Goal: Task Accomplishment & Management: Manage account settings

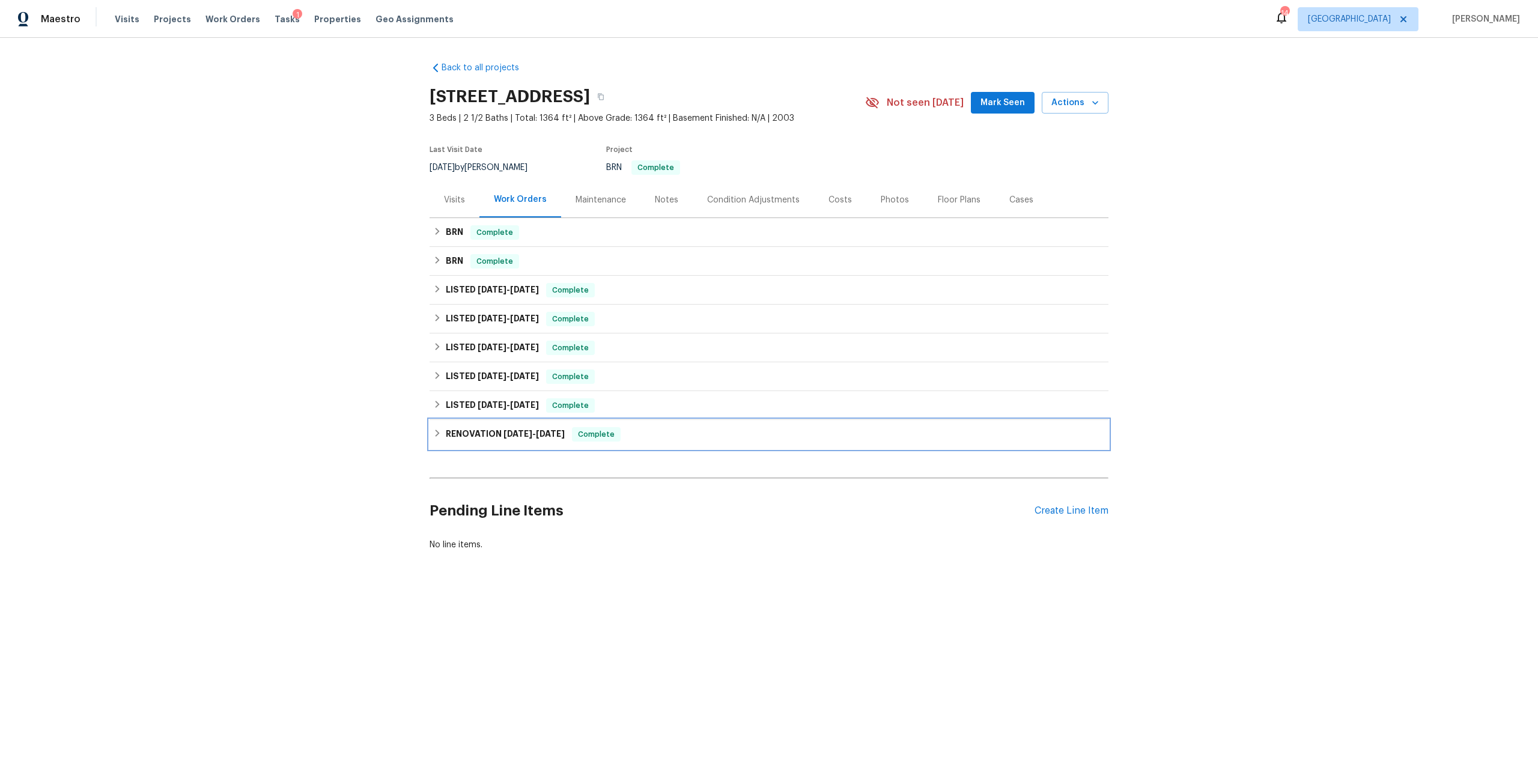
click at [526, 438] on span "5/13/24" at bounding box center [518, 434] width 29 height 8
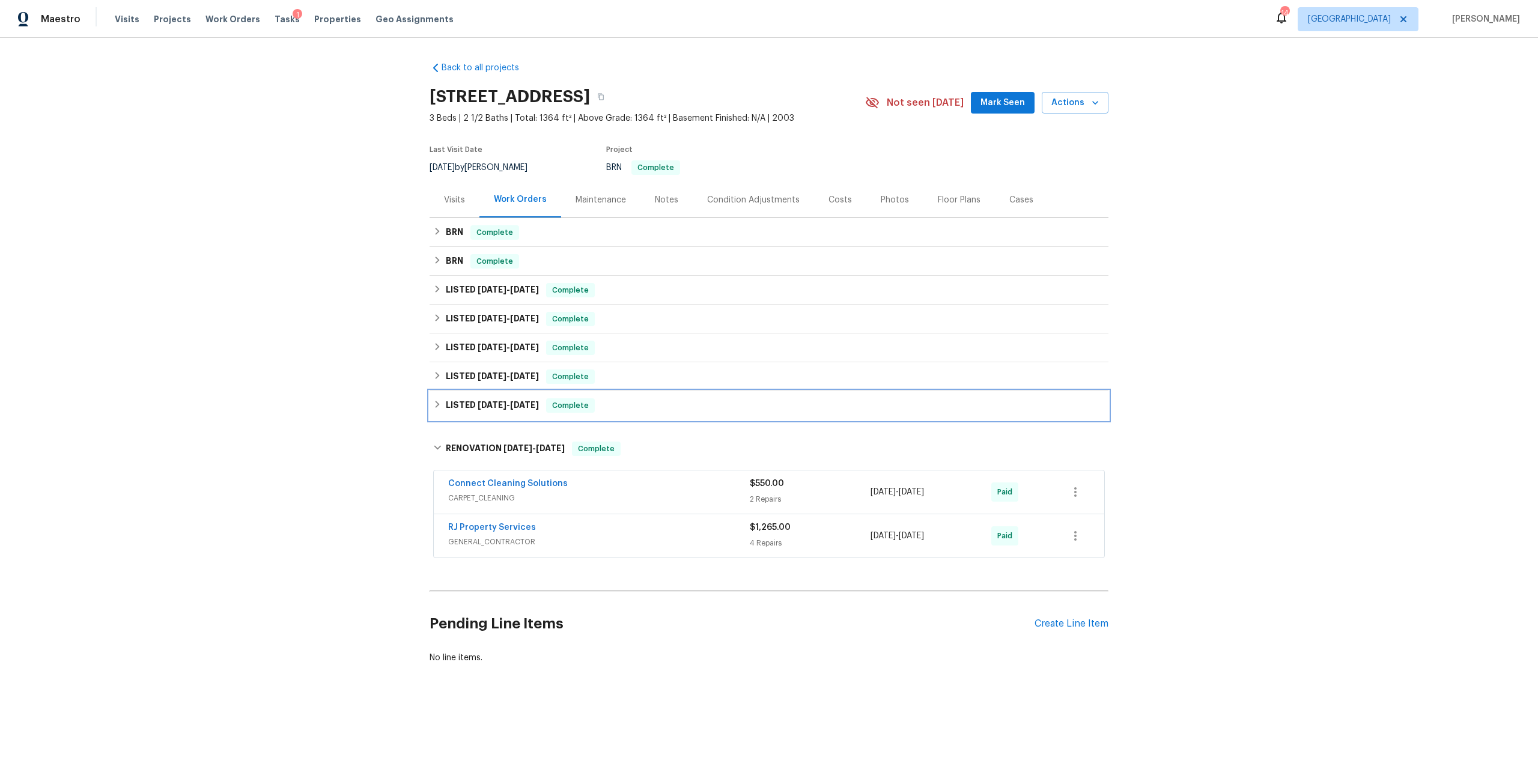
click at [523, 420] on div "LISTED 5/13/24 - 5/25/24 Complete" at bounding box center [769, 405] width 679 height 29
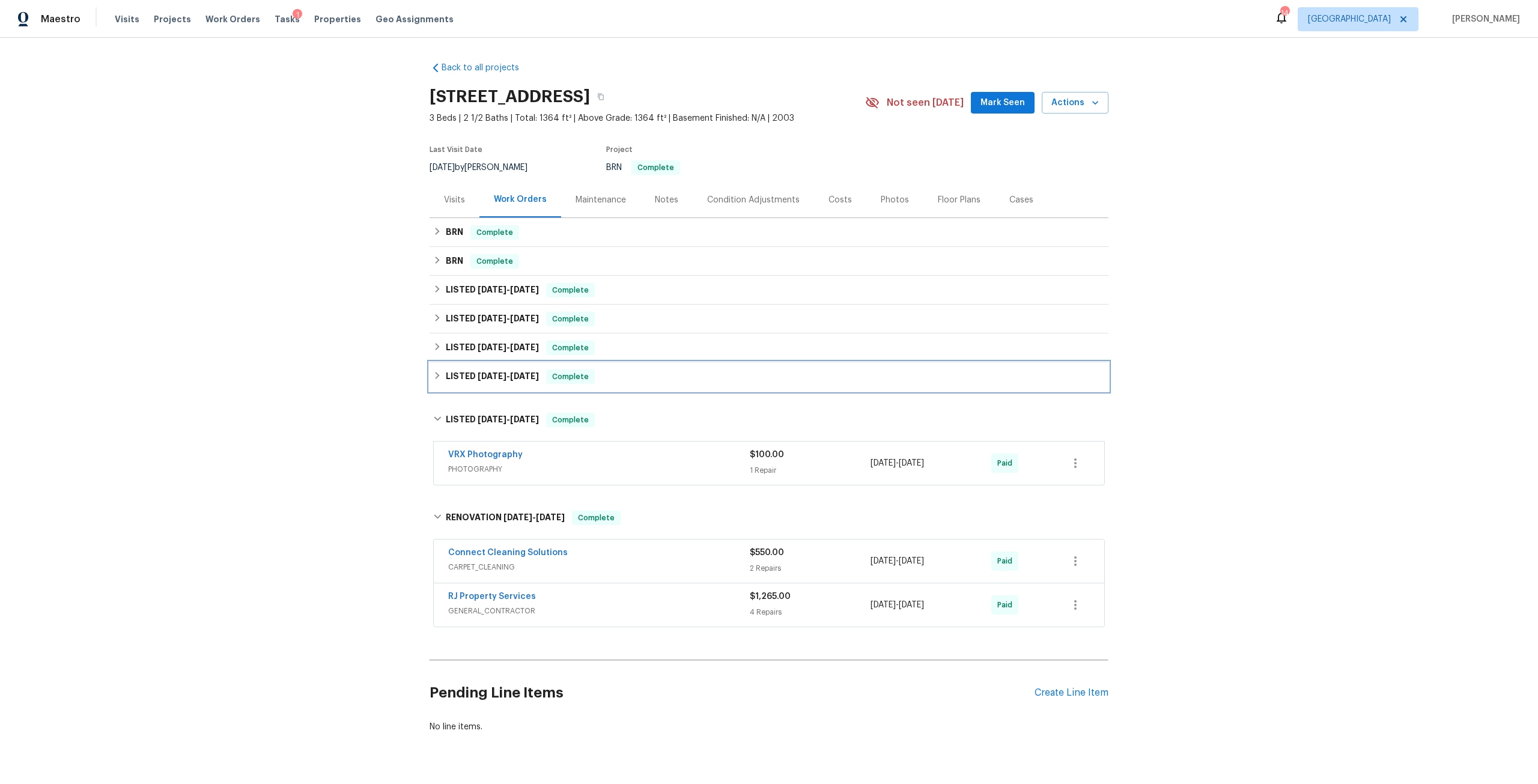
click at [510, 380] on span "1/15/25" at bounding box center [524, 376] width 29 height 8
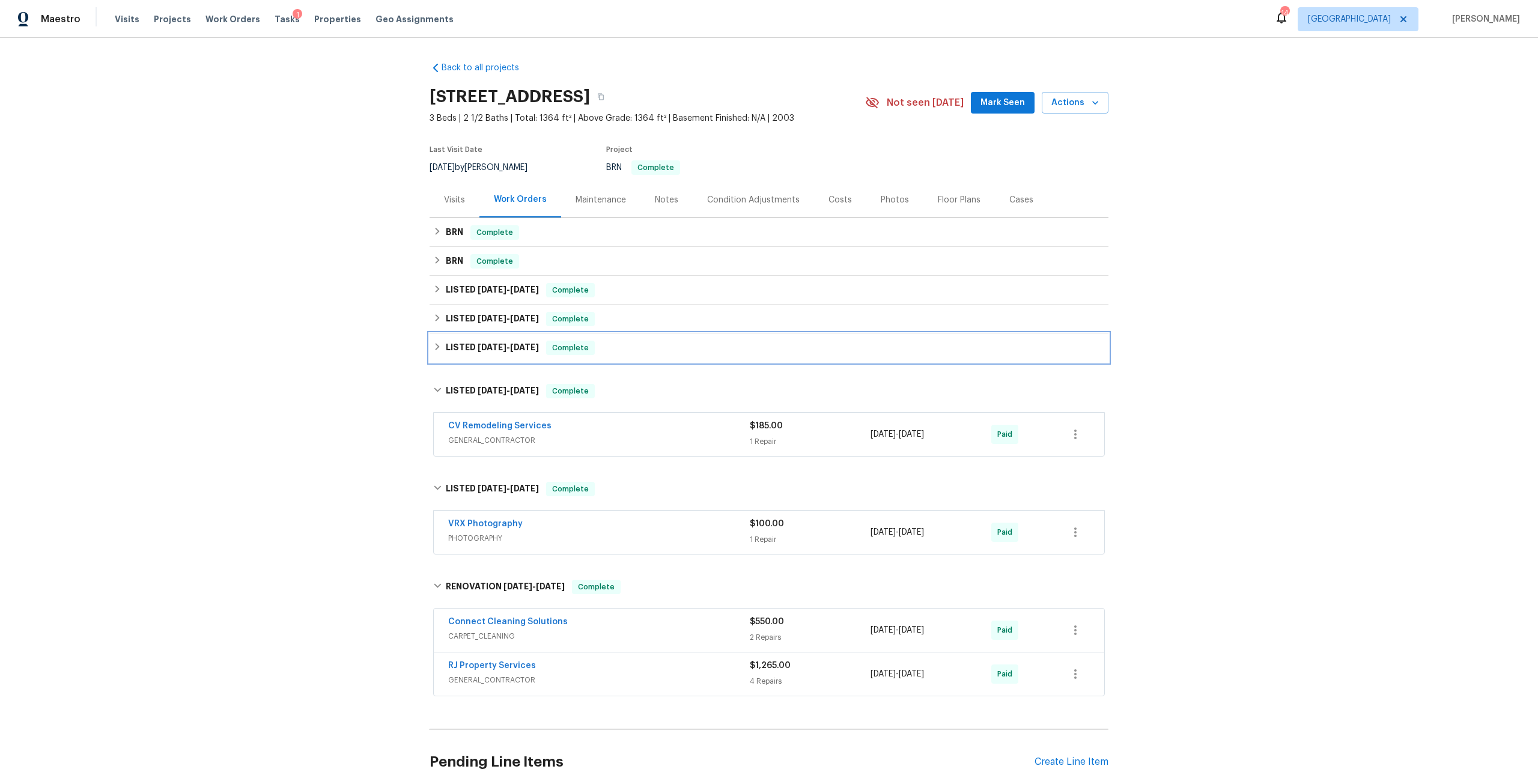
click at [506, 355] on h6 "LISTED 4/2/25 - 4/4/25" at bounding box center [492, 347] width 93 height 14
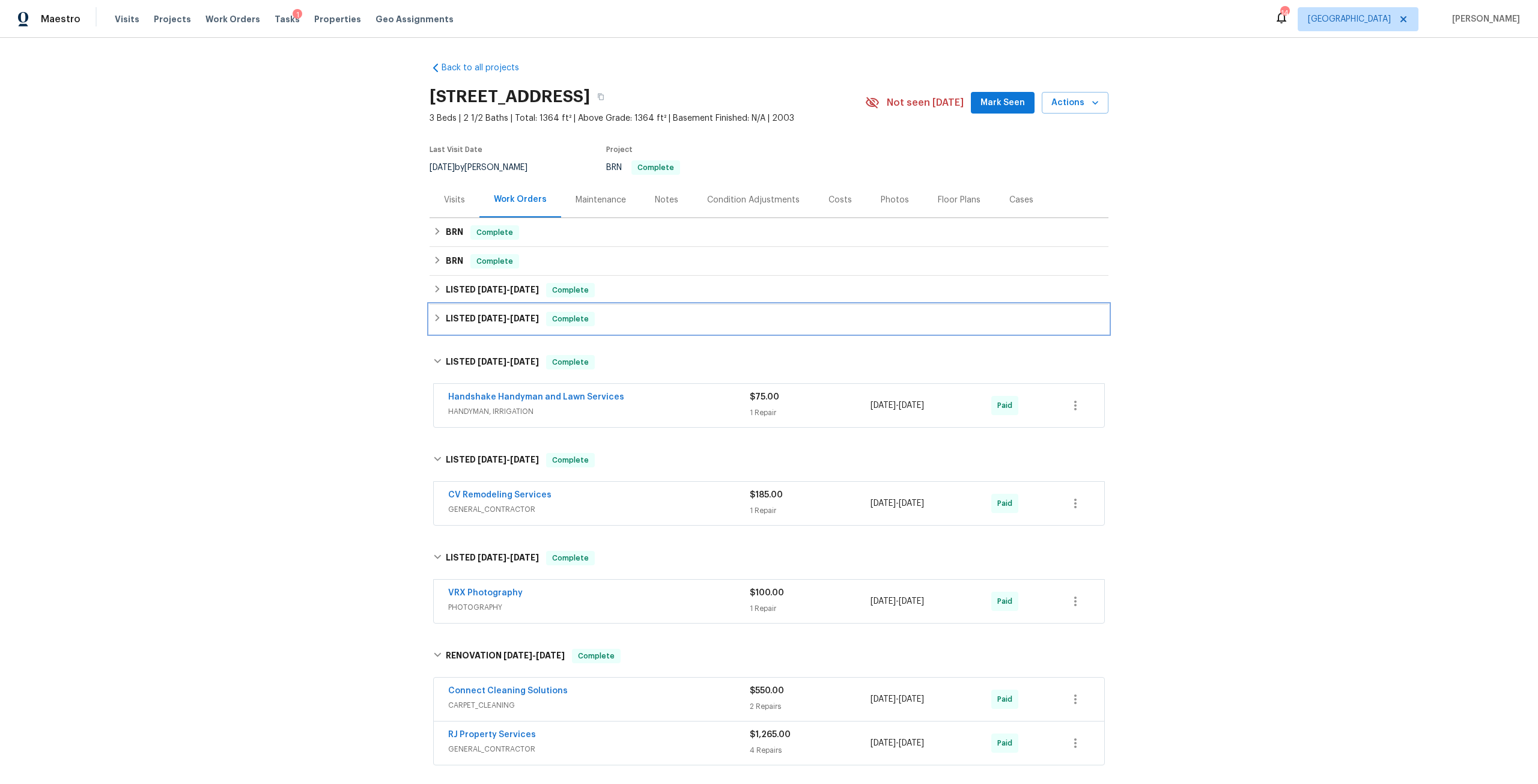
click at [507, 323] on span "4/16/25 - 4/21/25" at bounding box center [509, 318] width 61 height 8
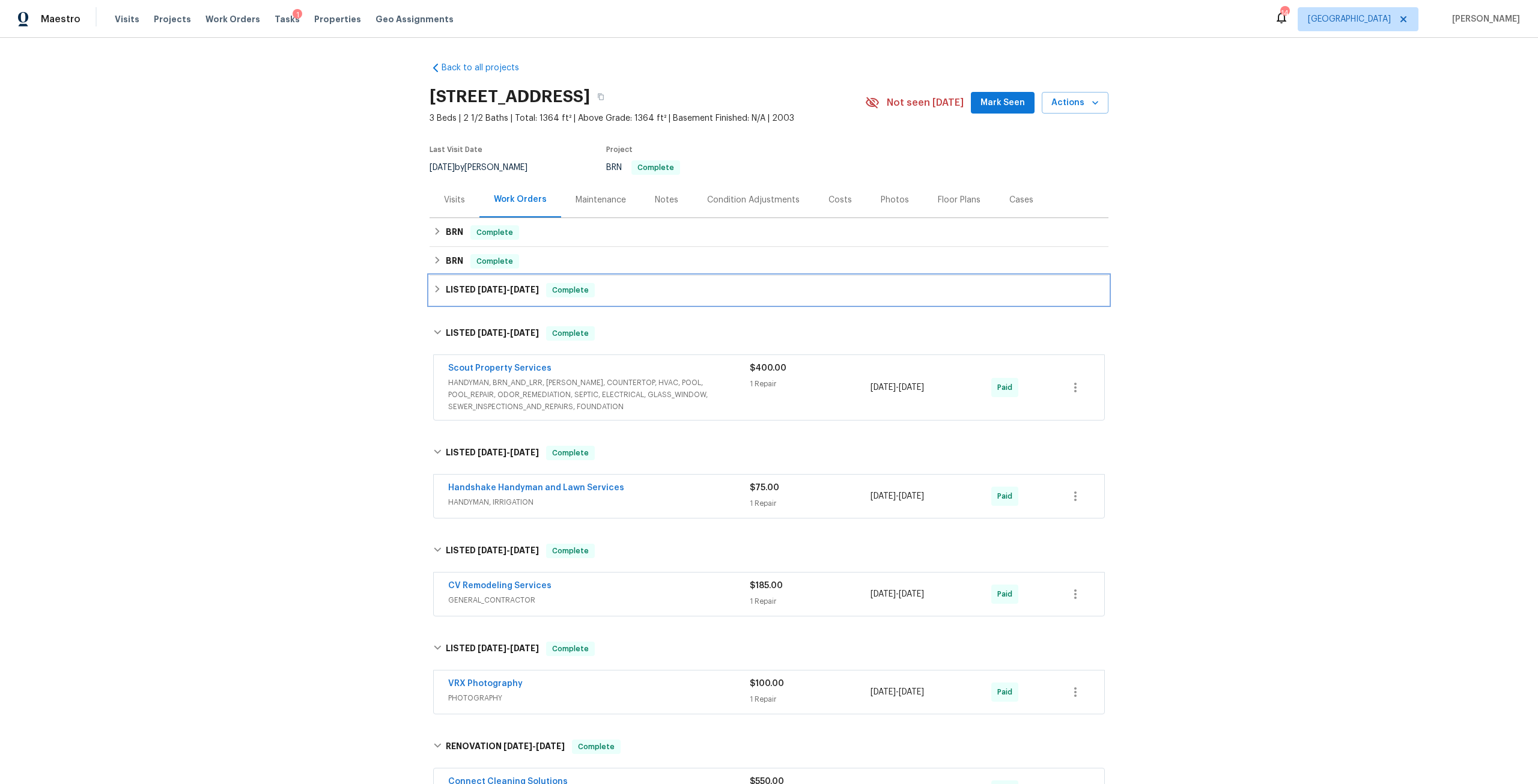
click at [505, 294] on span "5/15/25 - 5/15/25" at bounding box center [509, 290] width 61 height 8
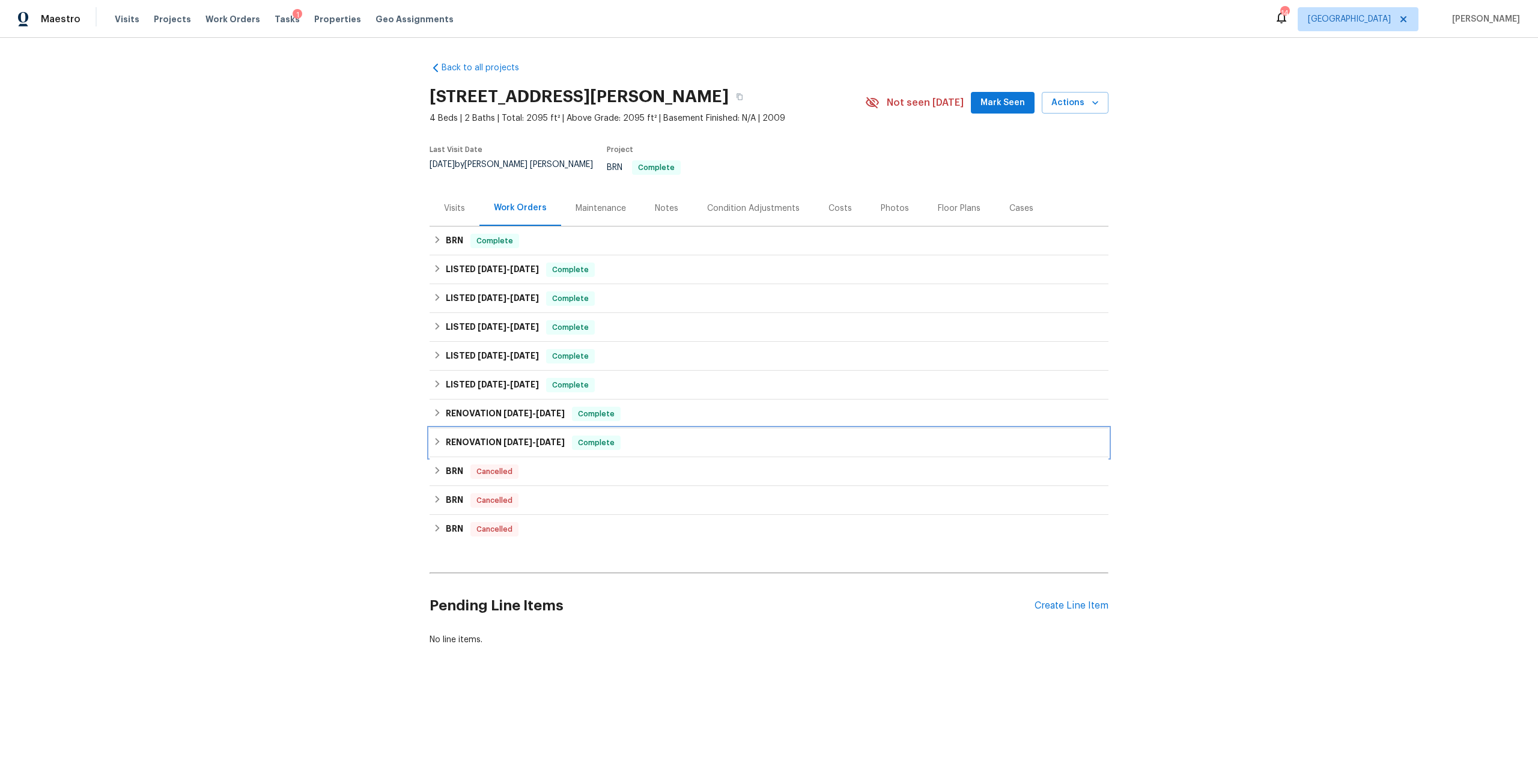
click at [499, 435] on h6 "RENOVATION [DATE] - [DATE]" at bounding box center [505, 442] width 119 height 14
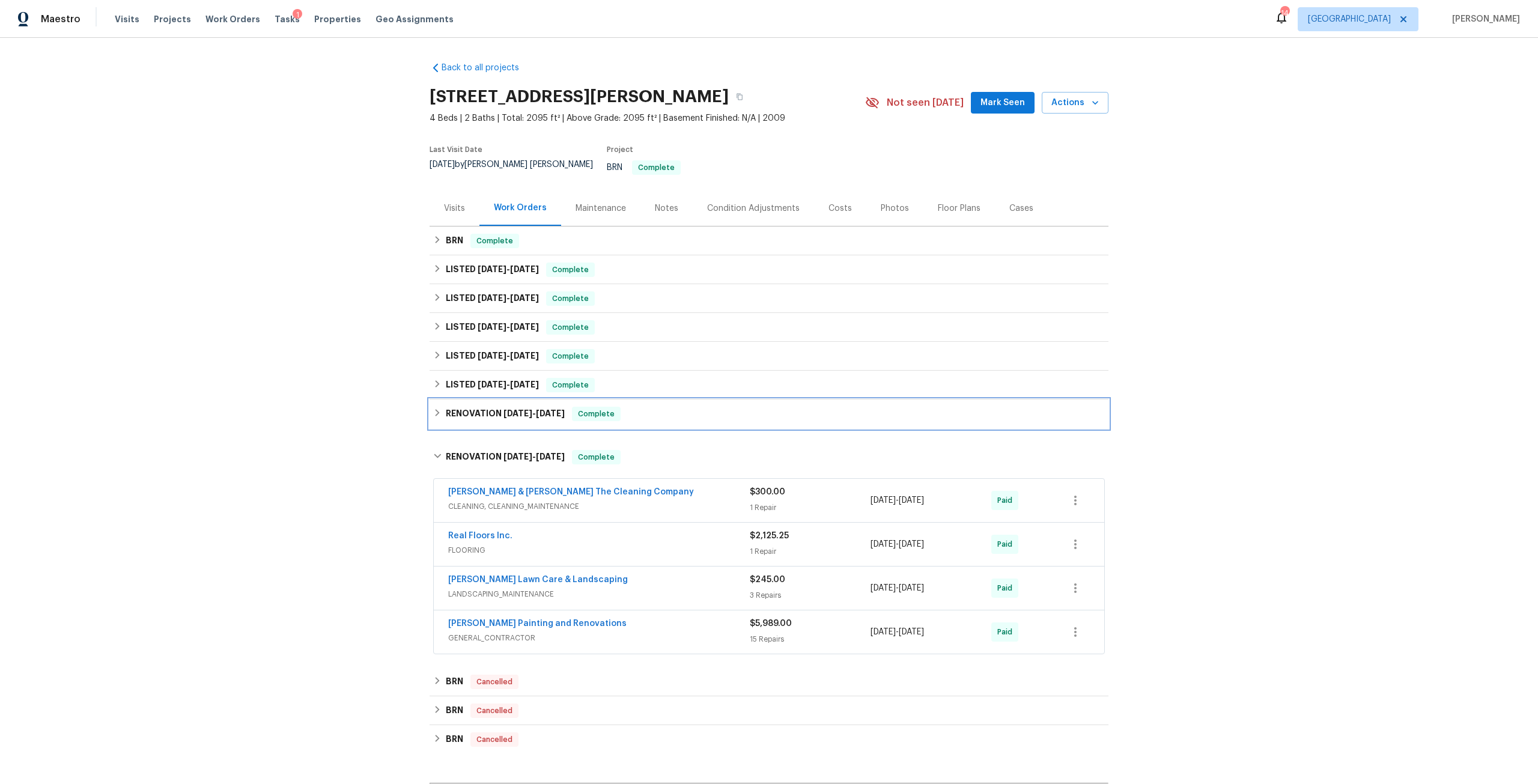
click at [507, 411] on h6 "RENOVATION 5/20/24 - 5/20/24" at bounding box center [505, 413] width 119 height 14
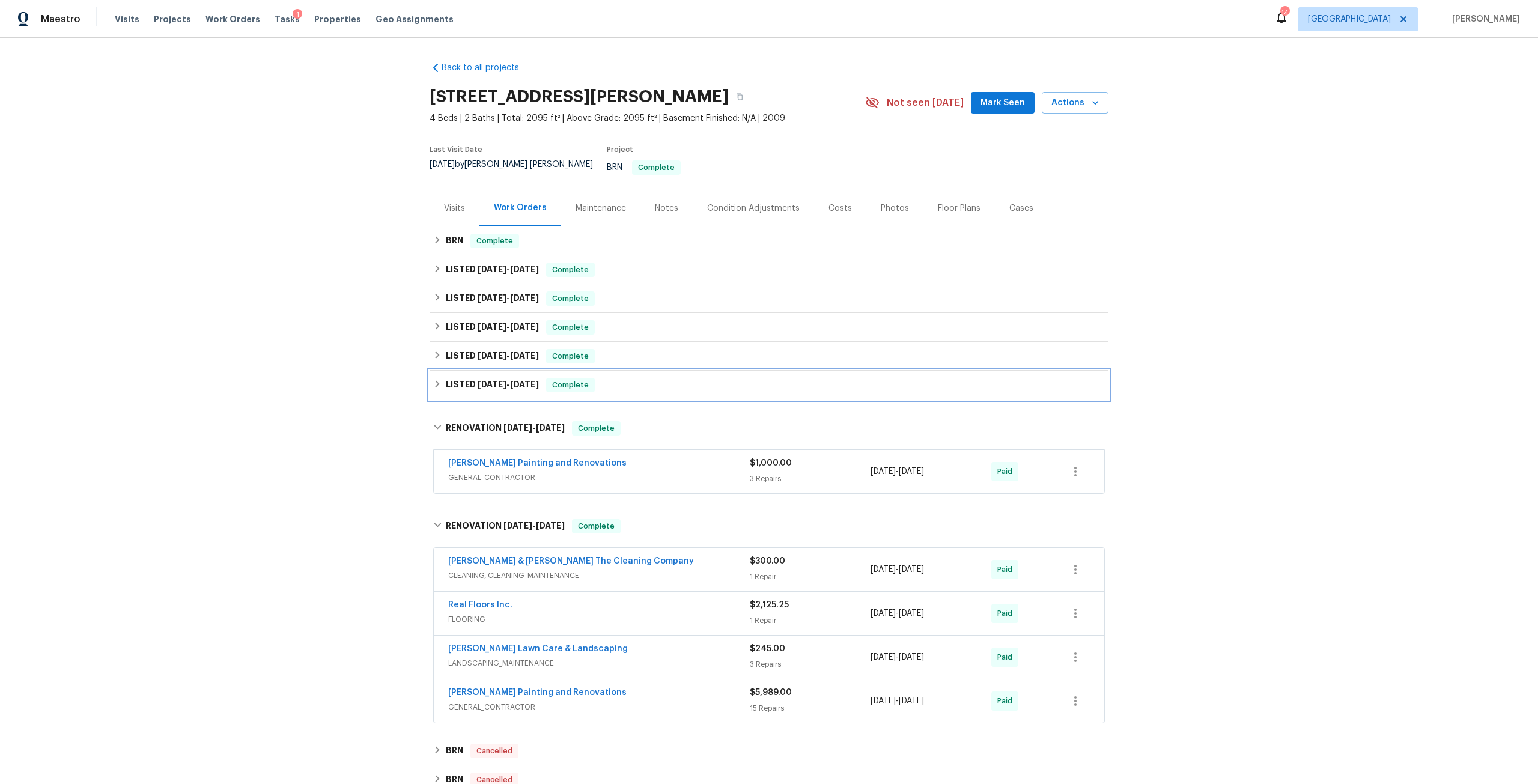
click at [512, 385] on div "LISTED 7/31/24 - 12/23/24 Complete" at bounding box center [769, 385] width 679 height 29
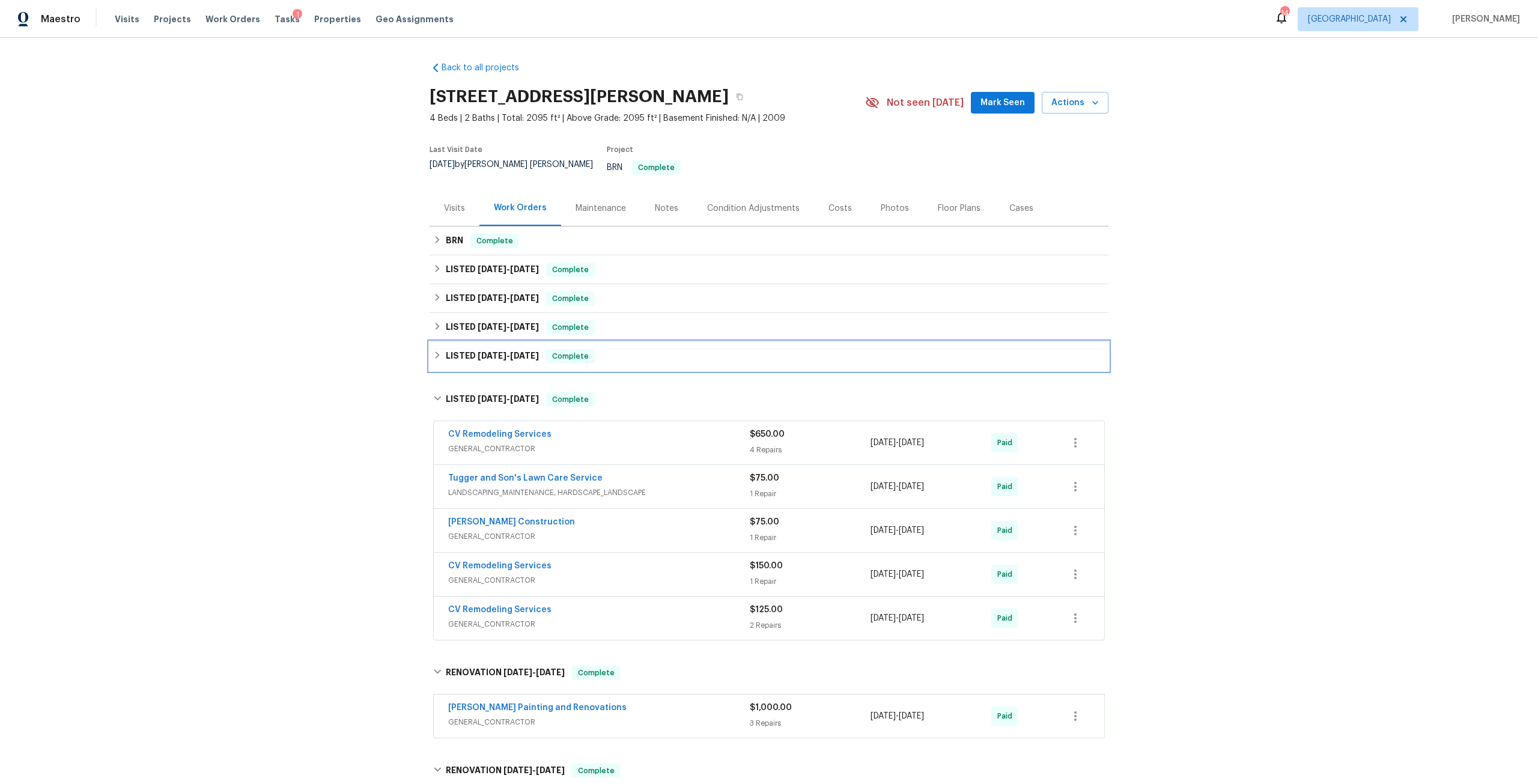
click at [515, 351] on span "2/26/25" at bounding box center [524, 355] width 29 height 8
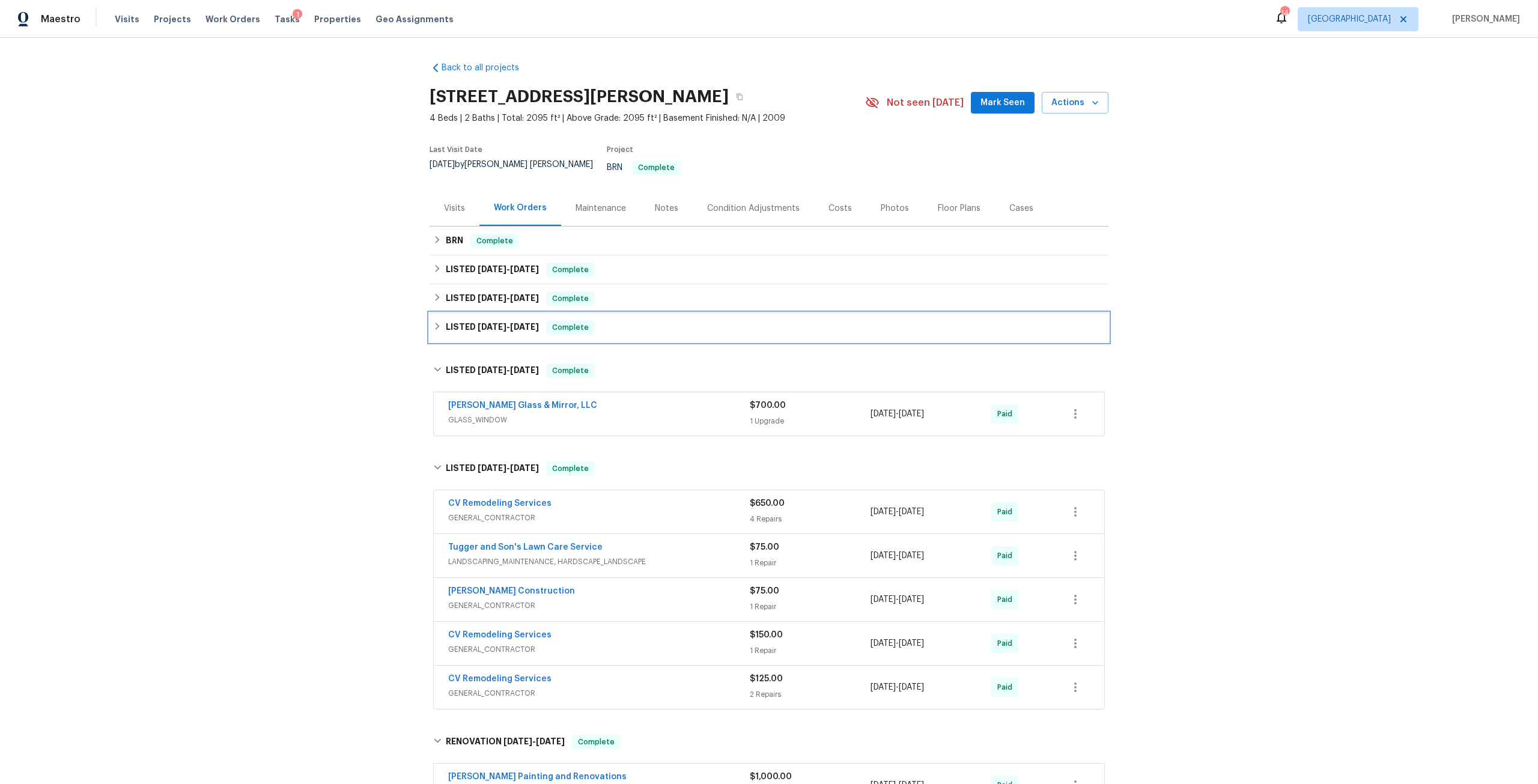
click at [519, 320] on h6 "LISTED 4/16/25 - 4/22/25" at bounding box center [492, 327] width 93 height 14
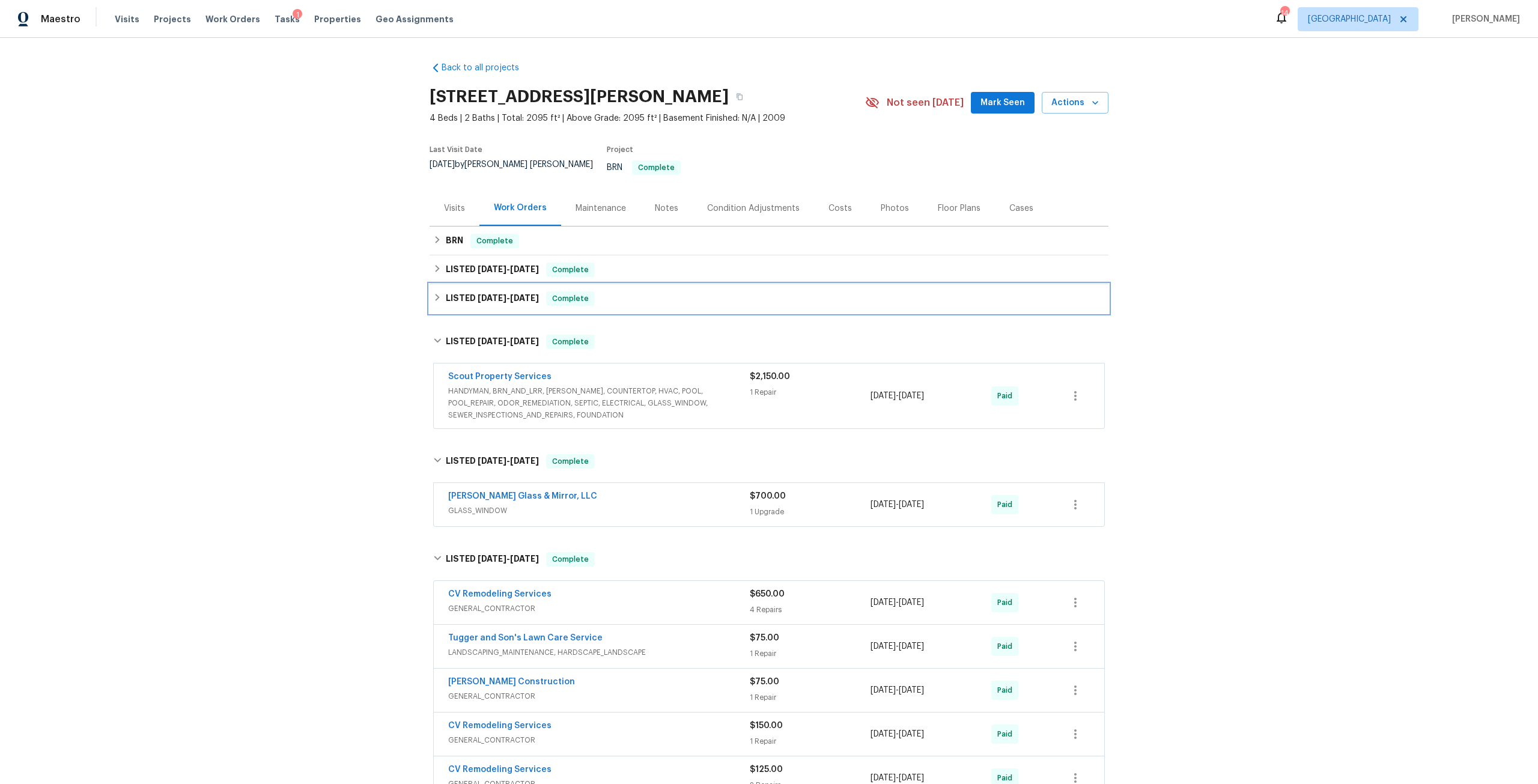
click at [518, 284] on div "LISTED 4/23/25 - 4/28/25 Complete" at bounding box center [769, 298] width 679 height 29
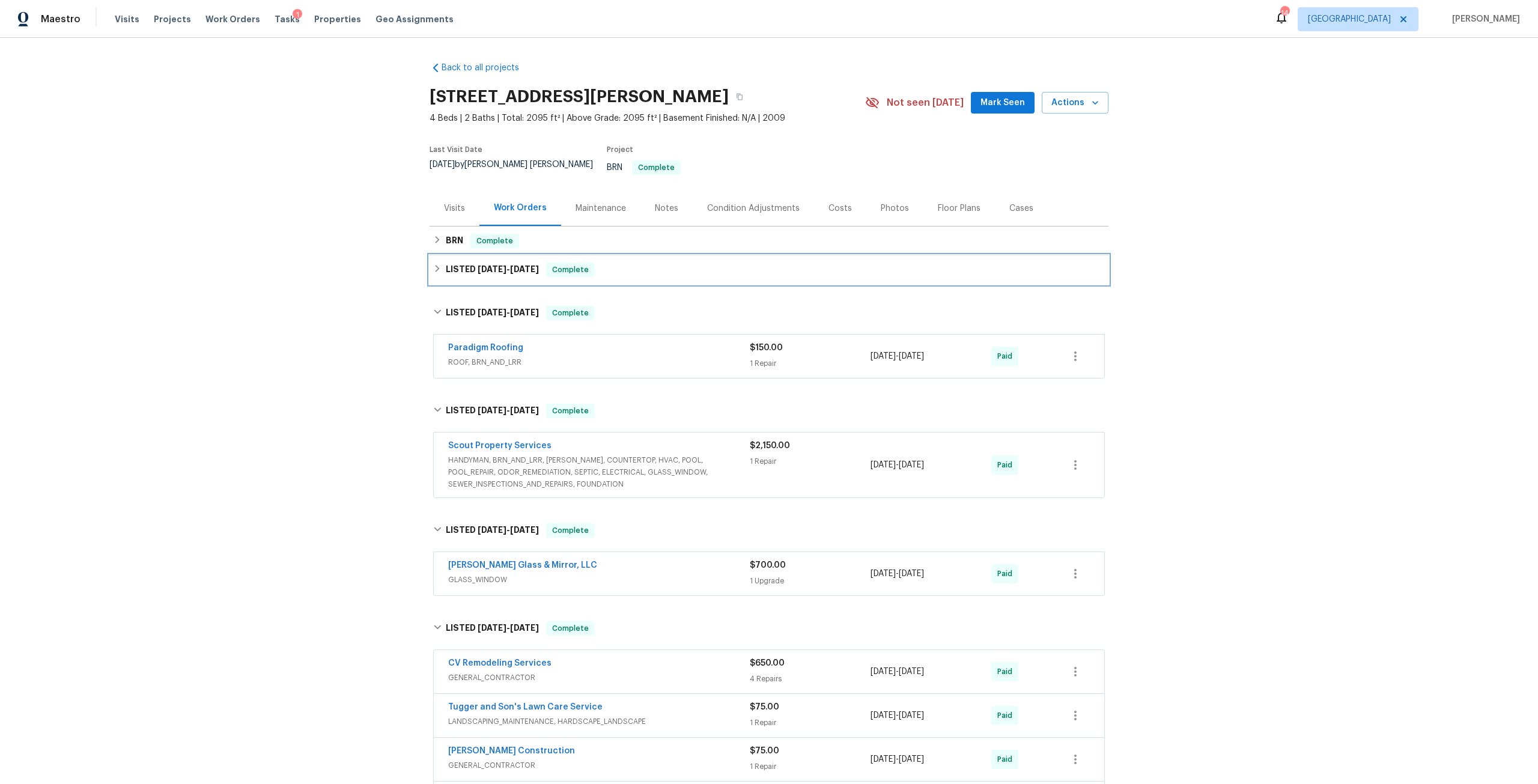
click at [510, 265] on span "5/16/25" at bounding box center [524, 269] width 29 height 8
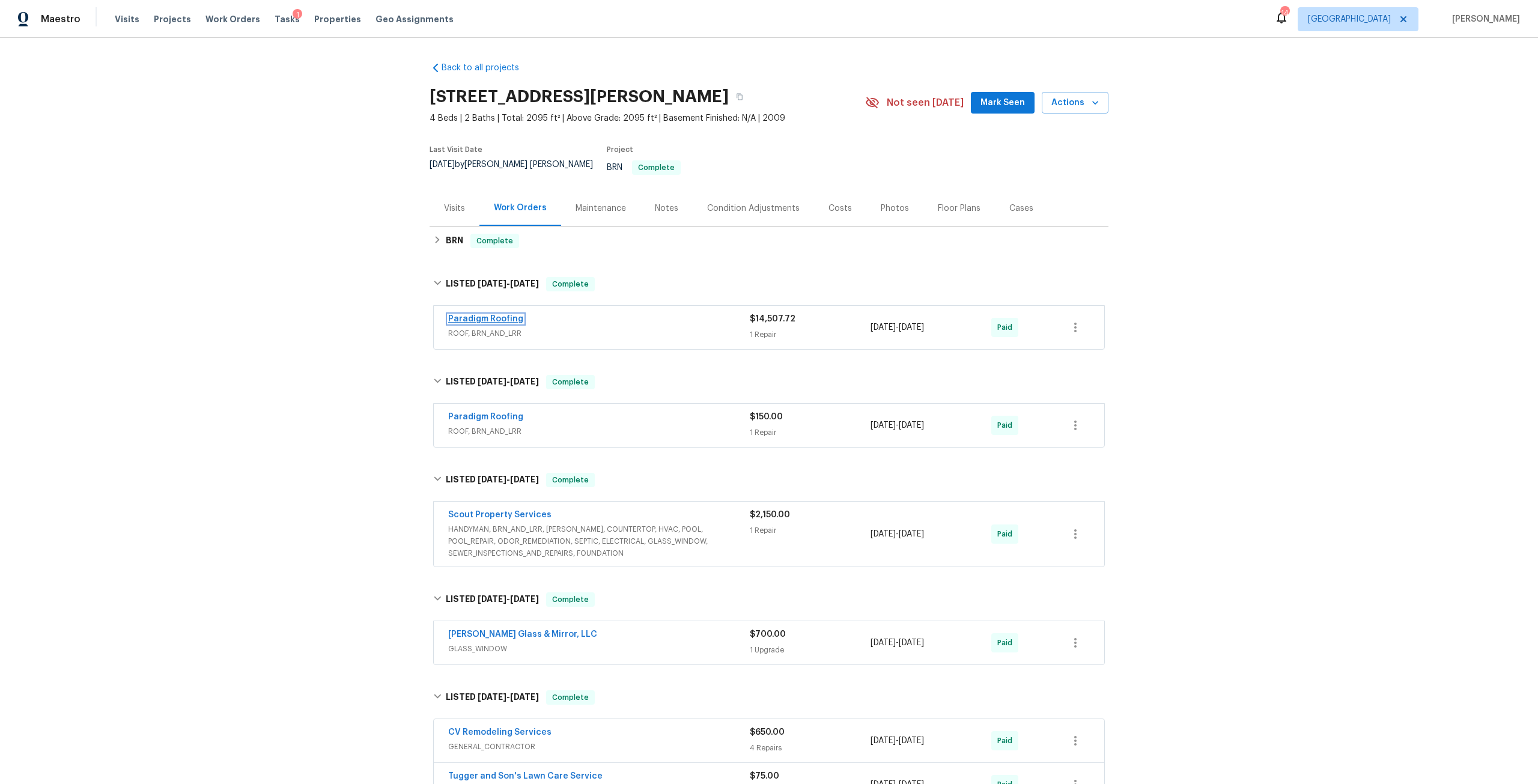
click at [504, 315] on link "Paradigm Roofing" at bounding box center [485, 319] width 75 height 8
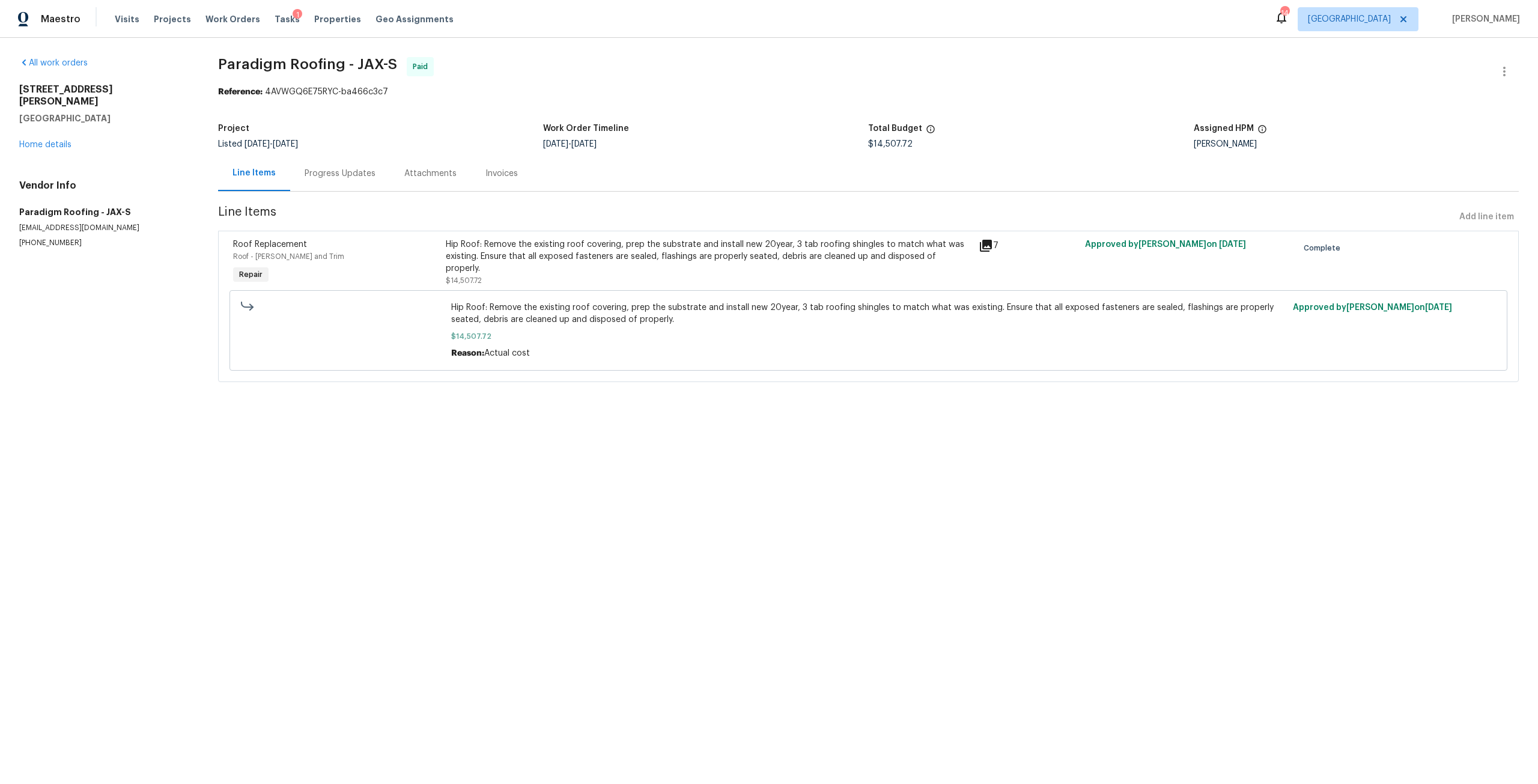
click at [364, 171] on div "Progress Updates" at bounding box center [340, 173] width 71 height 12
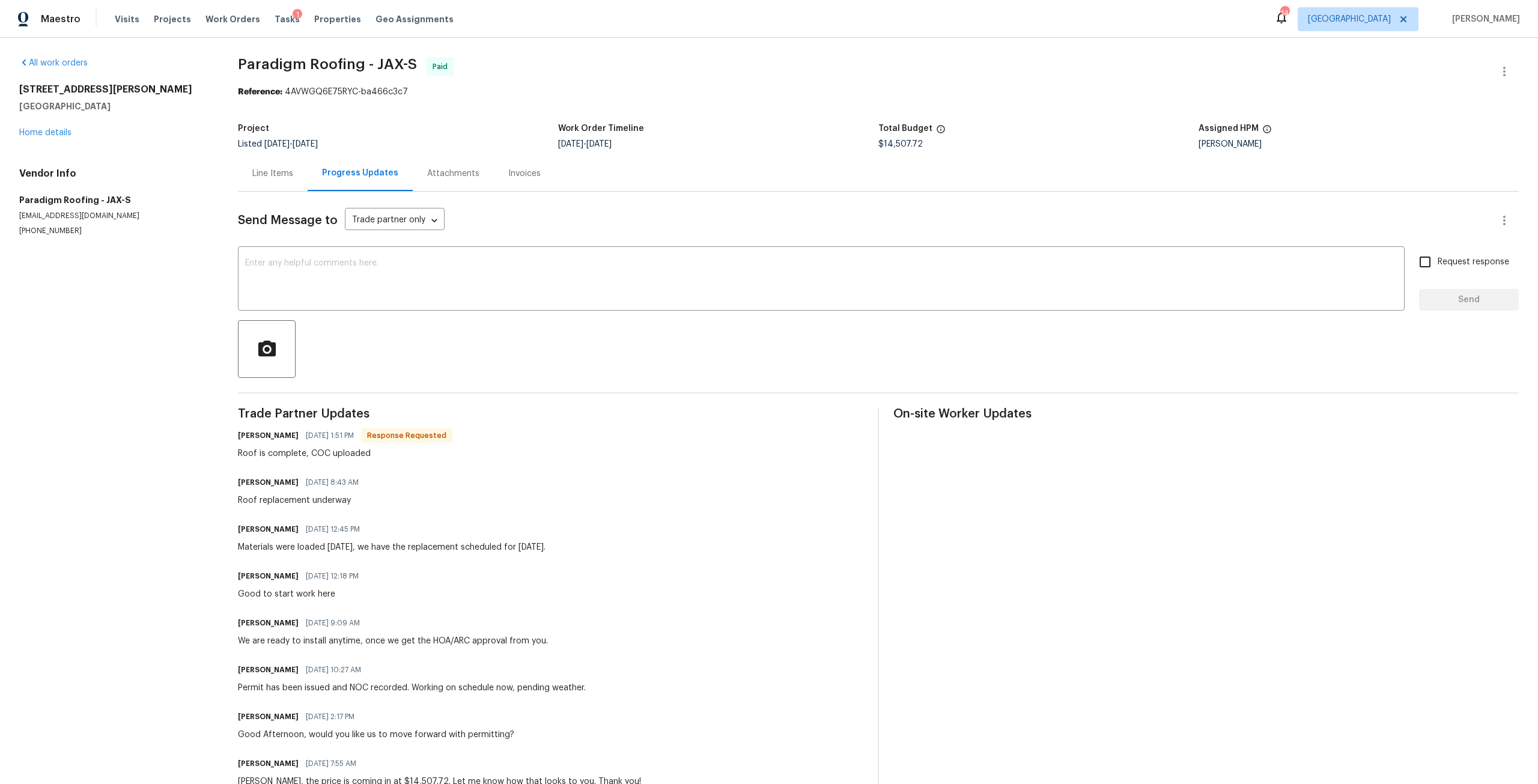
click at [417, 311] on div "Send Message to Trade partner only Trade partner only ​ x ​ Request response Se…" at bounding box center [878, 572] width 1281 height 762
click at [419, 292] on textarea at bounding box center [821, 280] width 1152 height 42
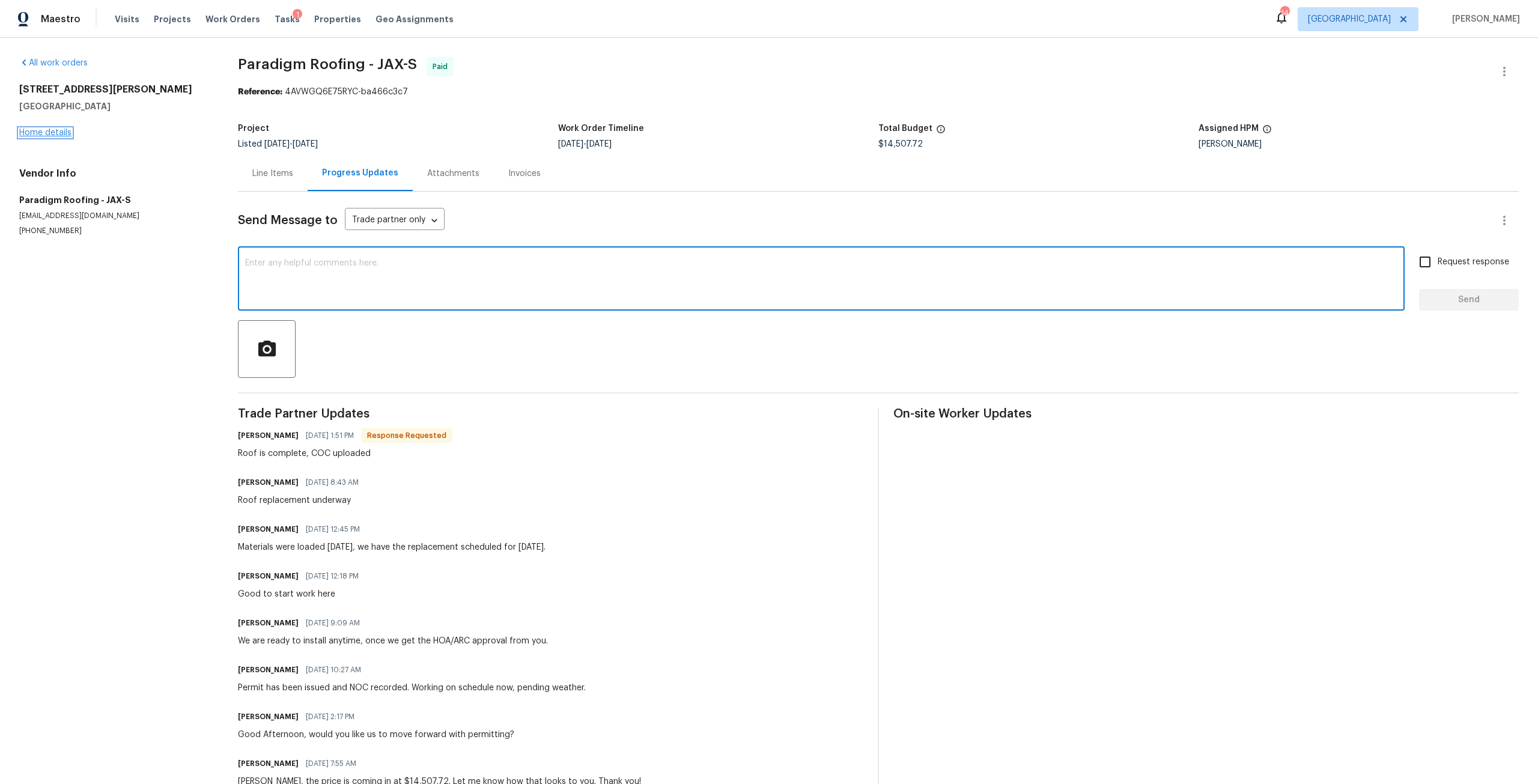
click at [47, 137] on link "Home details" at bounding box center [45, 132] width 52 height 8
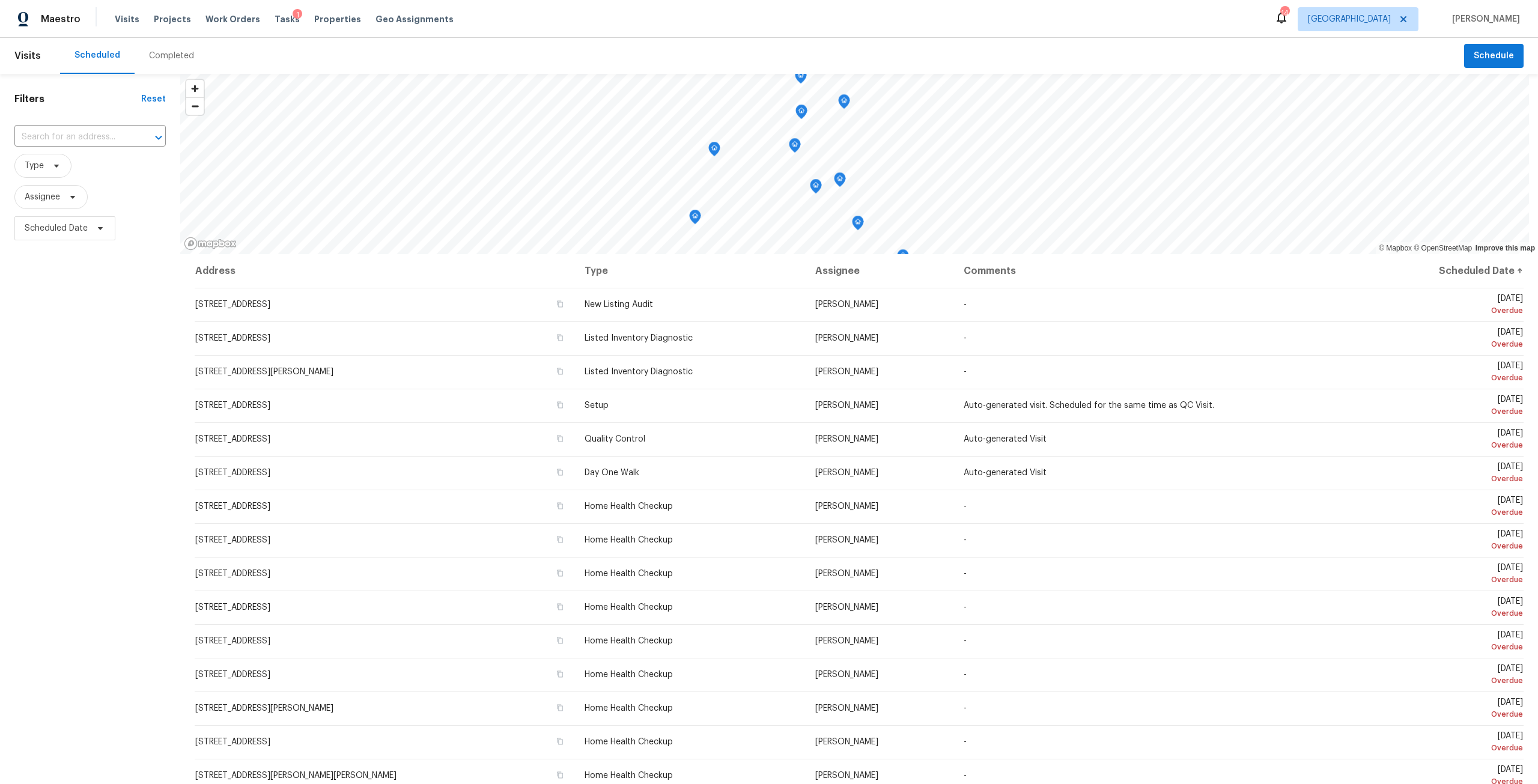
click at [265, 26] on div "Visits Projects Work Orders Tasks 1 Properties Geo Assignments" at bounding box center [292, 19] width 354 height 24
click at [277, 19] on span "Tasks" at bounding box center [287, 19] width 25 height 8
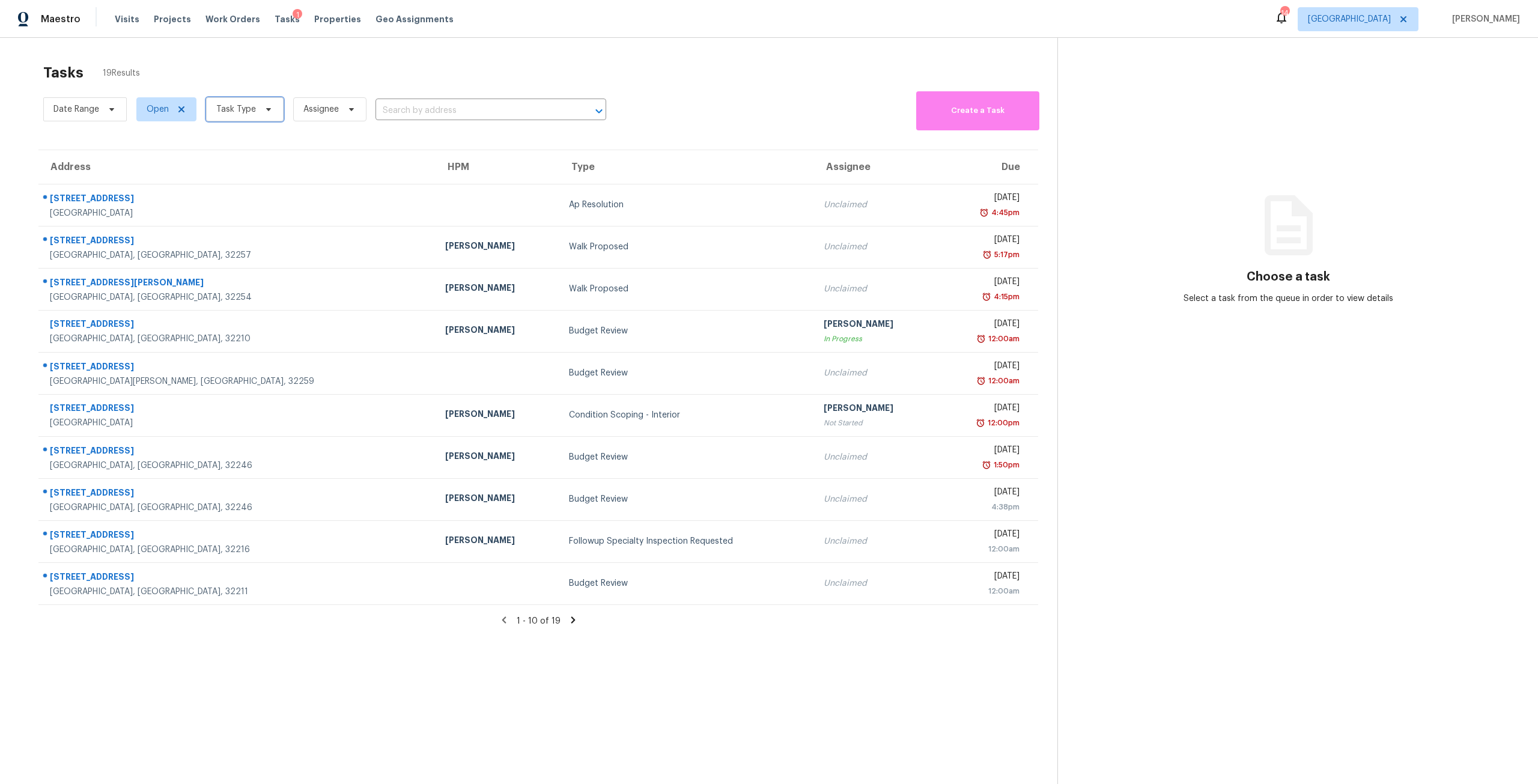
click at [250, 113] on span "Task Type" at bounding box center [236, 109] width 40 height 12
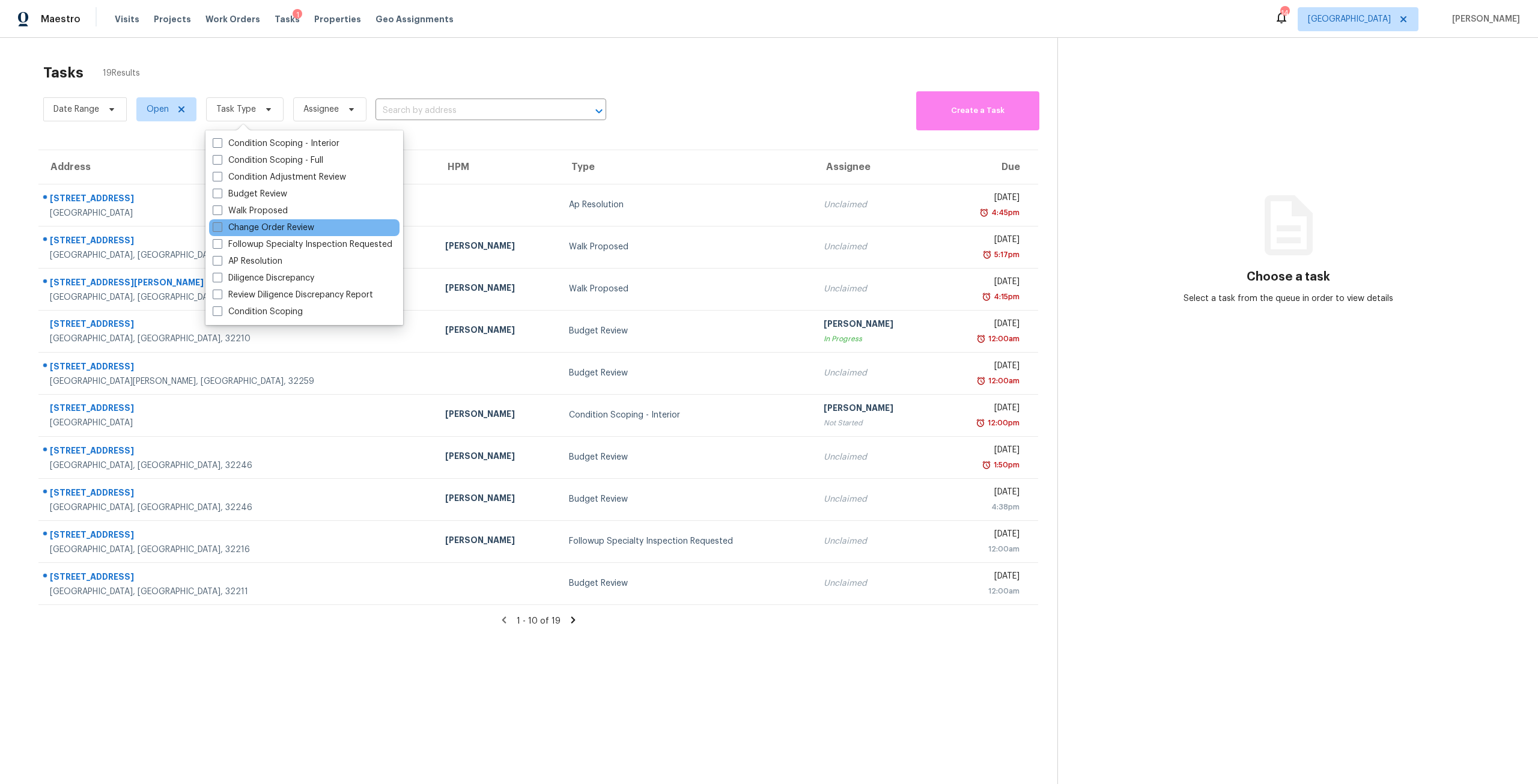
click at [294, 225] on label "Change Order Review" at bounding box center [263, 228] width 102 height 12
click at [220, 225] on input "Change Order Review" at bounding box center [216, 225] width 7 height 7
checkbox input "true"
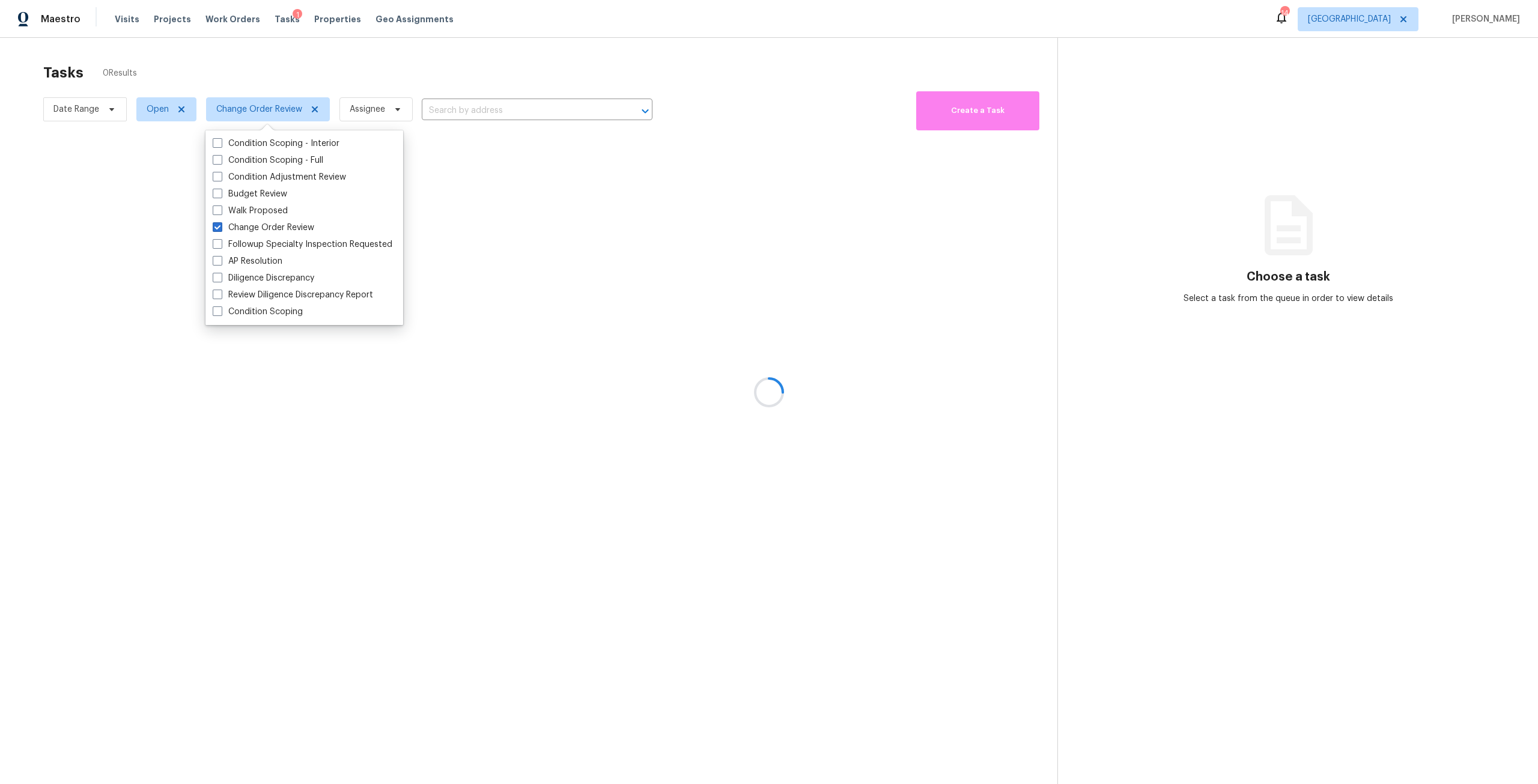
click at [557, 47] on div at bounding box center [769, 392] width 1538 height 784
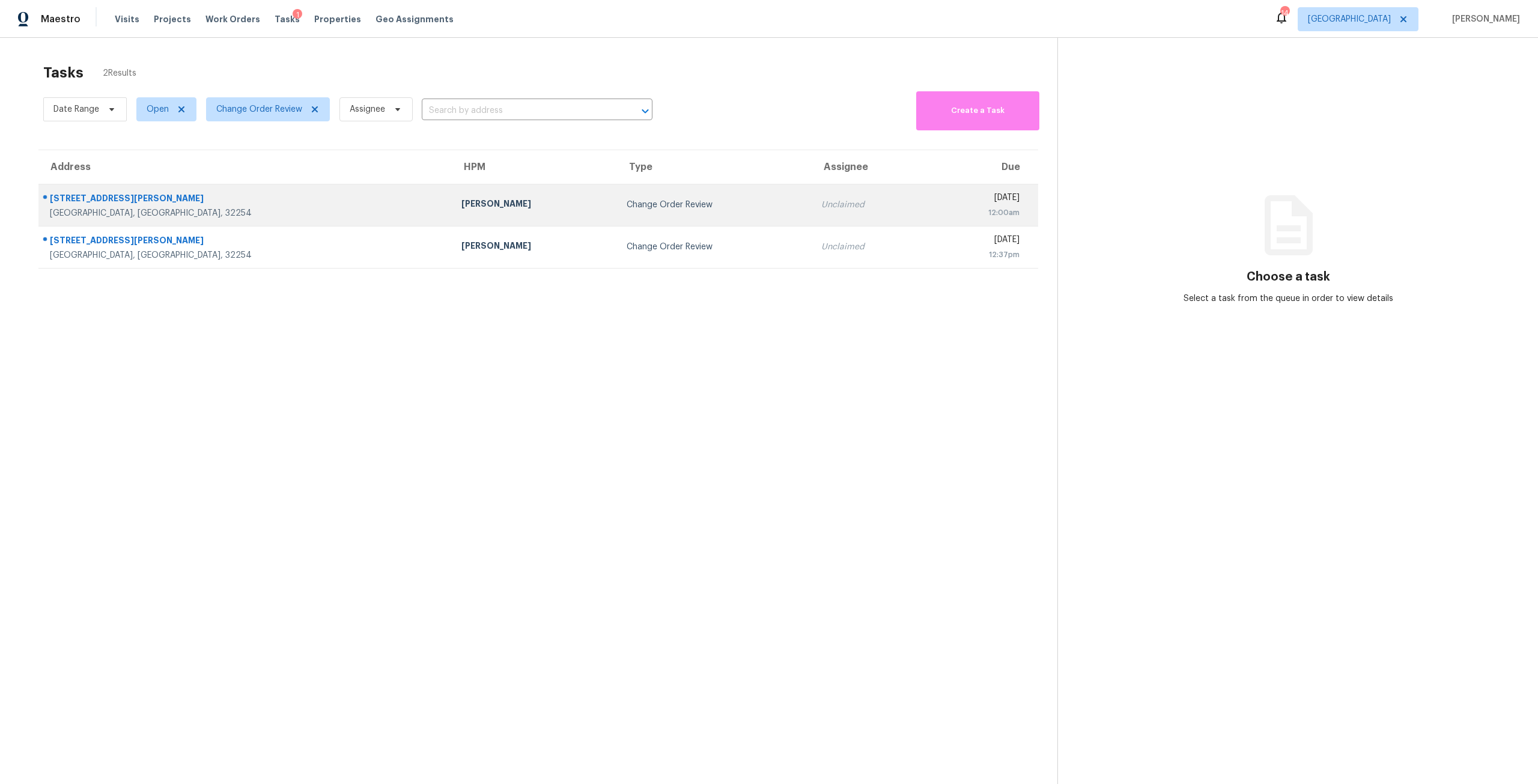
click at [617, 187] on td "Change Order Review" at bounding box center [715, 204] width 195 height 42
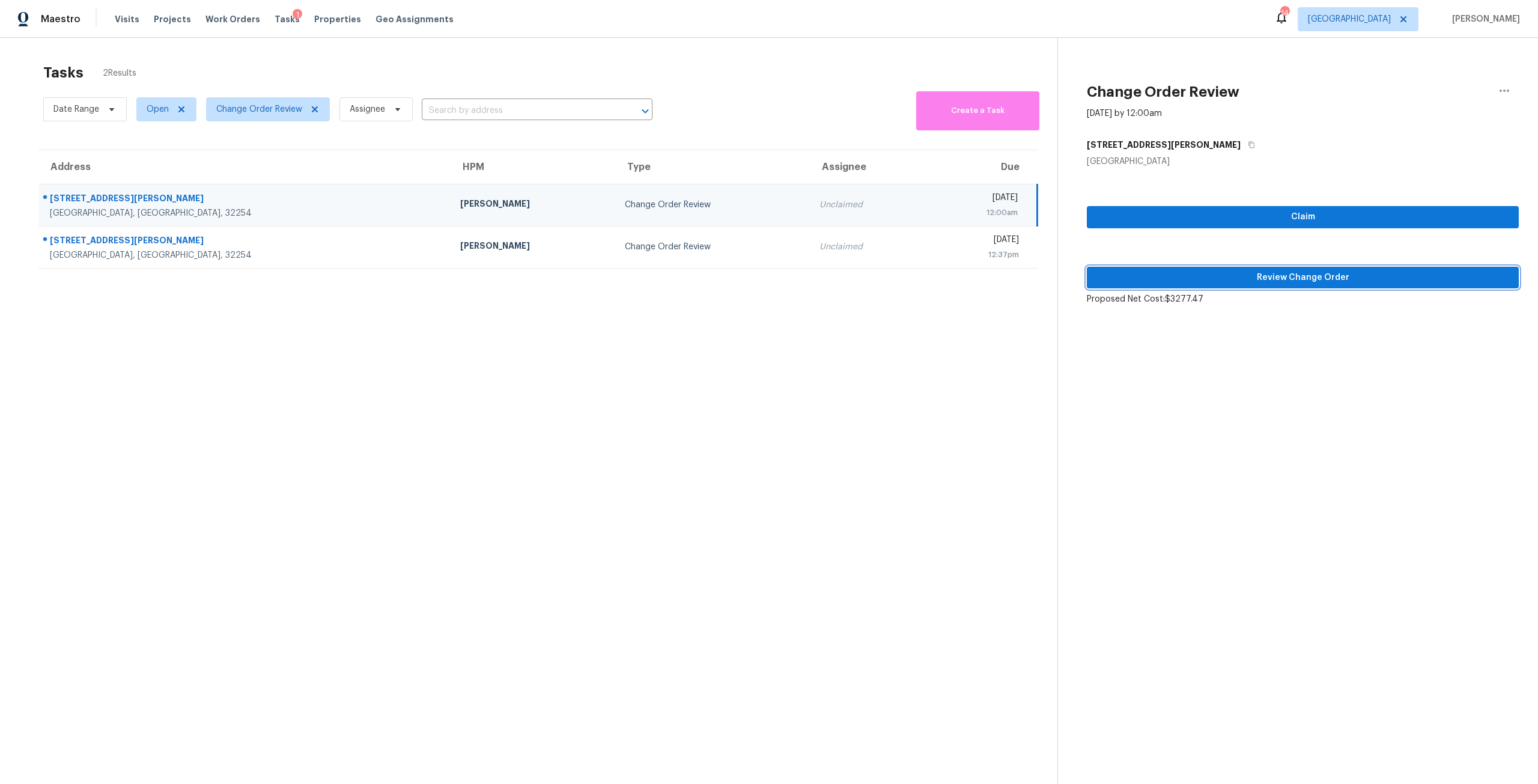
click at [1304, 281] on span "Review Change Order" at bounding box center [1303, 277] width 412 height 15
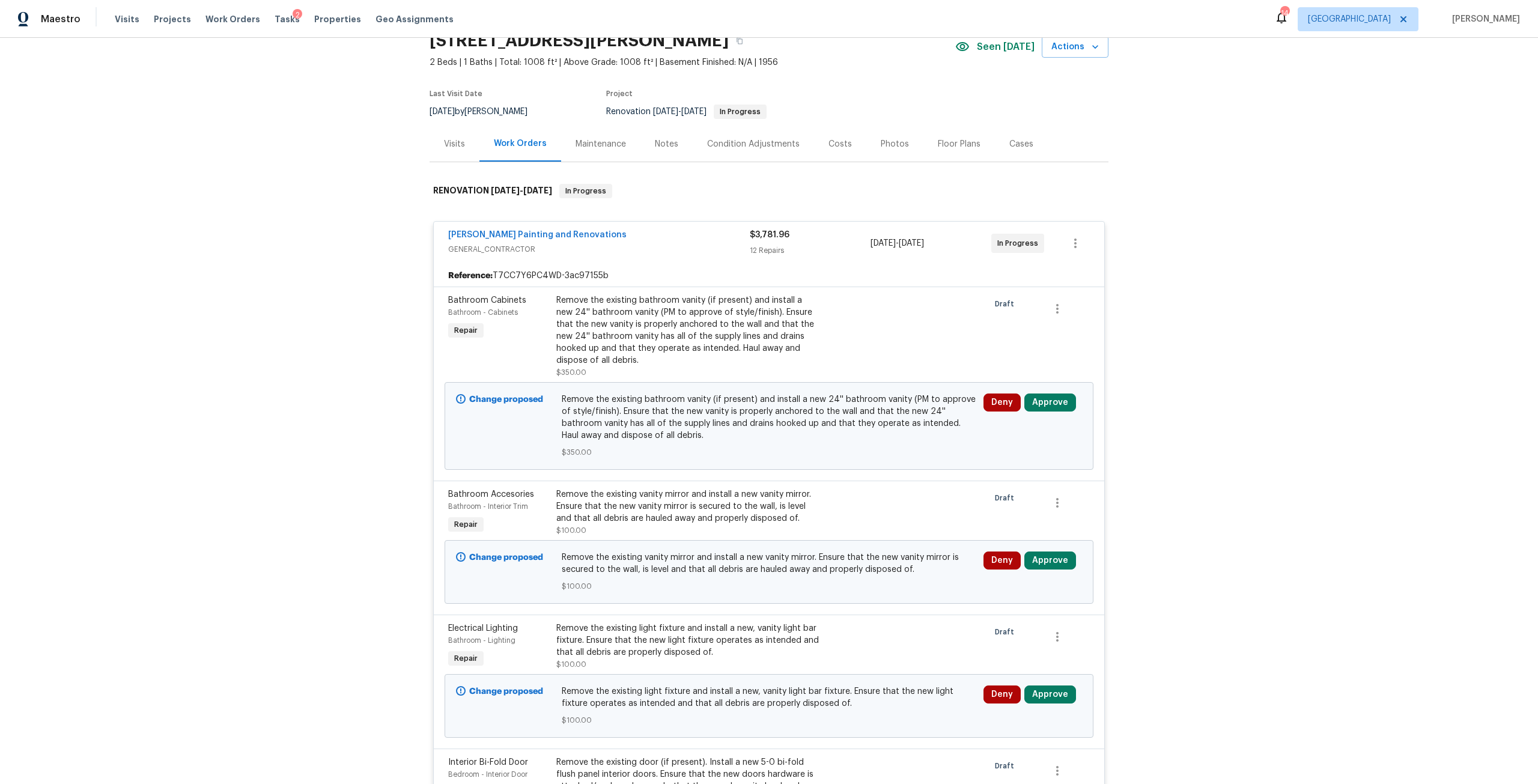
scroll to position [60, 0]
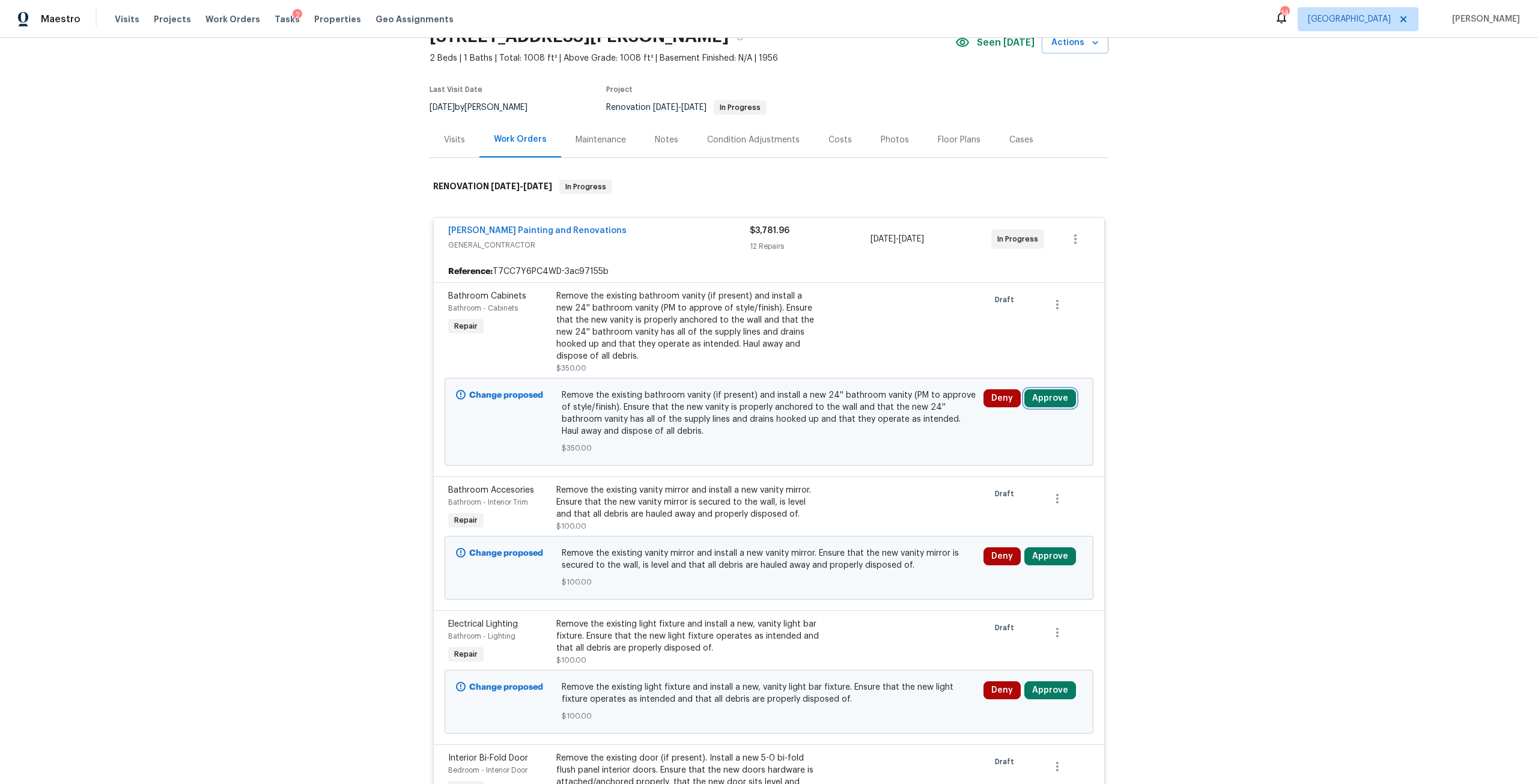
click at [1055, 398] on button "Approve" at bounding box center [1050, 398] width 51 height 18
click at [880, 402] on button "Approve" at bounding box center [873, 408] width 72 height 24
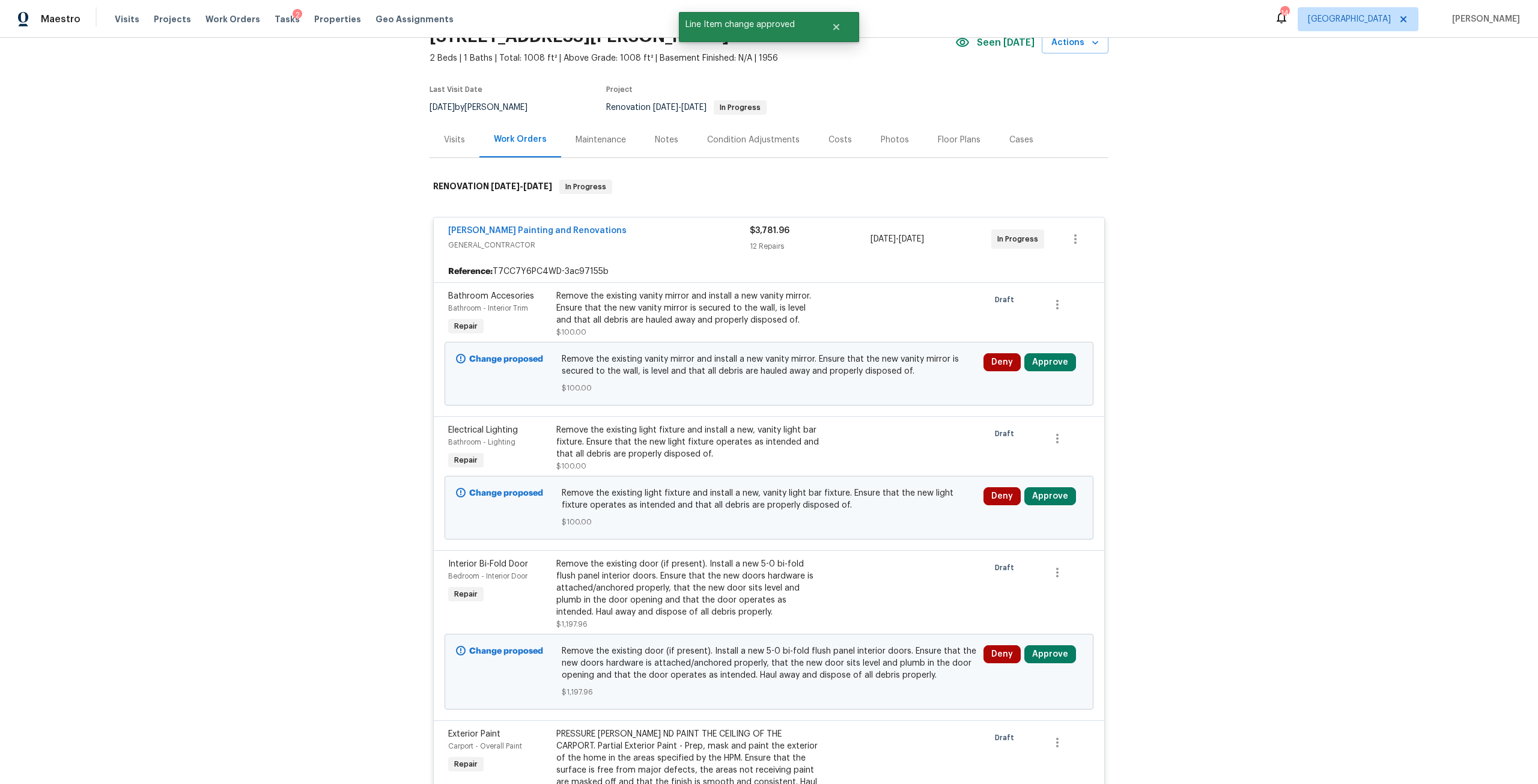
click at [835, 137] on div "Costs" at bounding box center [840, 140] width 23 height 12
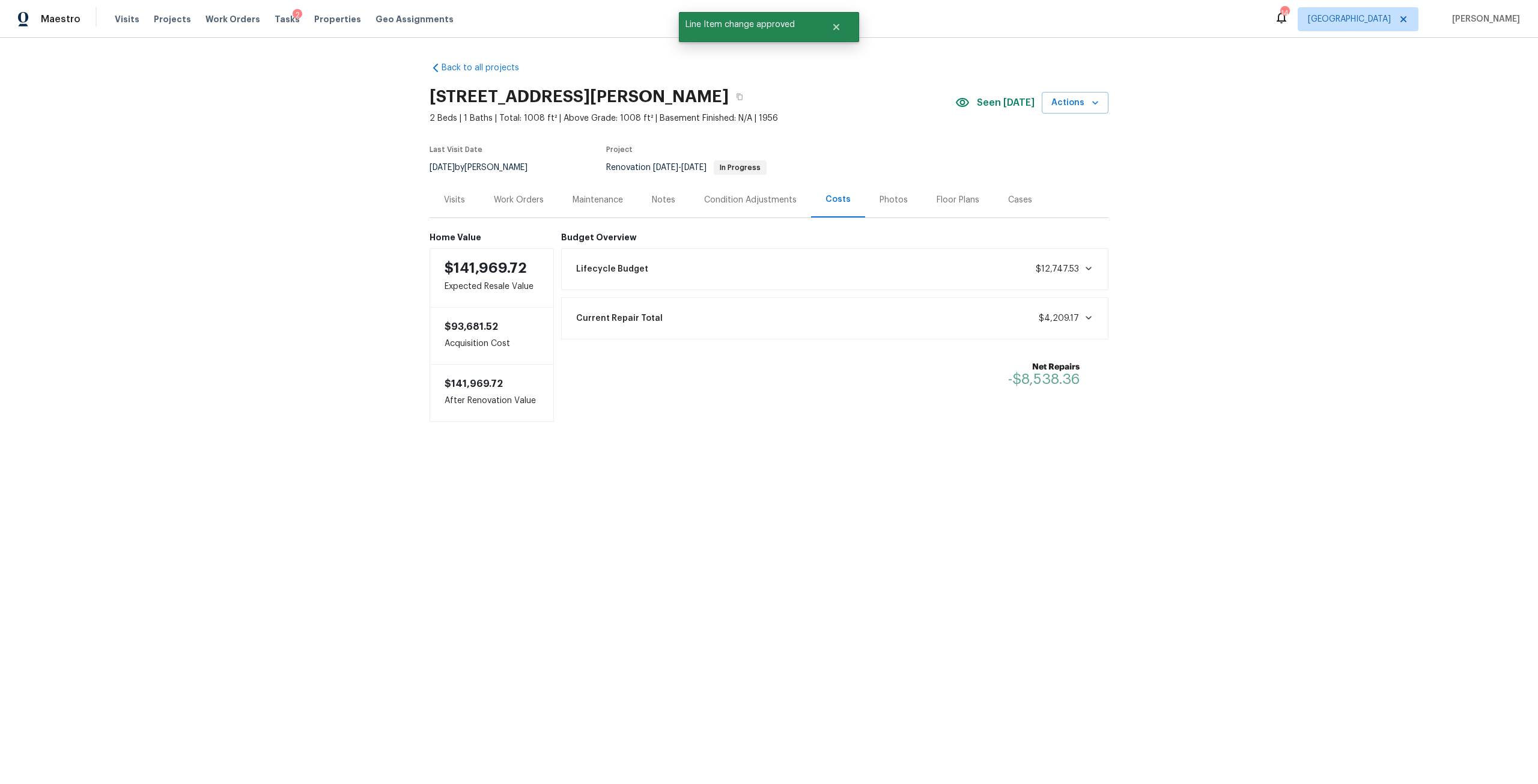
click at [504, 197] on div "Work Orders" at bounding box center [518, 200] width 50 height 12
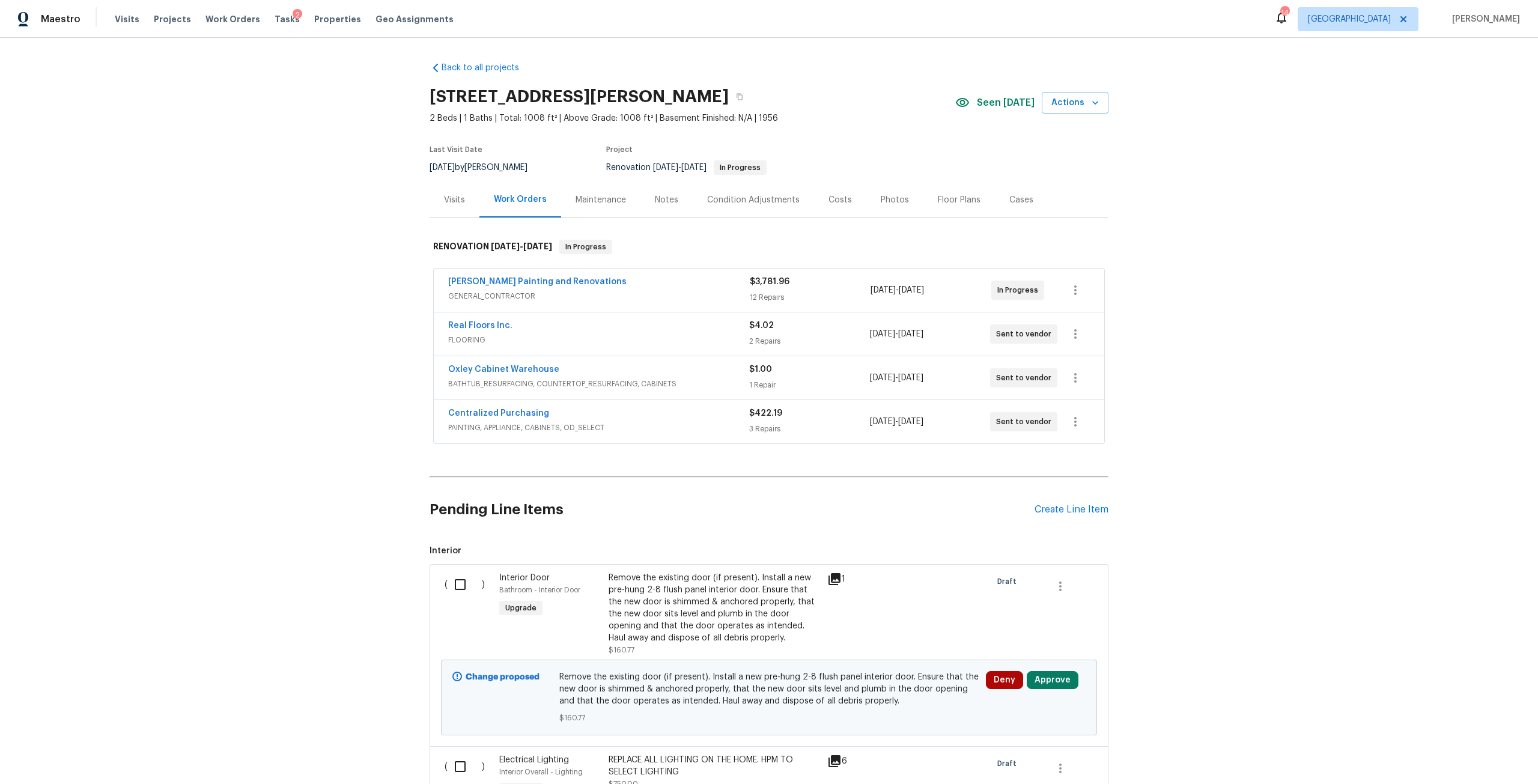
click at [886, 283] on div "9/15/2025 - 9/22/2025" at bounding box center [931, 290] width 121 height 29
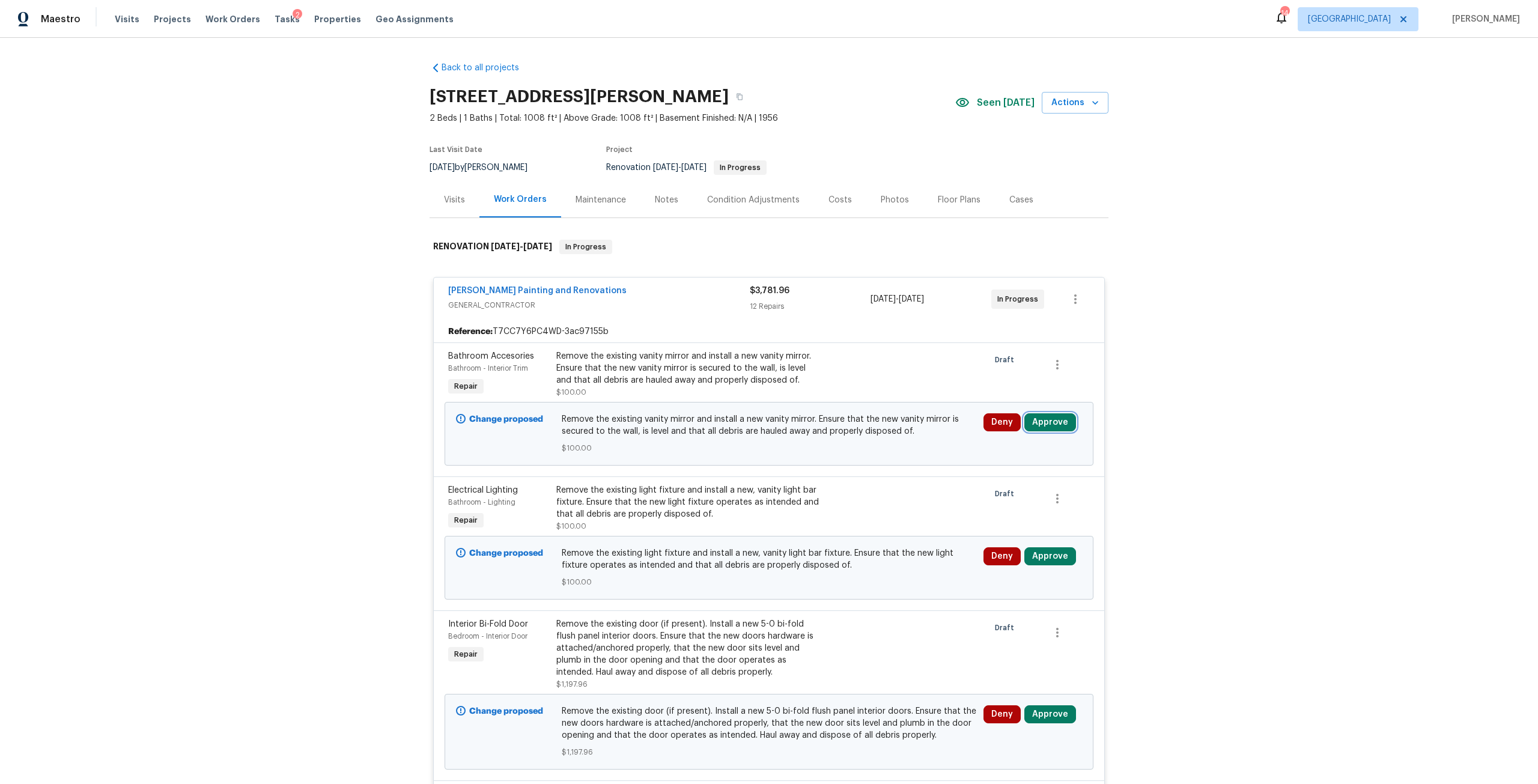
click at [1055, 424] on button "Approve" at bounding box center [1050, 422] width 51 height 18
click at [899, 434] on button "Approve" at bounding box center [873, 432] width 72 height 24
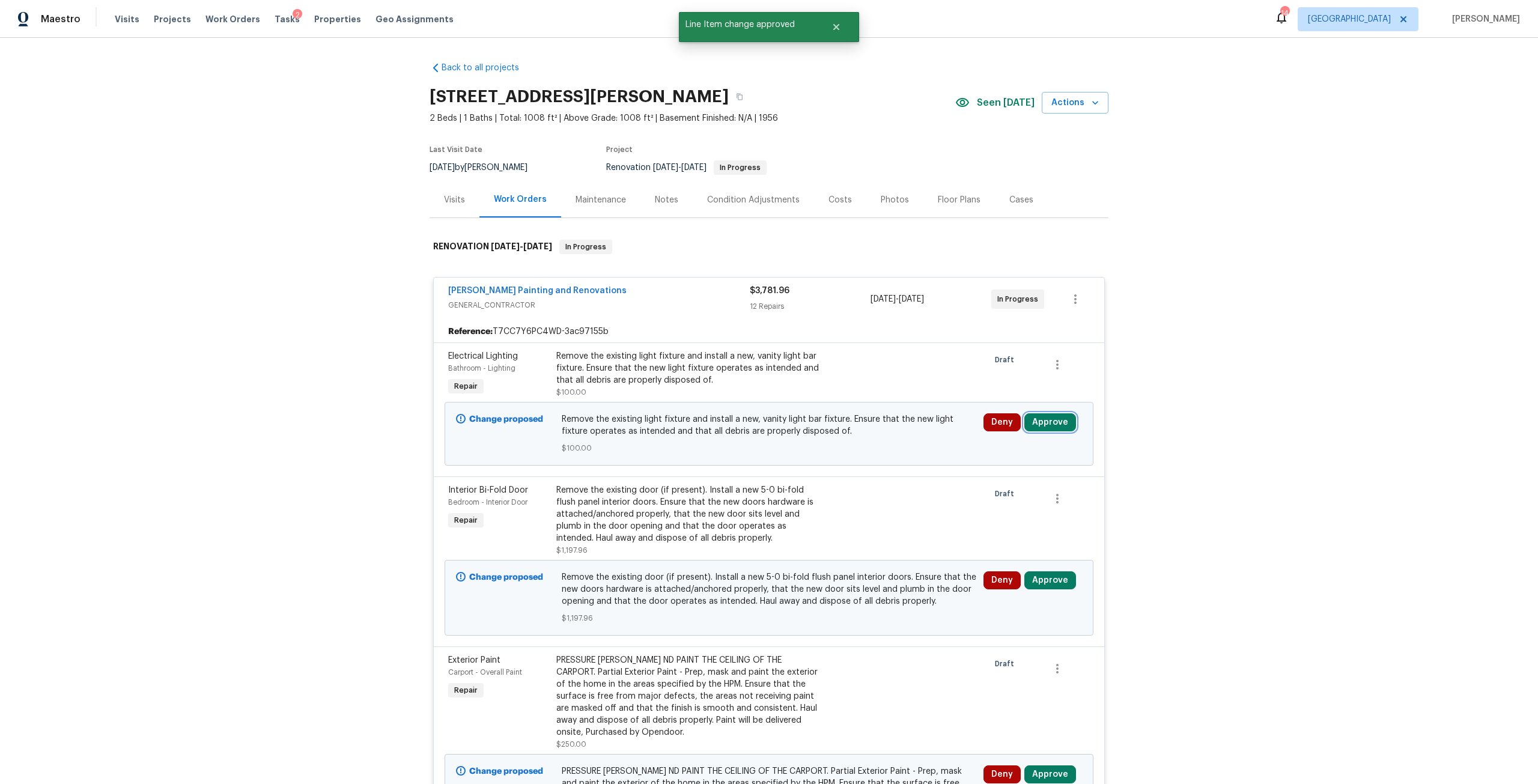
click at [1053, 430] on button "Approve" at bounding box center [1050, 422] width 51 height 18
click at [884, 442] on button "Approve" at bounding box center [873, 432] width 72 height 24
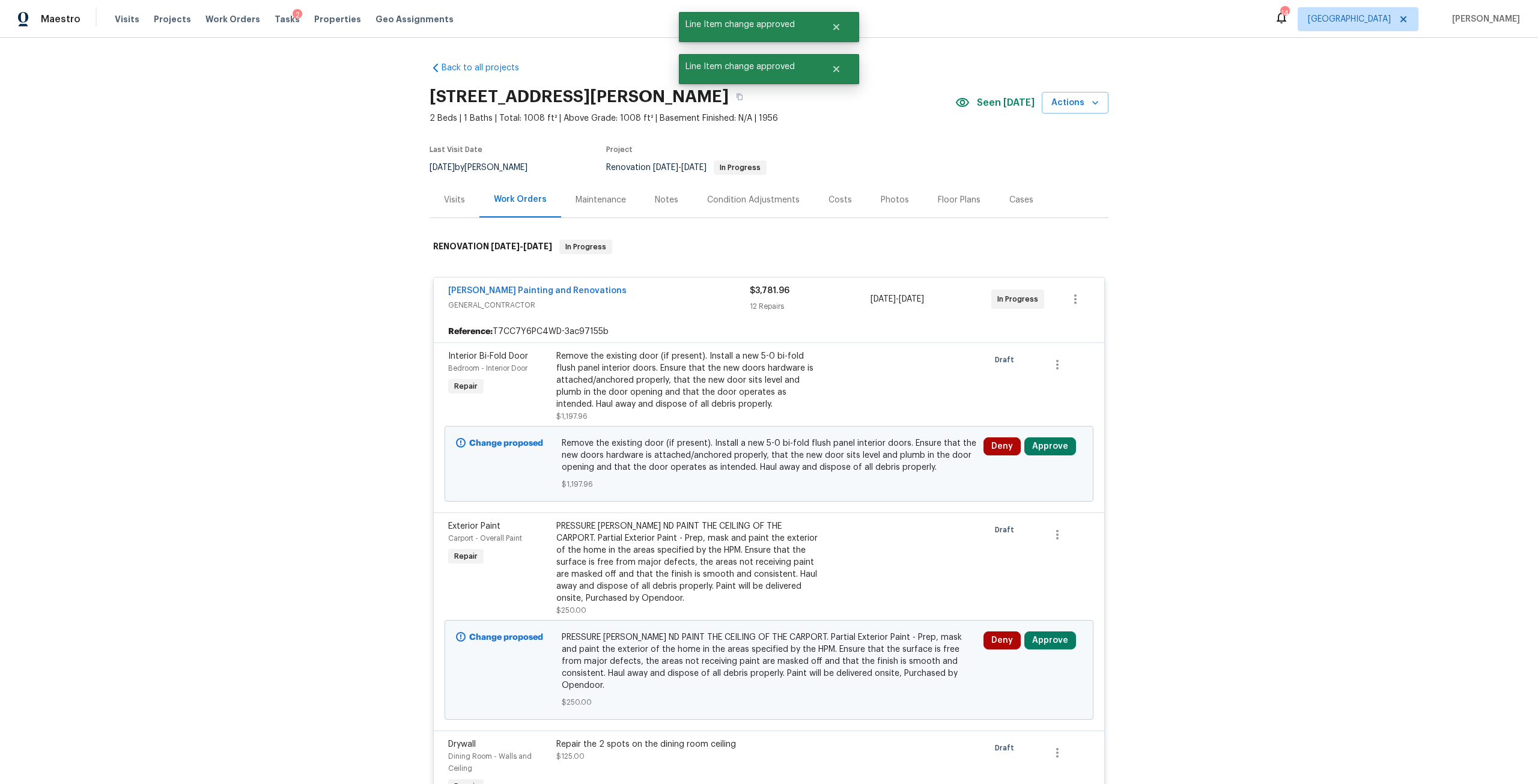
click at [1037, 435] on div "Deny Approve" at bounding box center [1033, 464] width 106 height 60
click at [1036, 442] on button "Approve" at bounding box center [1050, 446] width 51 height 18
click at [854, 452] on button "Approve" at bounding box center [873, 457] width 72 height 24
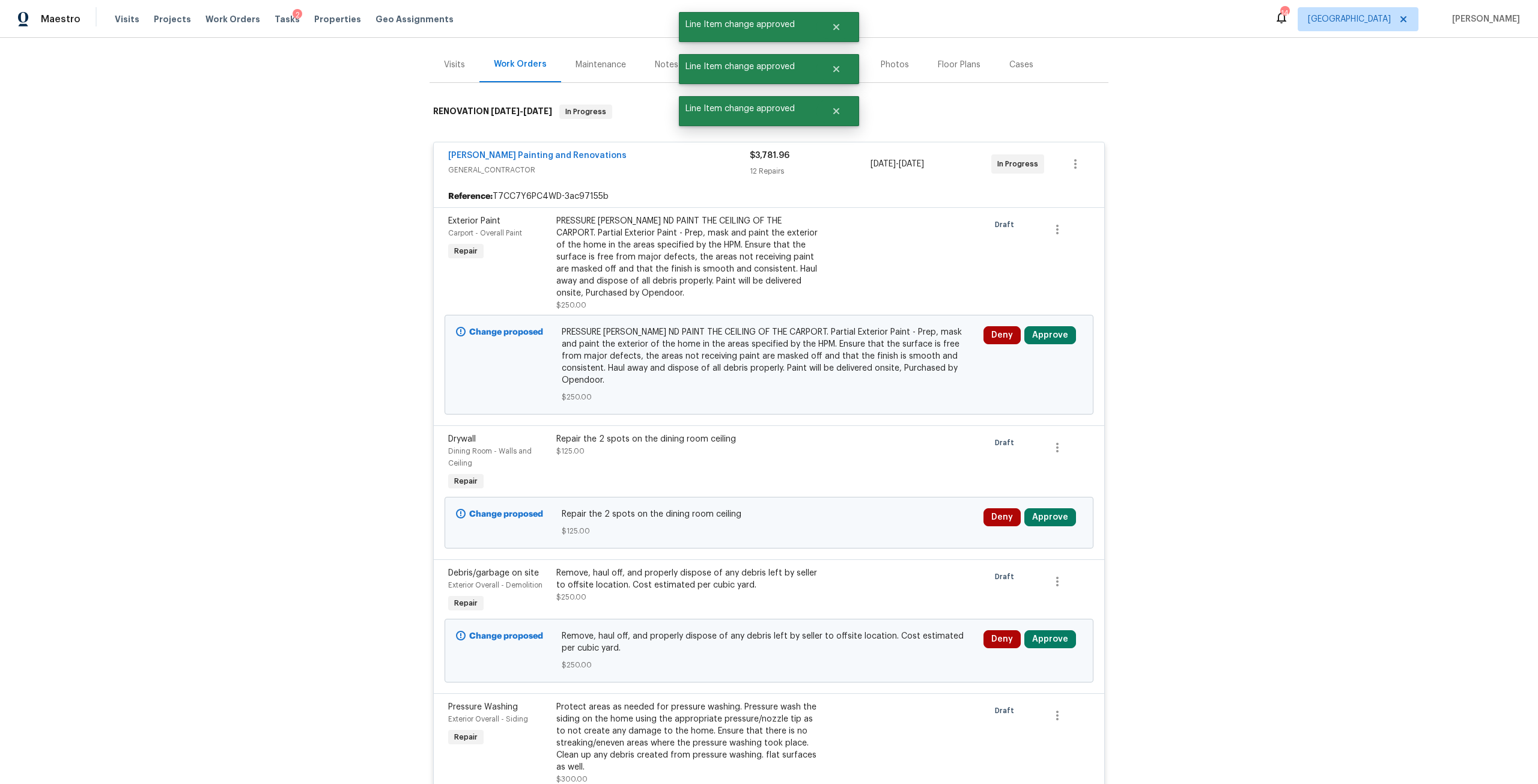
scroll to position [180, 0]
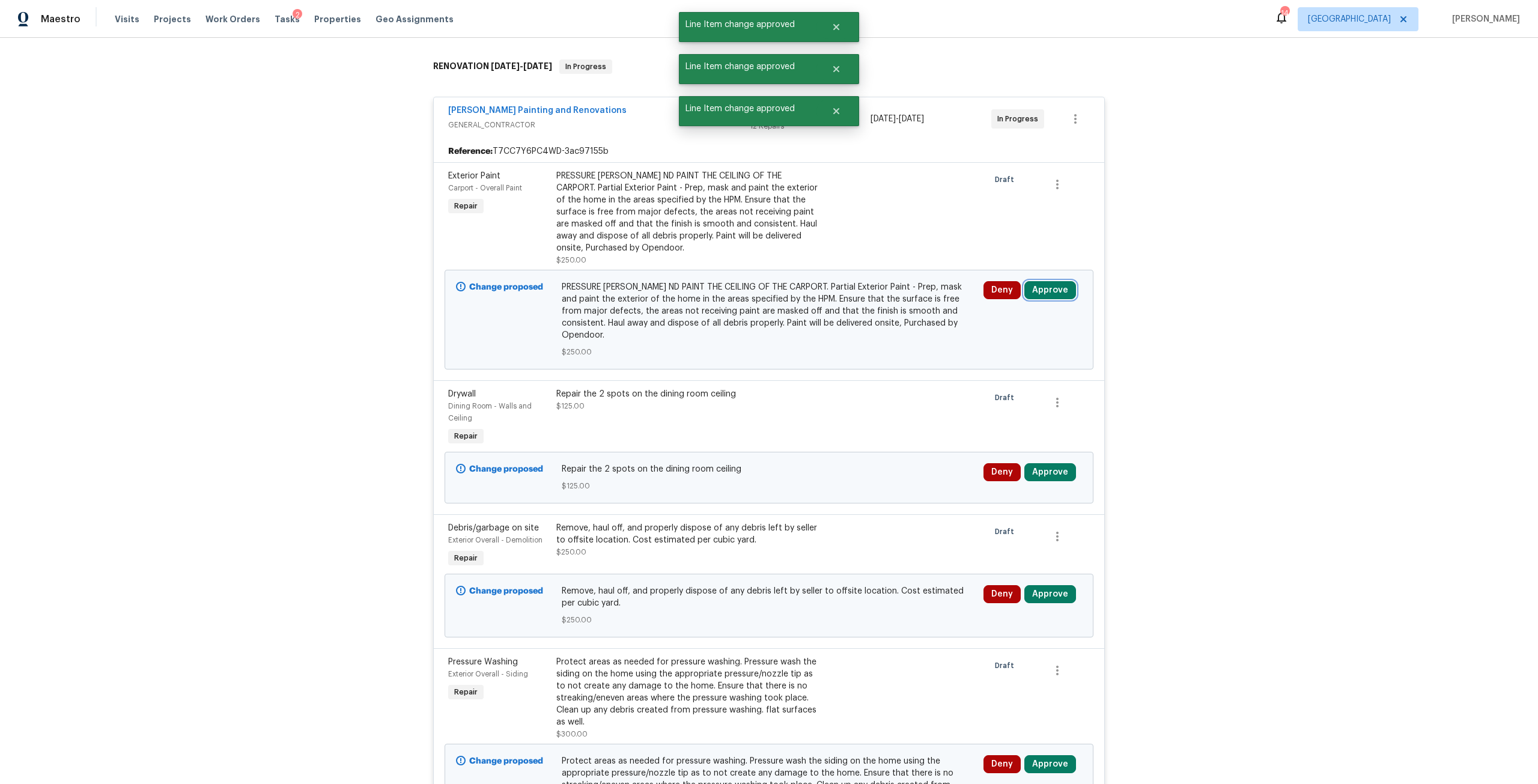
click at [1054, 293] on button "Approve" at bounding box center [1050, 290] width 51 height 18
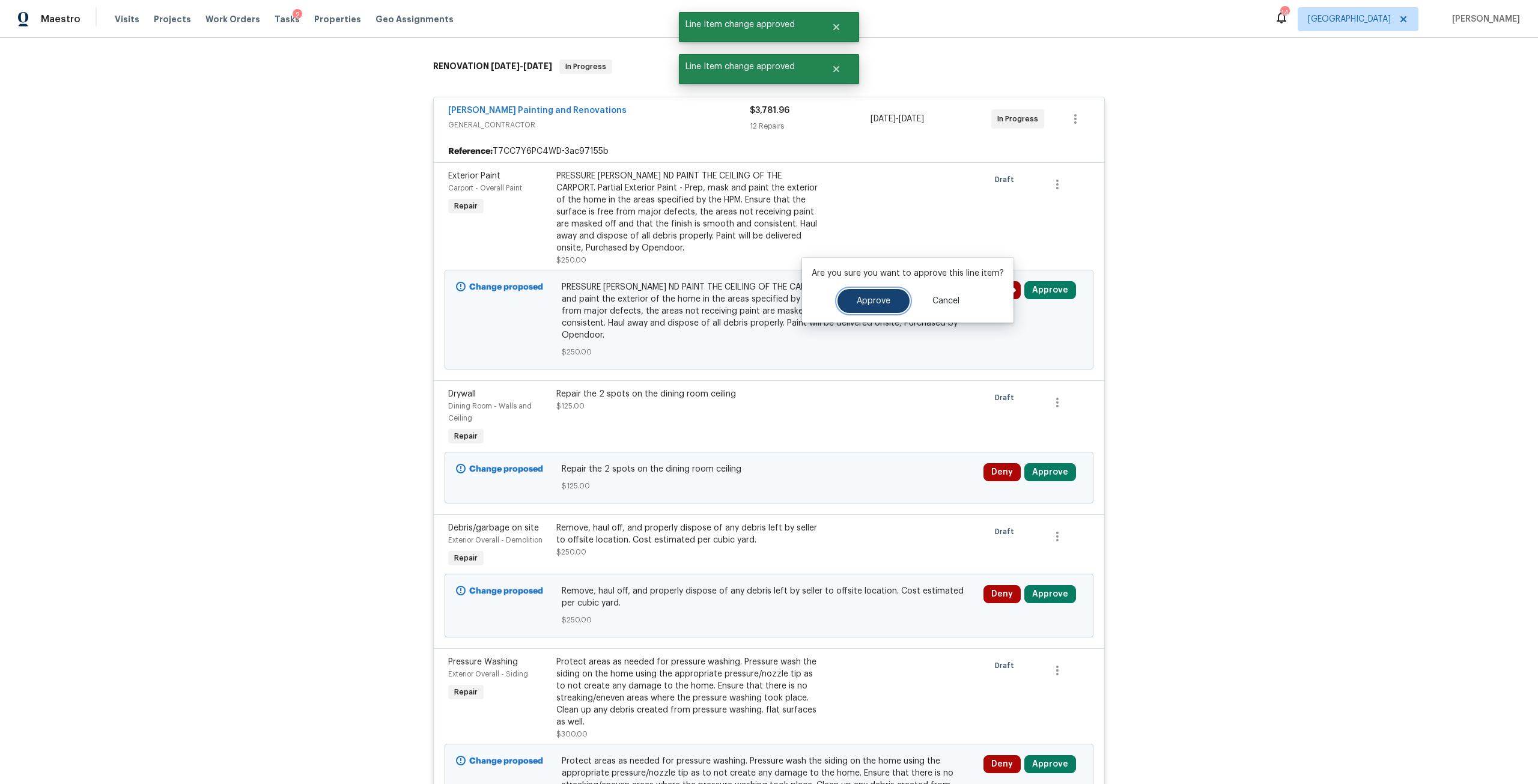
click at [892, 299] on button "Approve" at bounding box center [873, 301] width 72 height 24
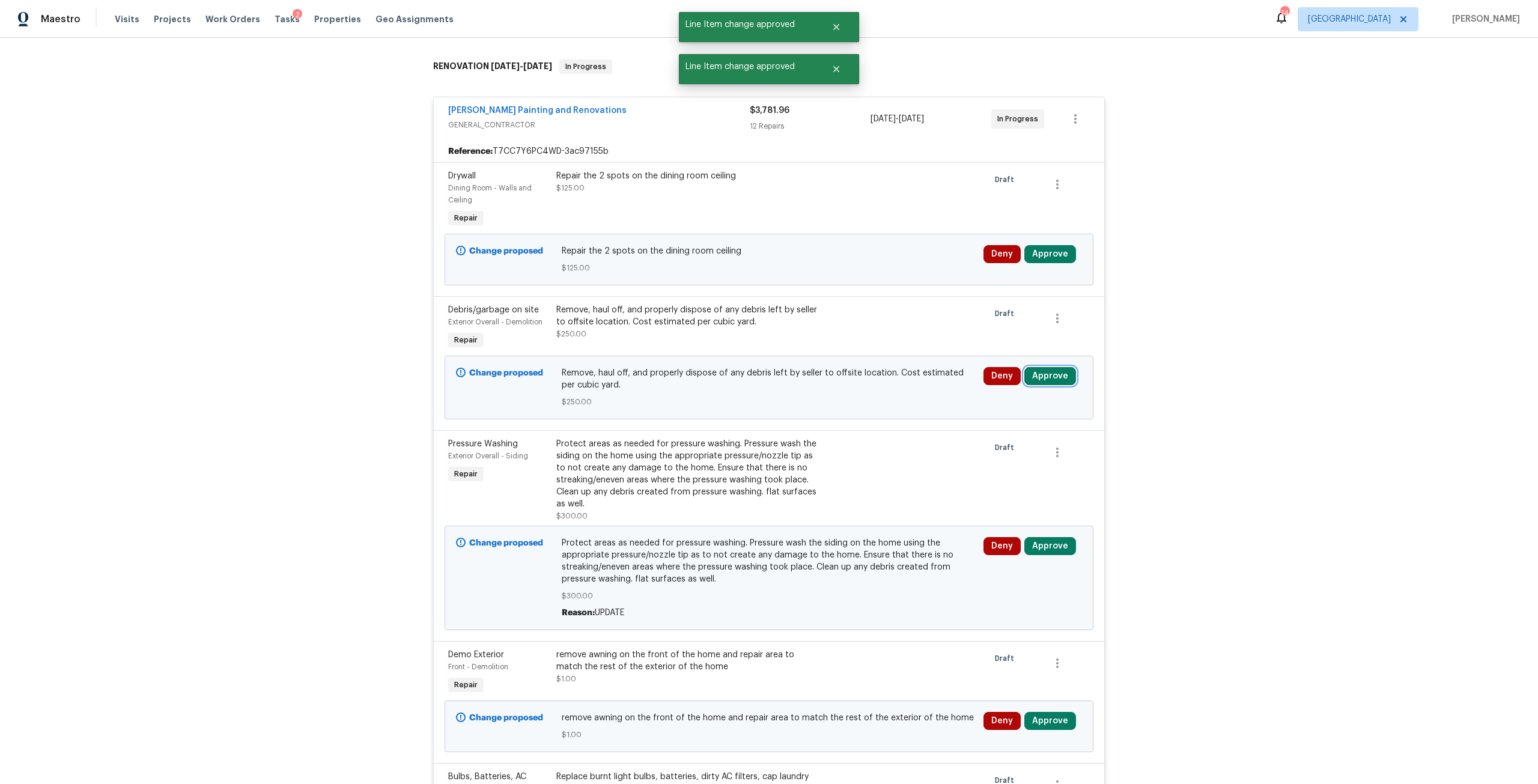
click at [1051, 373] on button "Approve" at bounding box center [1050, 376] width 51 height 18
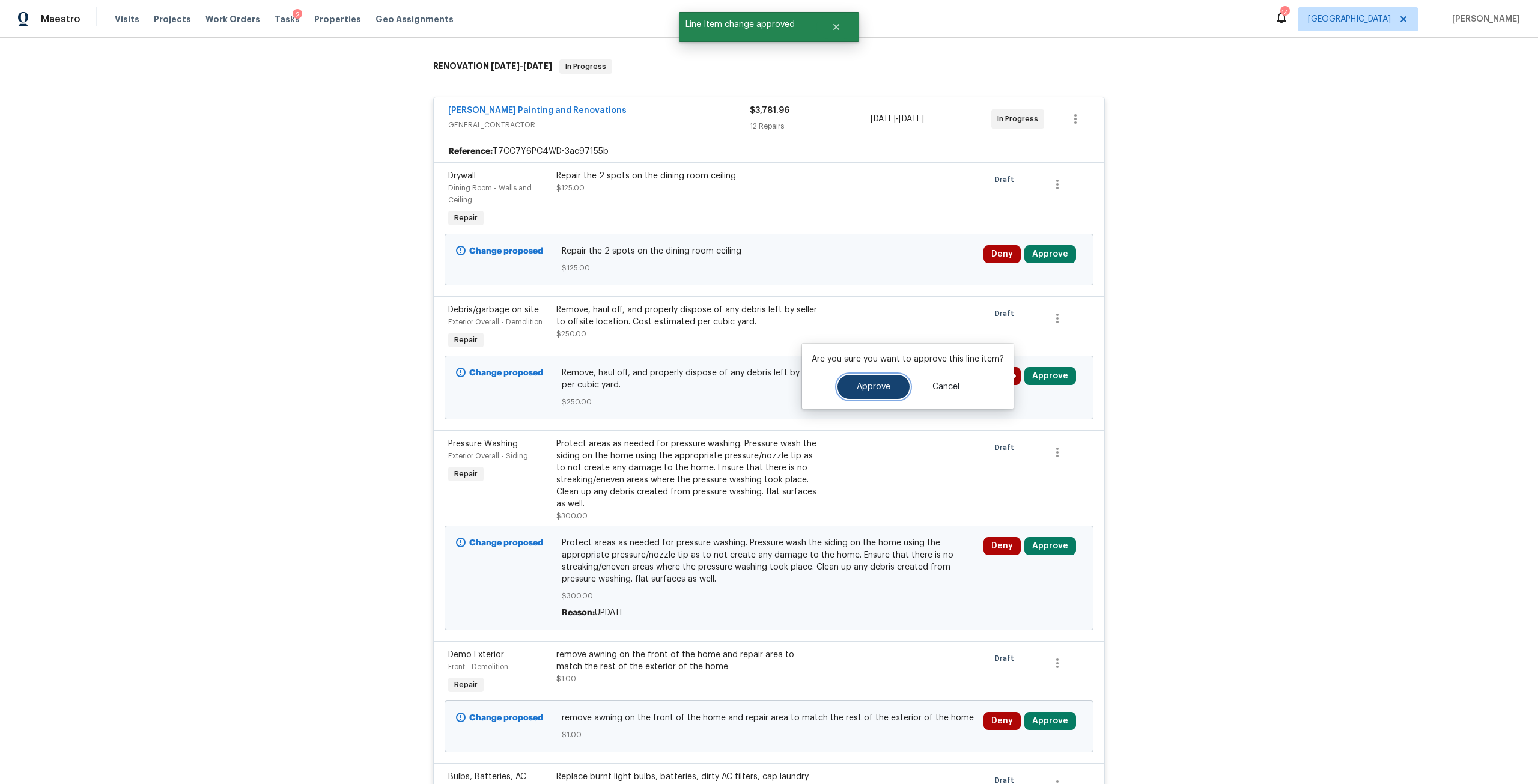
click at [898, 391] on button "Approve" at bounding box center [873, 387] width 72 height 24
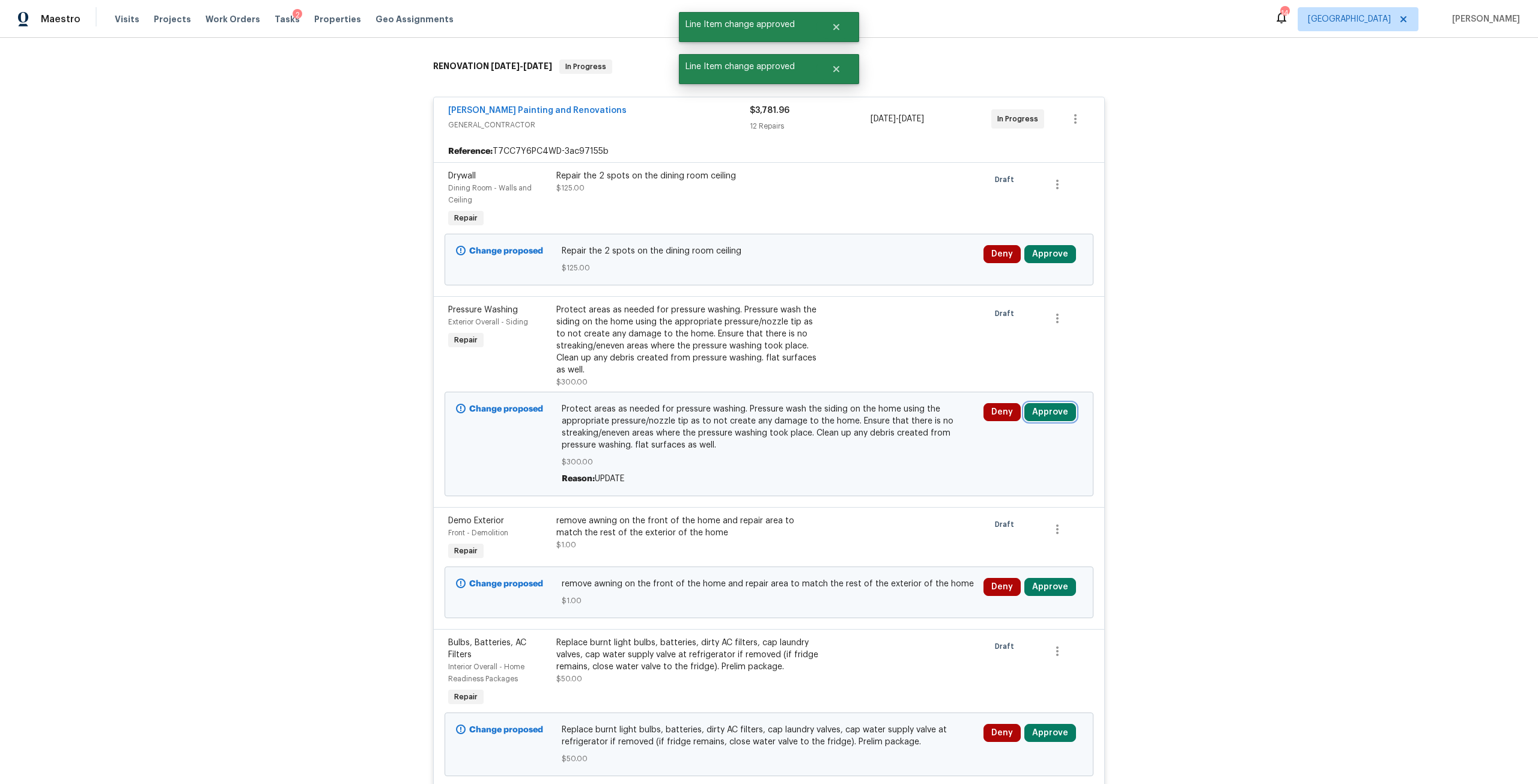
click at [1040, 411] on button "Approve" at bounding box center [1050, 412] width 51 height 18
click at [880, 416] on button "Approve" at bounding box center [873, 422] width 72 height 24
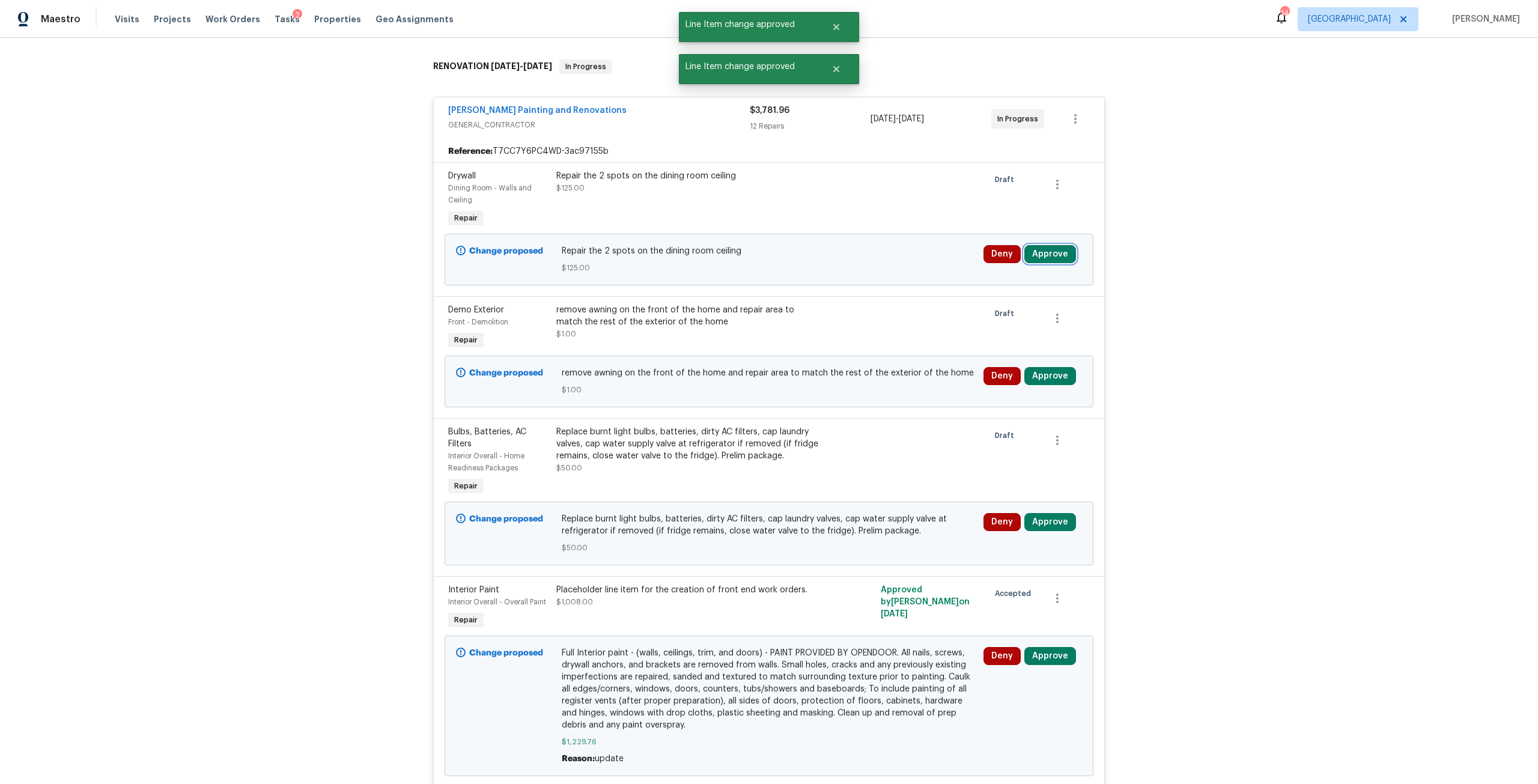
click at [1055, 253] on button "Approve" at bounding box center [1050, 254] width 51 height 18
click at [986, 310] on button "Approve" at bounding box center [1010, 315] width 72 height 24
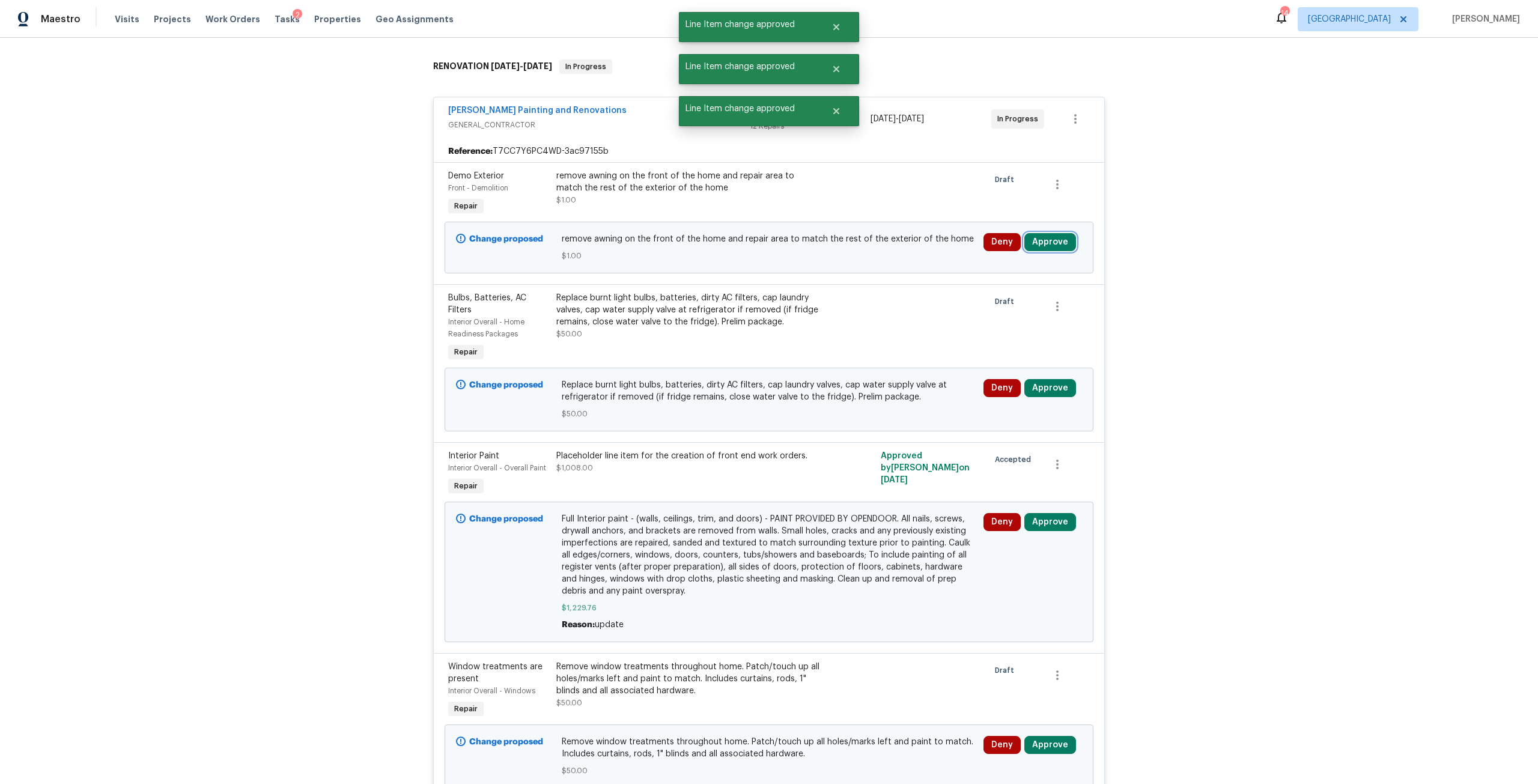
click at [1054, 251] on button "Approve" at bounding box center [1050, 242] width 51 height 18
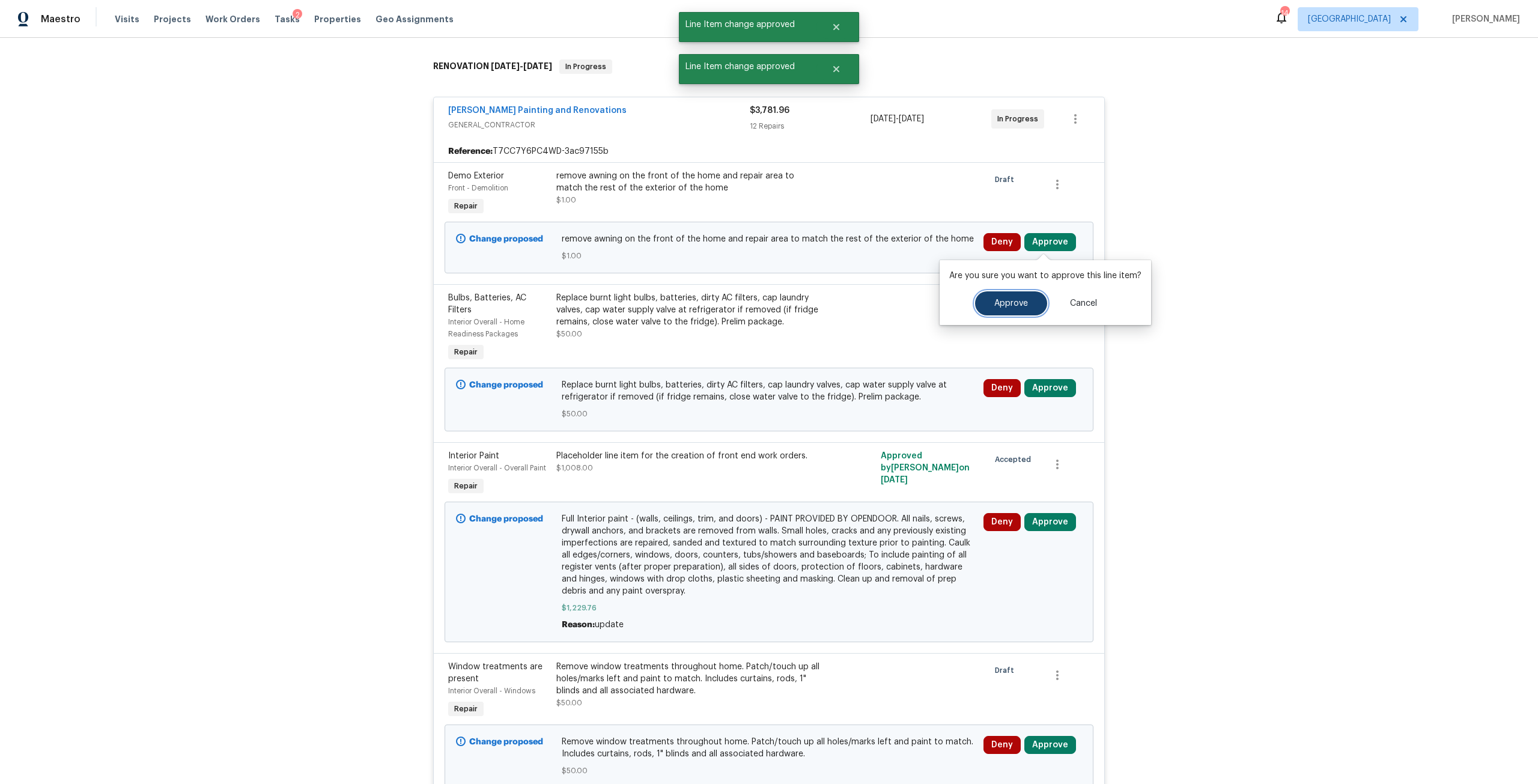
click at [1028, 306] on button "Approve" at bounding box center [1010, 303] width 72 height 24
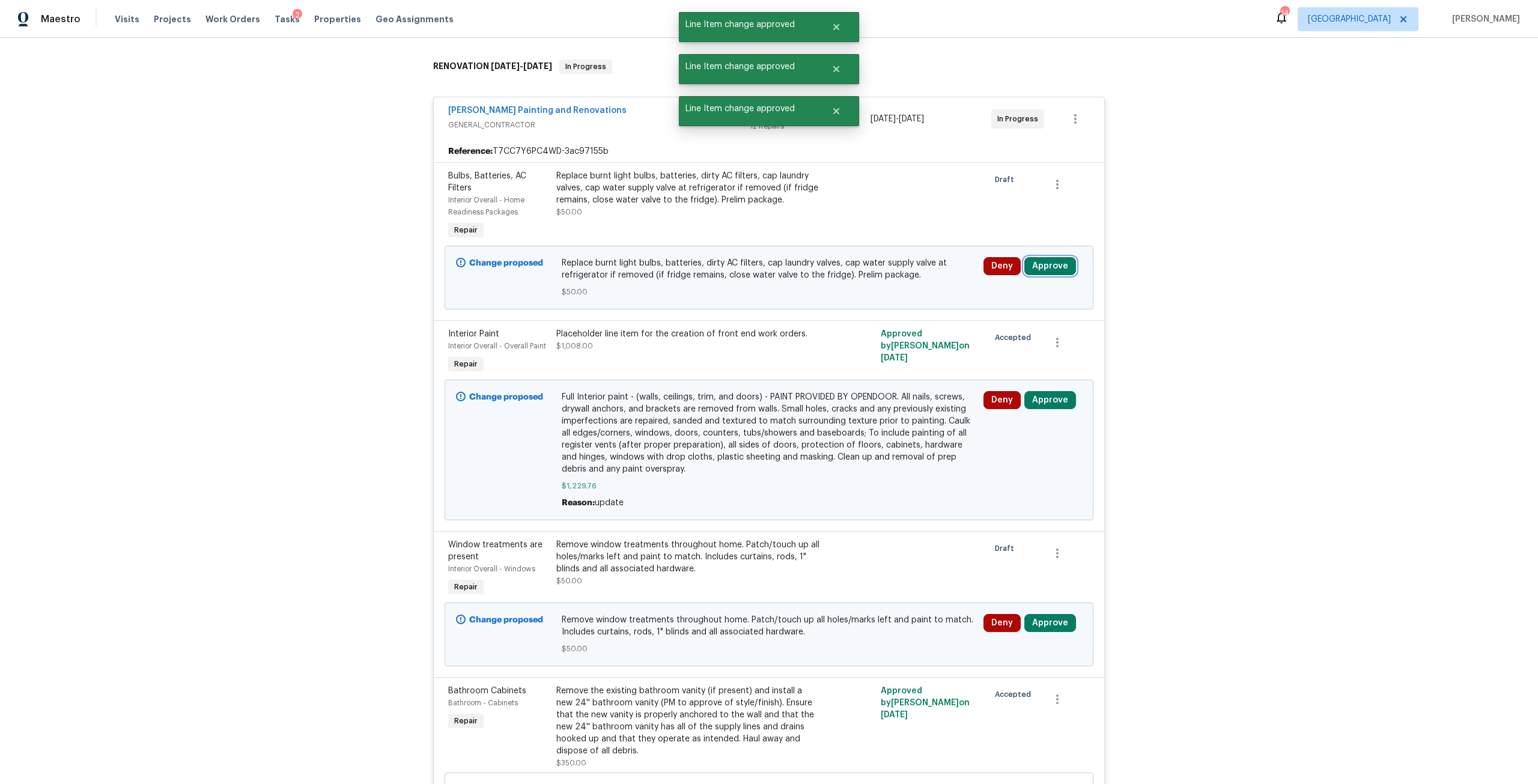
click at [1049, 259] on button "Approve" at bounding box center [1050, 266] width 51 height 18
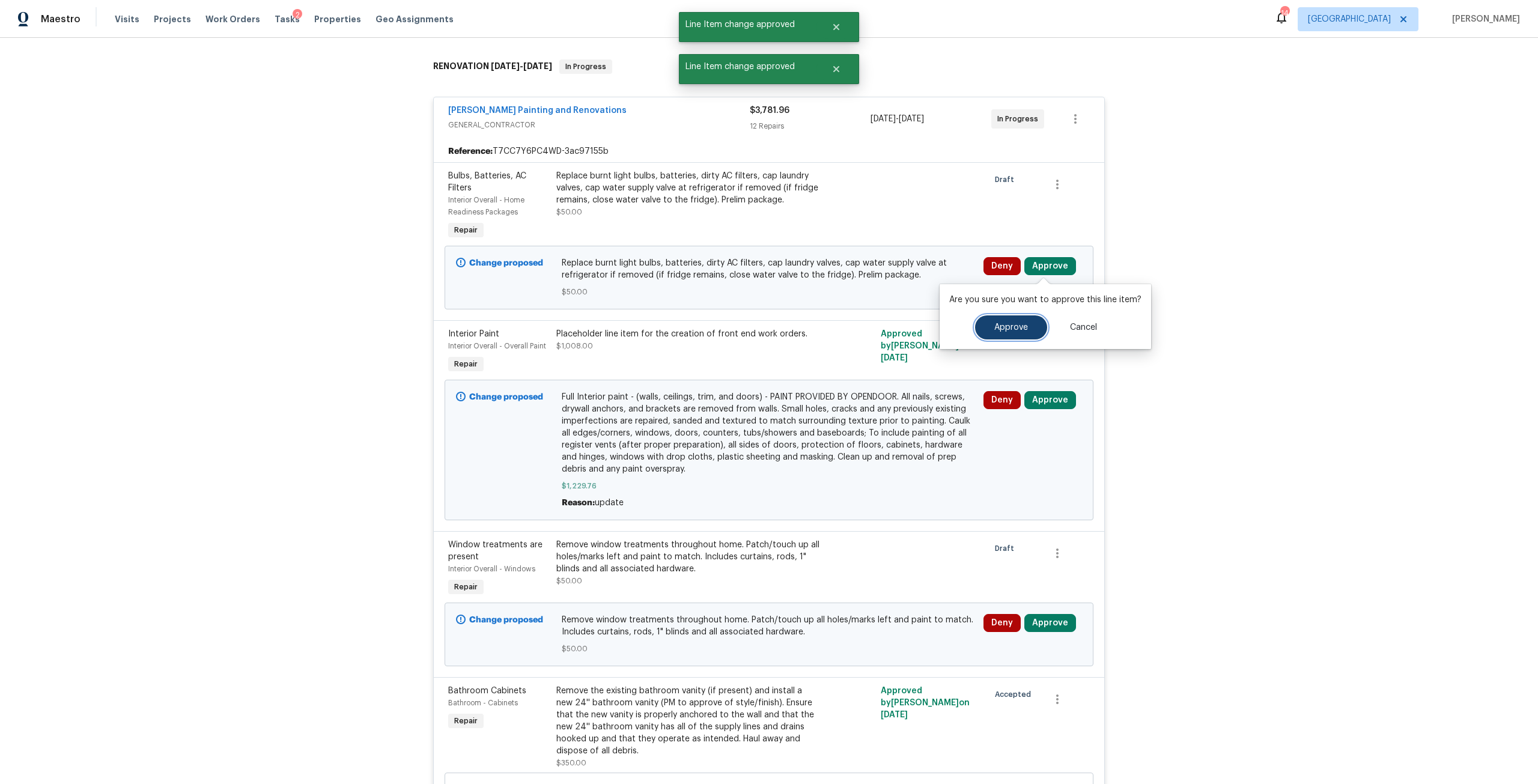
click at [1005, 331] on span "Approve" at bounding box center [1010, 327] width 34 height 9
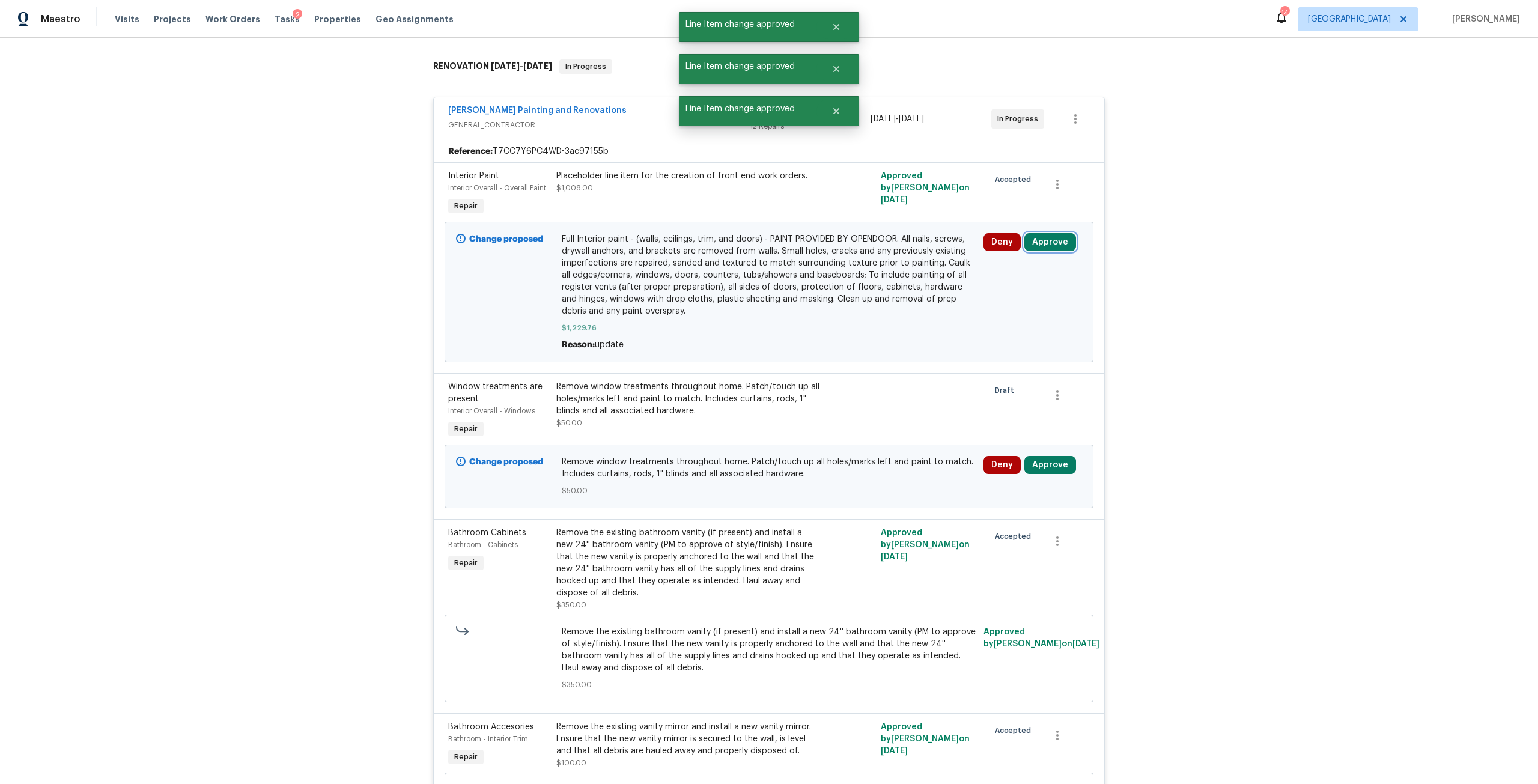
click at [1045, 240] on button "Approve" at bounding box center [1050, 242] width 51 height 18
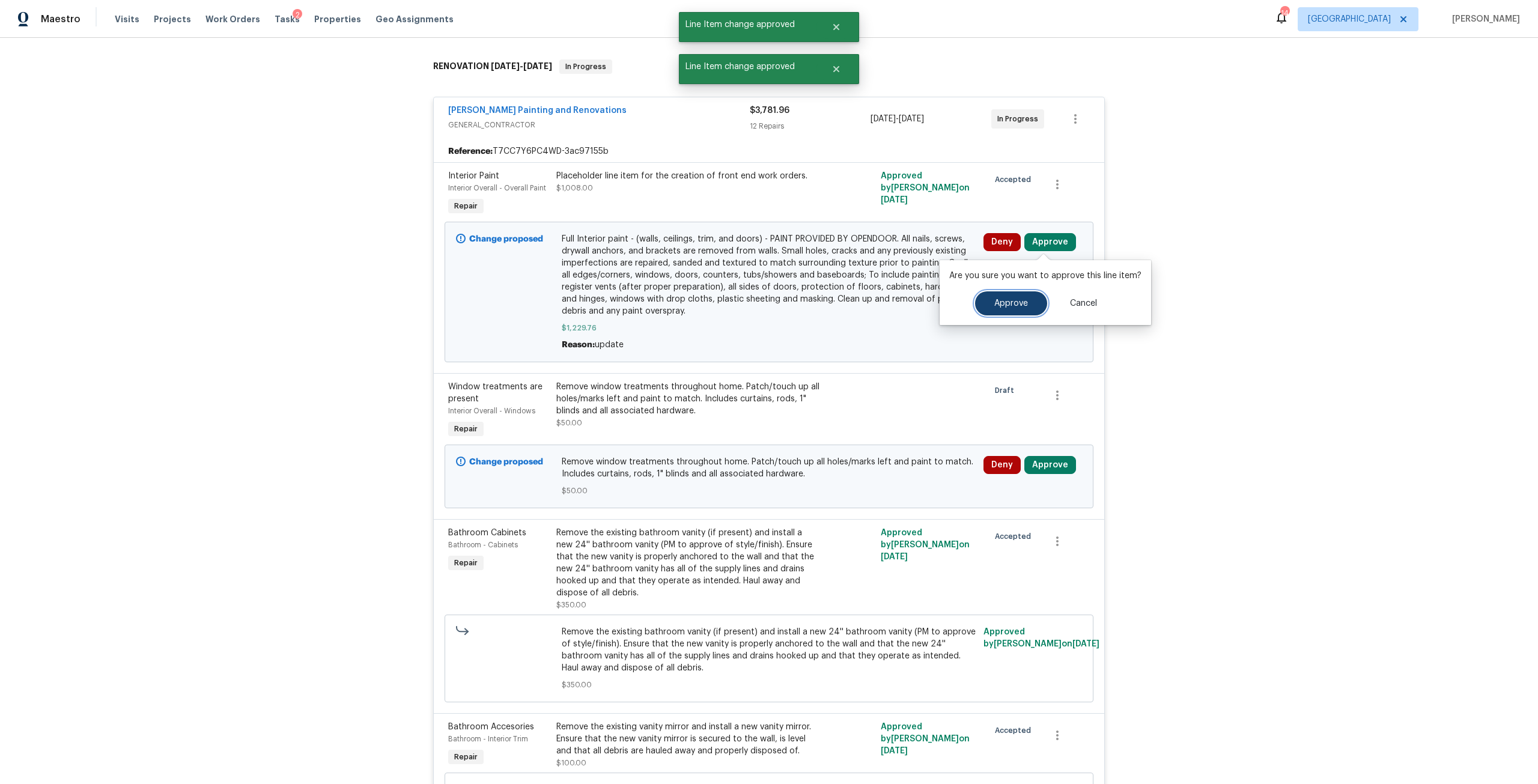
click at [1009, 311] on button "Approve" at bounding box center [1010, 303] width 72 height 24
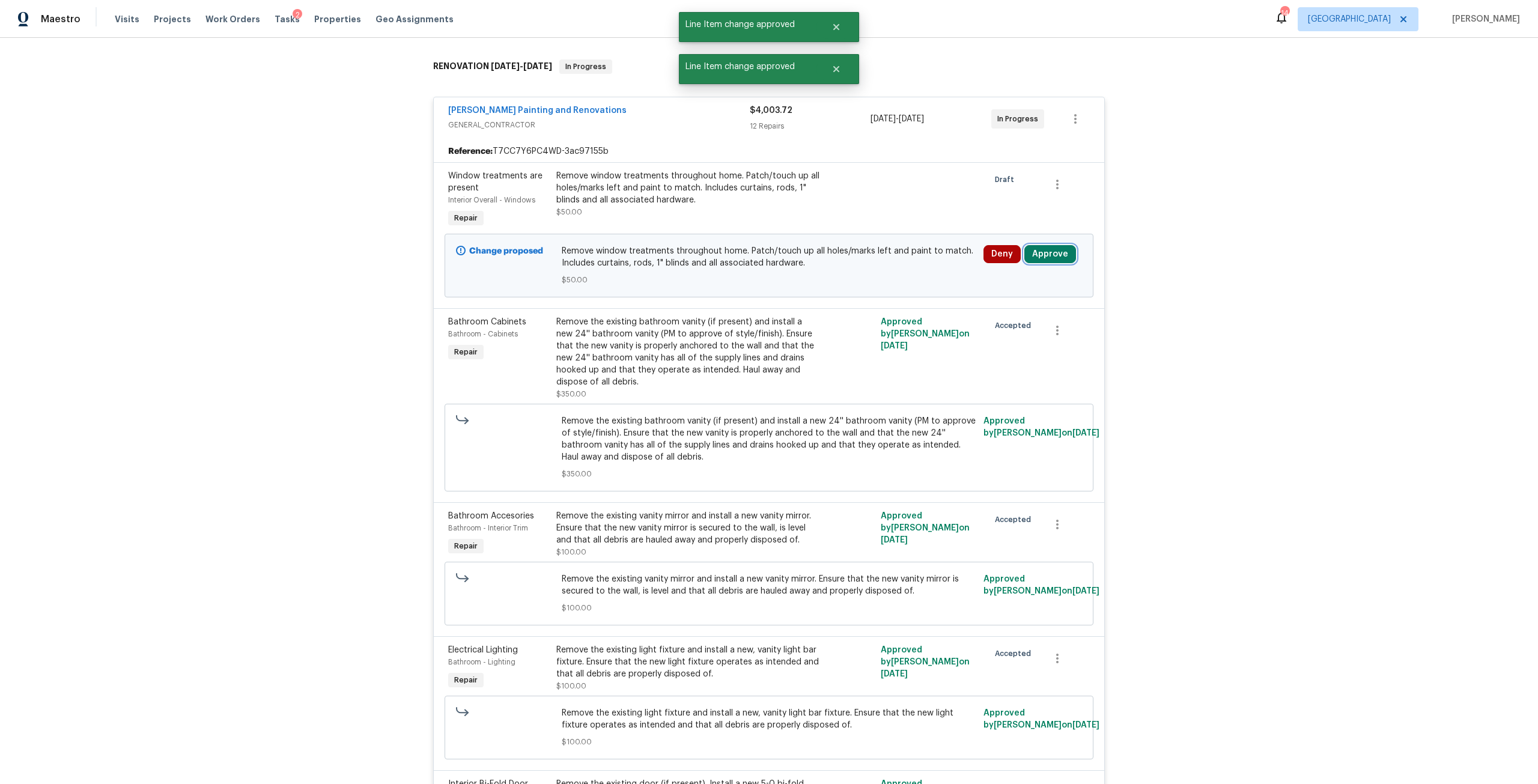
click at [1038, 256] on button "Approve" at bounding box center [1050, 254] width 51 height 18
click at [1000, 320] on span "Approve" at bounding box center [1010, 315] width 34 height 9
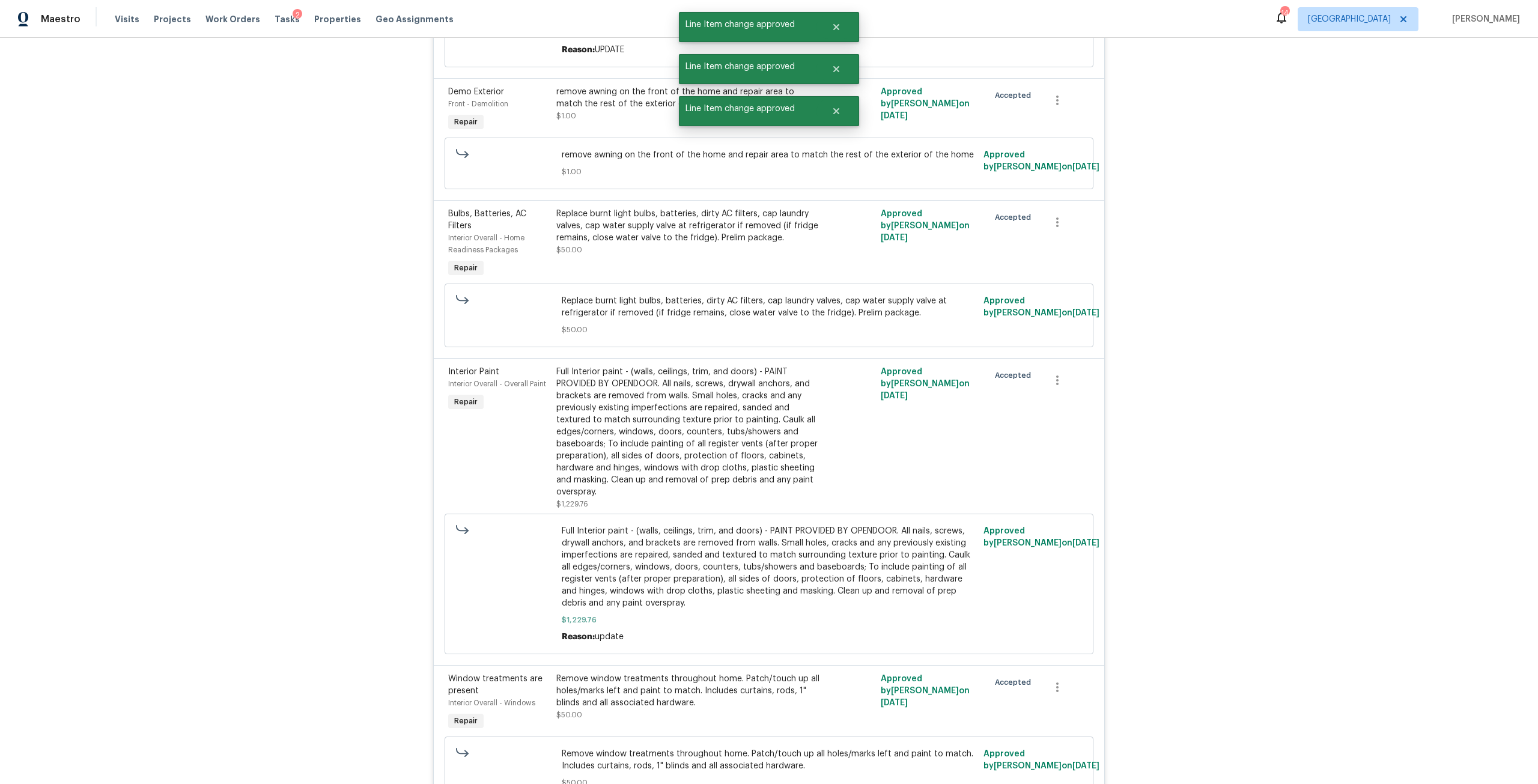
scroll to position [2263, 0]
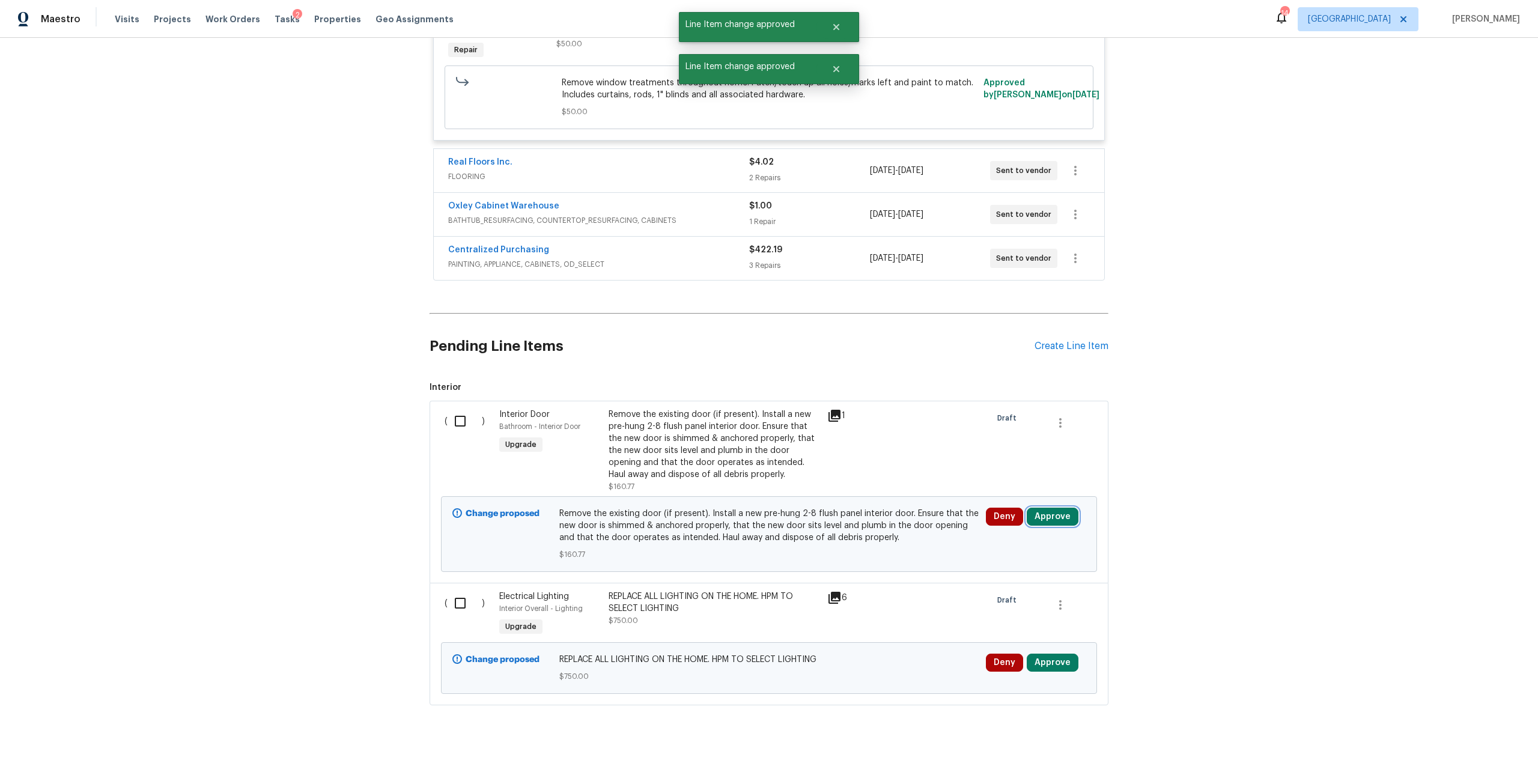
click at [1062, 507] on button "Approve" at bounding box center [1053, 517] width 51 height 18
click at [886, 512] on span "Approve" at bounding box center [875, 515] width 34 height 9
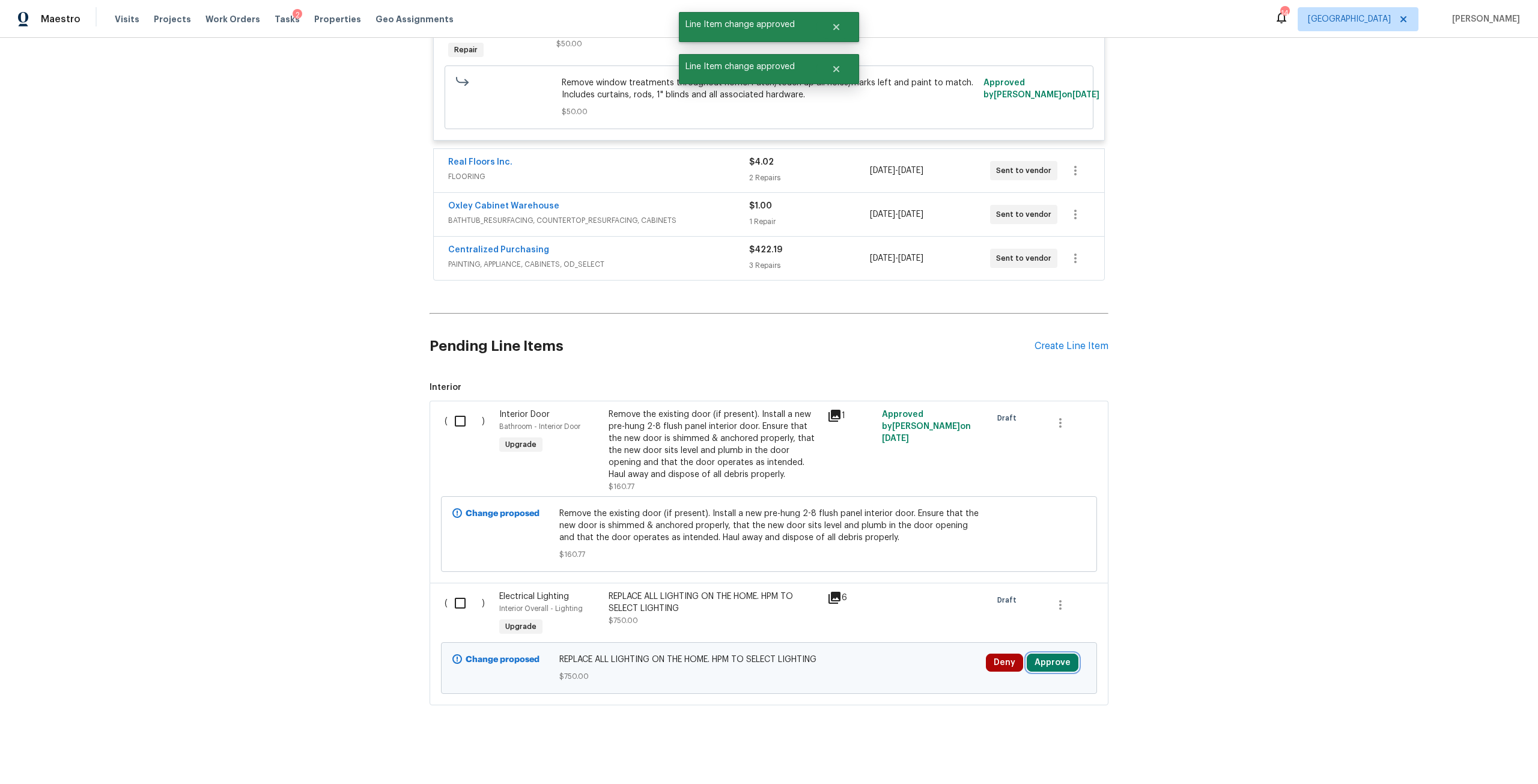
click at [1034, 653] on button "Approve" at bounding box center [1053, 662] width 51 height 18
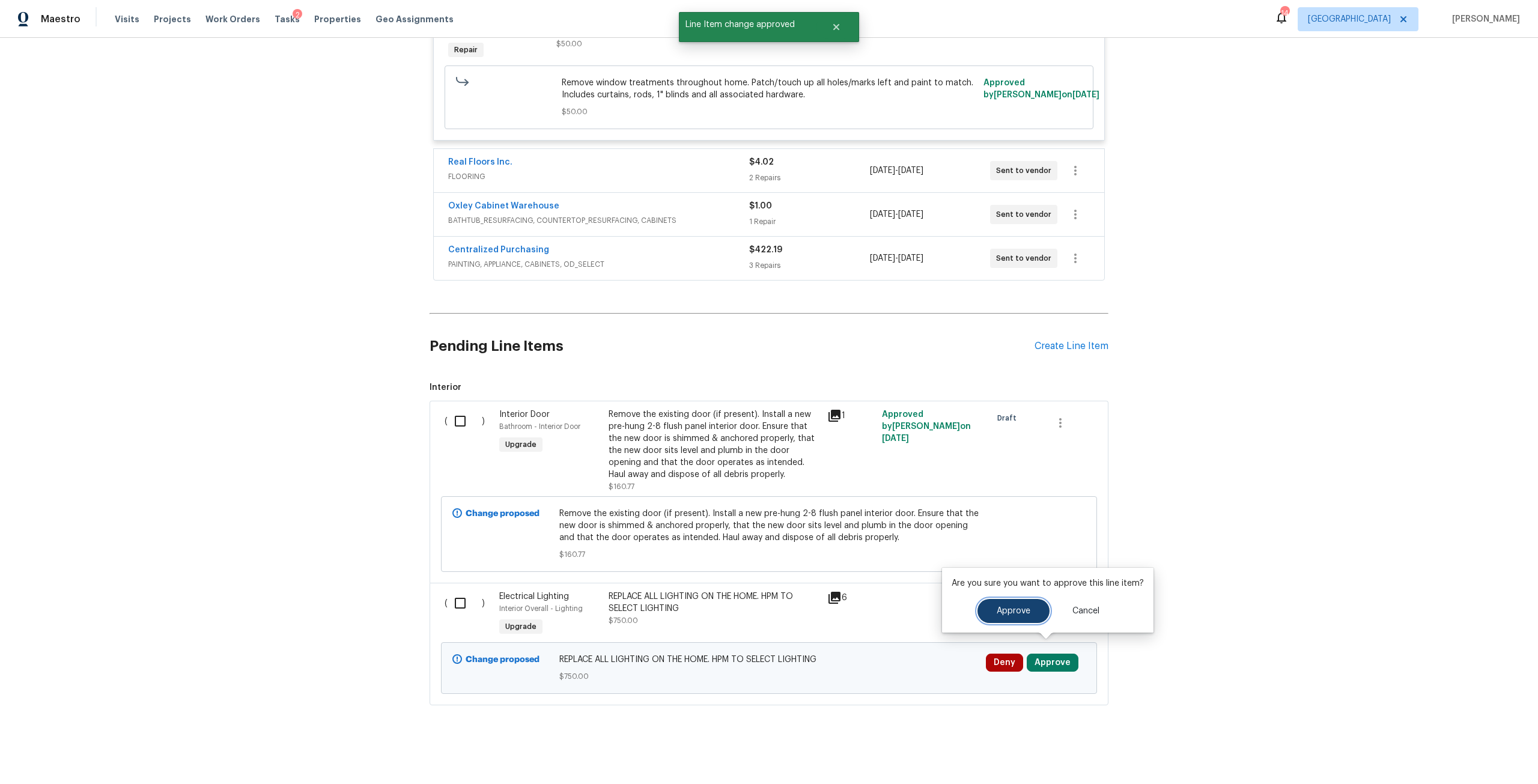
click at [1025, 605] on button "Approve" at bounding box center [1013, 610] width 72 height 24
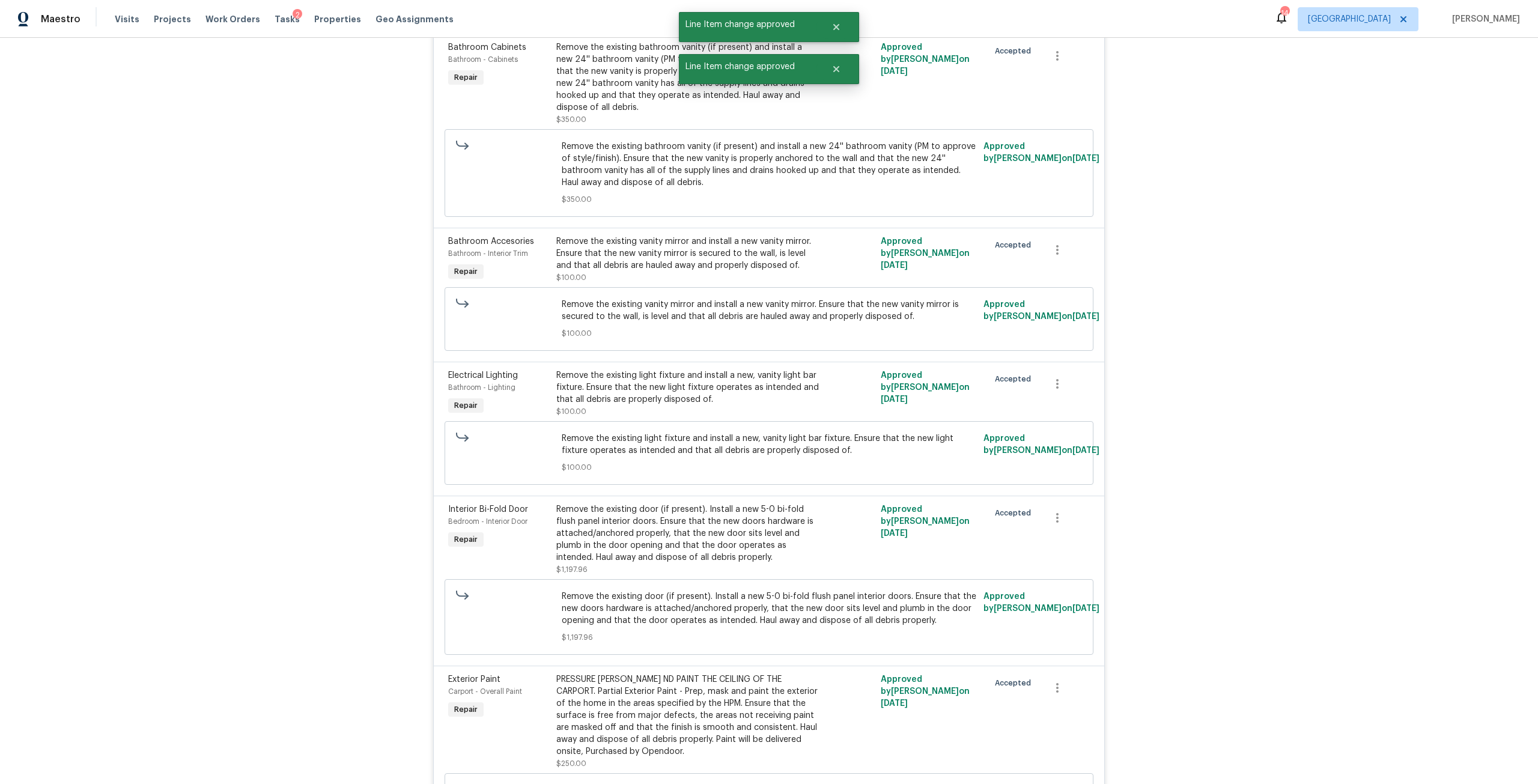
scroll to position [0, 0]
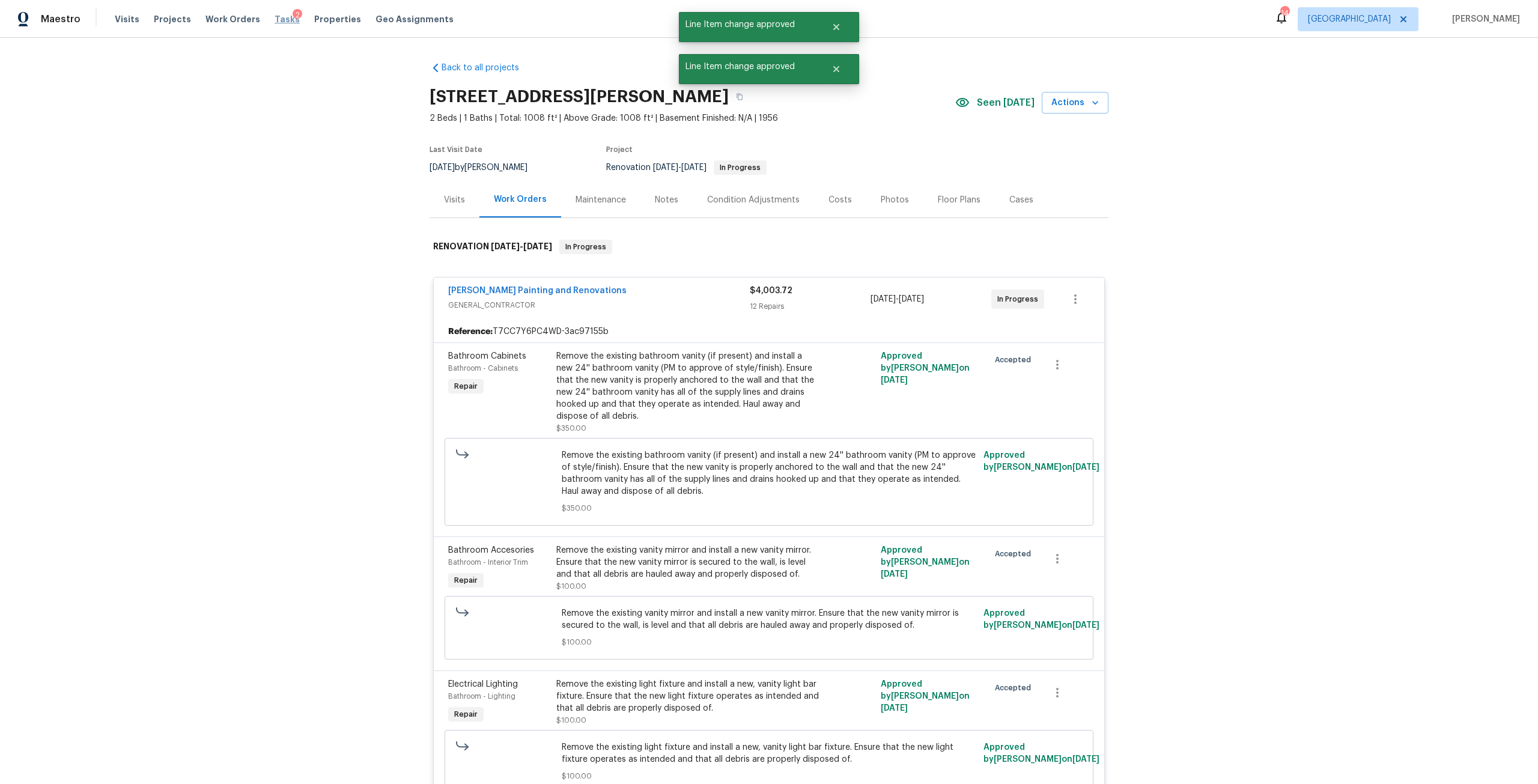
click at [274, 16] on span "Tasks" at bounding box center [287, 19] width 25 height 8
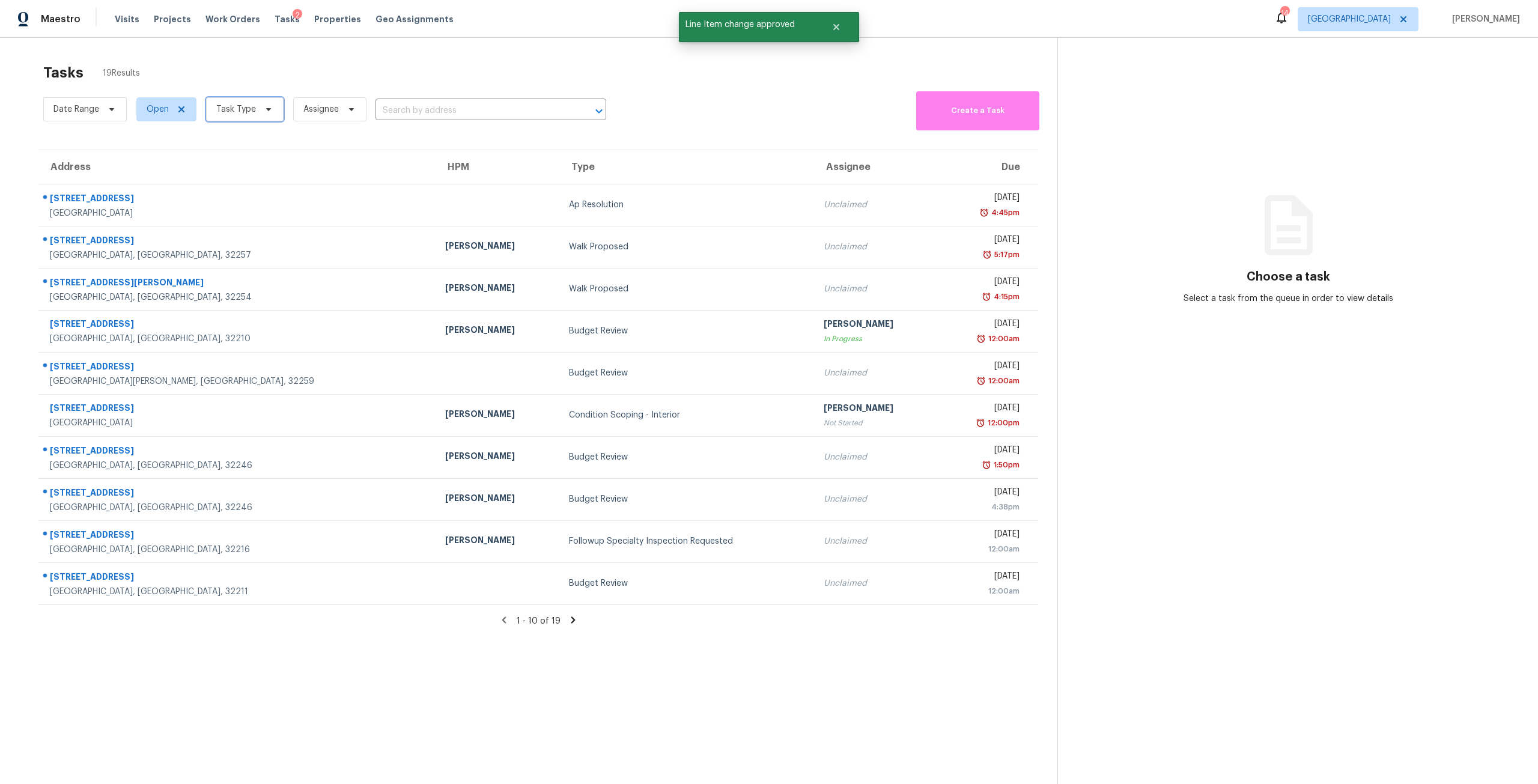
click at [239, 104] on span "Task Type" at bounding box center [236, 109] width 40 height 12
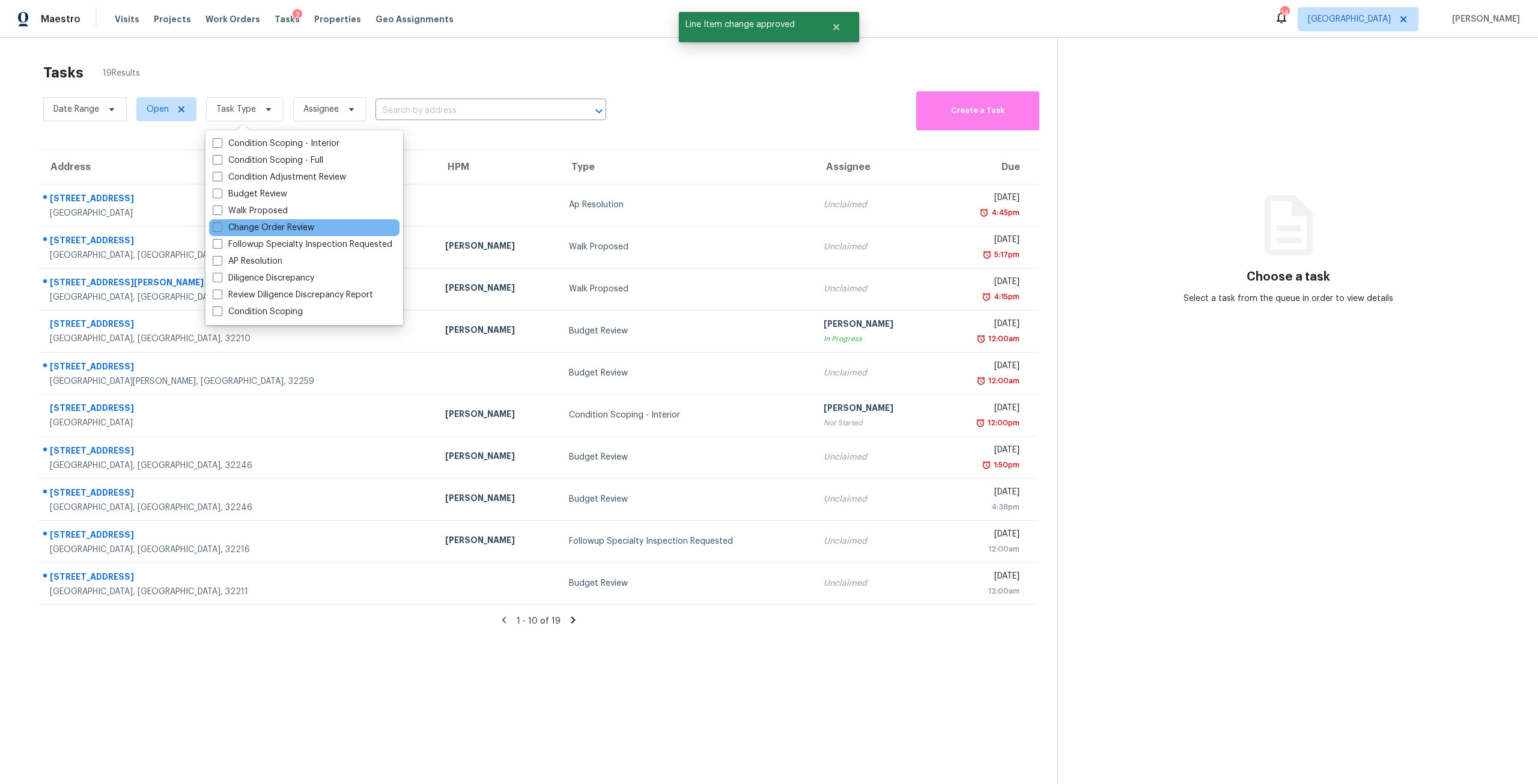
click at [266, 219] on div "Change Order Review" at bounding box center [304, 228] width 190 height 17
click at [263, 227] on label "Change Order Review" at bounding box center [263, 228] width 102 height 12
click at [220, 227] on input "Change Order Review" at bounding box center [216, 225] width 7 height 7
checkbox input "true"
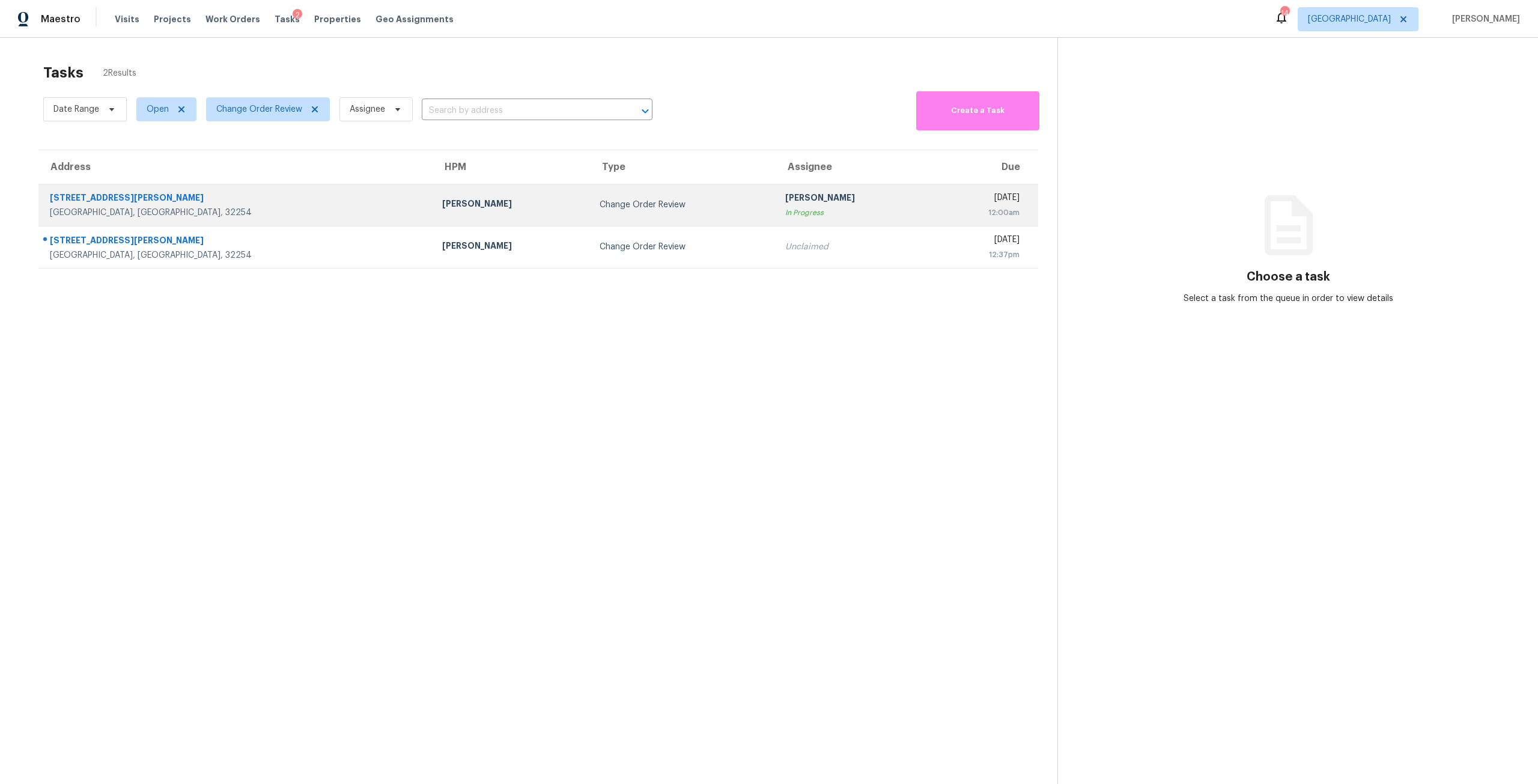
click at [590, 219] on td "Change Order Review" at bounding box center [682, 204] width 186 height 42
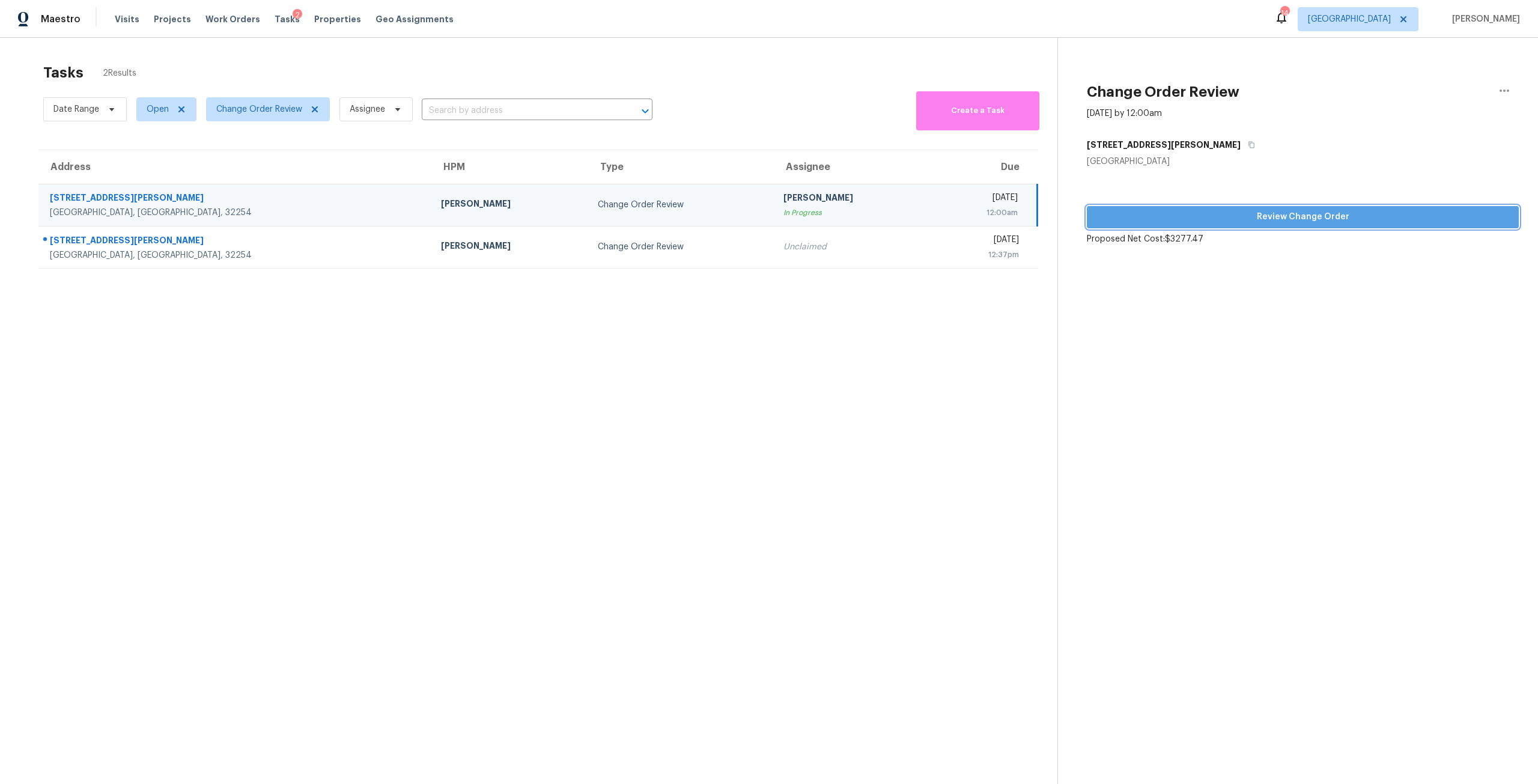
click at [1169, 209] on span "Review Change Order" at bounding box center [1303, 217] width 412 height 15
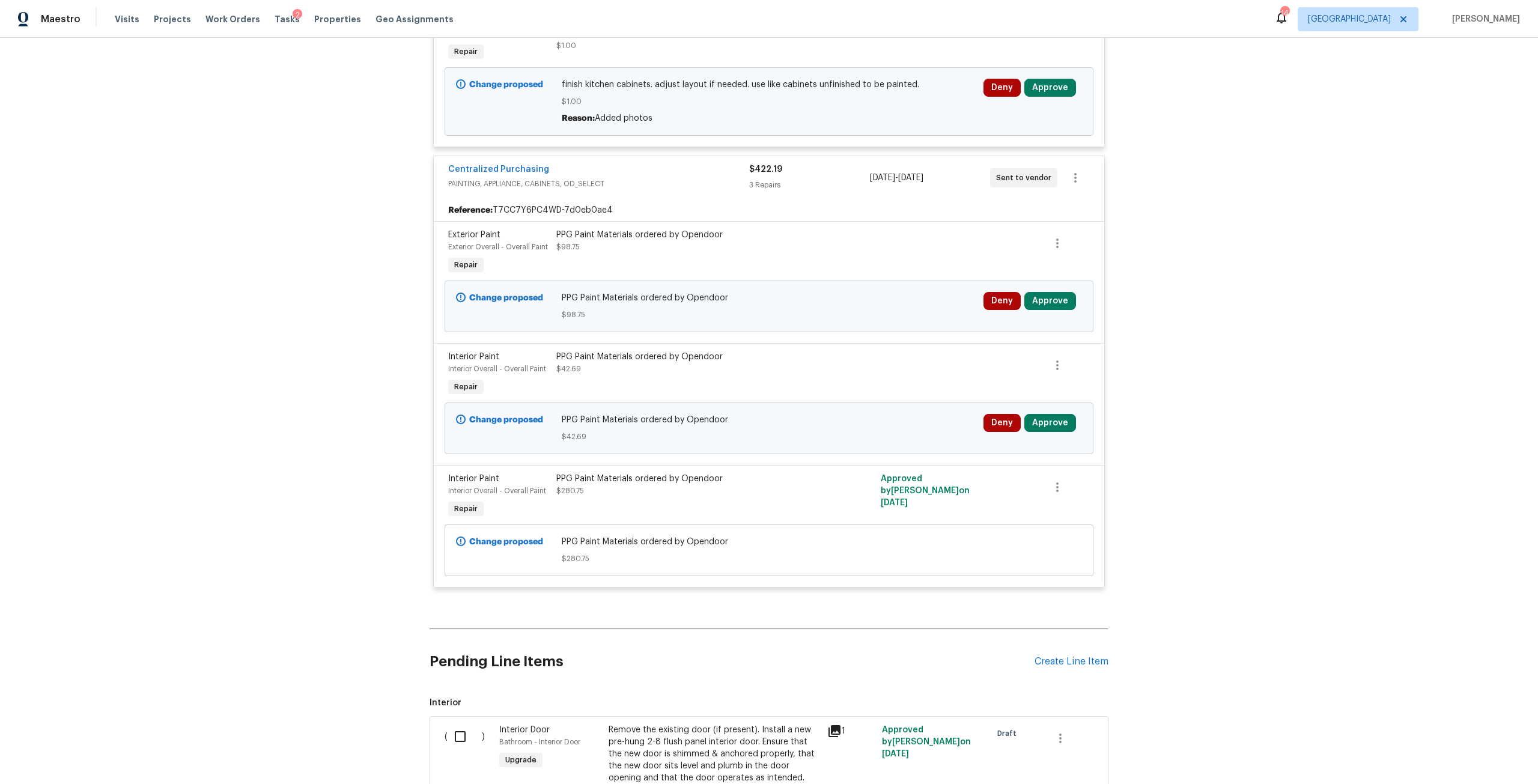
scroll to position [2357, 0]
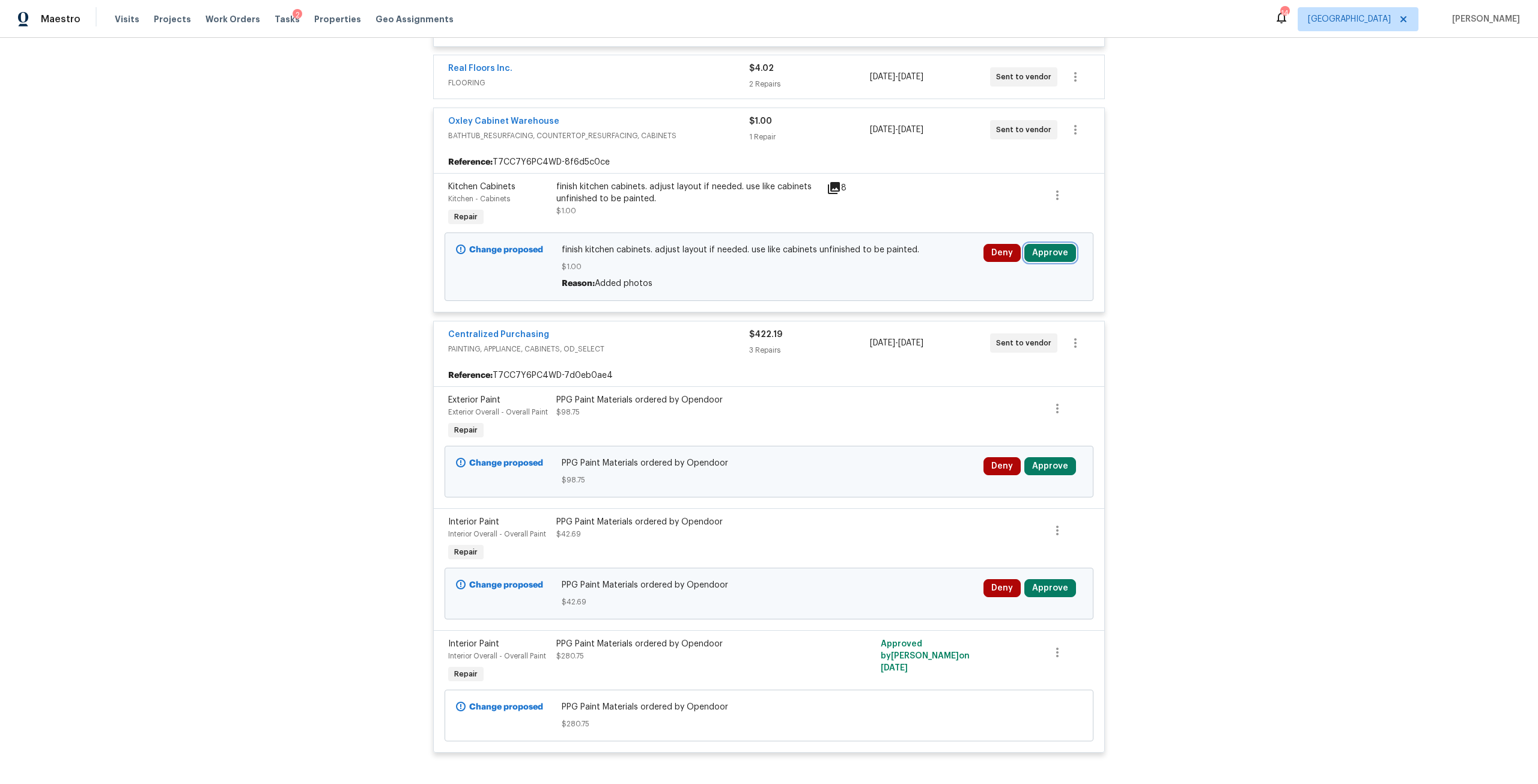
click at [1047, 244] on button "Approve" at bounding box center [1050, 253] width 51 height 18
click at [1004, 295] on button "Approve" at bounding box center [1010, 301] width 72 height 24
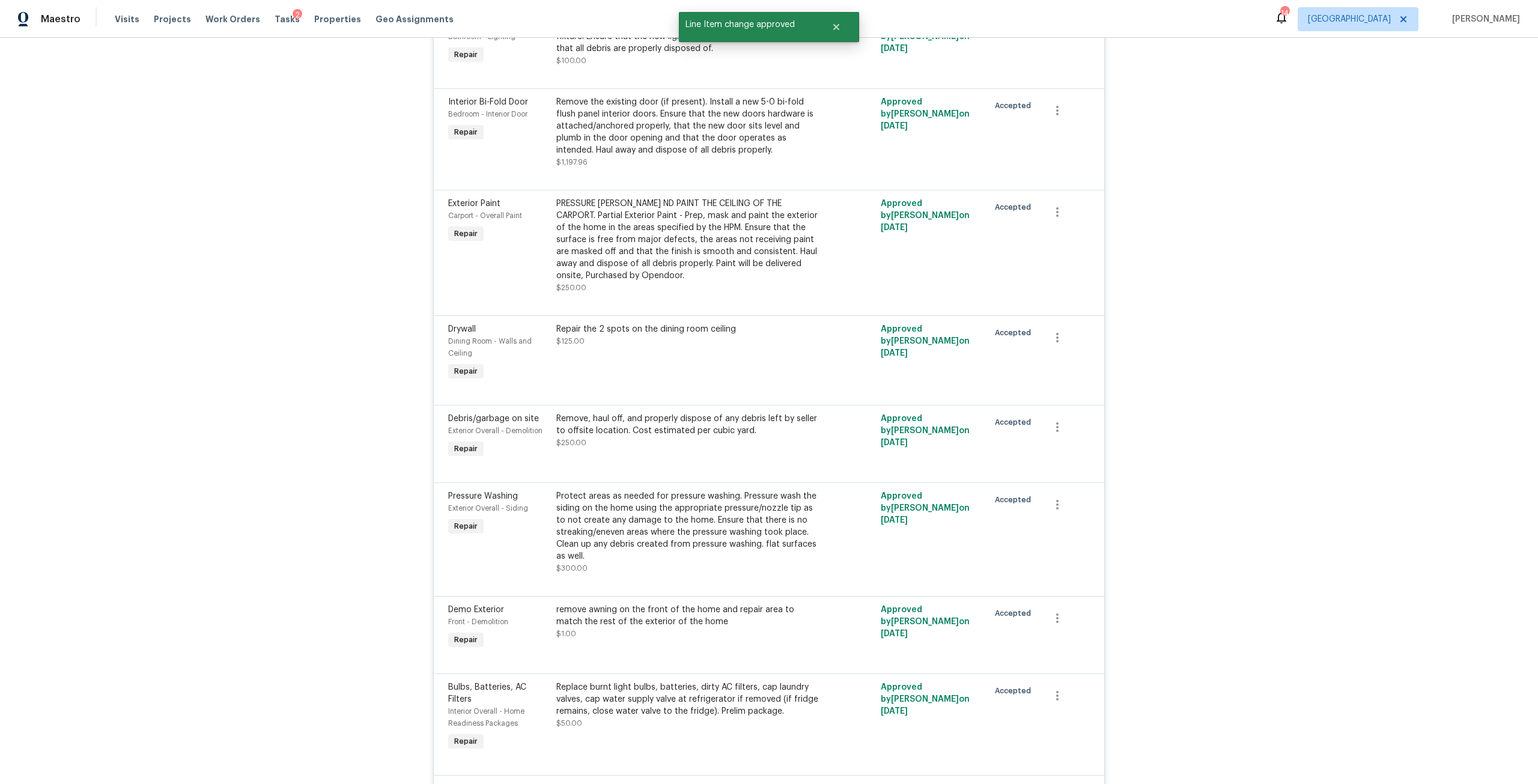
scroll to position [0, 0]
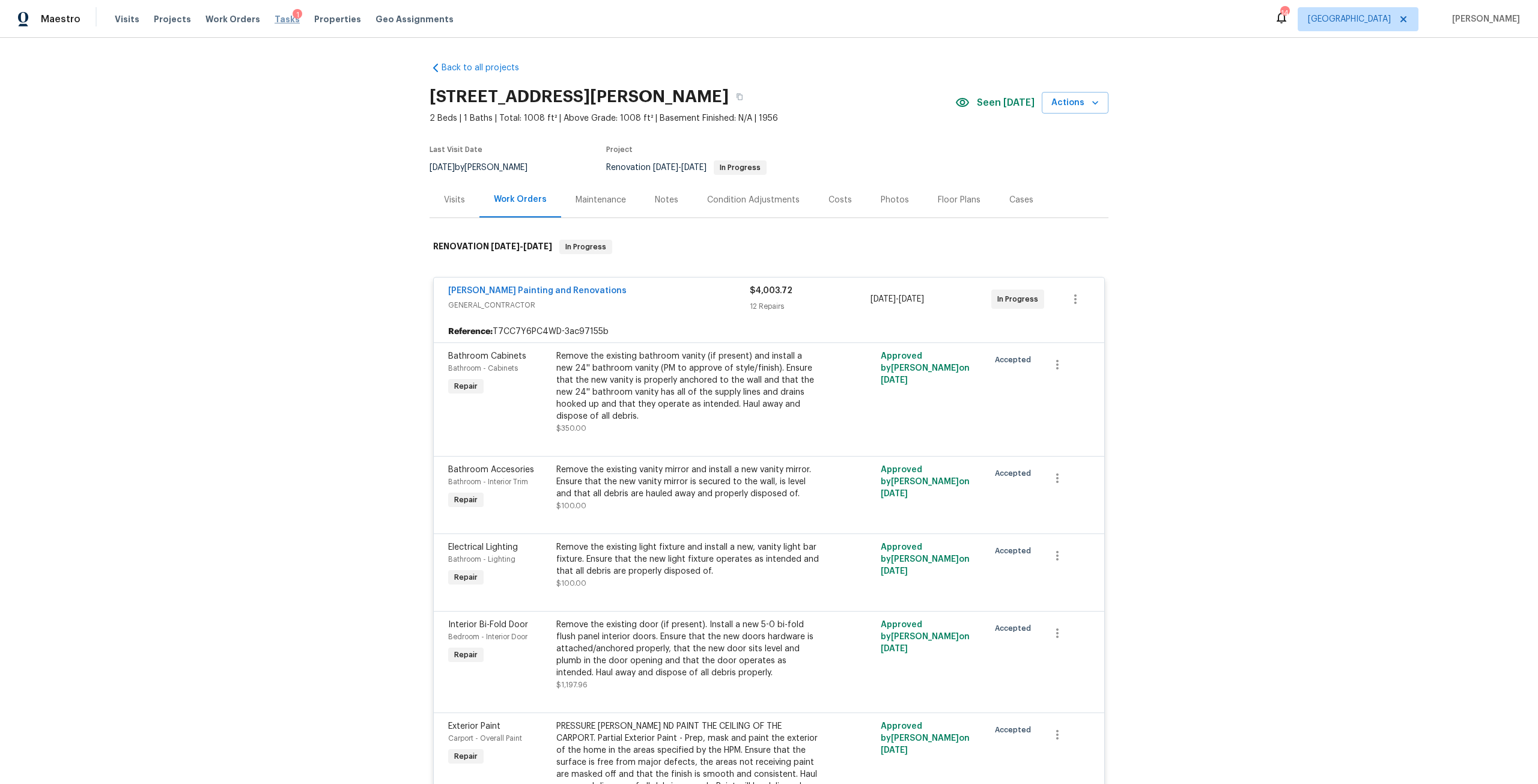
click at [274, 17] on span "Tasks" at bounding box center [287, 19] width 25 height 8
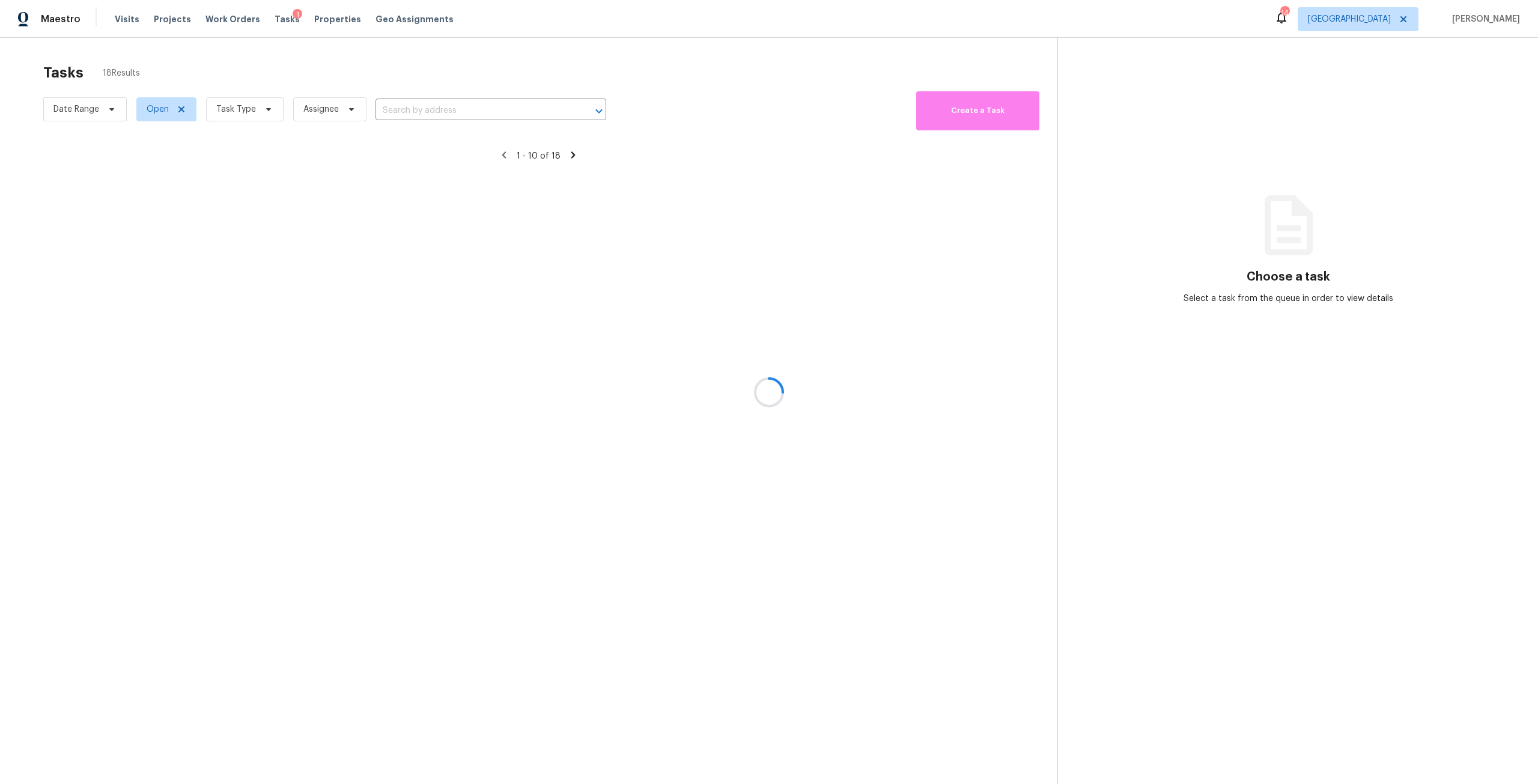
click at [249, 106] on div at bounding box center [769, 392] width 1538 height 784
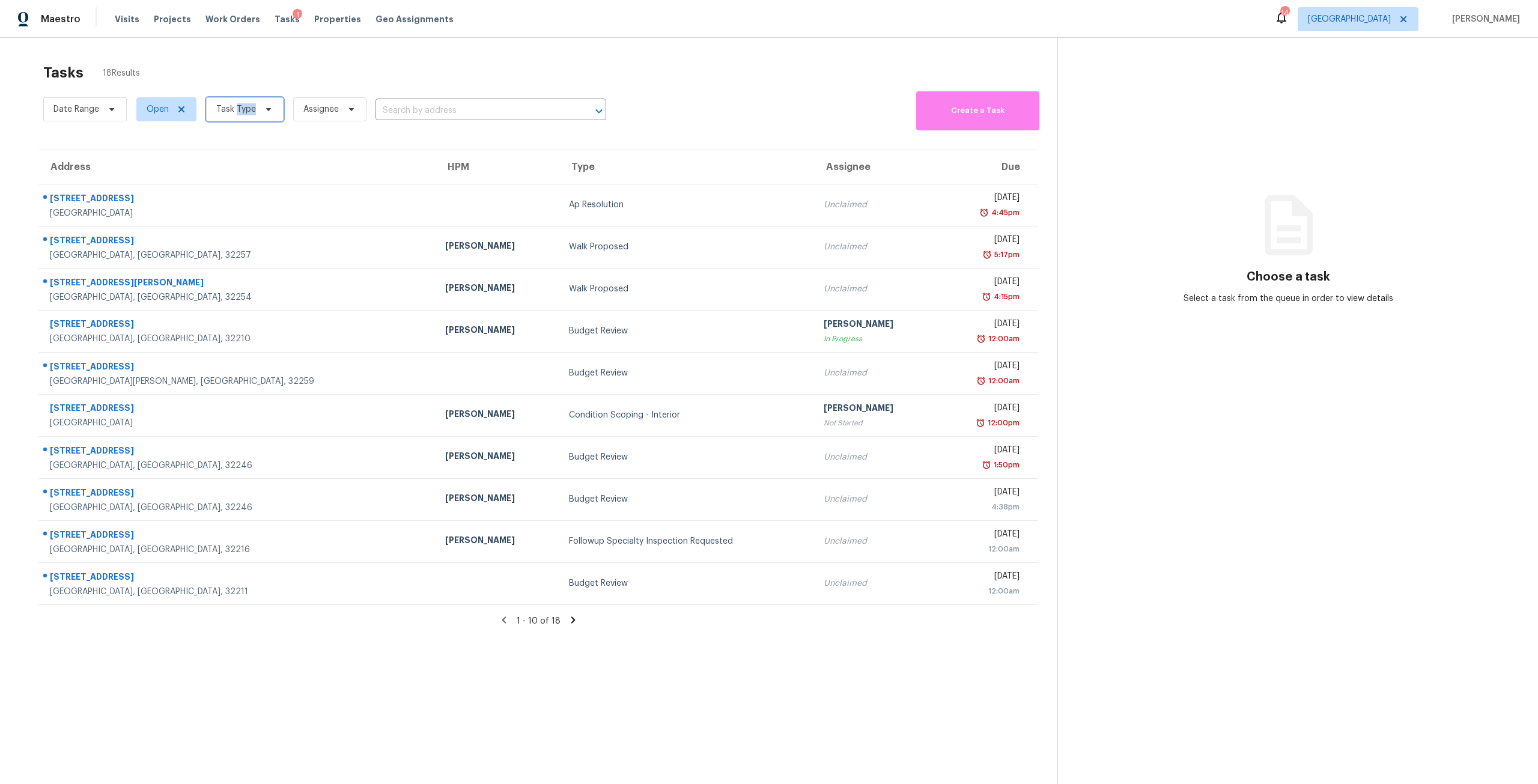
click at [249, 106] on span "Task Type" at bounding box center [236, 109] width 40 height 12
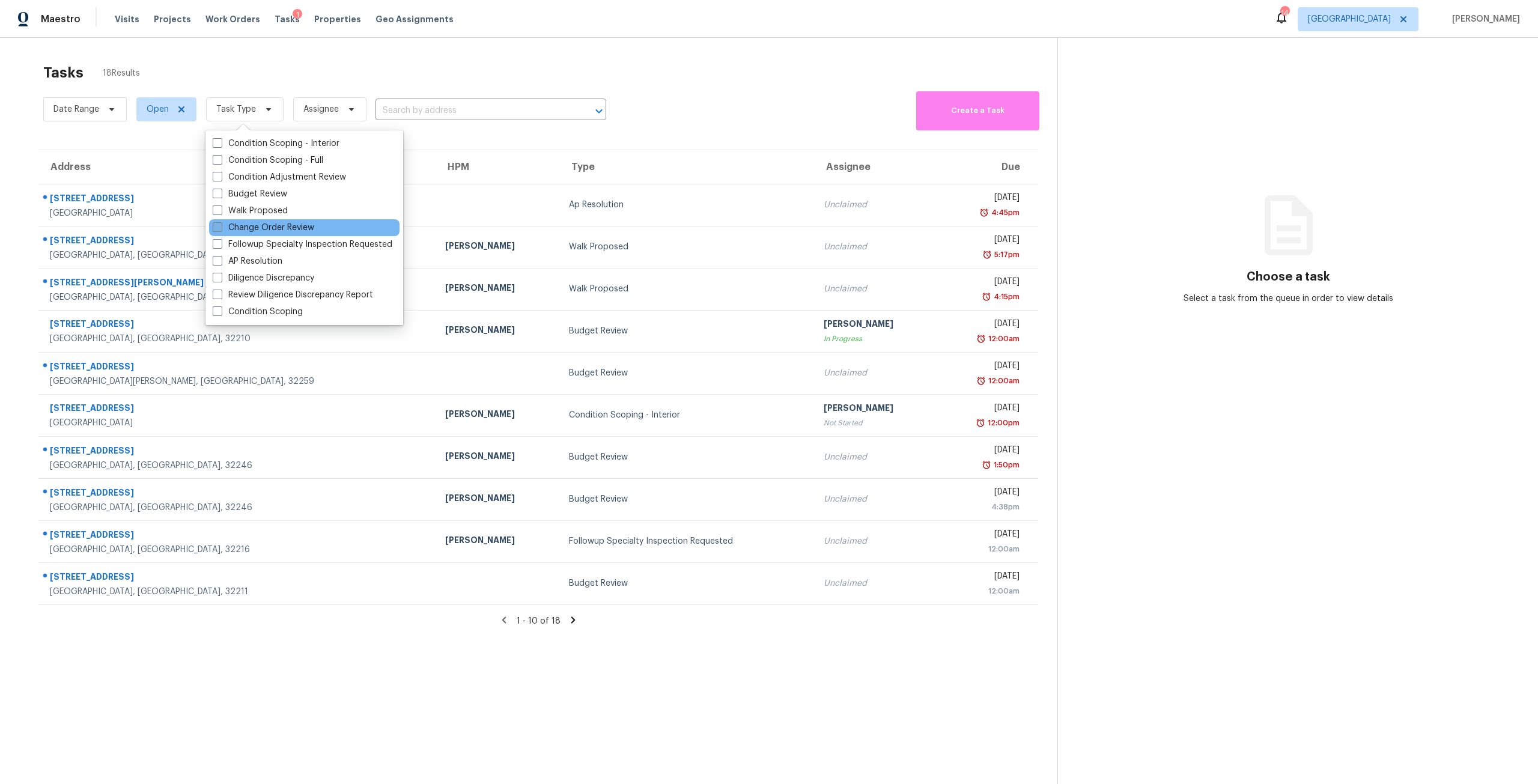
click at [294, 231] on label "Change Order Review" at bounding box center [263, 228] width 102 height 12
click at [220, 229] on input "Change Order Review" at bounding box center [216, 225] width 7 height 7
checkbox input "true"
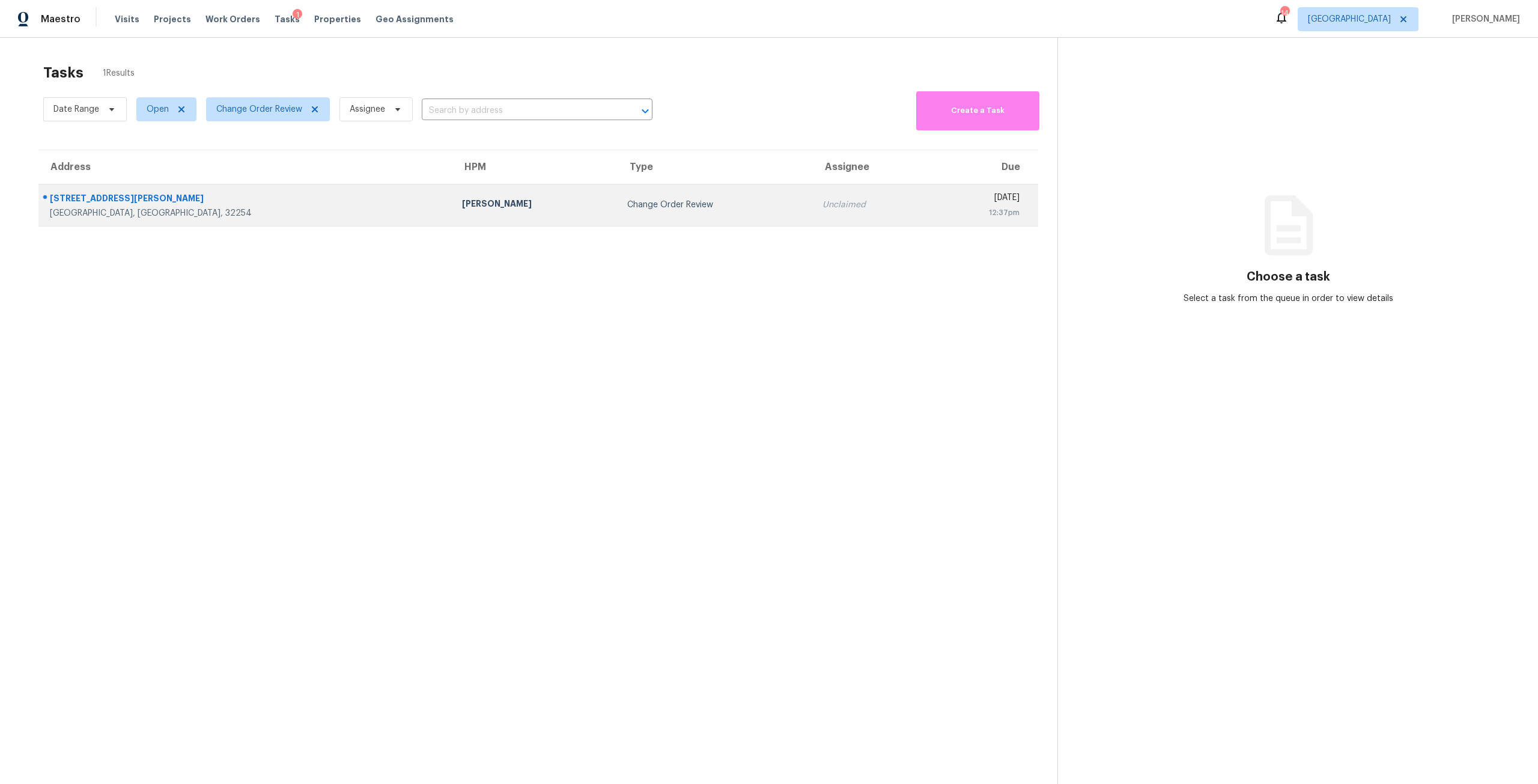
click at [928, 219] on td "Wed, Sep 17th 2025 12:37pm" at bounding box center [983, 204] width 109 height 42
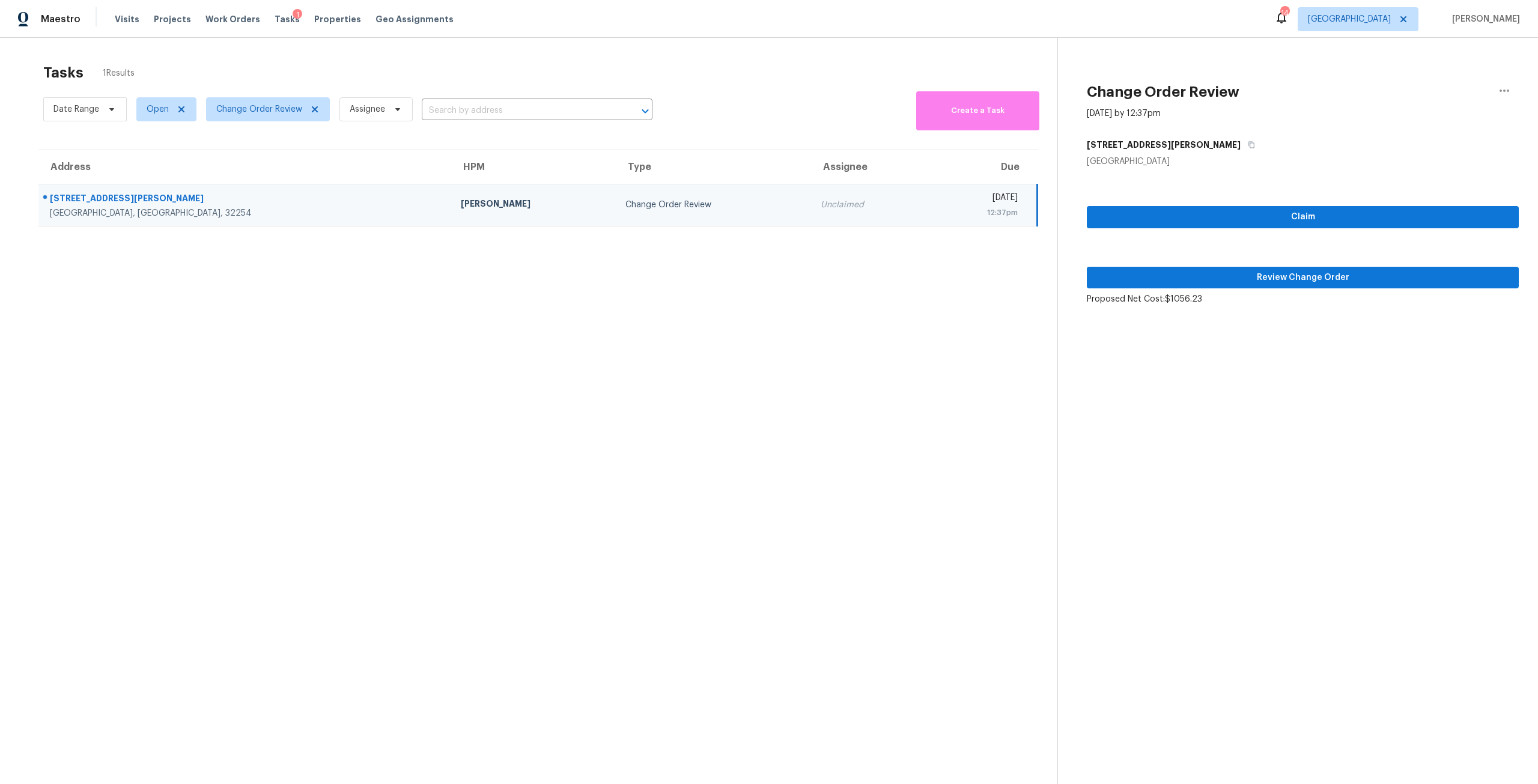
click at [1276, 266] on div "Claim Review Change Order Proposed Net Cost: $1056.23" at bounding box center [1303, 236] width 432 height 137
click at [1290, 282] on span "Review Change Order" at bounding box center [1303, 277] width 412 height 15
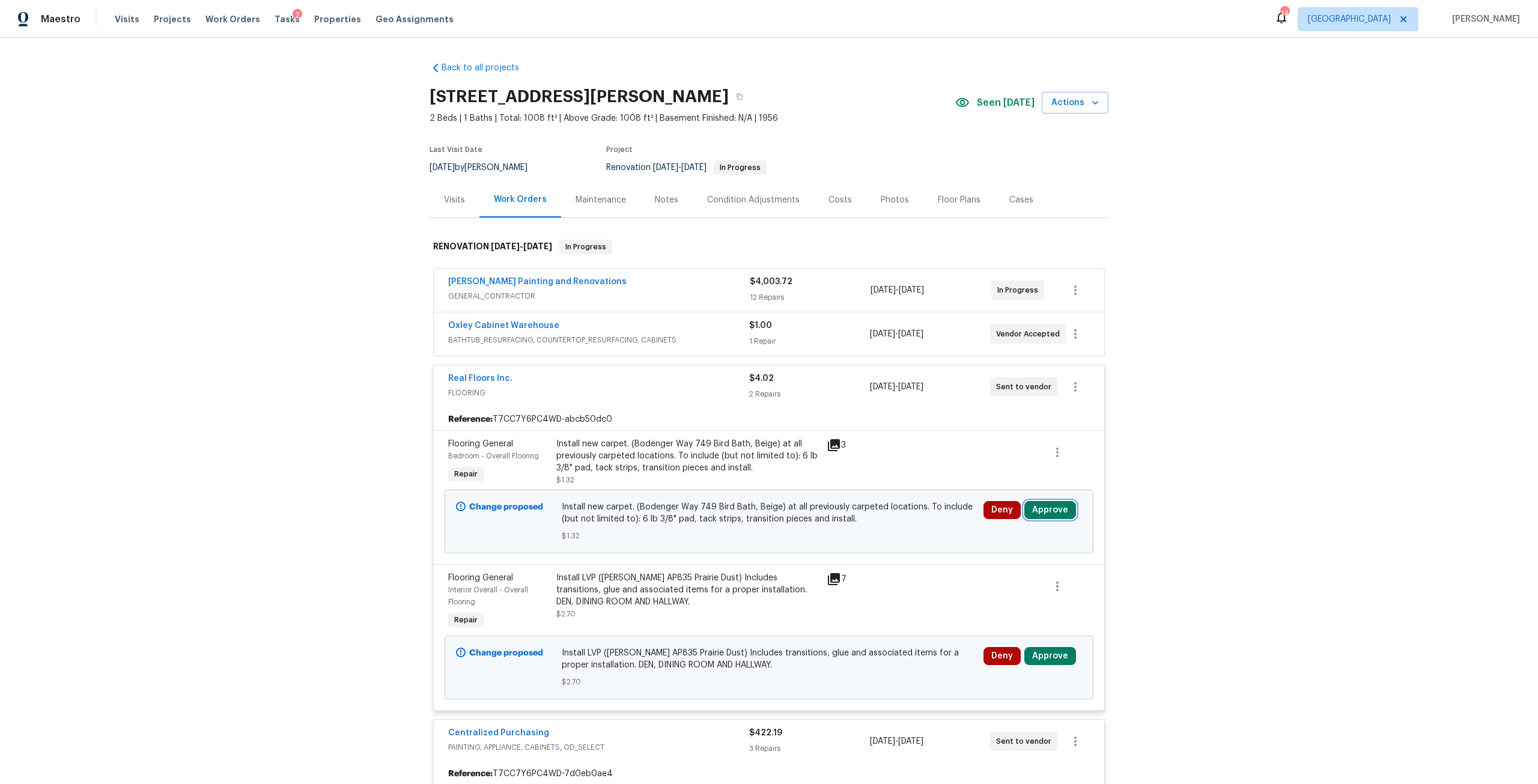
click at [1053, 505] on button "Approve" at bounding box center [1050, 510] width 51 height 18
click at [892, 519] on button "Approve" at bounding box center [873, 520] width 72 height 24
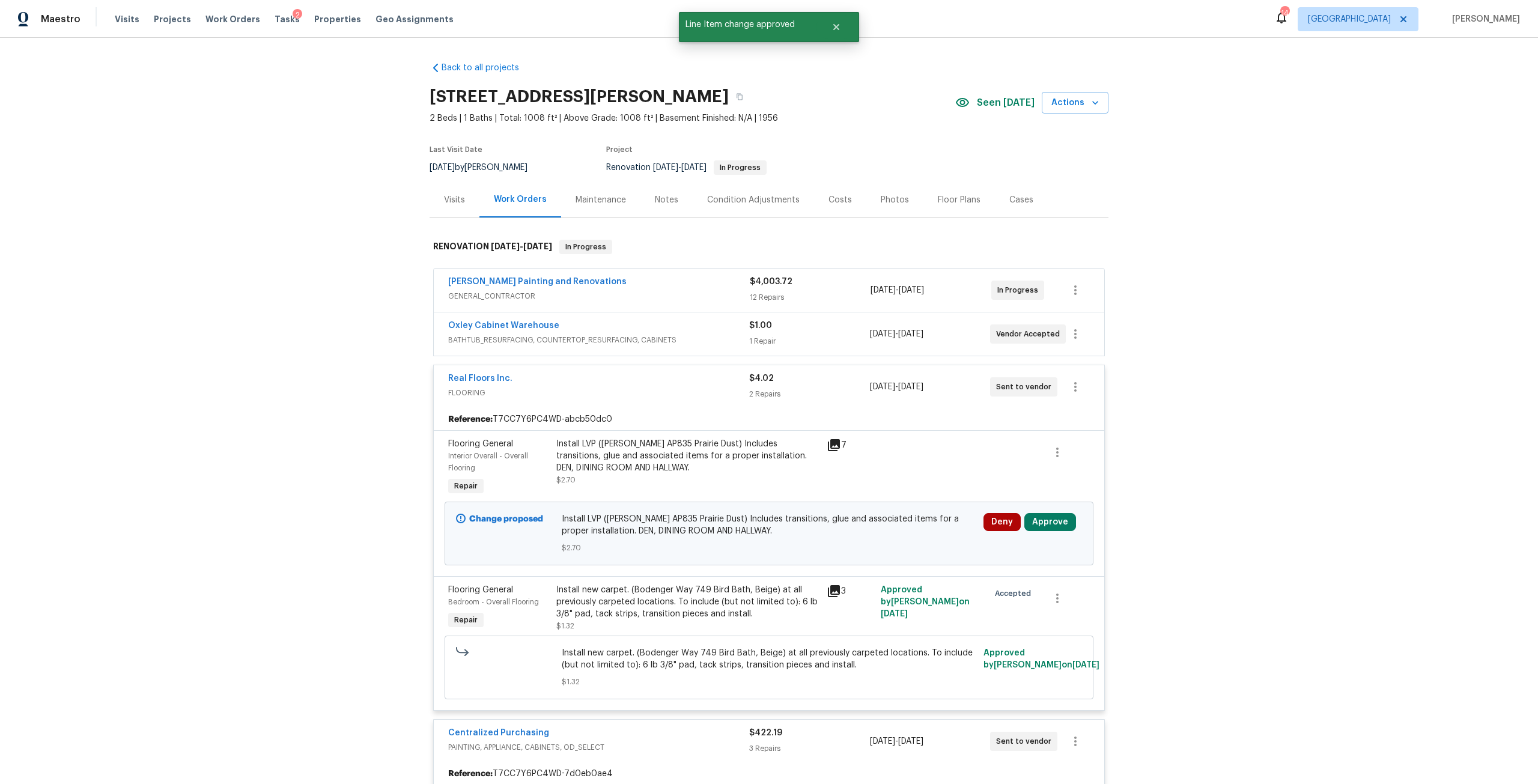
click at [1039, 512] on div "Deny Approve" at bounding box center [1033, 533] width 106 height 48
click at [1049, 515] on button "Approve" at bounding box center [1050, 522] width 51 height 18
click at [875, 531] on span "Approve" at bounding box center [873, 532] width 34 height 9
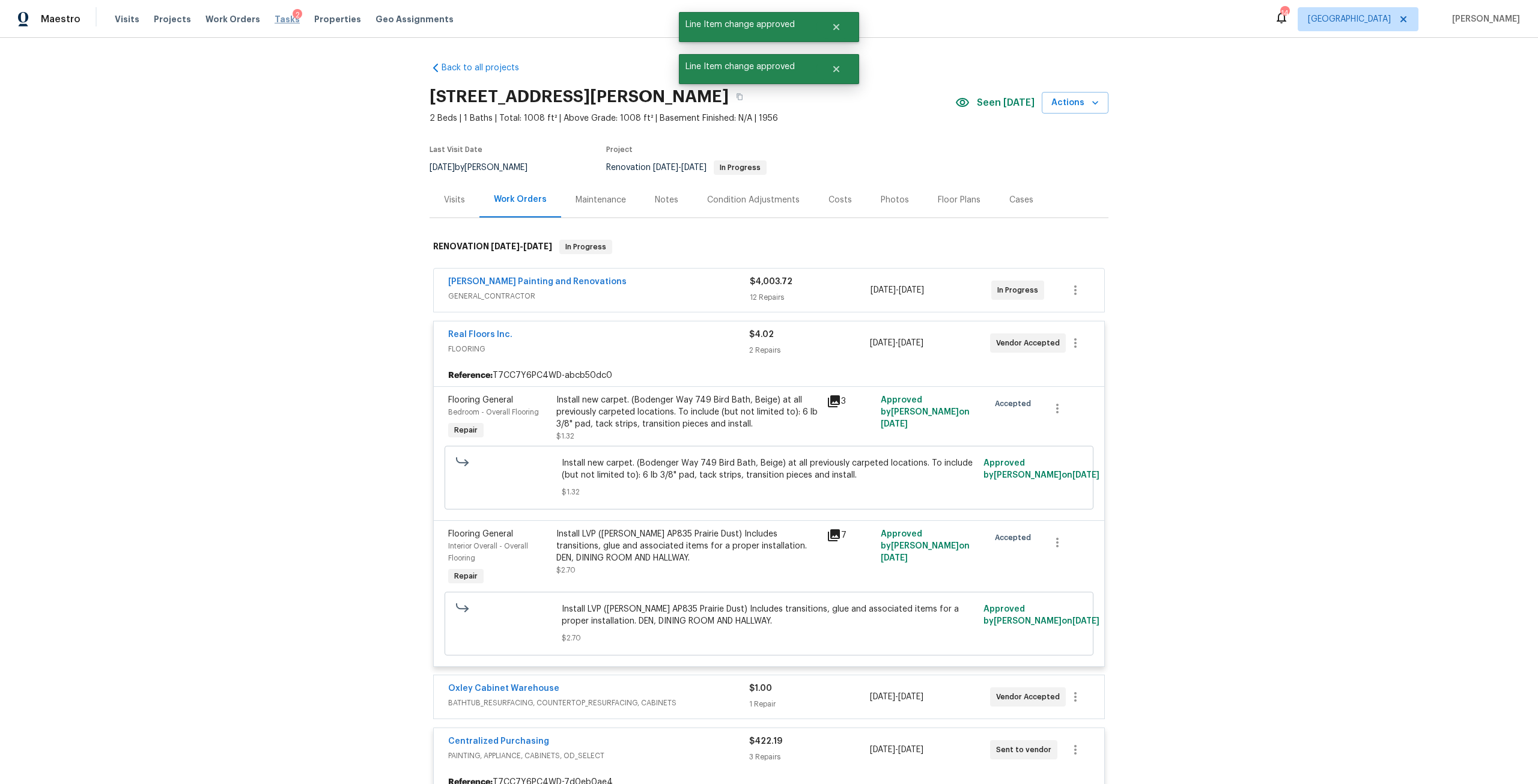
click at [274, 18] on span "Tasks" at bounding box center [287, 19] width 25 height 8
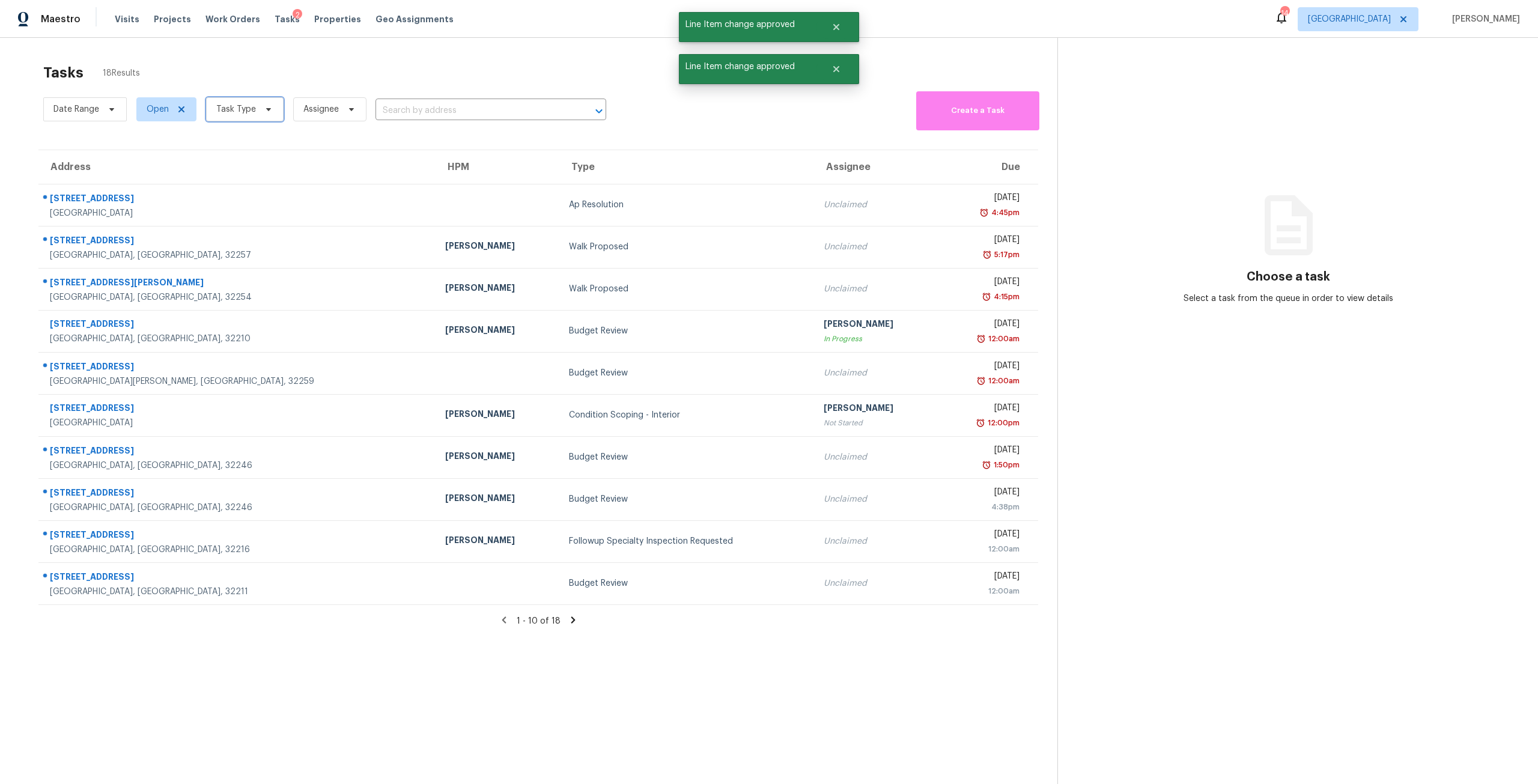
click at [243, 105] on span "Task Type" at bounding box center [236, 109] width 40 height 12
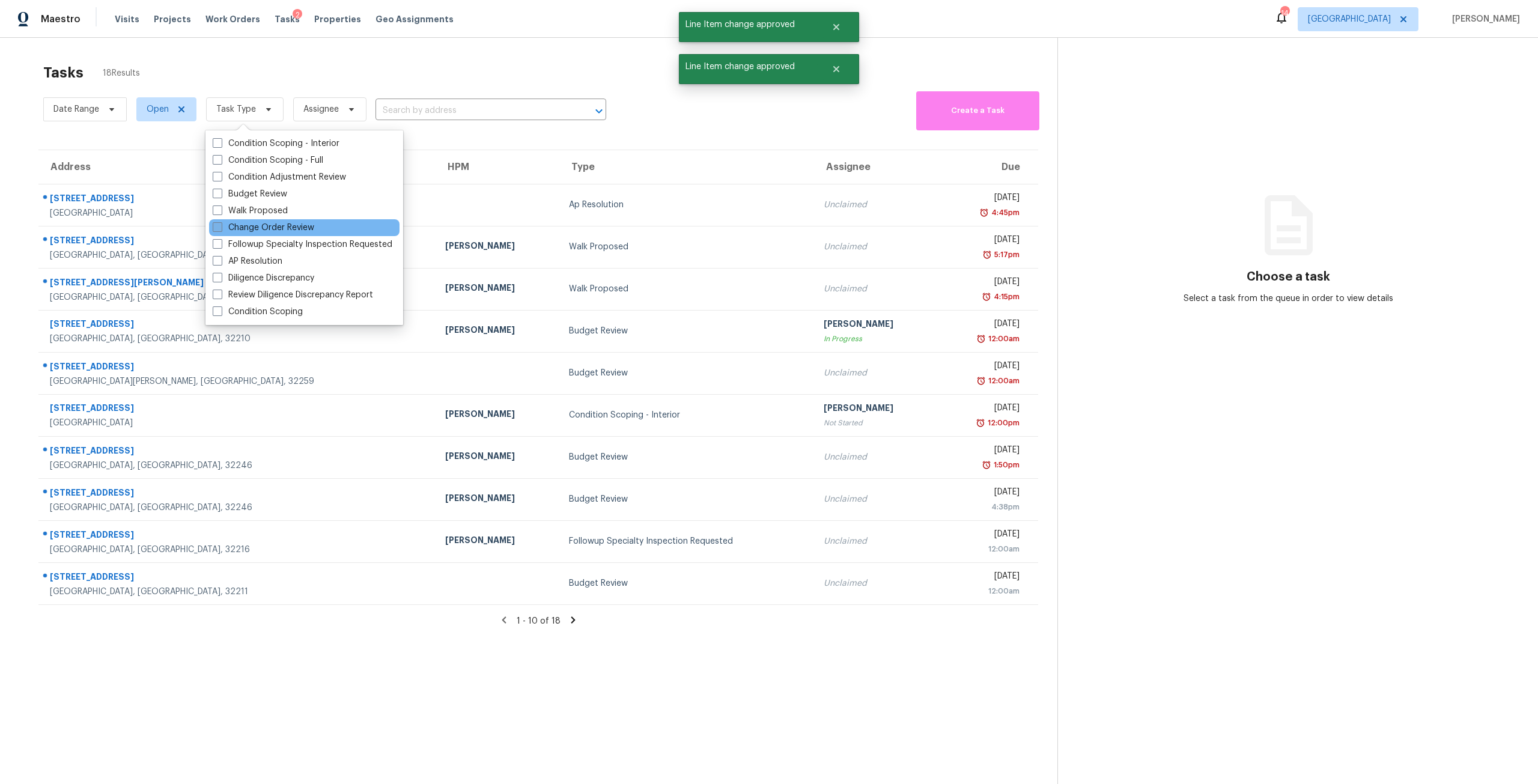
click at [269, 231] on label "Change Order Review" at bounding box center [263, 228] width 102 height 12
click at [220, 229] on input "Change Order Review" at bounding box center [216, 225] width 7 height 7
checkbox input "true"
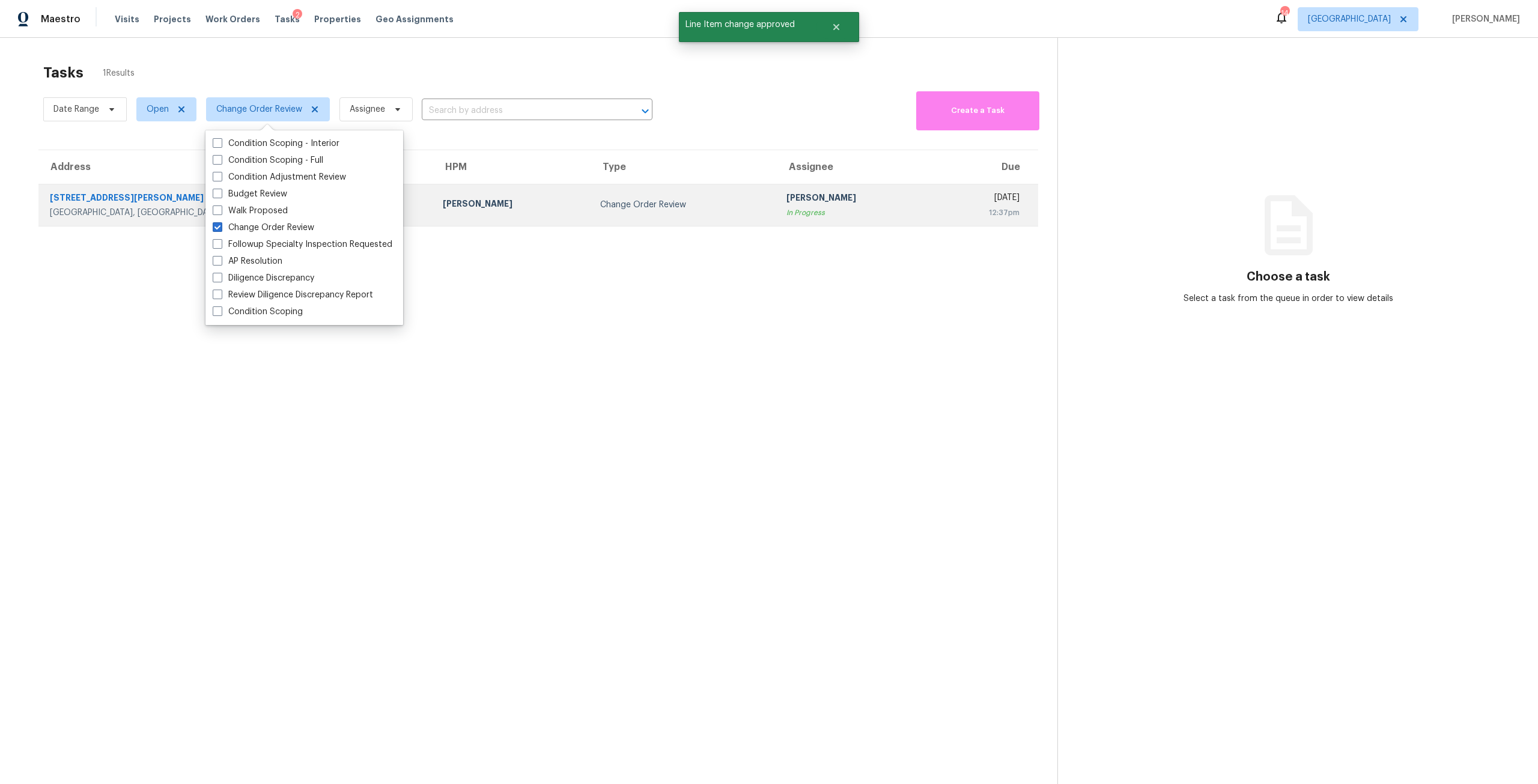
click at [600, 210] on div "Change Order Review" at bounding box center [684, 204] width 167 height 12
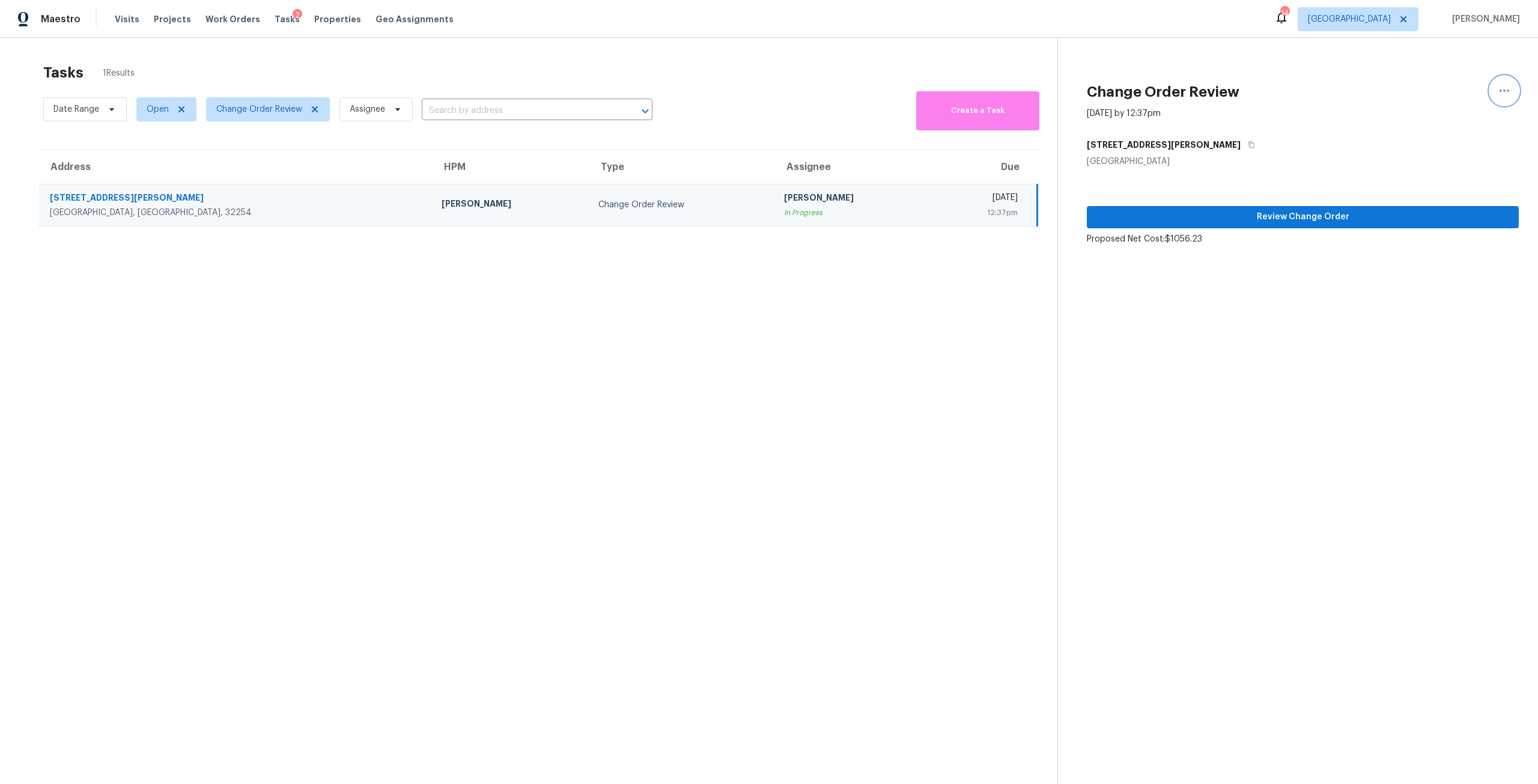
click at [1497, 93] on icon "button" at bounding box center [1504, 90] width 14 height 14
click at [1445, 94] on div "Unclaim this task" at bounding box center [1426, 93] width 94 height 12
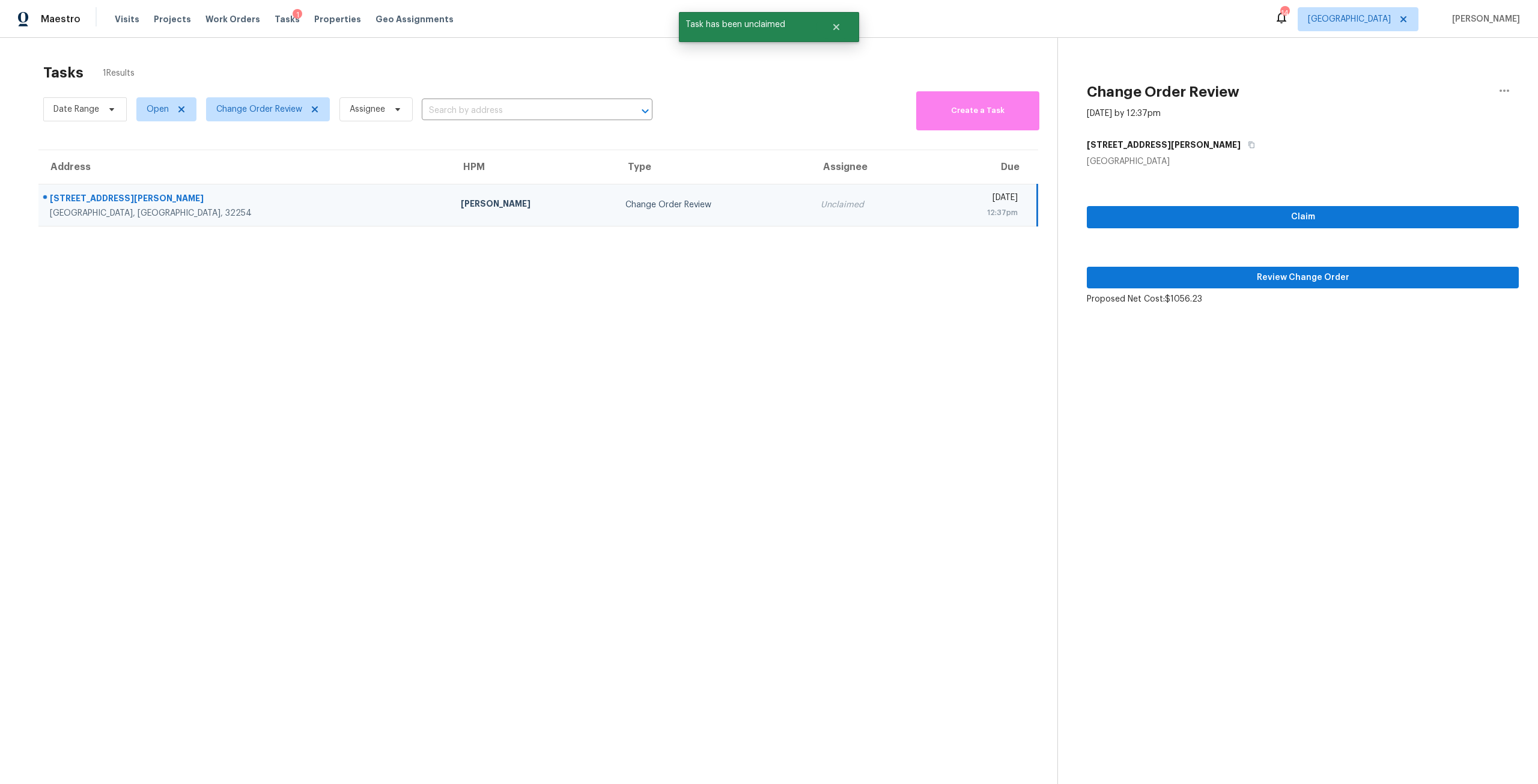
click at [625, 211] on div "Change Order Review" at bounding box center [713, 204] width 176 height 12
click at [1266, 272] on span "Review Change Order" at bounding box center [1303, 277] width 412 height 15
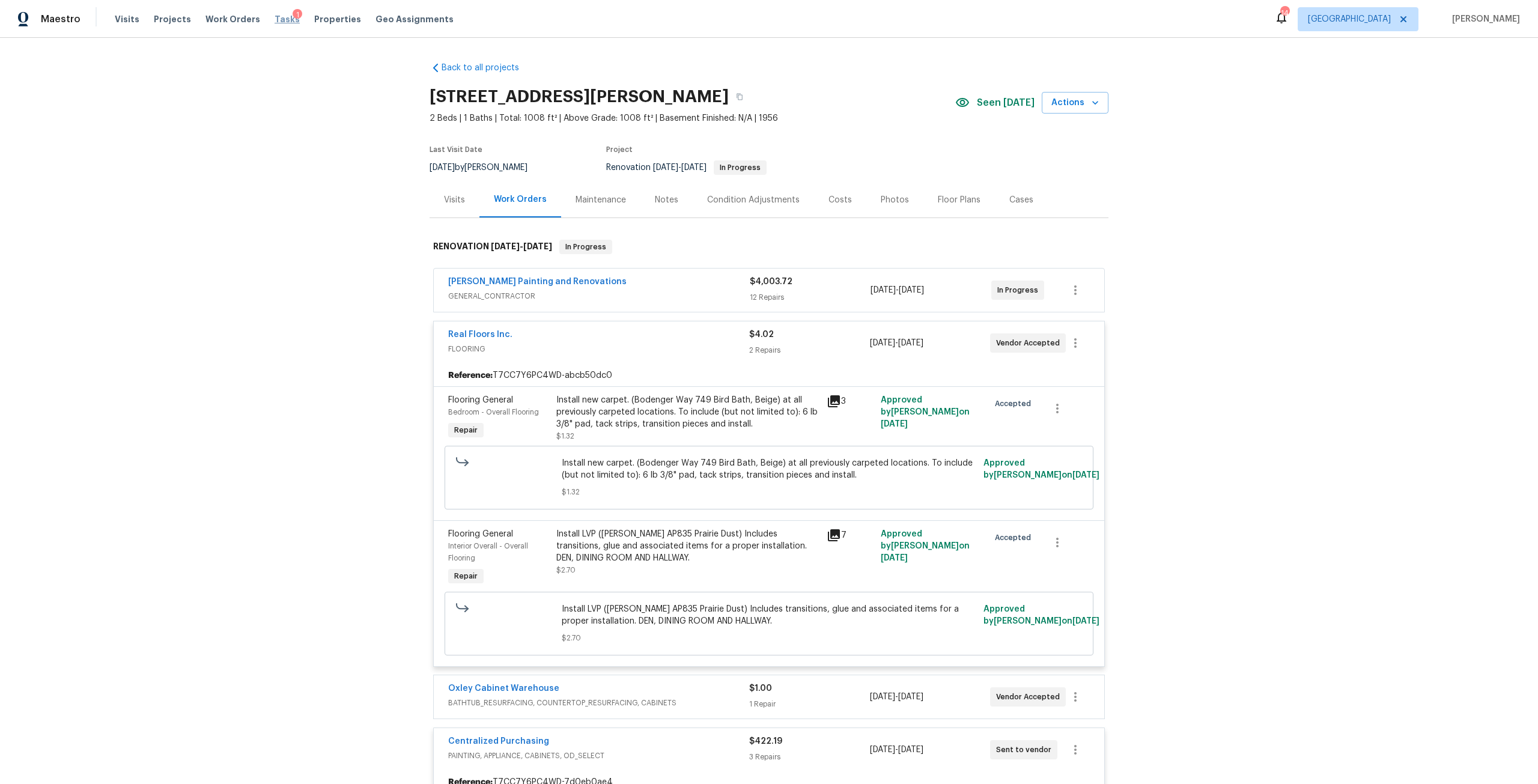
click at [276, 16] on span "Tasks" at bounding box center [287, 19] width 25 height 8
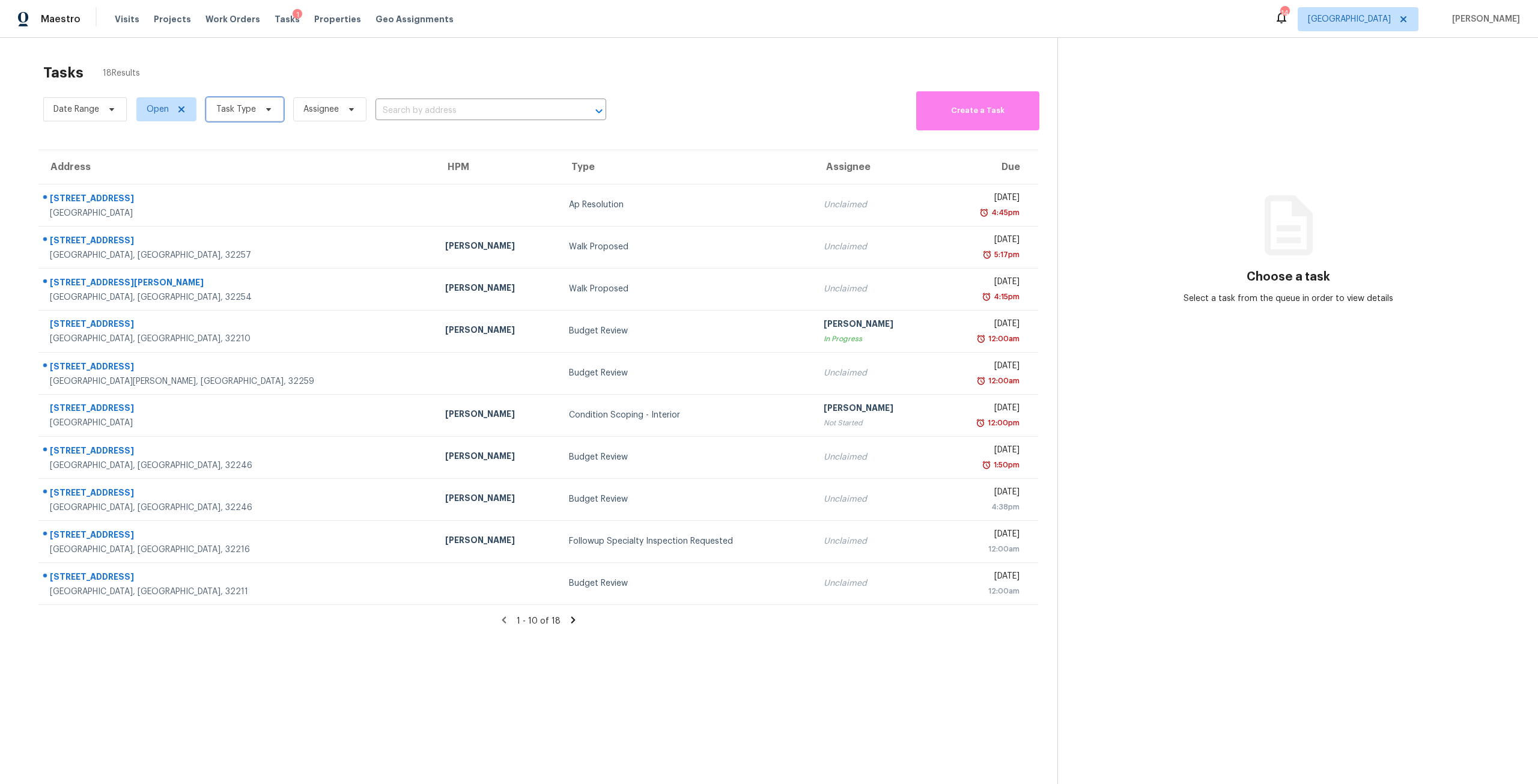
click at [239, 106] on span "Task Type" at bounding box center [236, 109] width 40 height 12
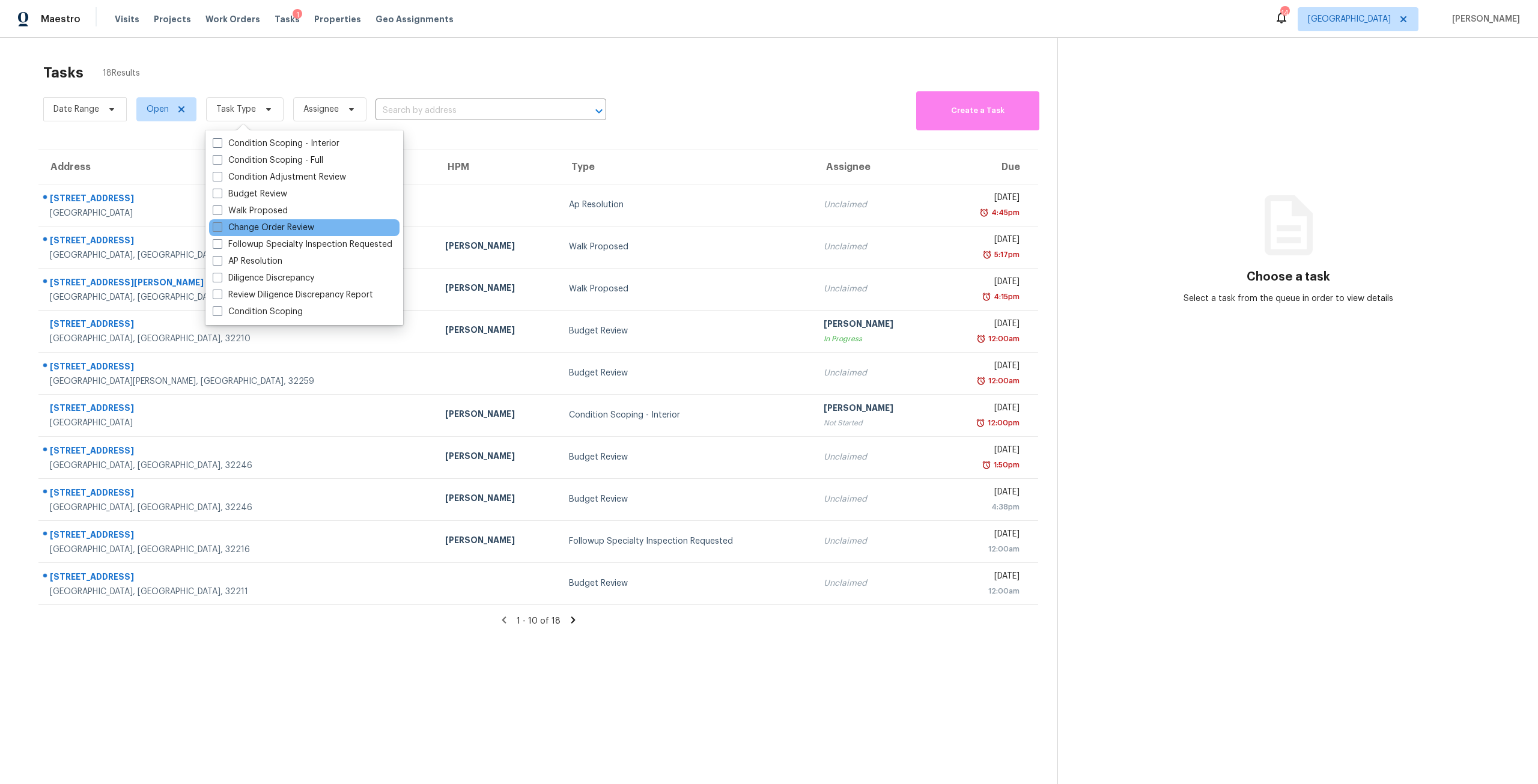
click at [277, 228] on label "Change Order Review" at bounding box center [263, 228] width 102 height 12
click at [220, 228] on input "Change Order Review" at bounding box center [216, 225] width 7 height 7
checkbox input "true"
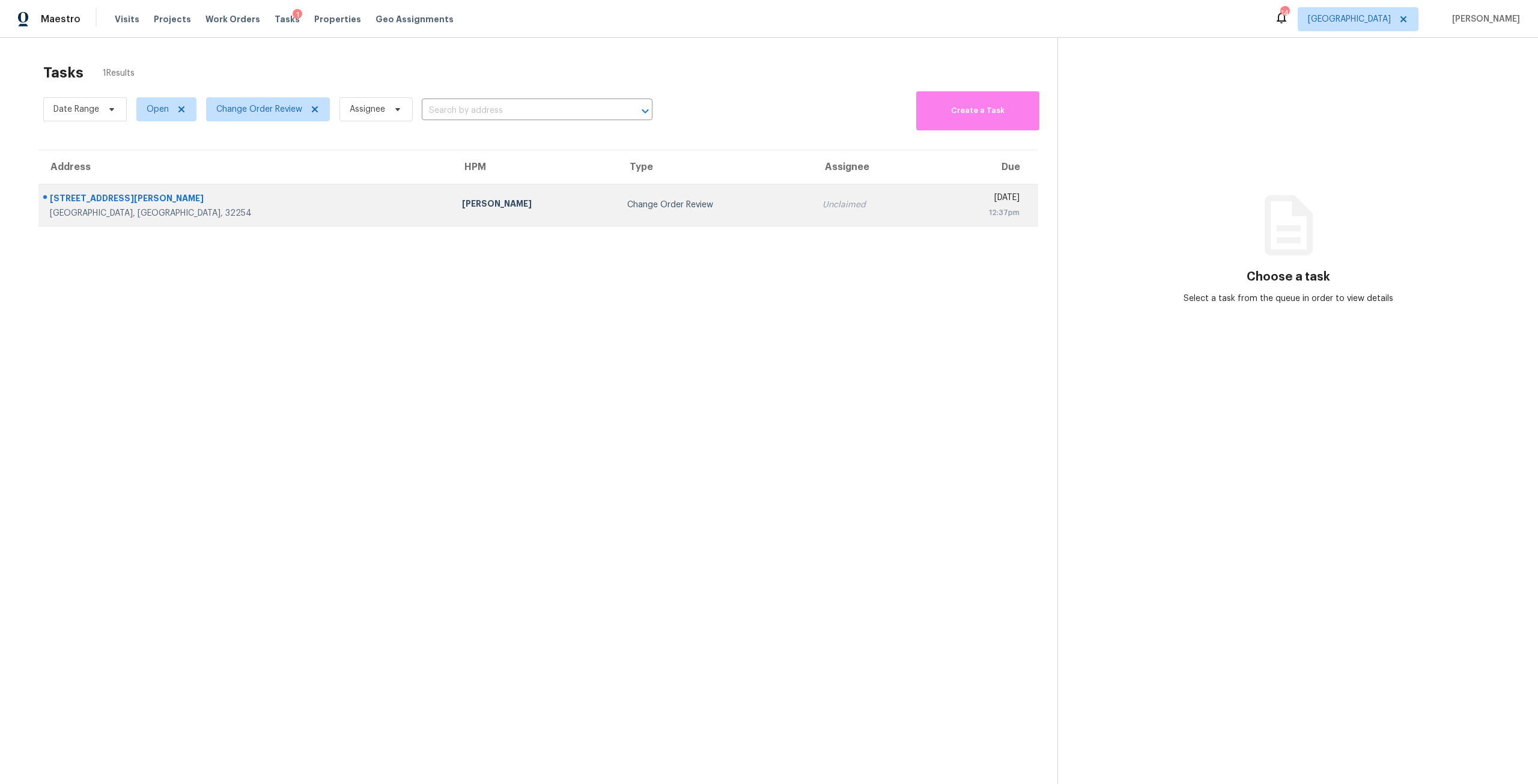
click at [822, 209] on div "Unclaimed" at bounding box center [870, 204] width 97 height 12
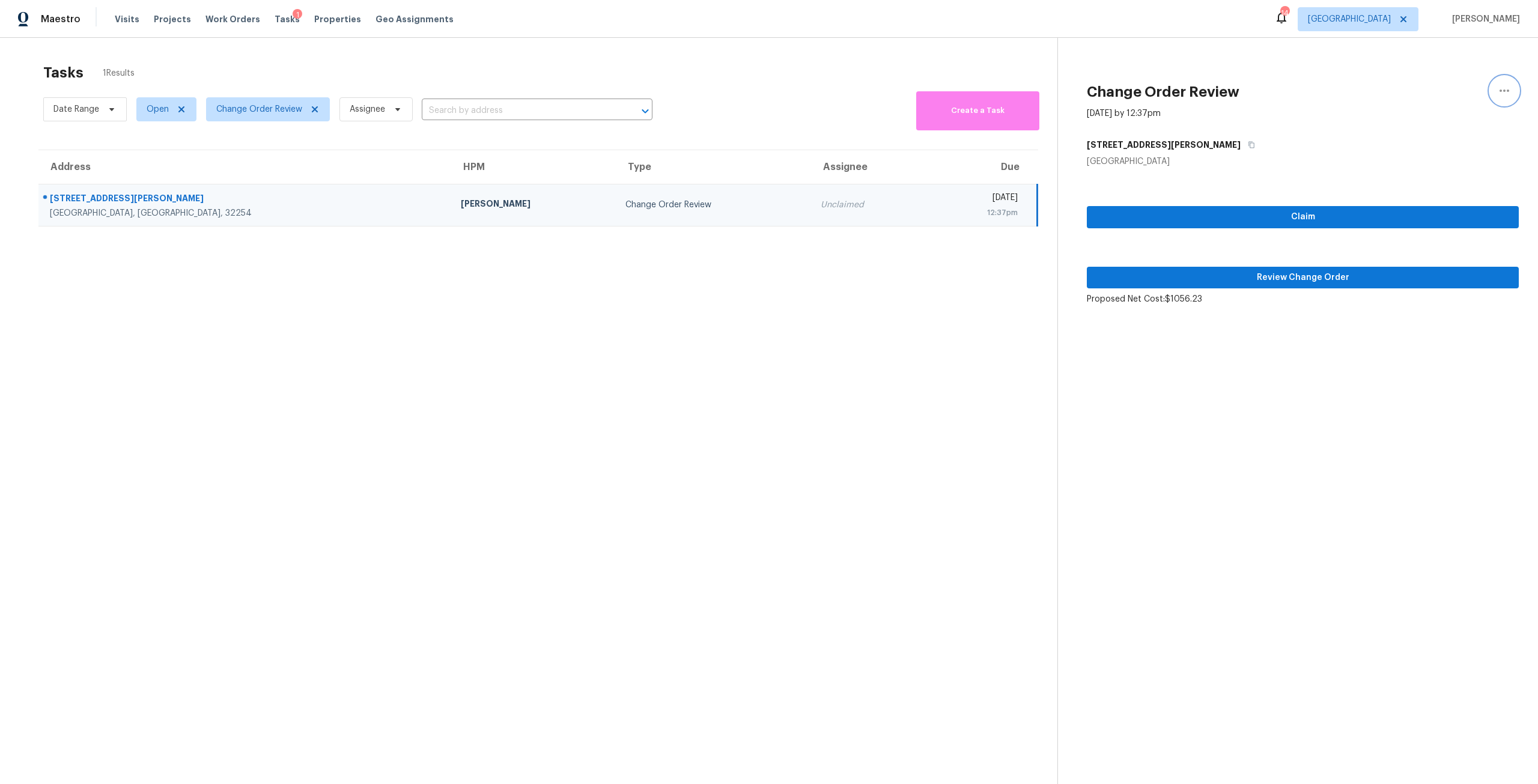
click at [1498, 86] on icon "button" at bounding box center [1504, 90] width 14 height 14
click at [1433, 89] on div "Cancel this task" at bounding box center [1426, 93] width 94 height 12
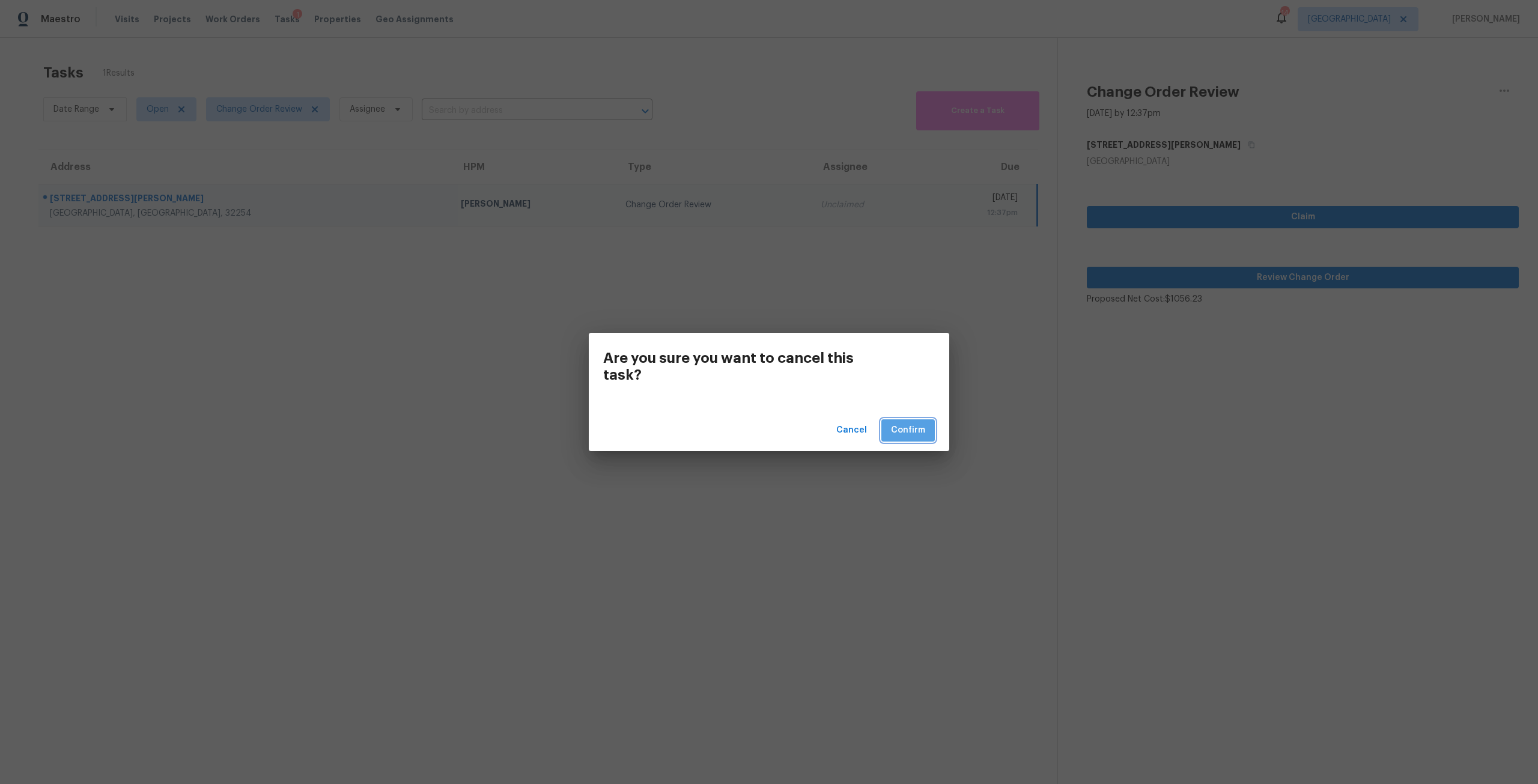
click at [914, 420] on button "Confirm" at bounding box center [908, 430] width 54 height 22
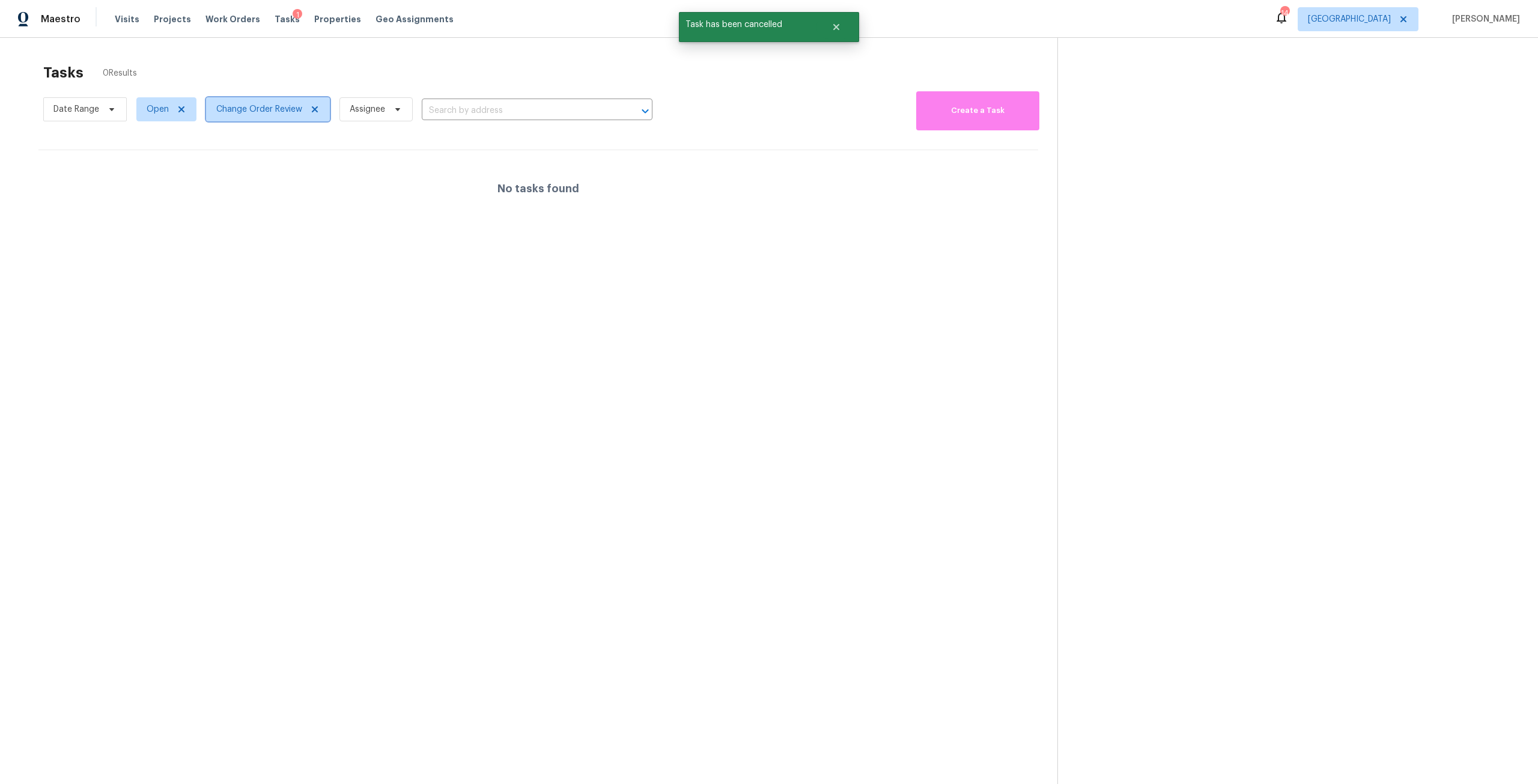
click at [296, 108] on span "Change Order Review" at bounding box center [259, 109] width 86 height 12
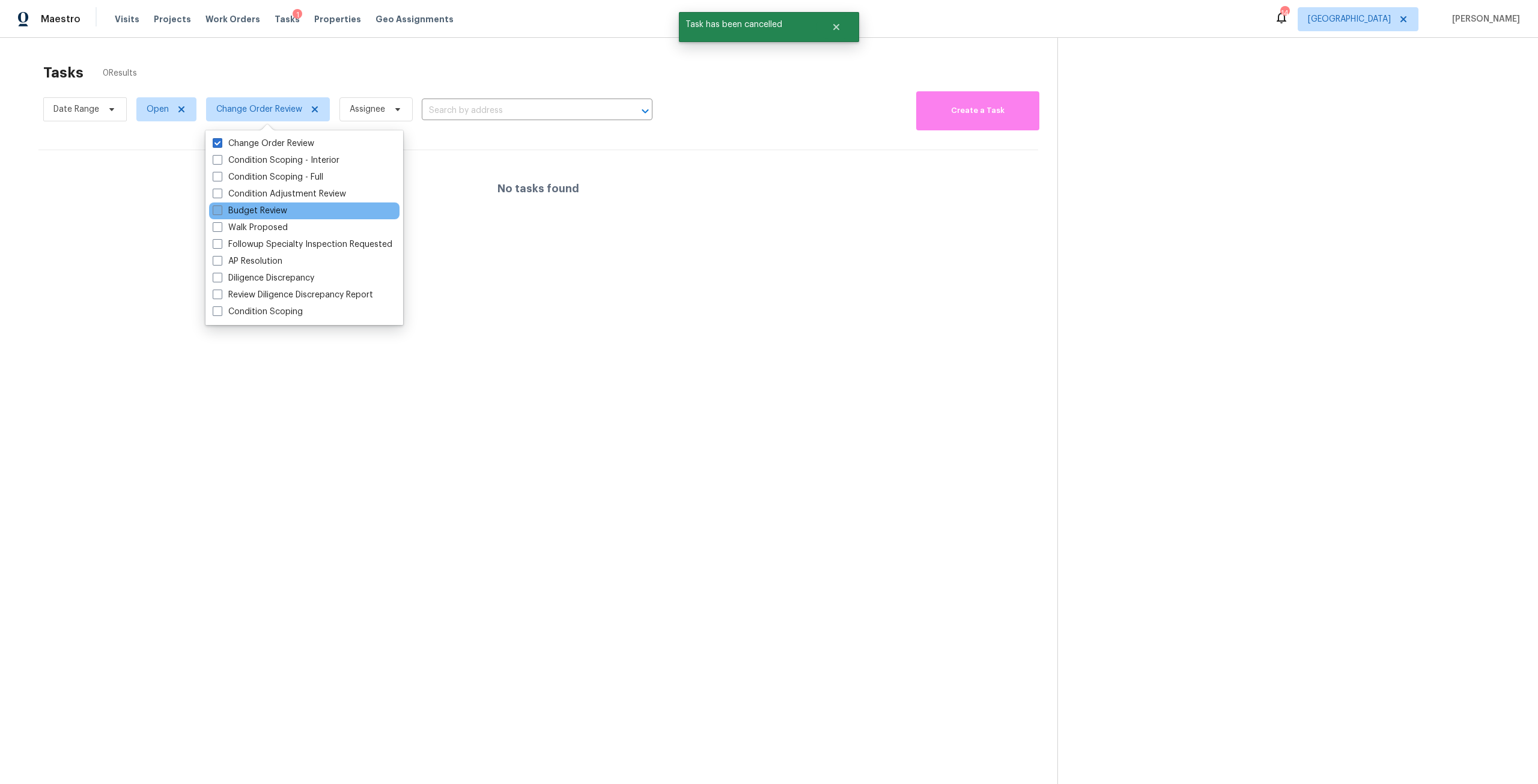
click at [274, 209] on label "Budget Review" at bounding box center [250, 210] width 75 height 12
click at [220, 209] on input "Budget Review" at bounding box center [216, 208] width 7 height 7
checkbox input "true"
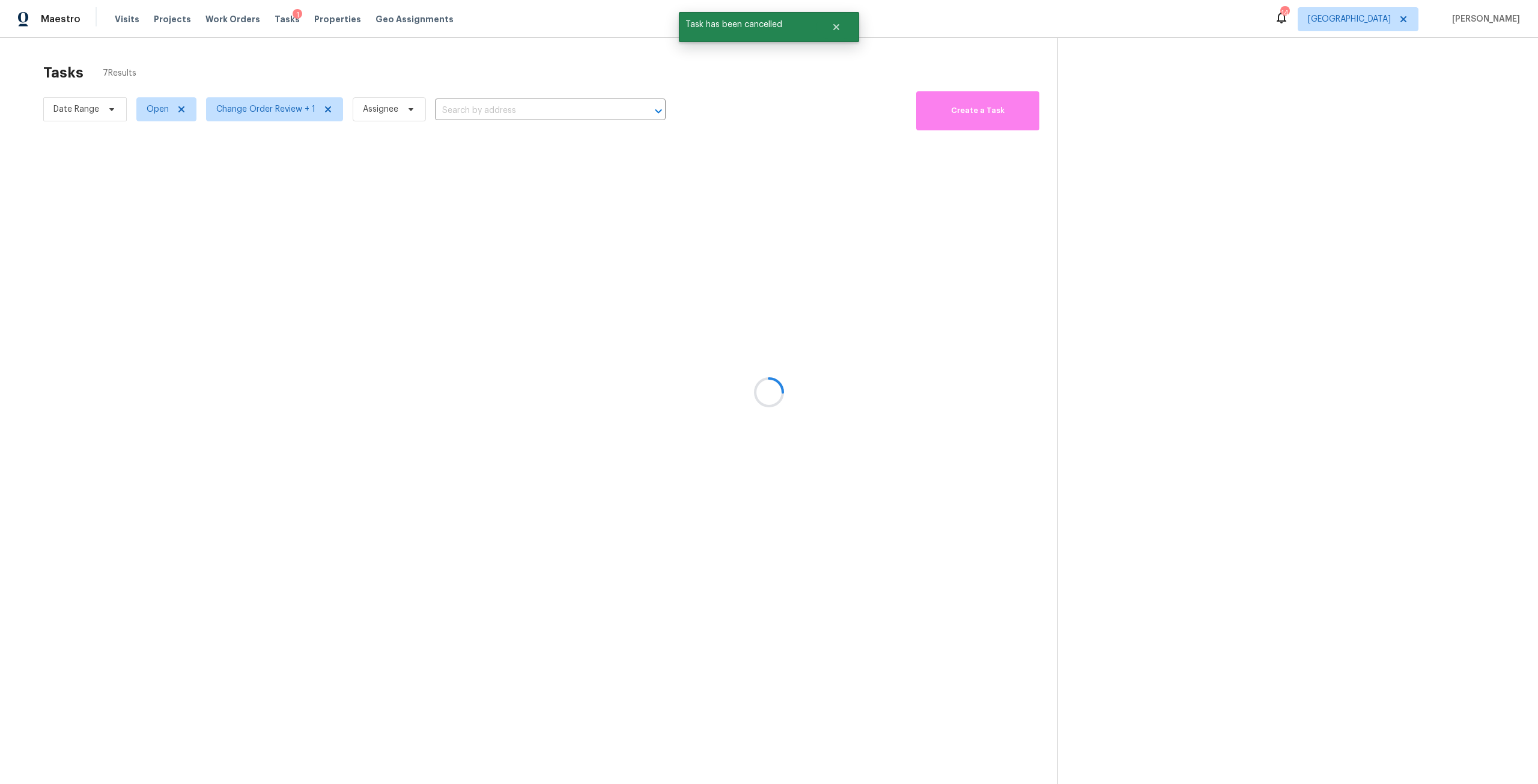
click at [556, 67] on div at bounding box center [769, 392] width 1538 height 784
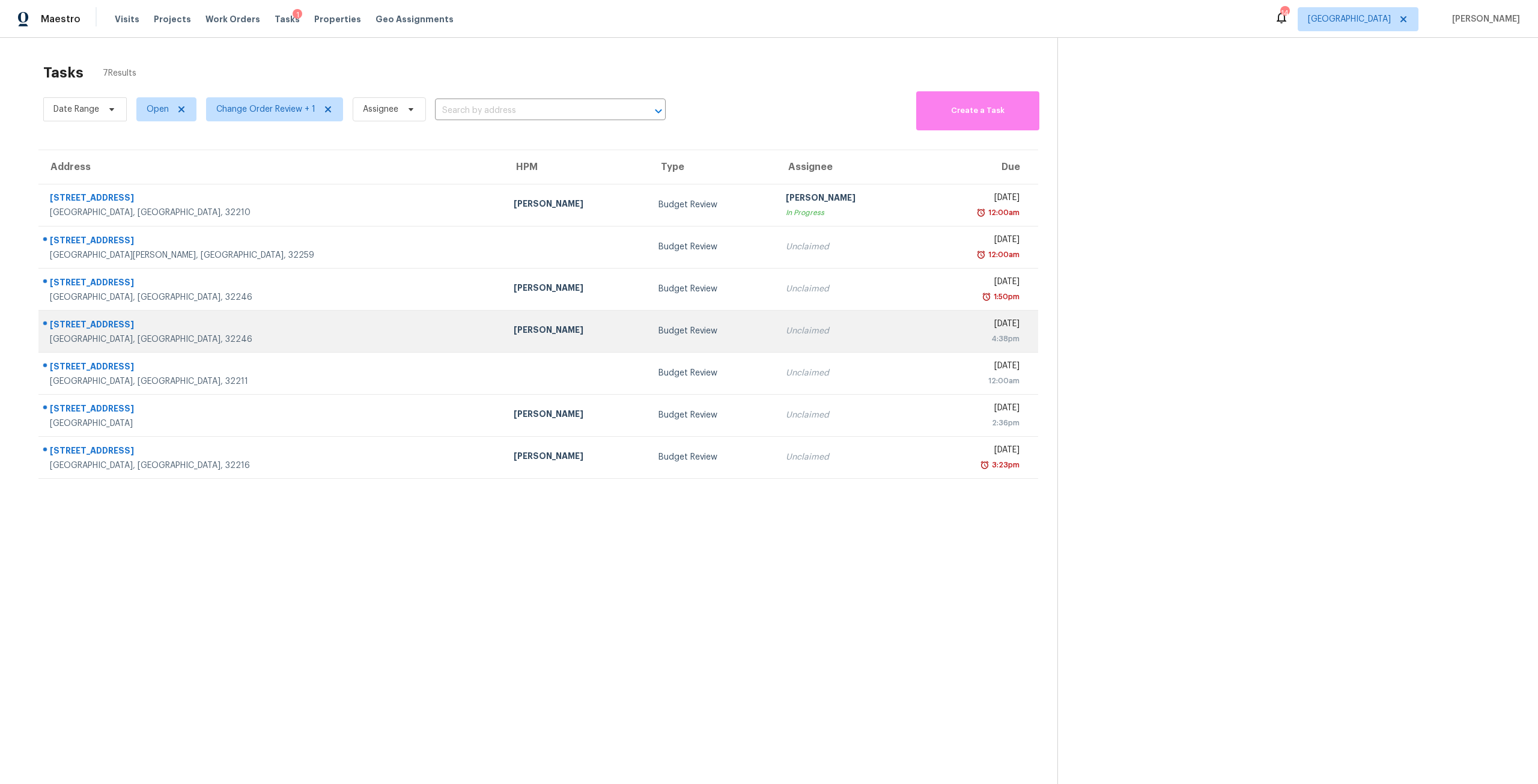
click at [931, 329] on div "Tue, Sep 16th 2025" at bounding box center [975, 325] width 89 height 15
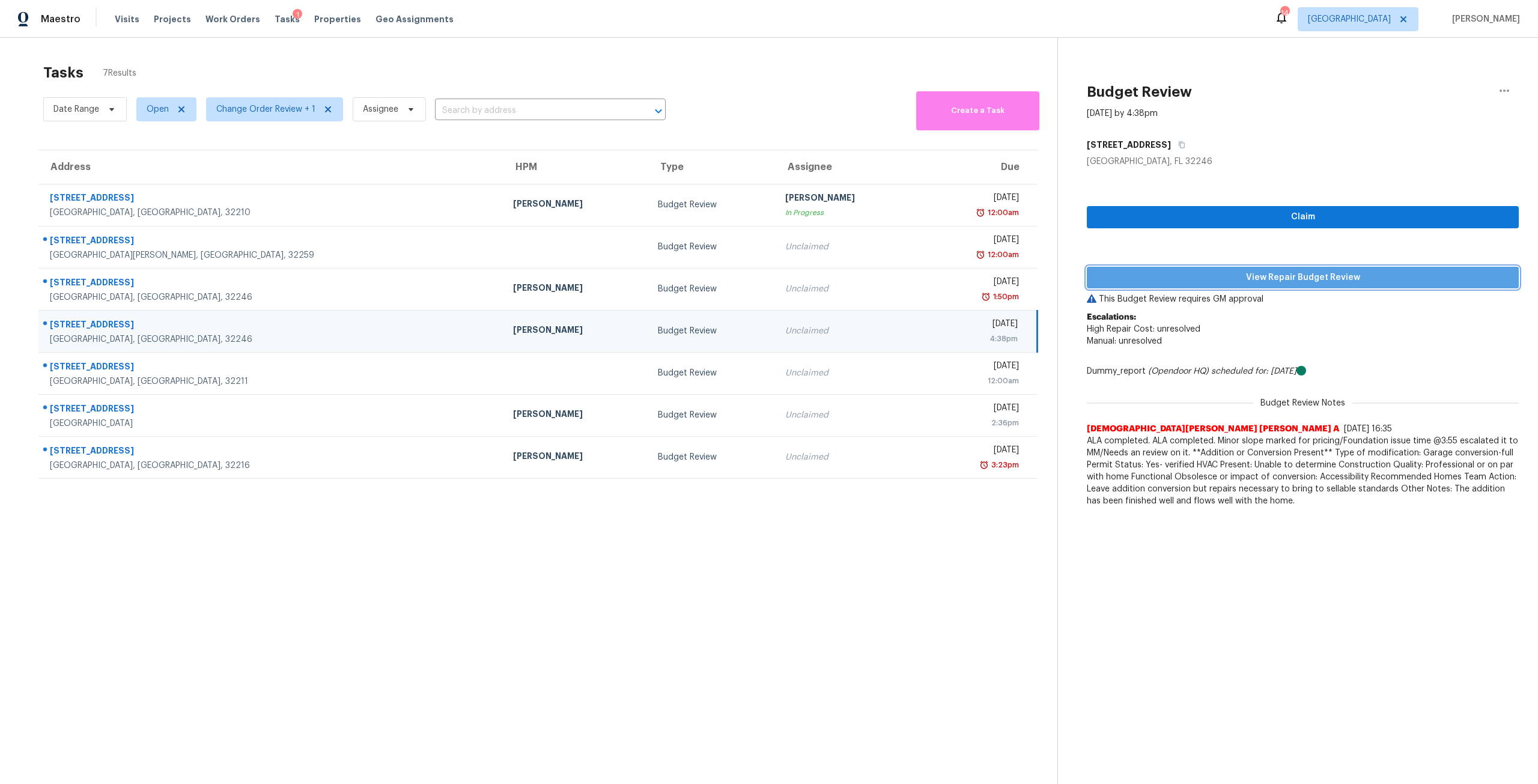
click at [1290, 270] on span "View Repair Budget Review" at bounding box center [1303, 277] width 412 height 15
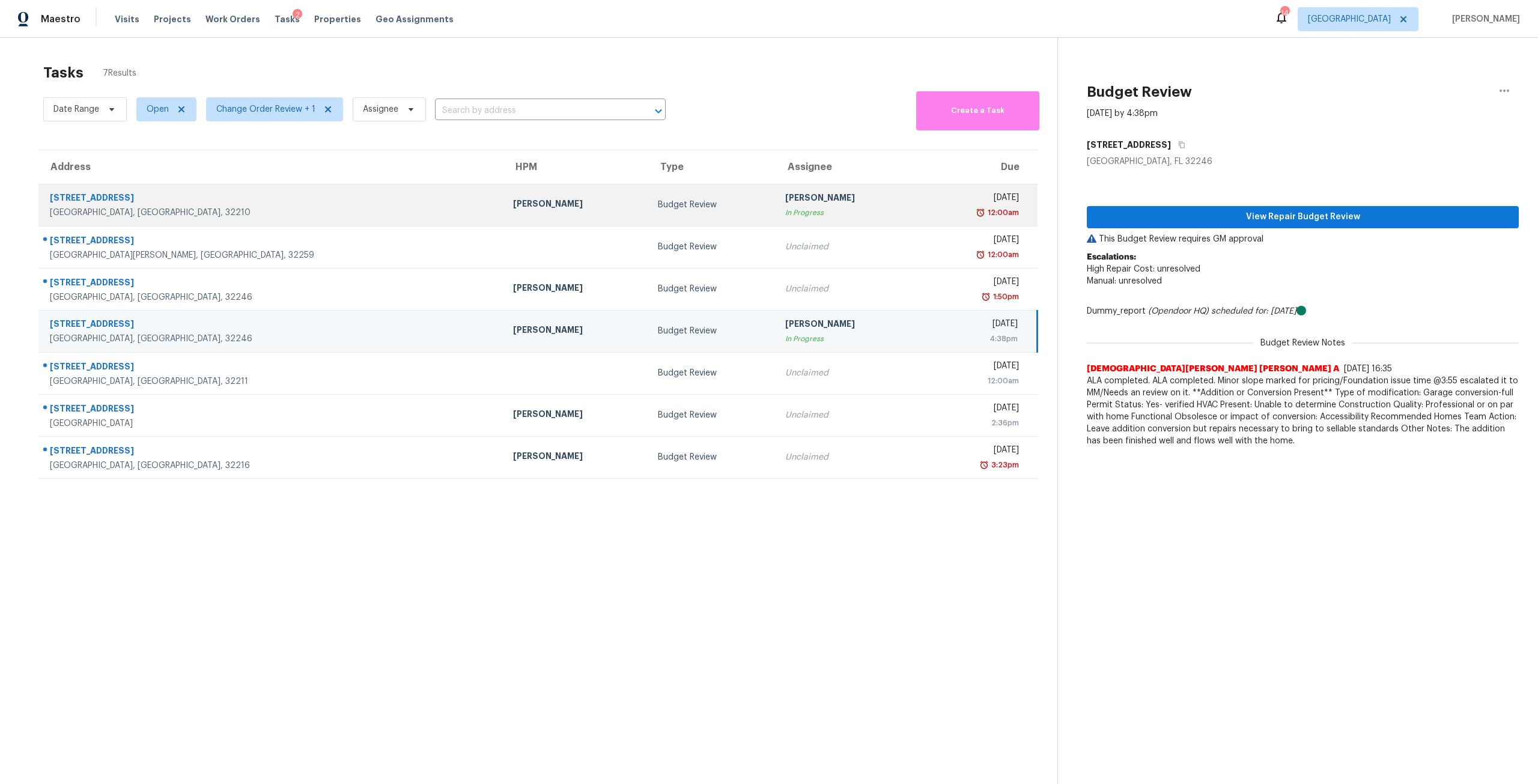
click at [931, 214] on div "12:00am" at bounding box center [975, 213] width 89 height 12
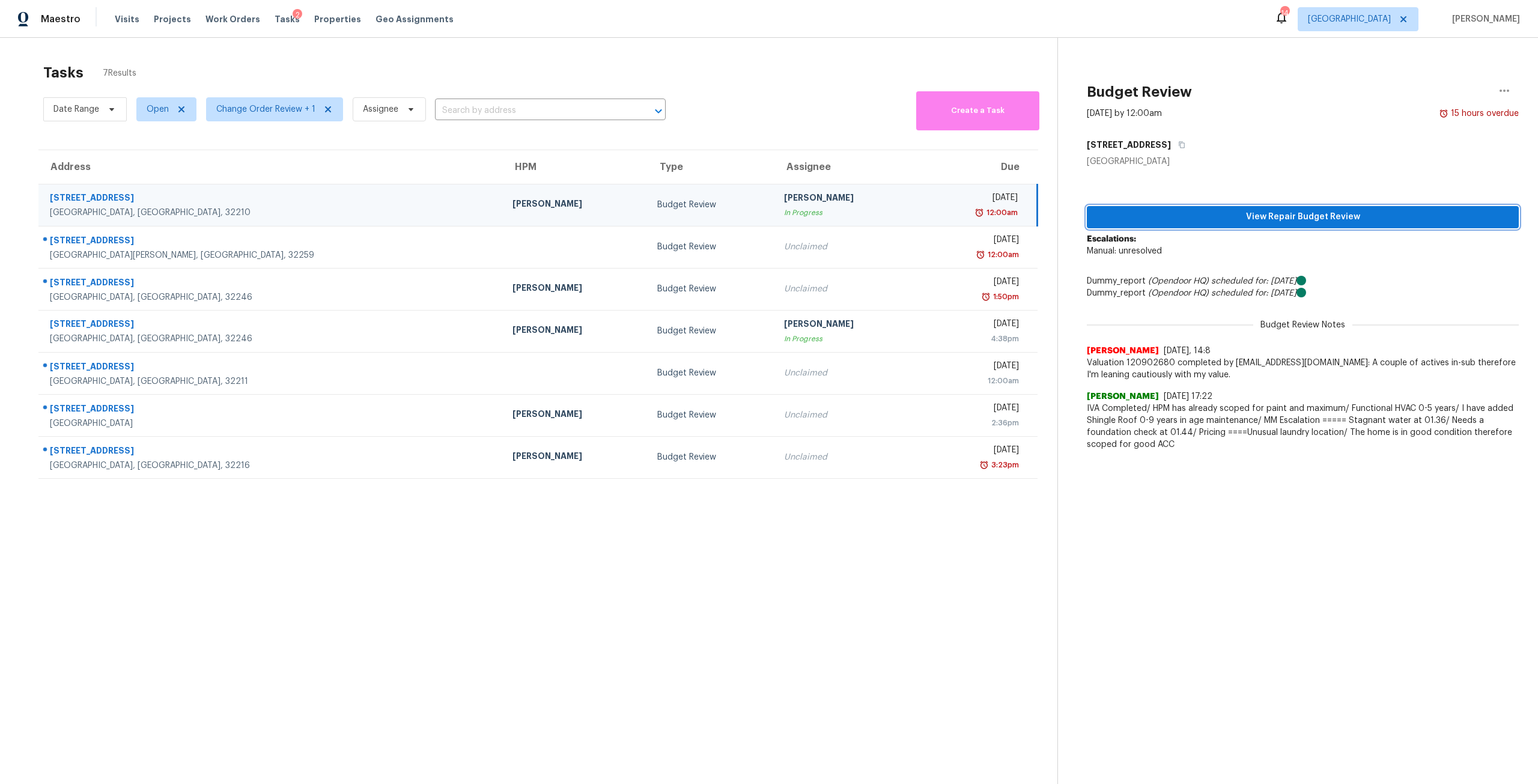
click at [1287, 219] on span "View Repair Budget Review" at bounding box center [1303, 217] width 412 height 15
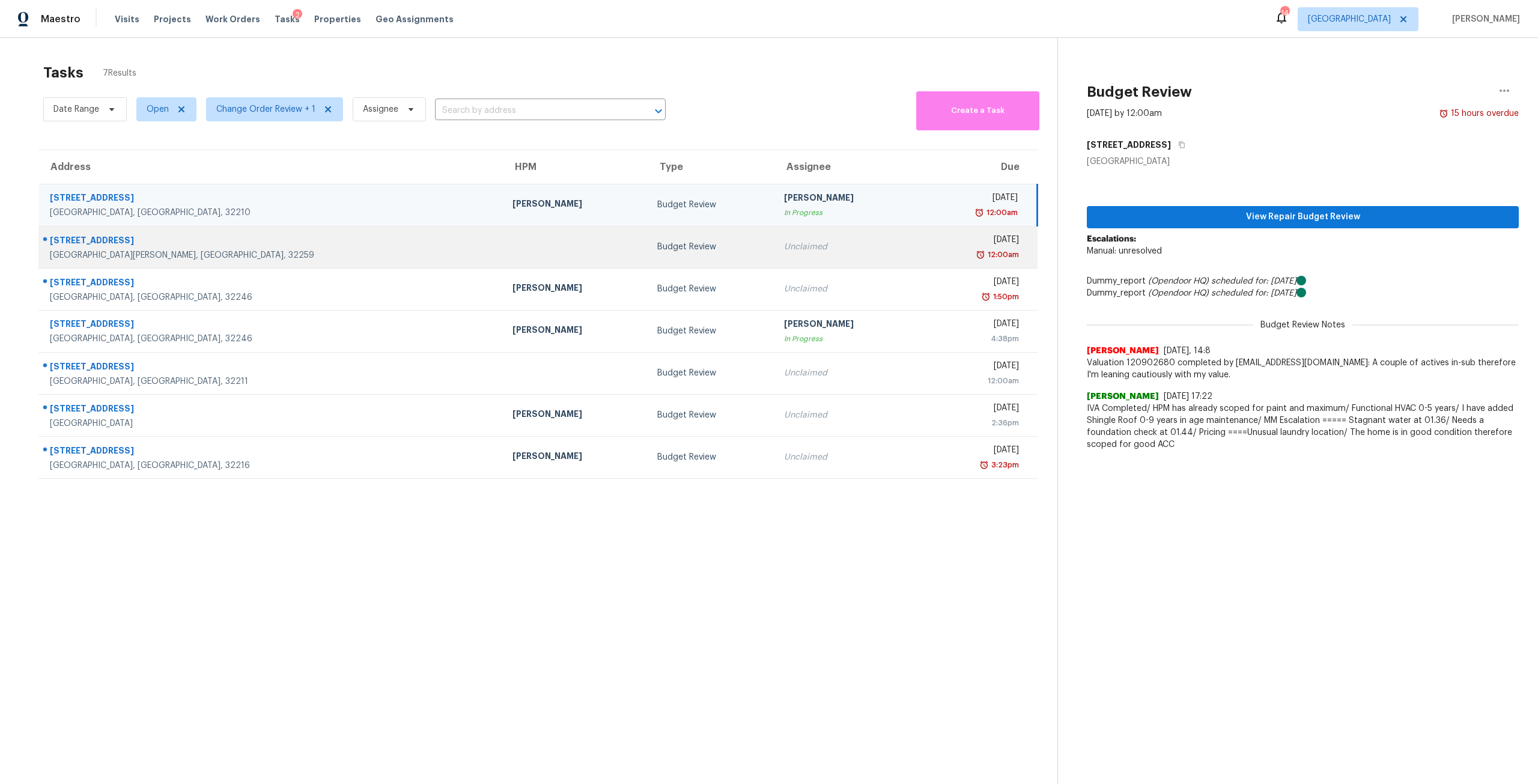
click at [774, 240] on td "Unclaimed" at bounding box center [846, 247] width 145 height 42
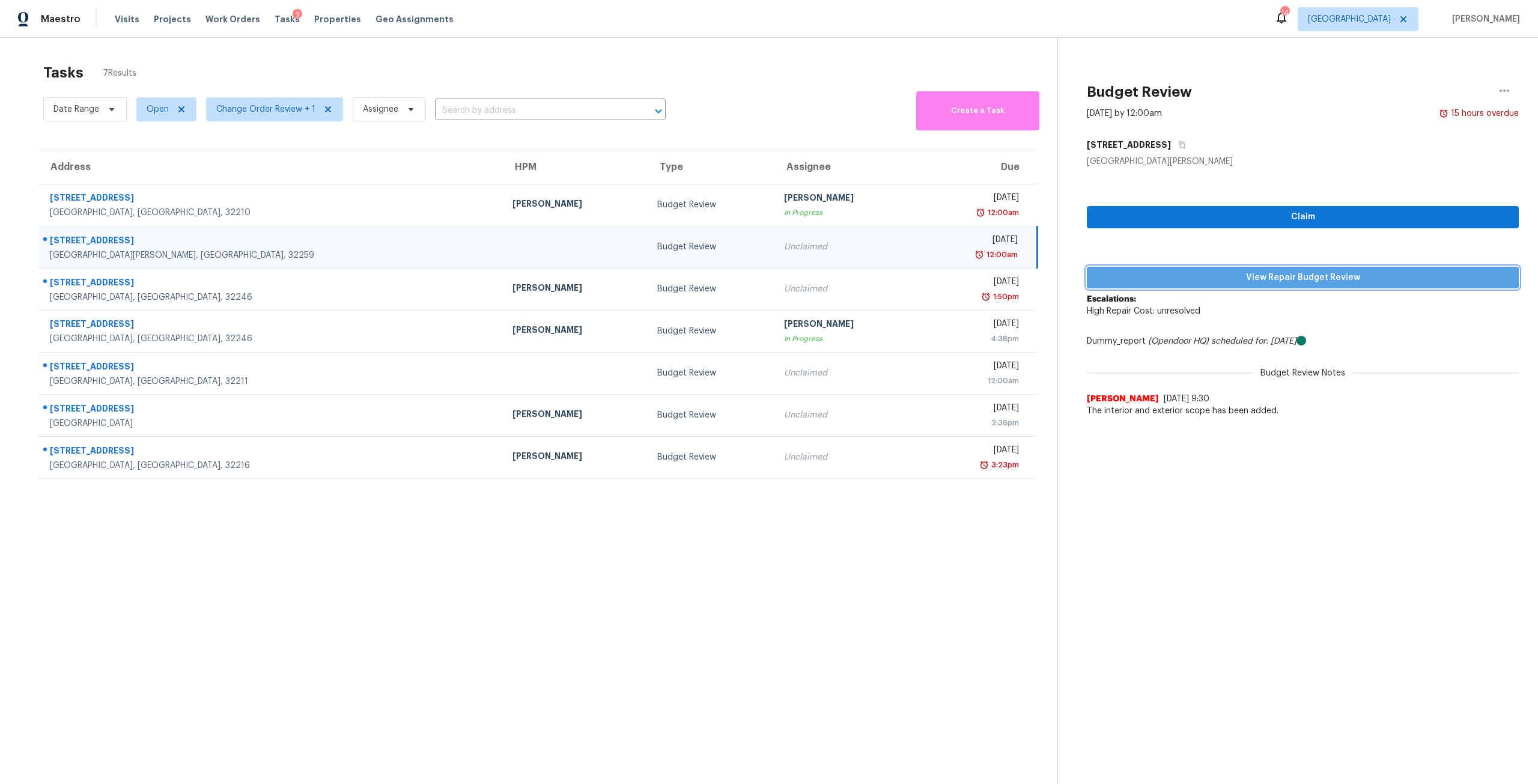
click at [1295, 277] on span "View Repair Budget Review" at bounding box center [1303, 277] width 412 height 15
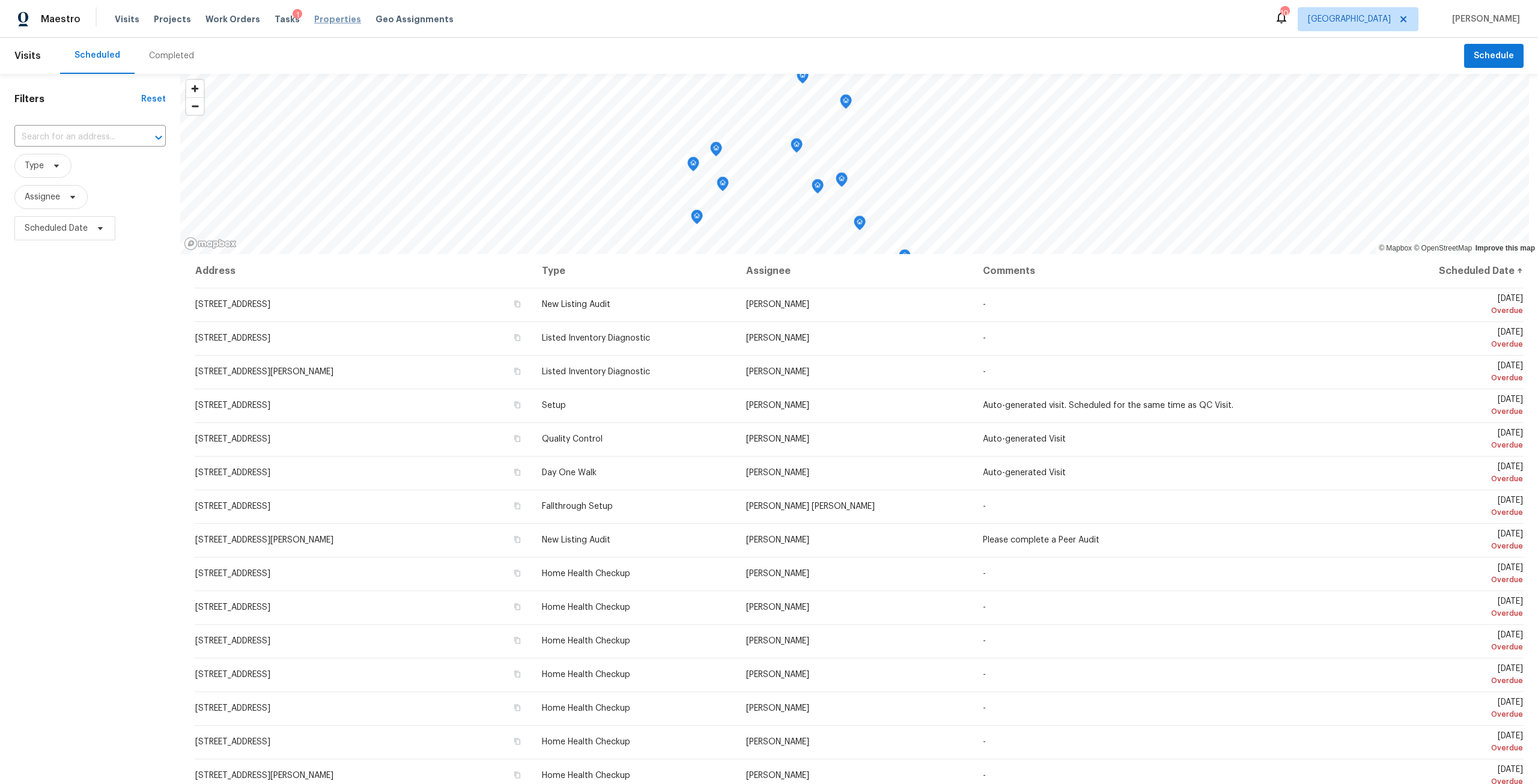
click at [317, 23] on span "Properties" at bounding box center [337, 19] width 47 height 12
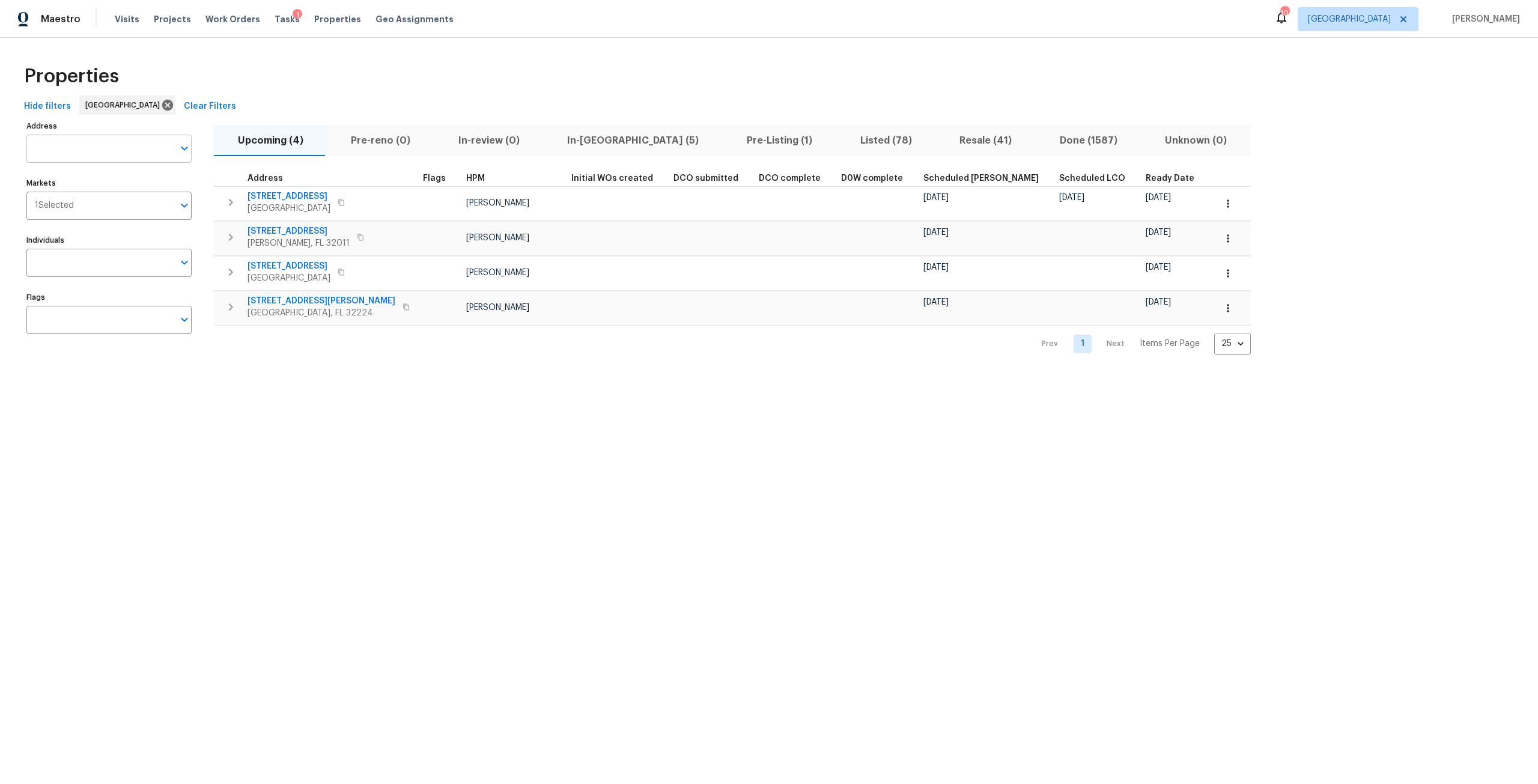
click at [120, 163] on body "Maestro Visits Projects Work Orders Tasks 1 Properties Geo Assignments 10 Jacks…" at bounding box center [769, 187] width 1538 height 374
type input "largo del"
click at [332, 21] on span "Properties" at bounding box center [337, 19] width 47 height 12
click at [836, 132] on button "Listed (78)" at bounding box center [886, 141] width 99 height 31
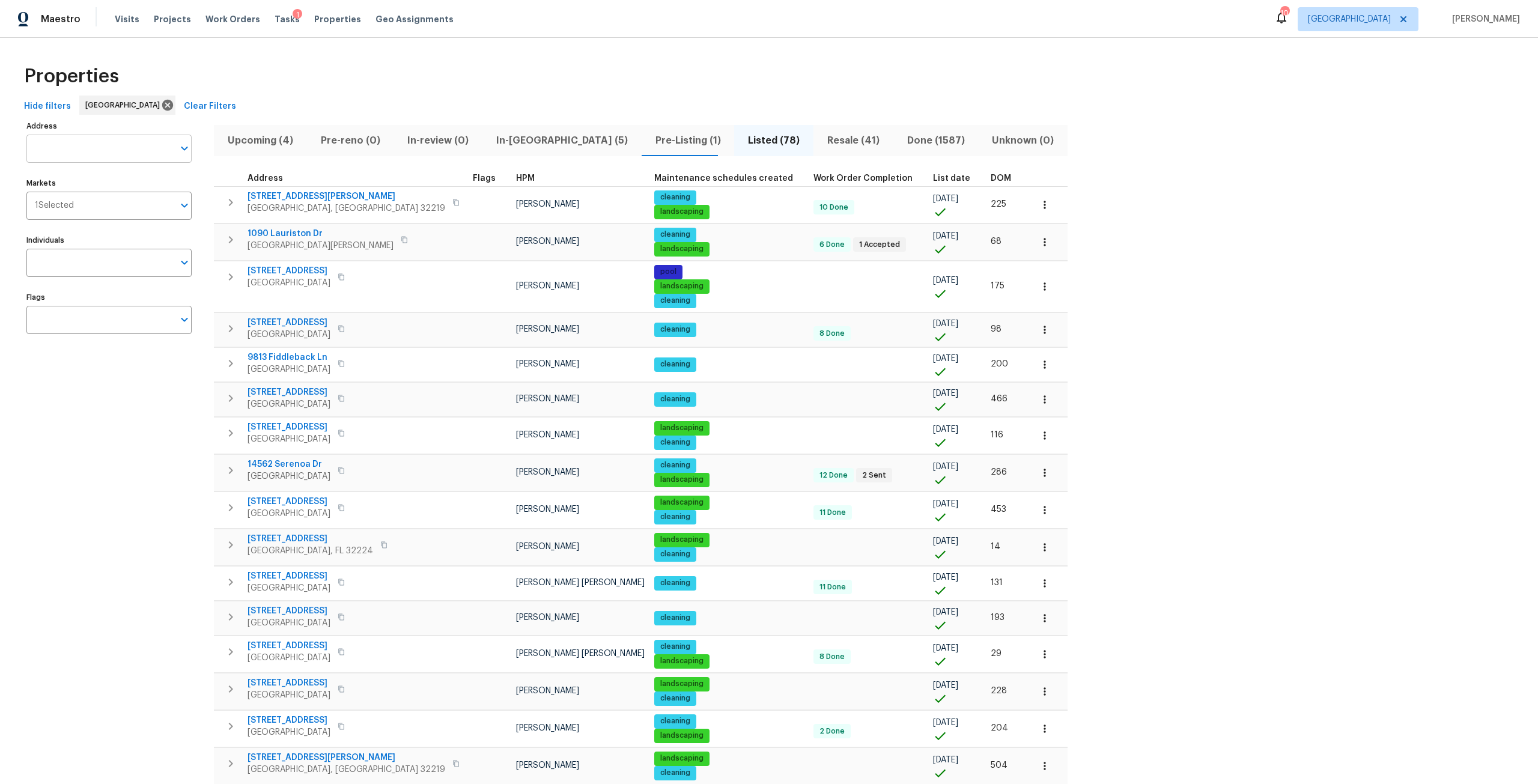
click at [115, 152] on input "Address" at bounding box center [100, 148] width 147 height 28
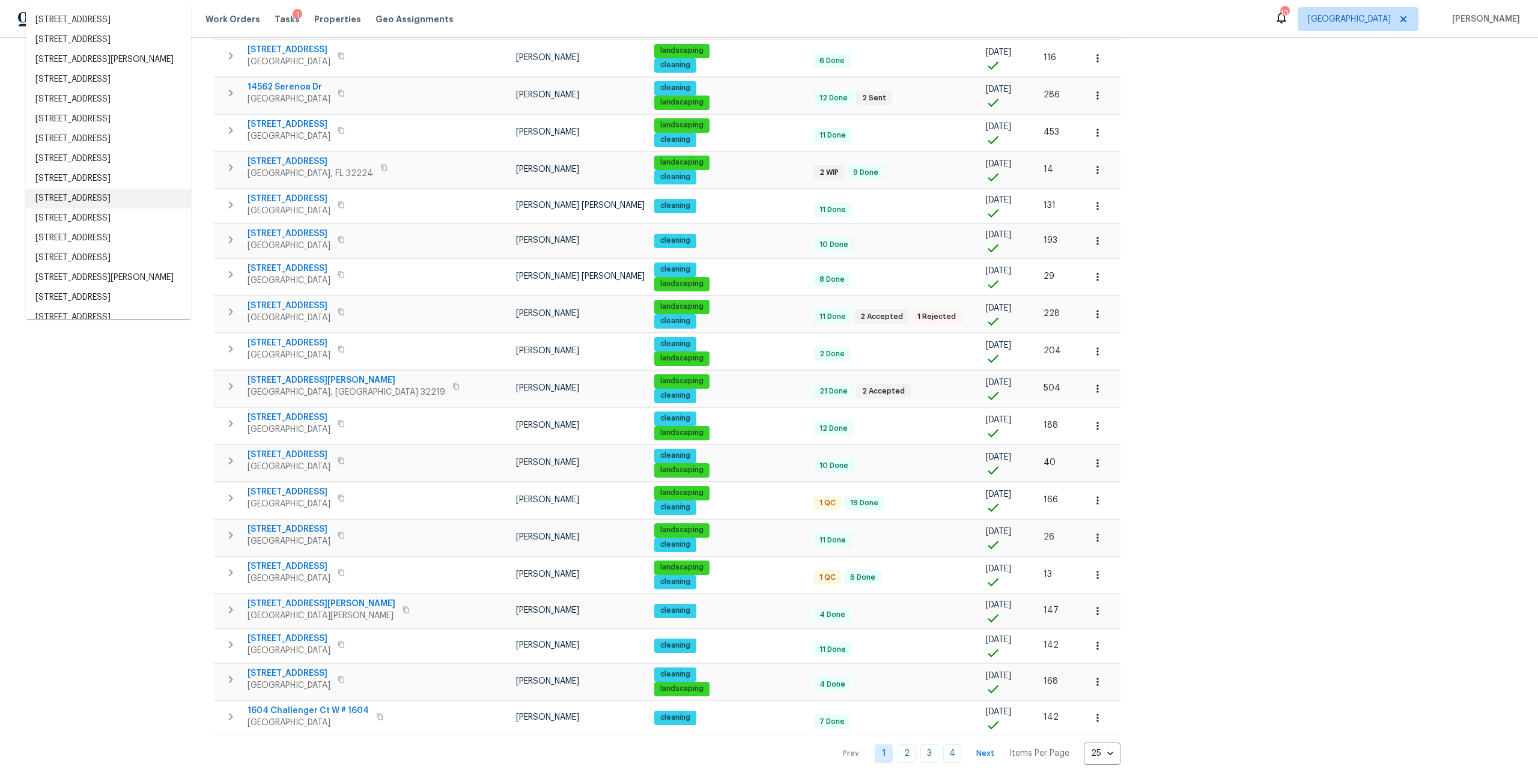
scroll to position [386, 0]
type input "largo"
click at [997, 746] on body "Maestro Visits Projects Work Orders Tasks 1 Properties Geo Assignments 10 Jacks…" at bounding box center [769, 392] width 1538 height 784
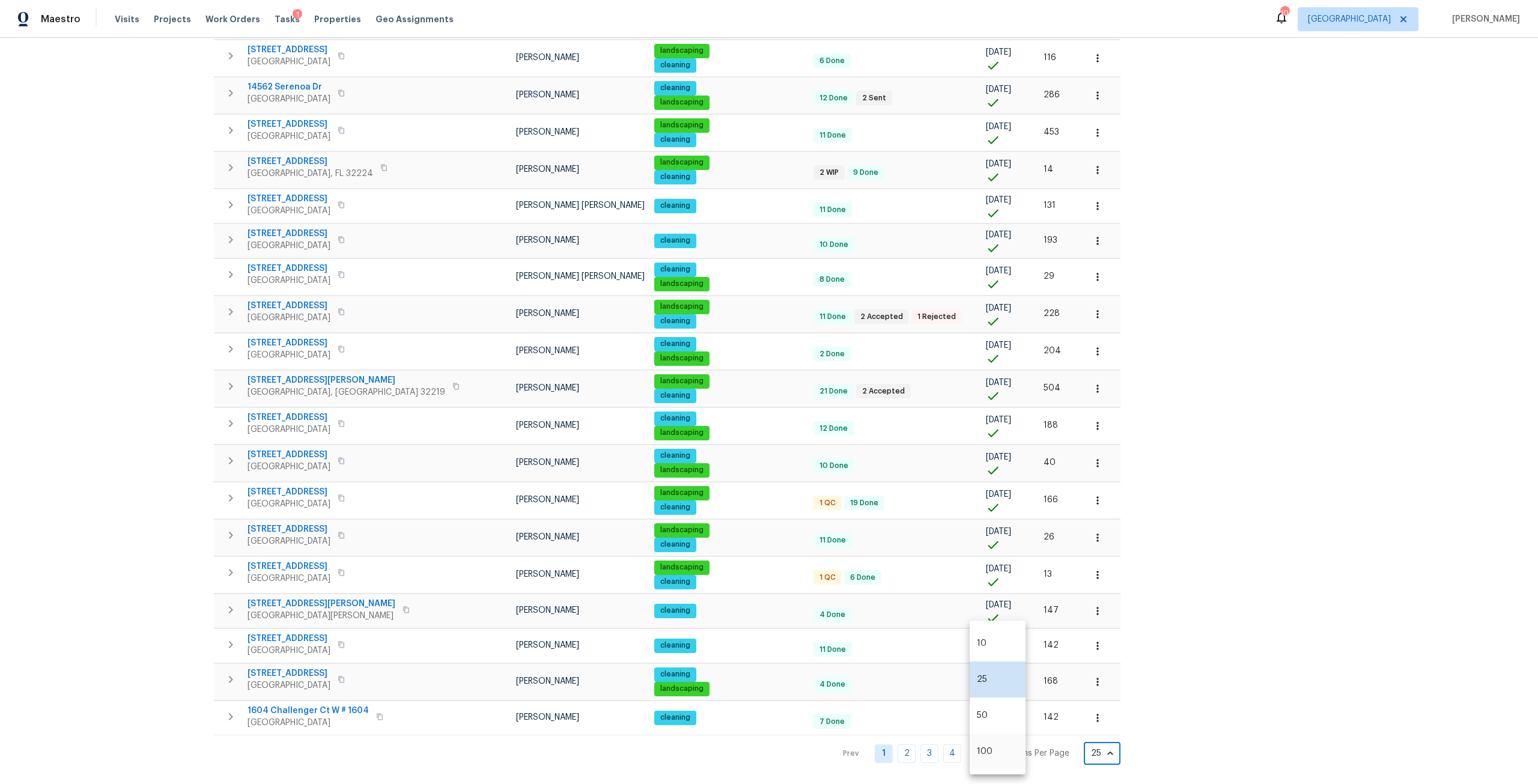
click at [992, 743] on li "100" at bounding box center [997, 752] width 55 height 36
type input "100"
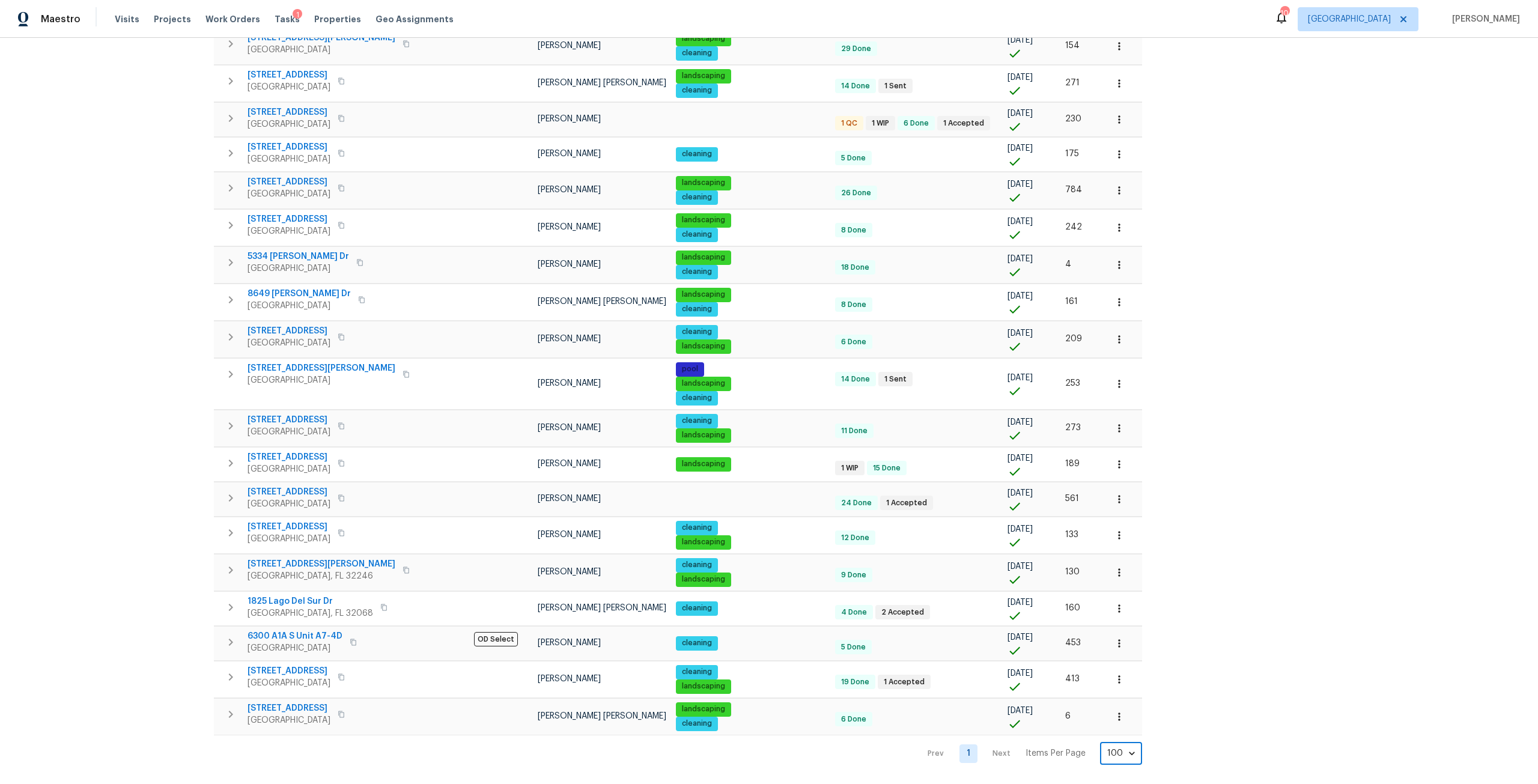
scroll to position [2374, 0]
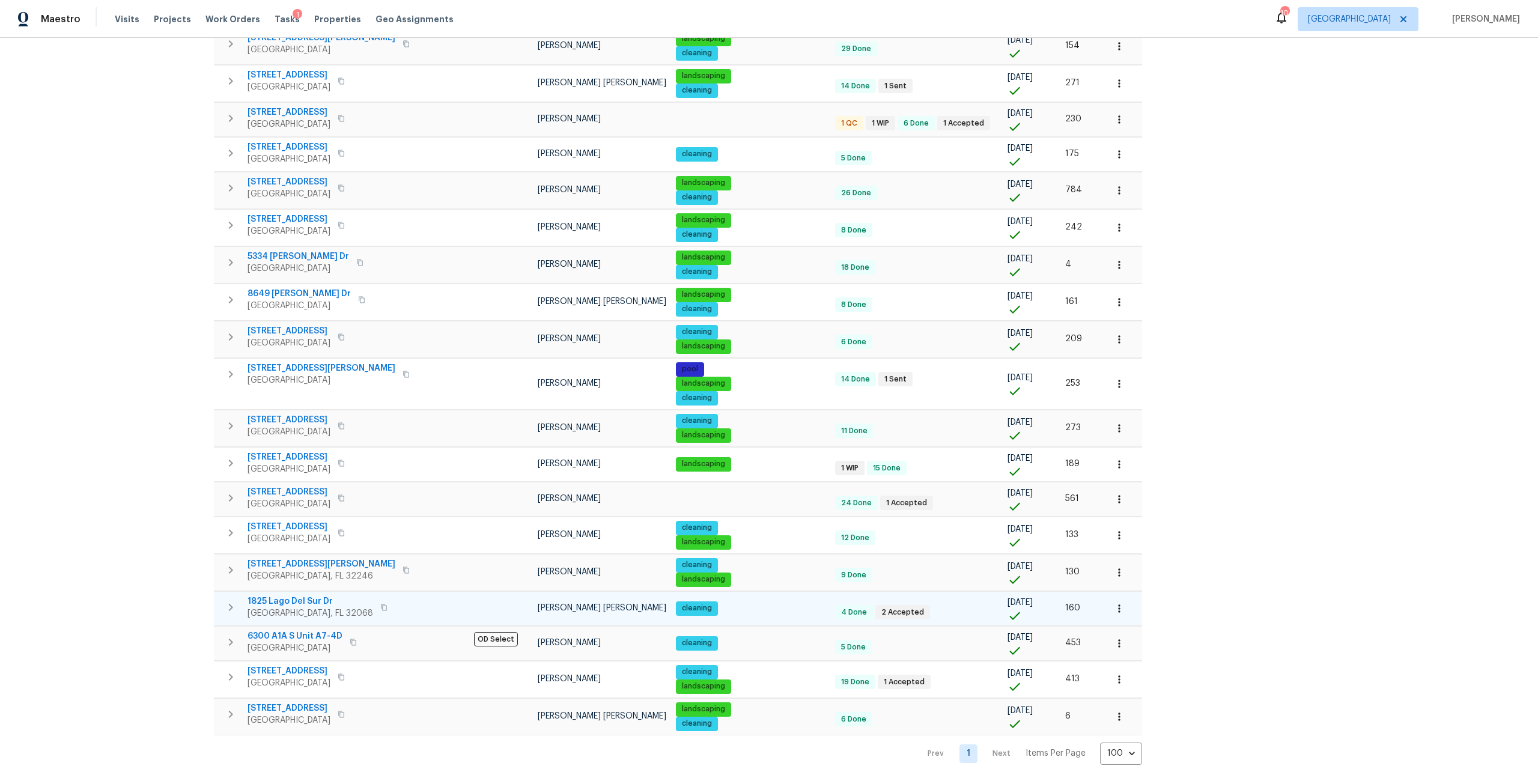
click at [312, 595] on span "1825 Lago Del Sur Dr" at bounding box center [311, 601] width 126 height 12
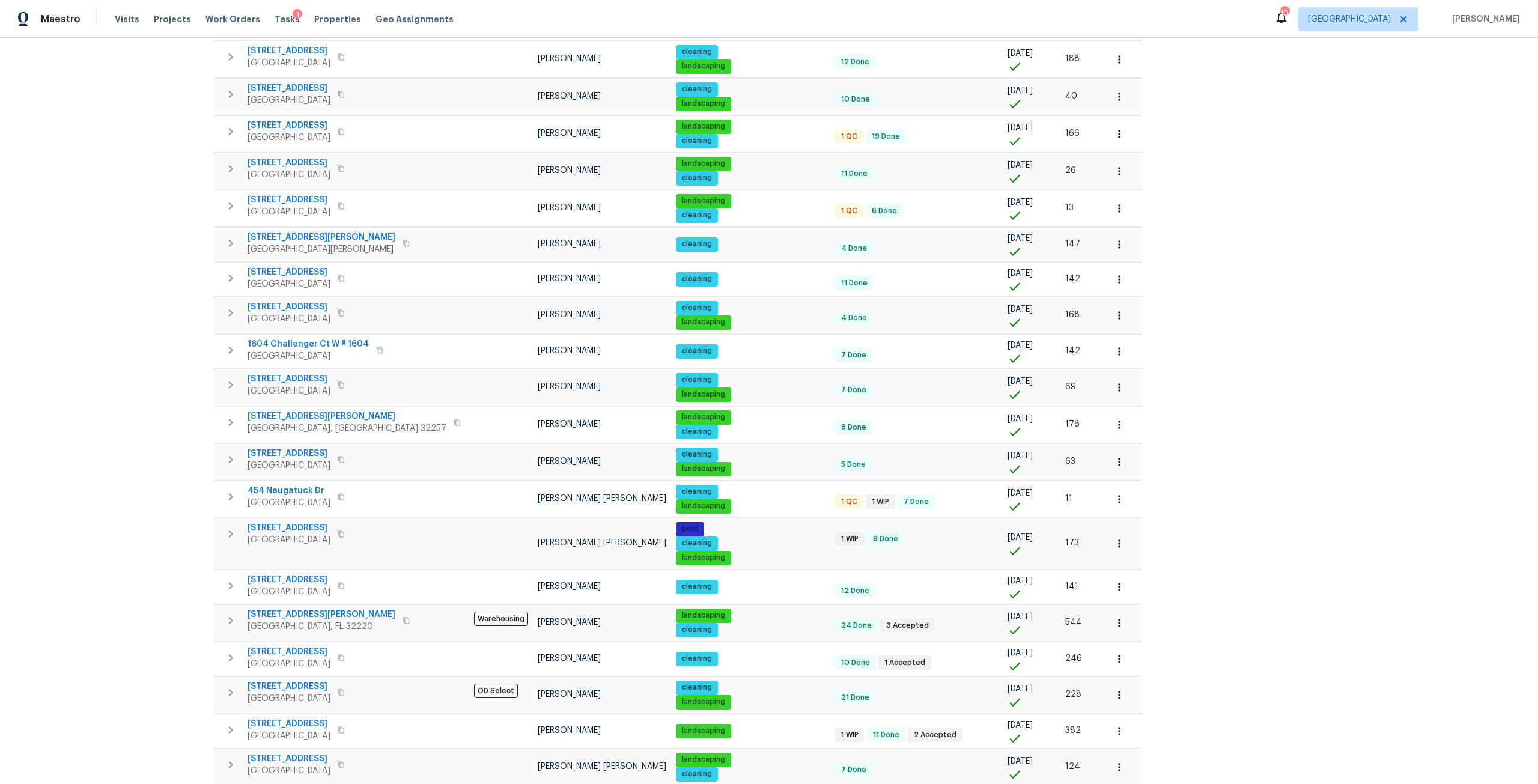
scroll to position [0, 0]
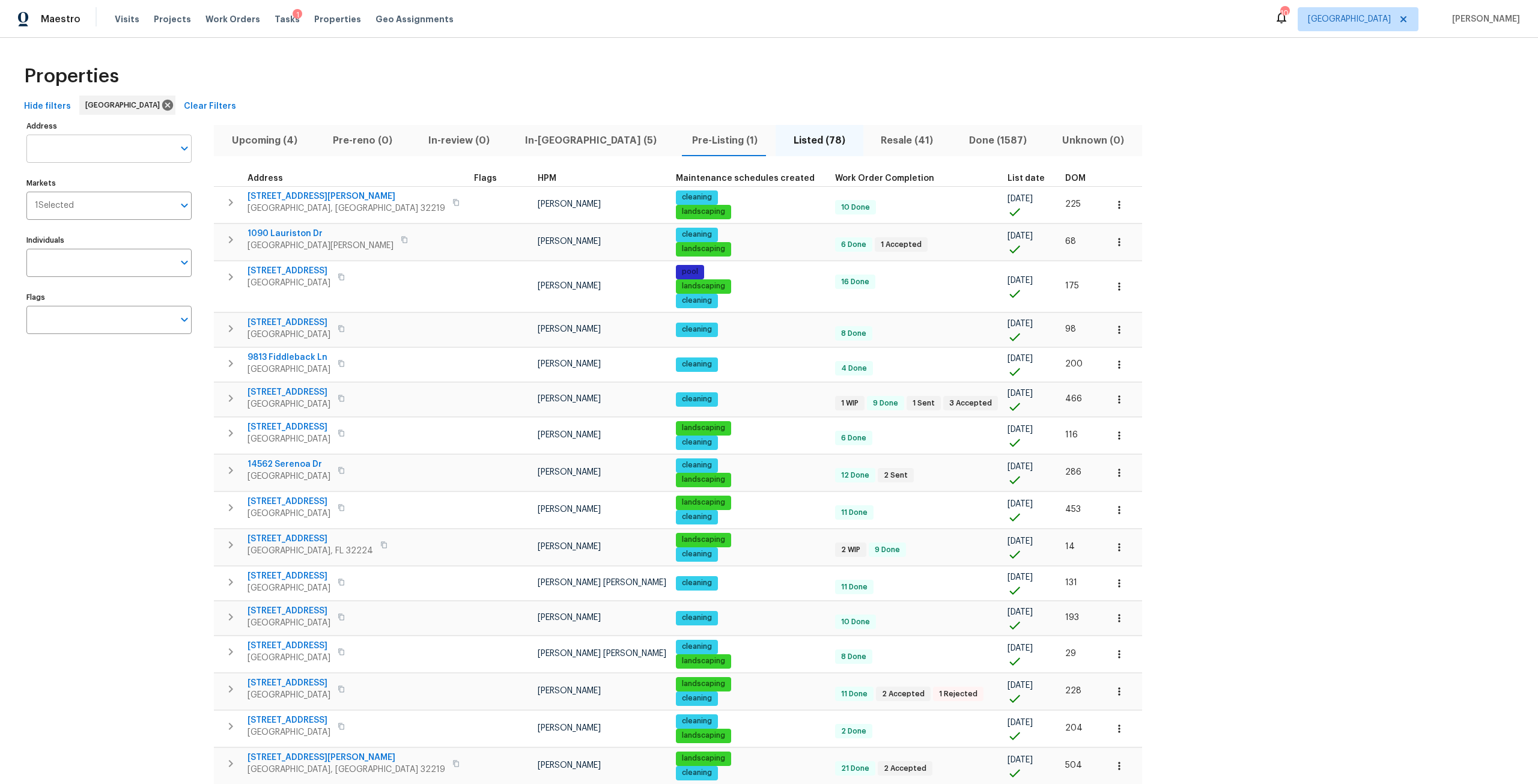
click at [108, 151] on input "Address" at bounding box center [100, 148] width 147 height 28
click at [870, 139] on span "Resale (41)" at bounding box center [907, 141] width 73 height 17
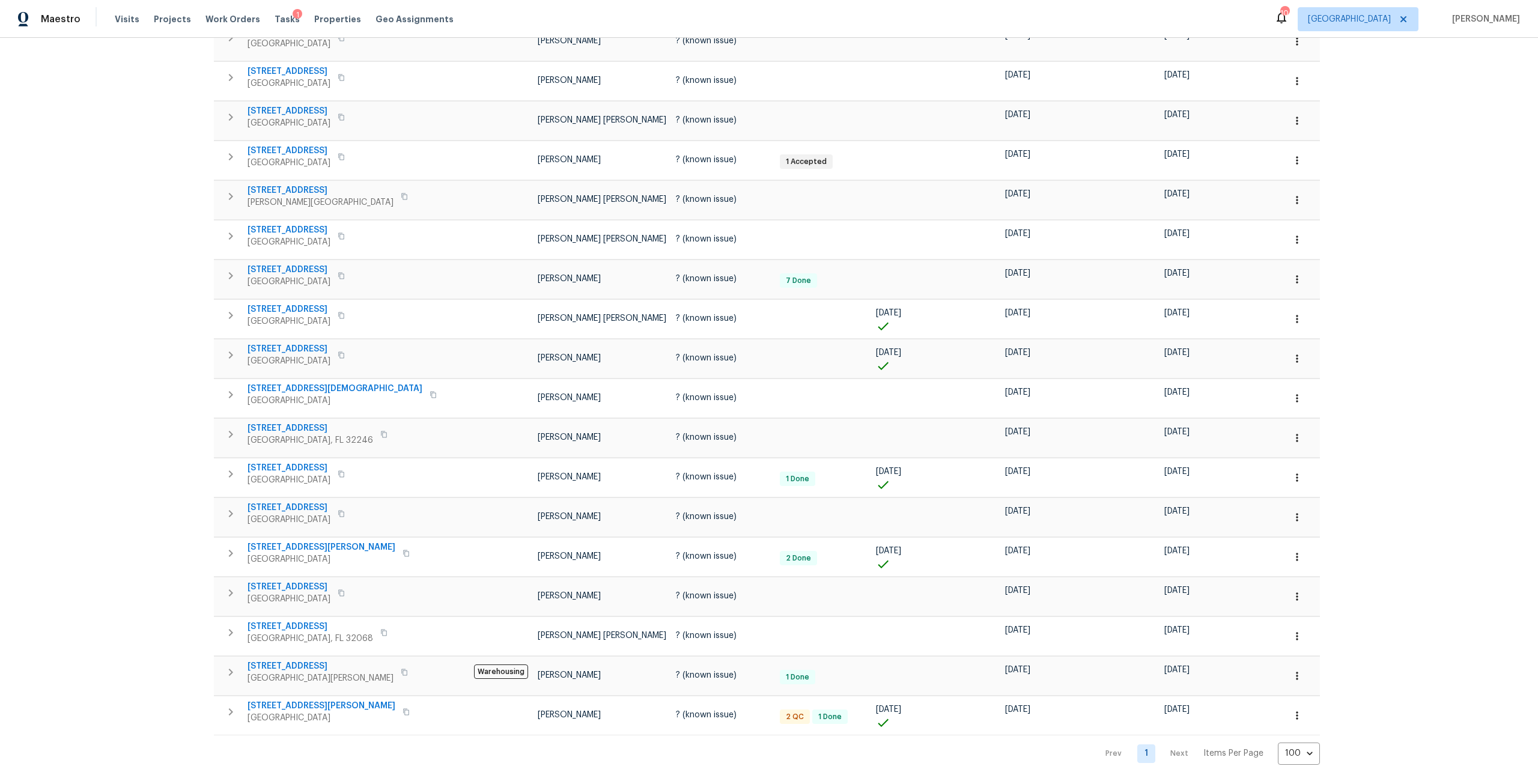
scroll to position [1085, 0]
click at [345, 510] on icon "button" at bounding box center [341, 513] width 7 height 7
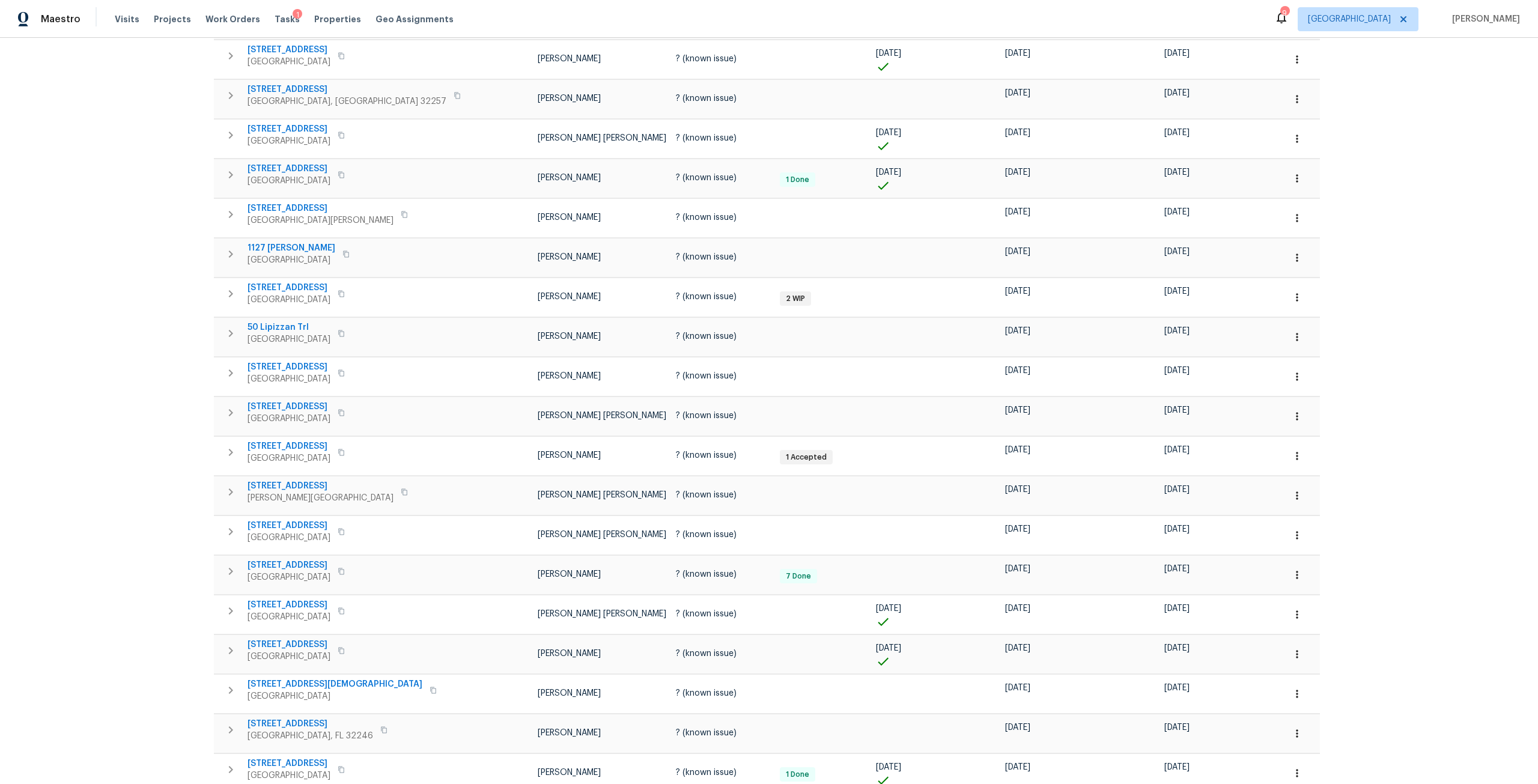
scroll to position [0, 0]
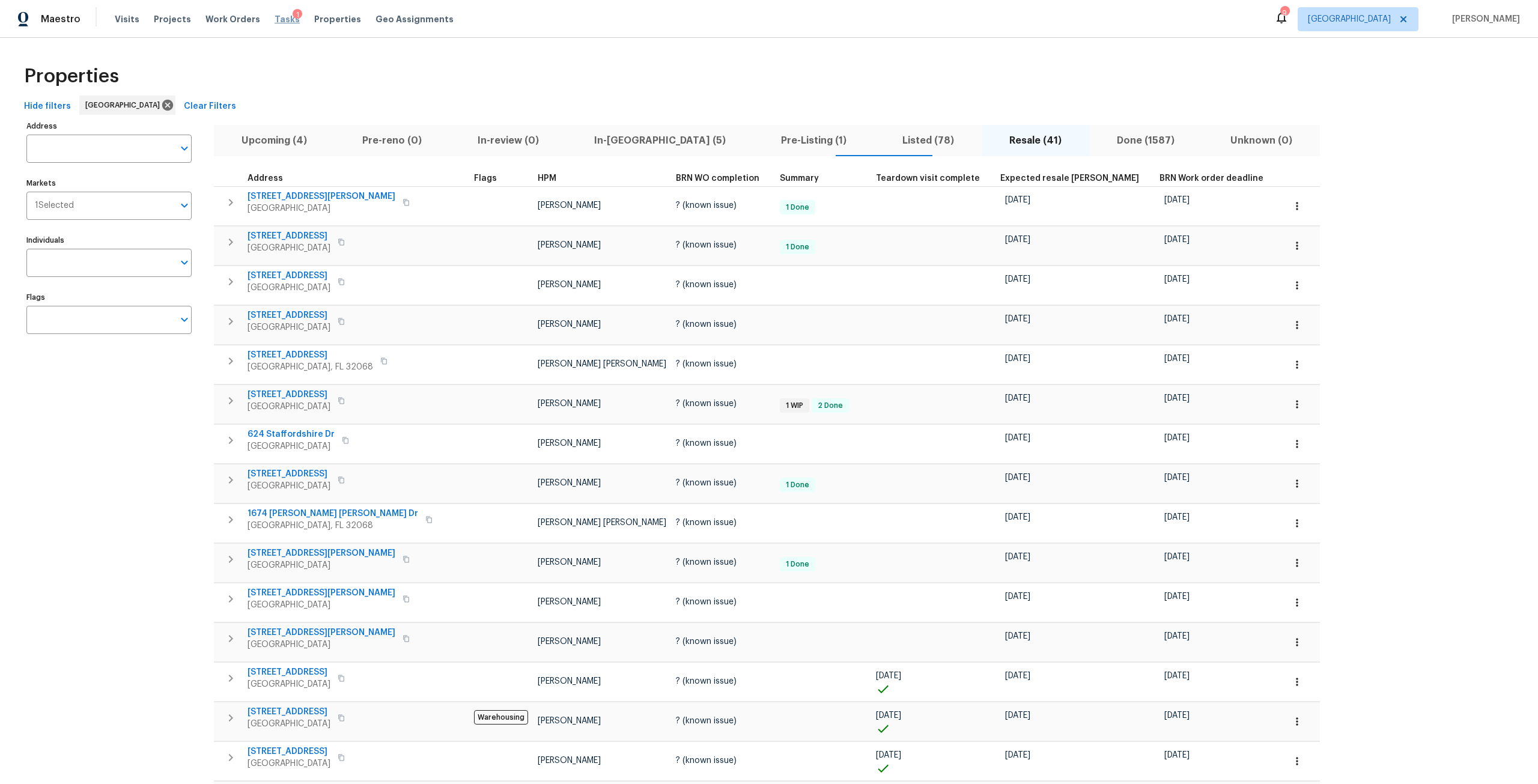
click at [277, 20] on span "Tasks" at bounding box center [287, 19] width 25 height 8
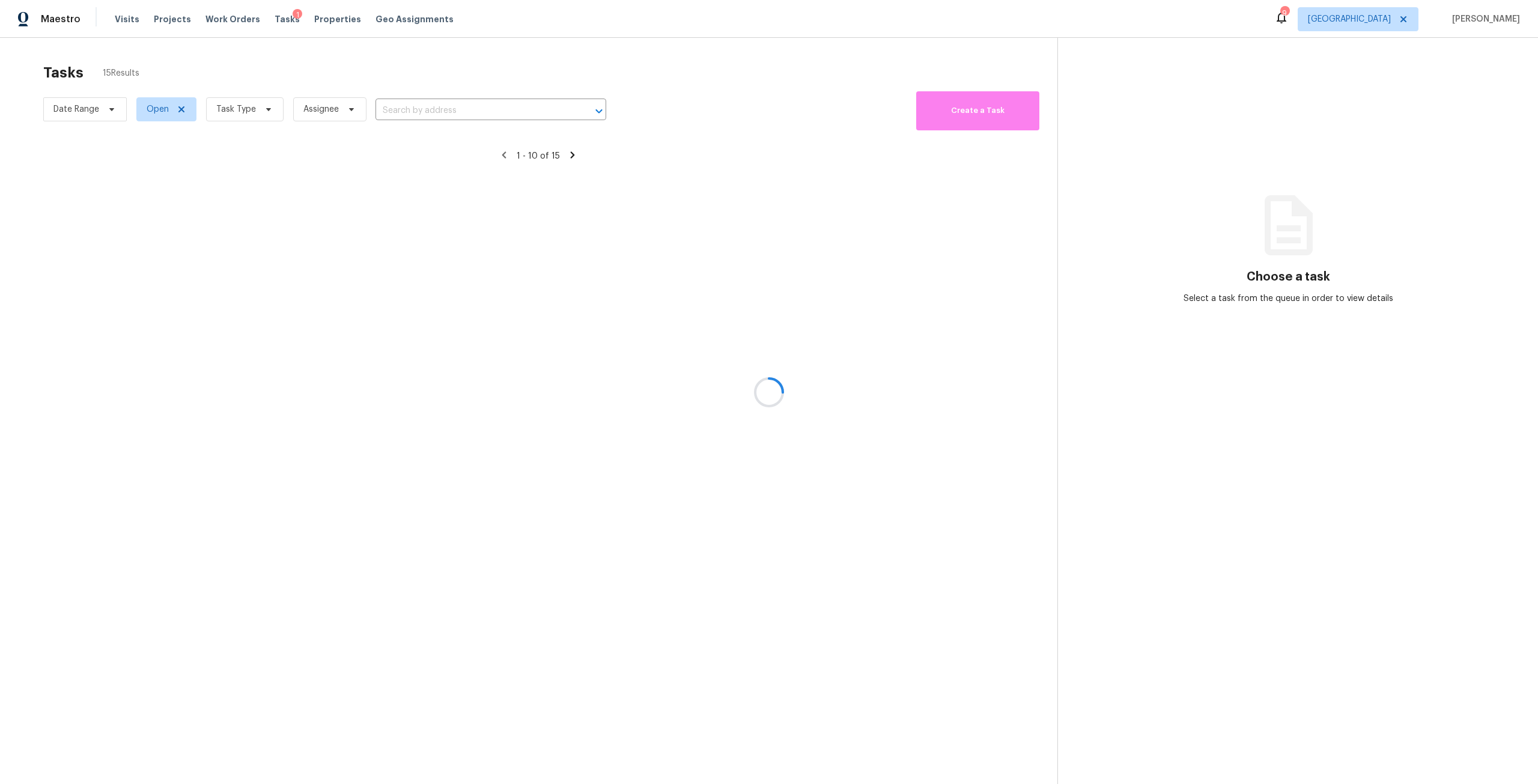
click at [250, 115] on div at bounding box center [769, 392] width 1538 height 784
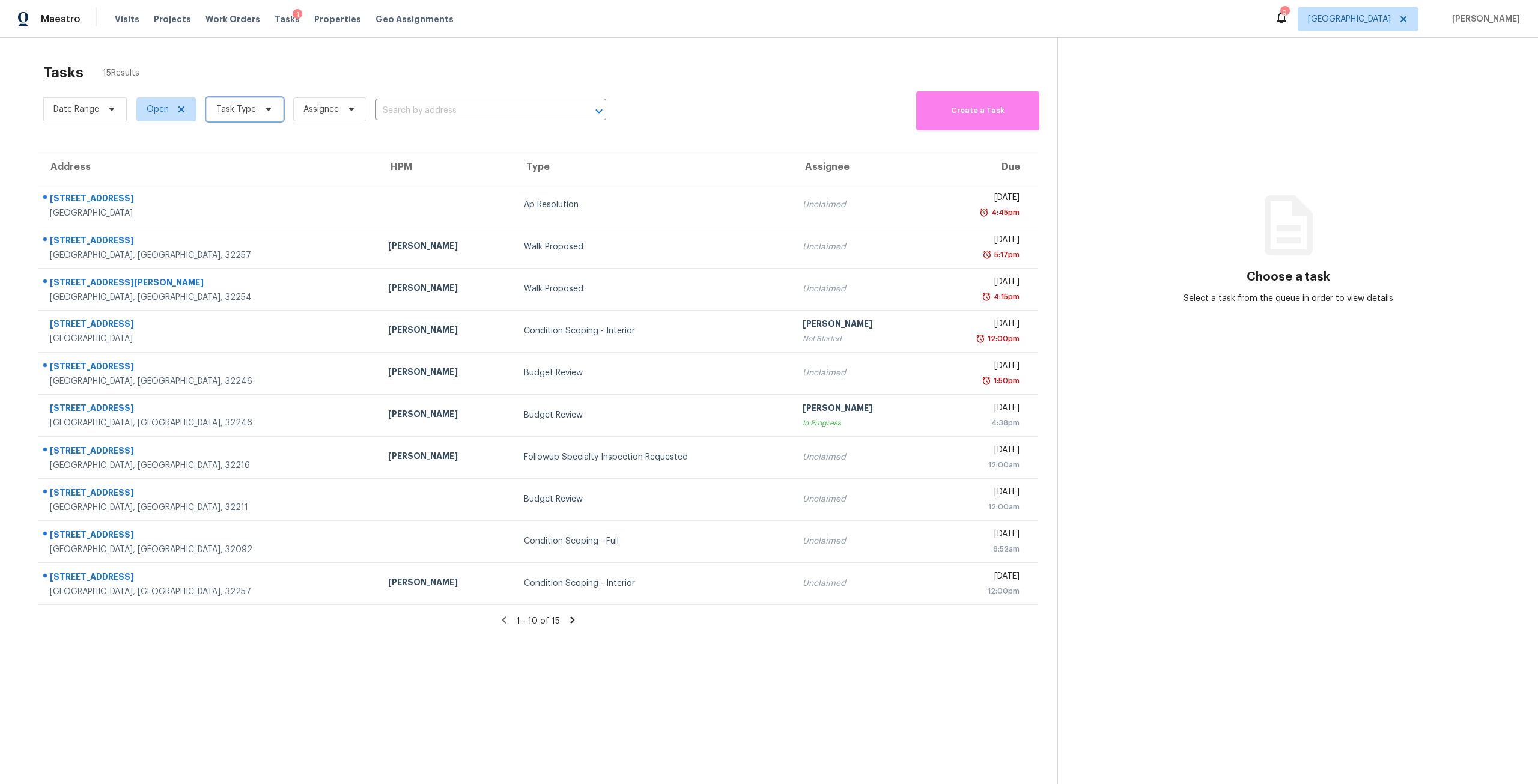
click at [250, 115] on span "Task Type" at bounding box center [236, 109] width 40 height 12
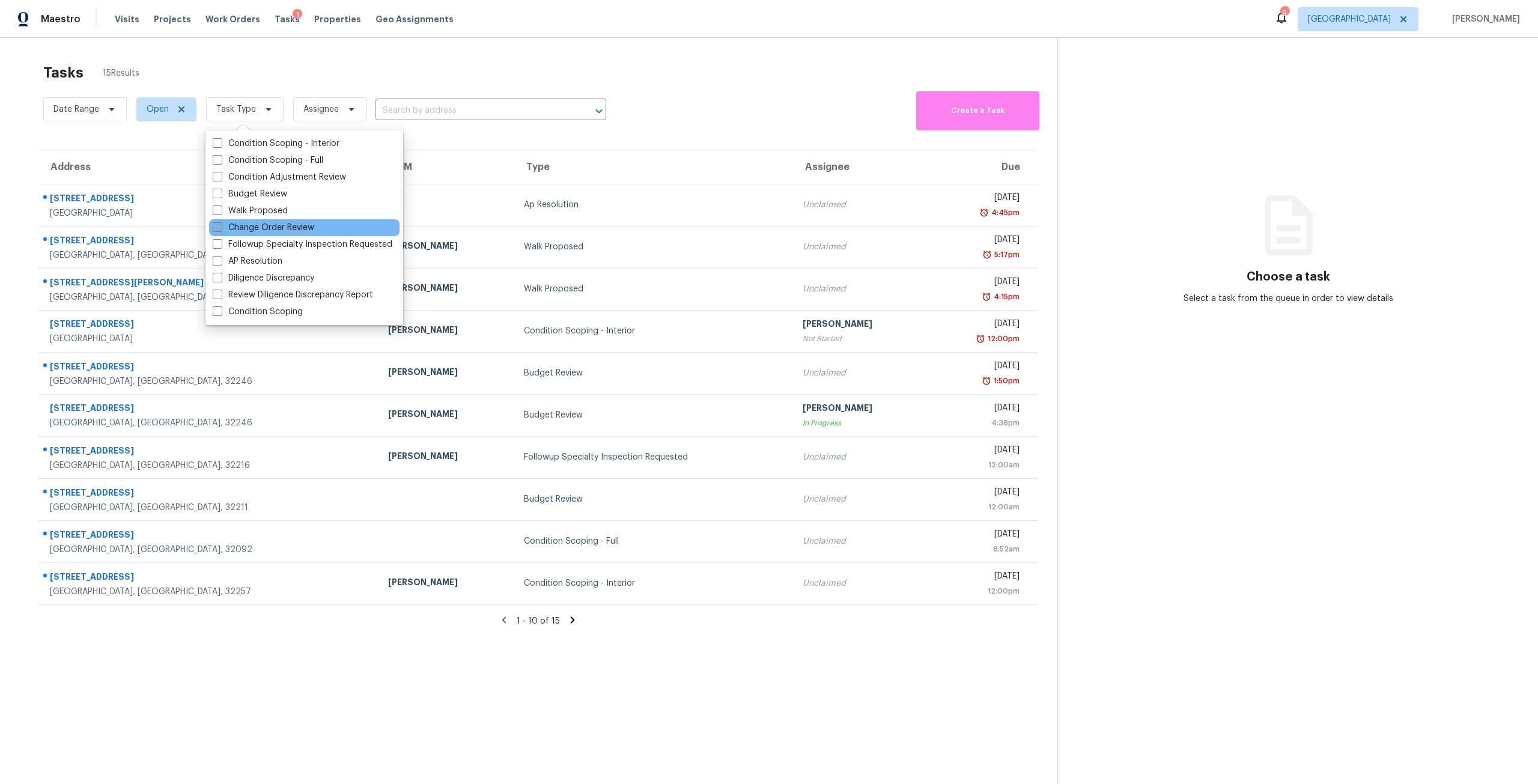
click at [270, 226] on label "Change Order Review" at bounding box center [263, 228] width 102 height 12
click at [220, 226] on input "Change Order Review" at bounding box center [216, 225] width 7 height 7
checkbox input "true"
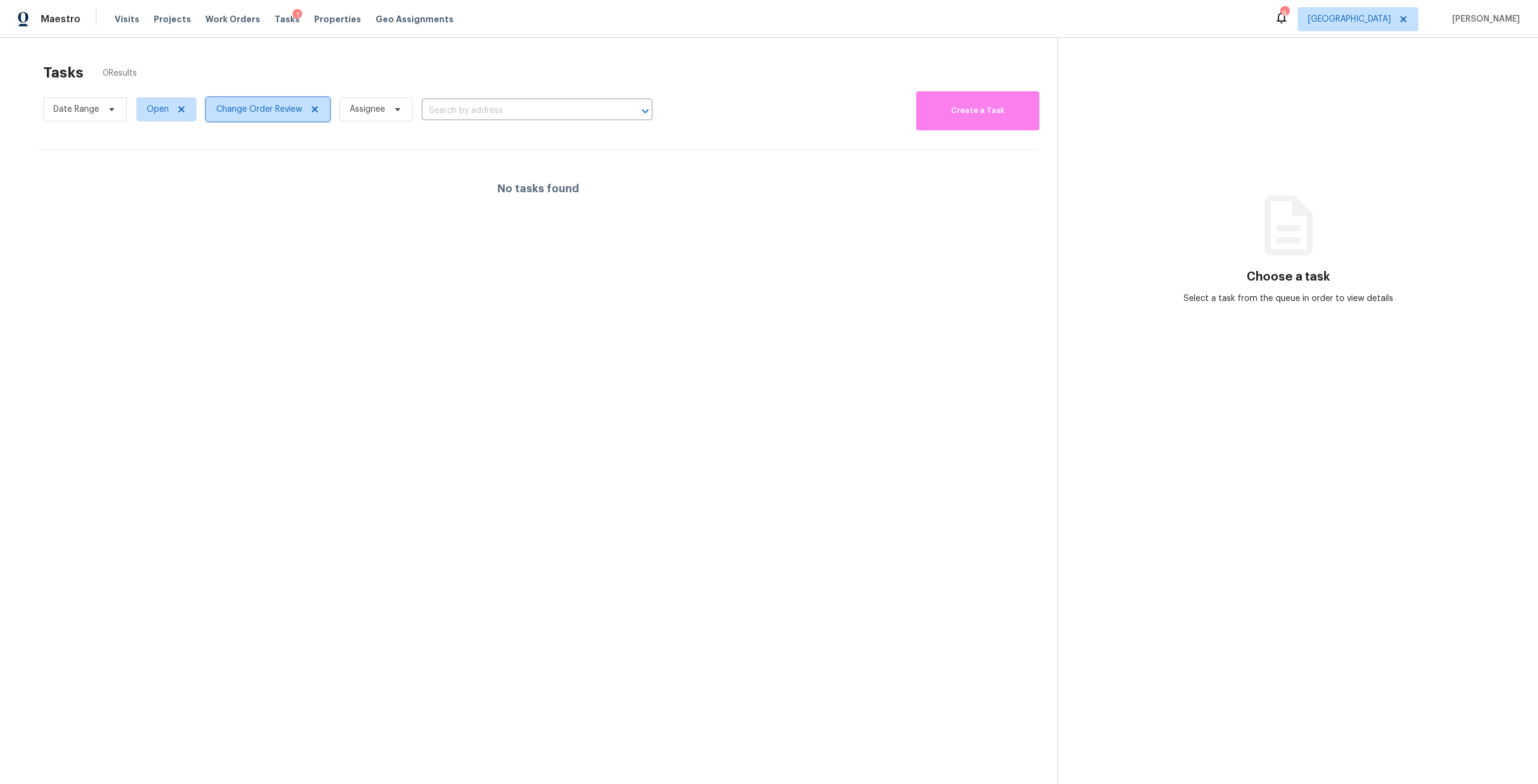
click at [267, 106] on span "Change Order Review" at bounding box center [259, 109] width 86 height 12
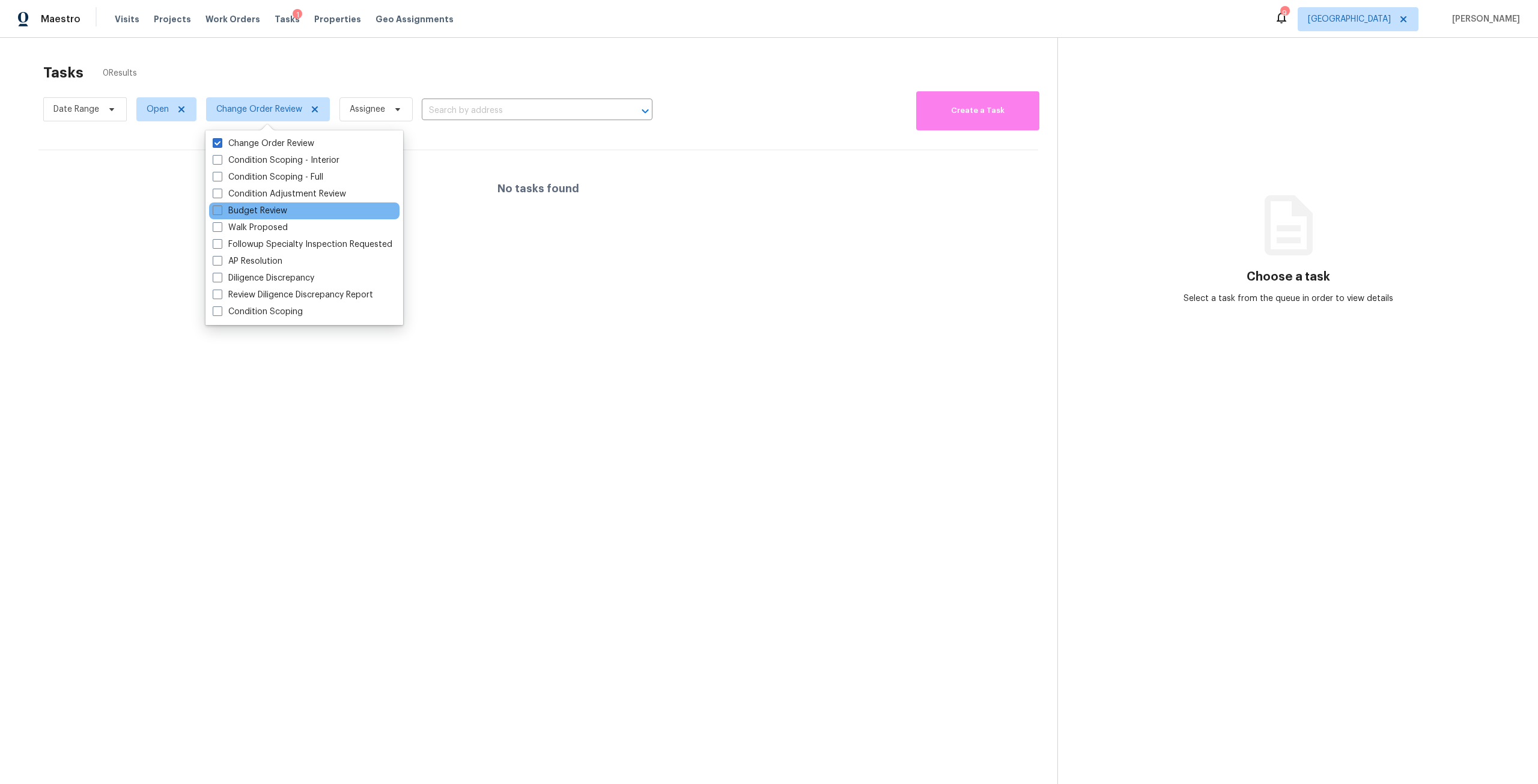
click at [297, 214] on div "Budget Review" at bounding box center [304, 210] width 190 height 17
click at [305, 214] on div "Budget Review" at bounding box center [304, 210] width 190 height 17
click at [285, 211] on label "Budget Review" at bounding box center [250, 210] width 75 height 12
click at [220, 211] on input "Budget Review" at bounding box center [216, 208] width 7 height 7
checkbox input "true"
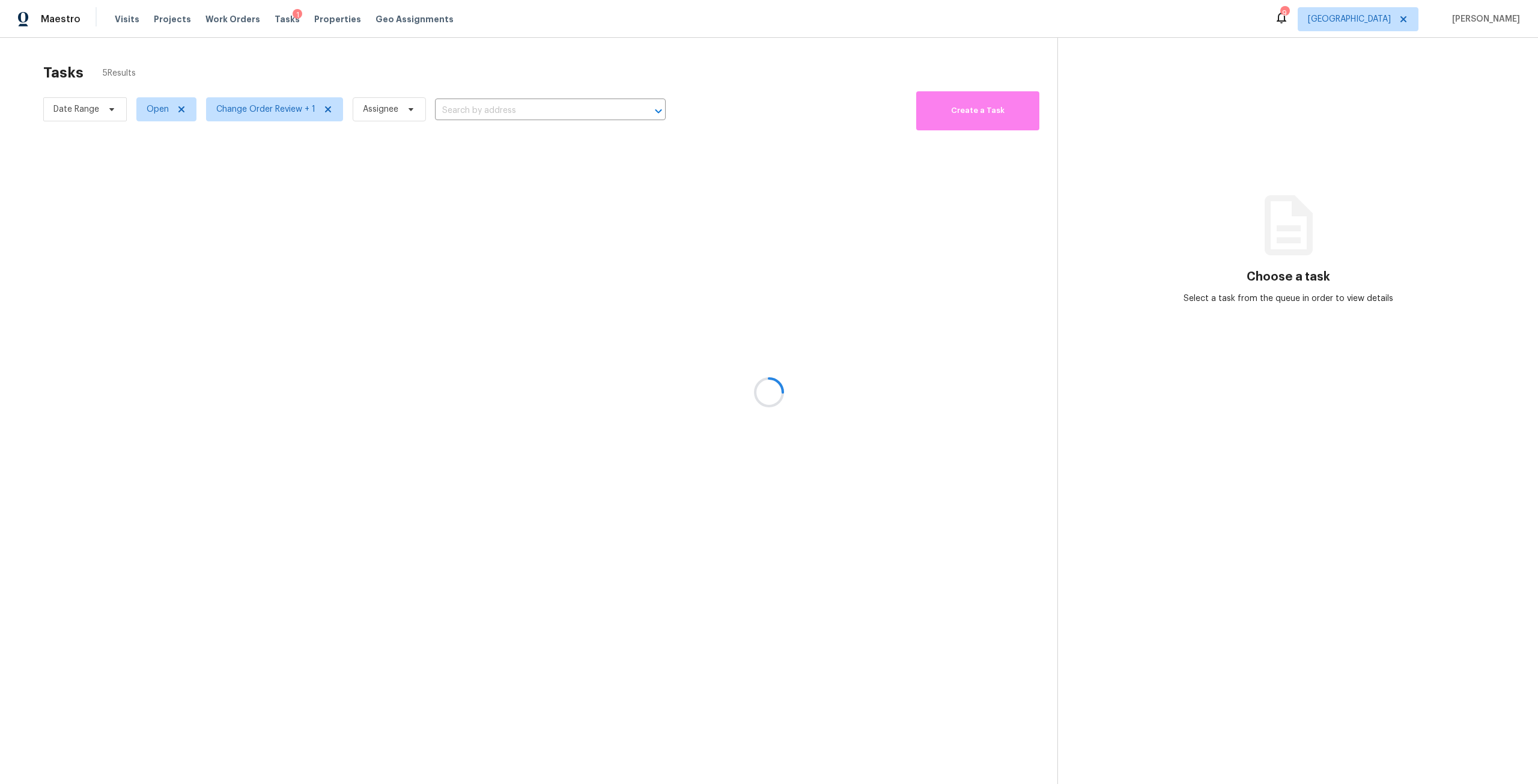
click at [459, 69] on div at bounding box center [769, 392] width 1538 height 784
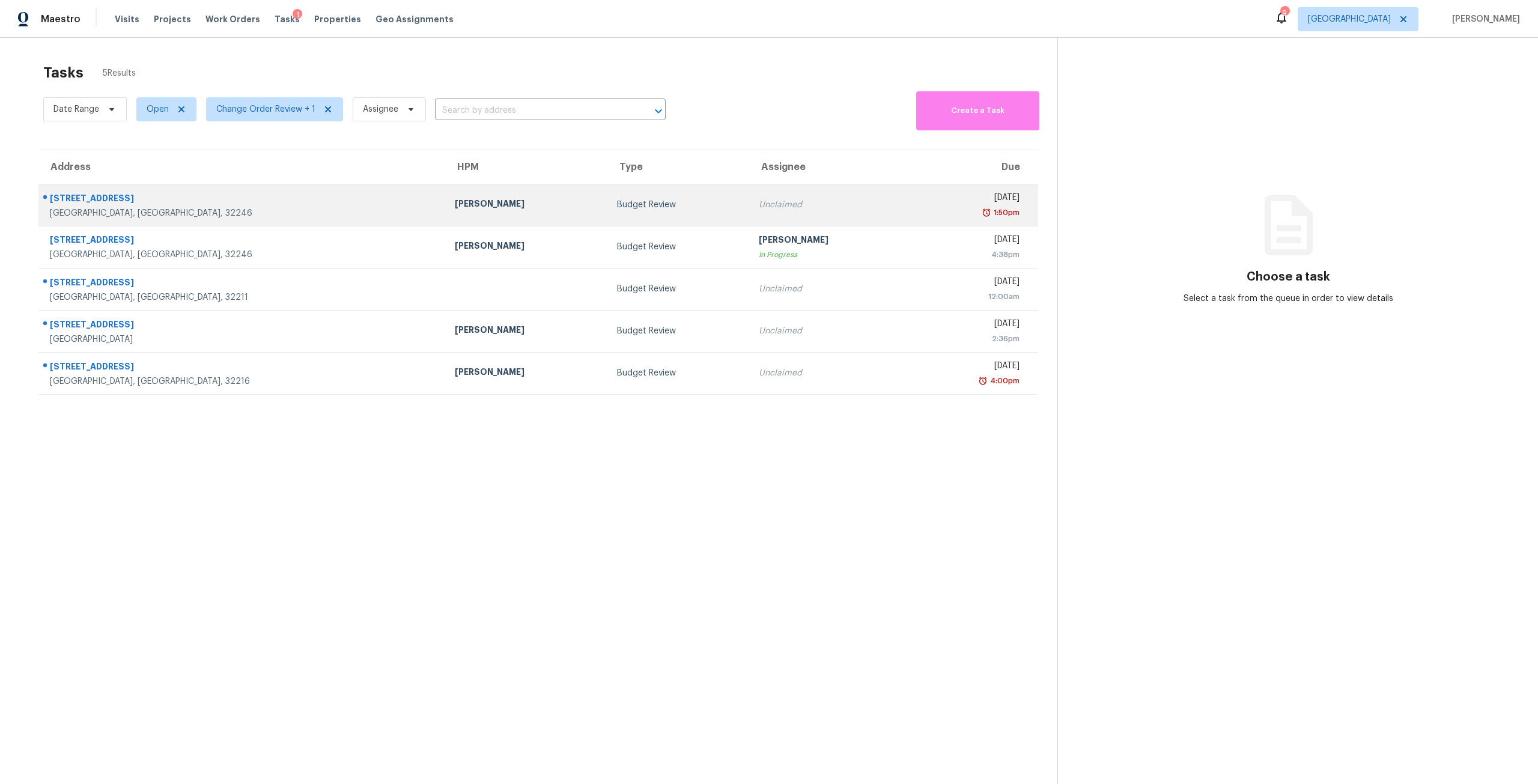
click at [750, 211] on td "Unclaimed" at bounding box center [830, 204] width 162 height 42
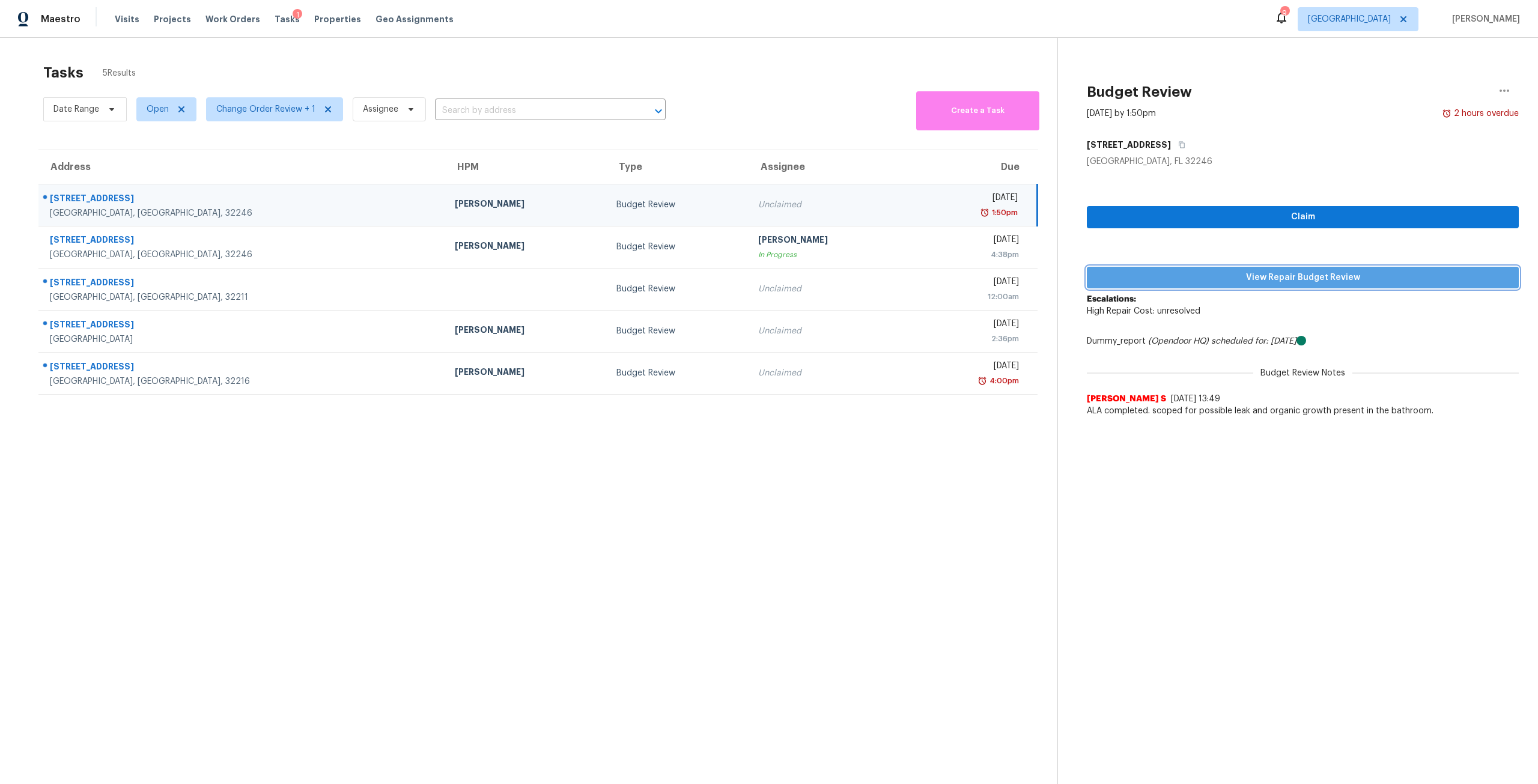
click at [1327, 281] on span "View Repair Budget Review" at bounding box center [1303, 277] width 412 height 15
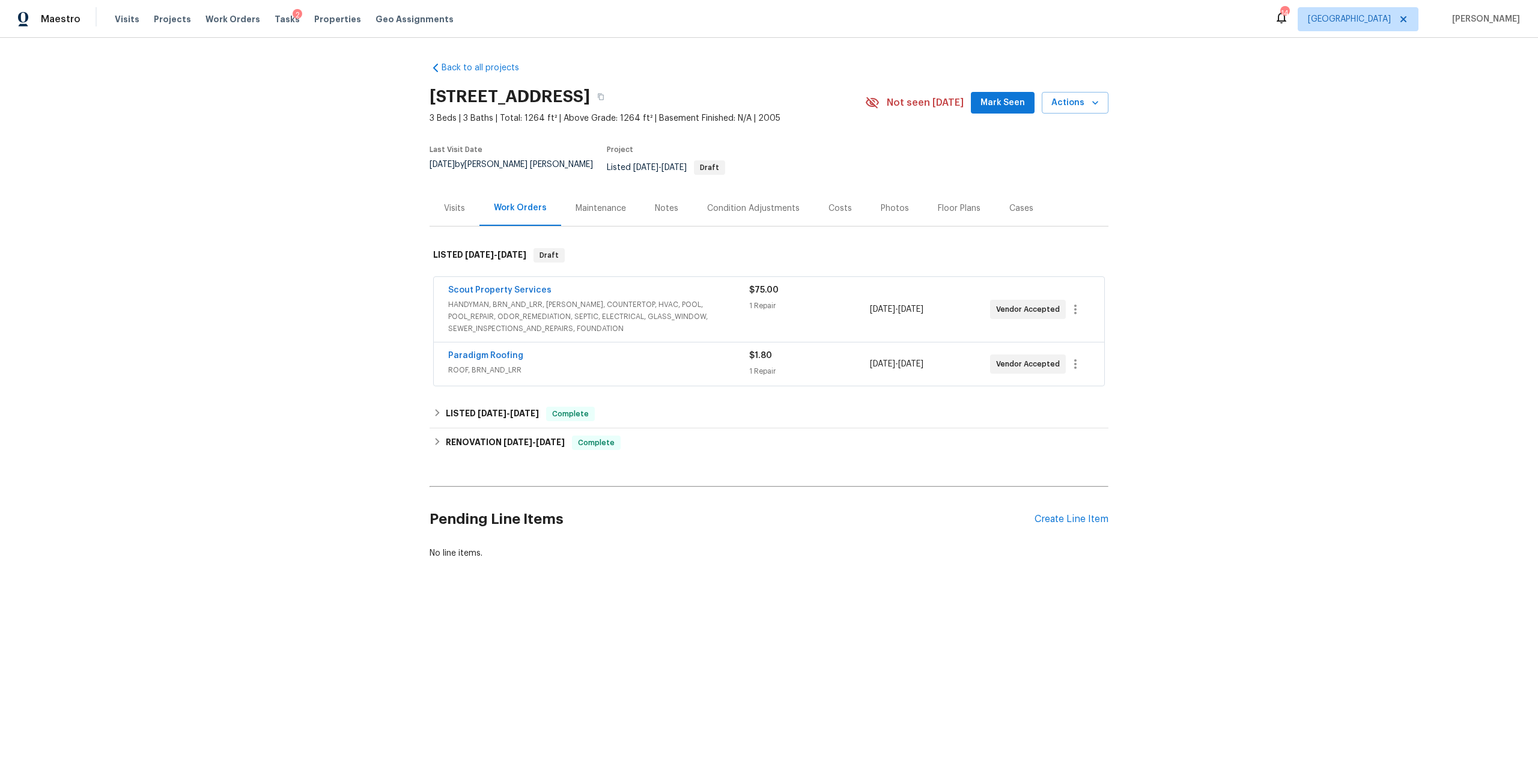
click at [887, 213] on div "Photos" at bounding box center [894, 208] width 57 height 36
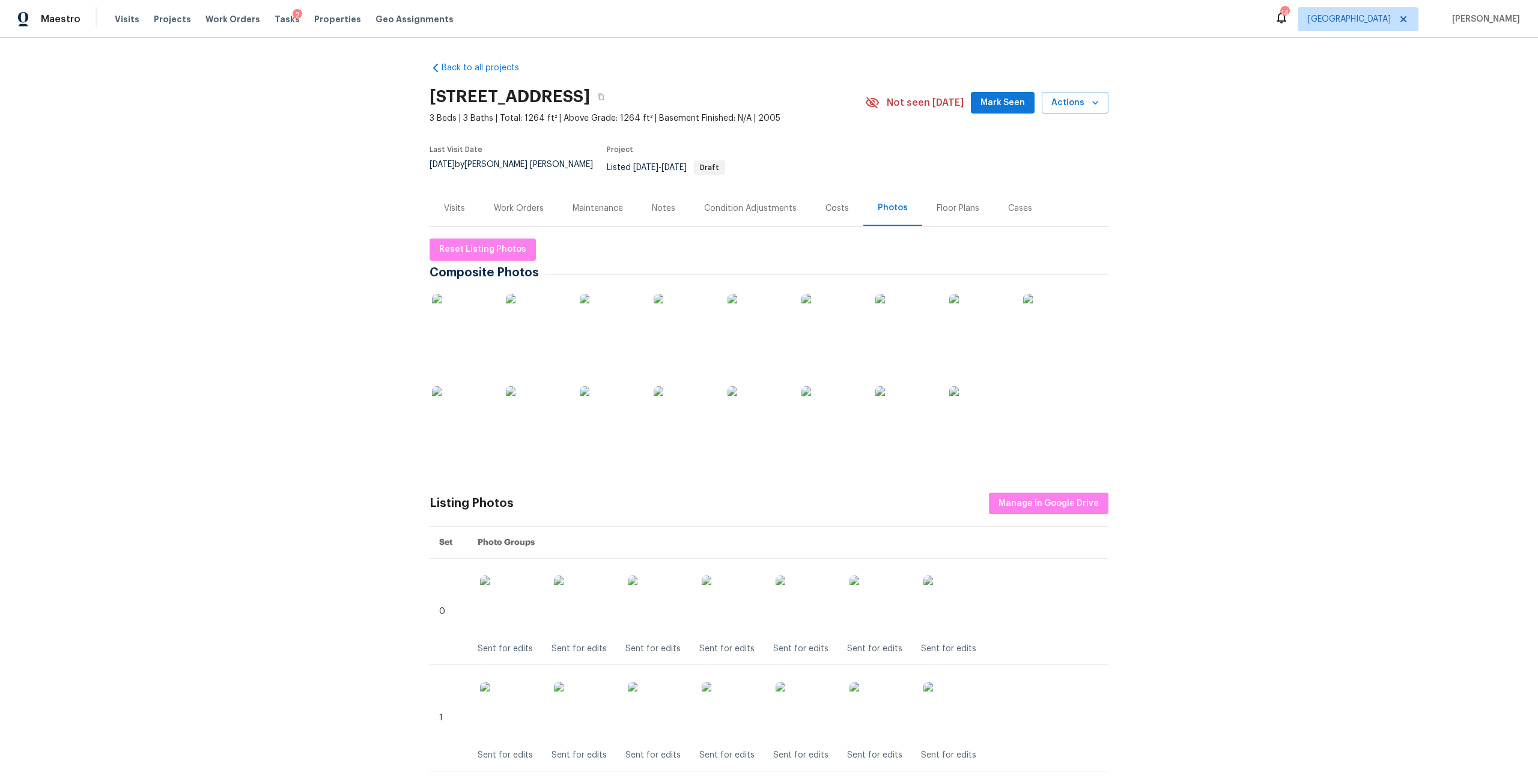
click at [910, 308] on img at bounding box center [905, 324] width 60 height 60
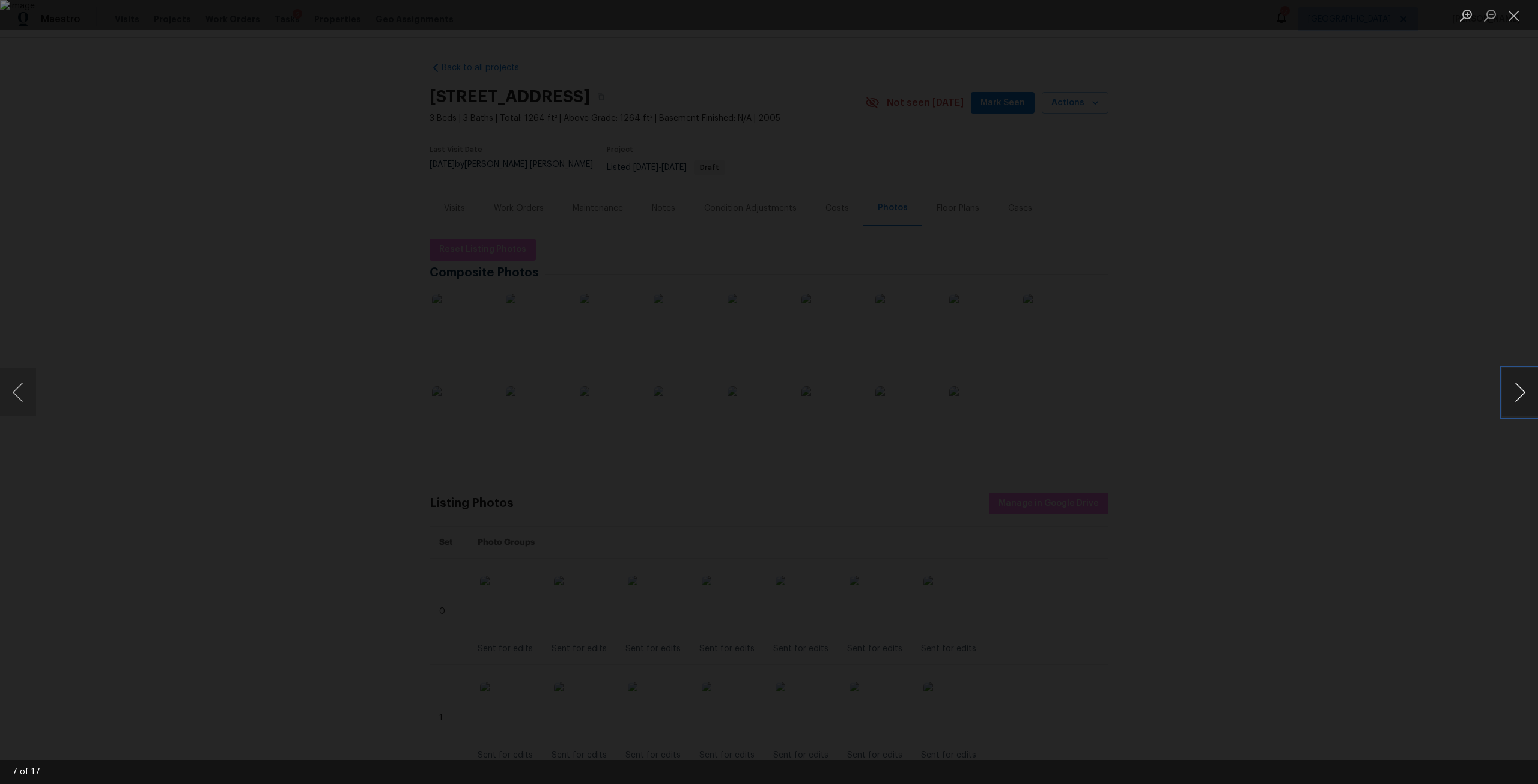
click at [1524, 384] on button "Next image" at bounding box center [1520, 392] width 36 height 48
click at [1353, 344] on div "Lightbox" at bounding box center [769, 392] width 1538 height 784
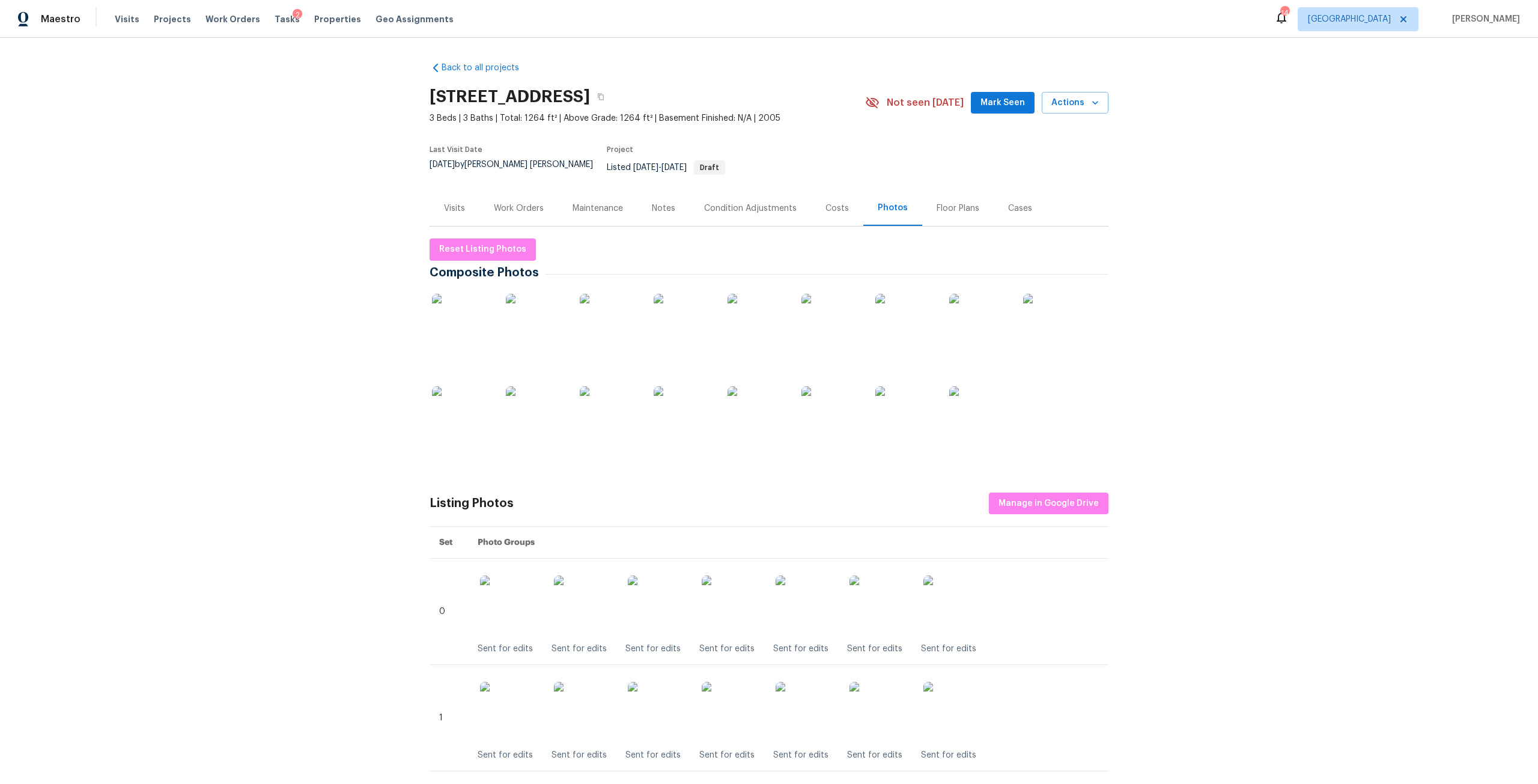
click at [477, 402] on img at bounding box center [462, 416] width 60 height 60
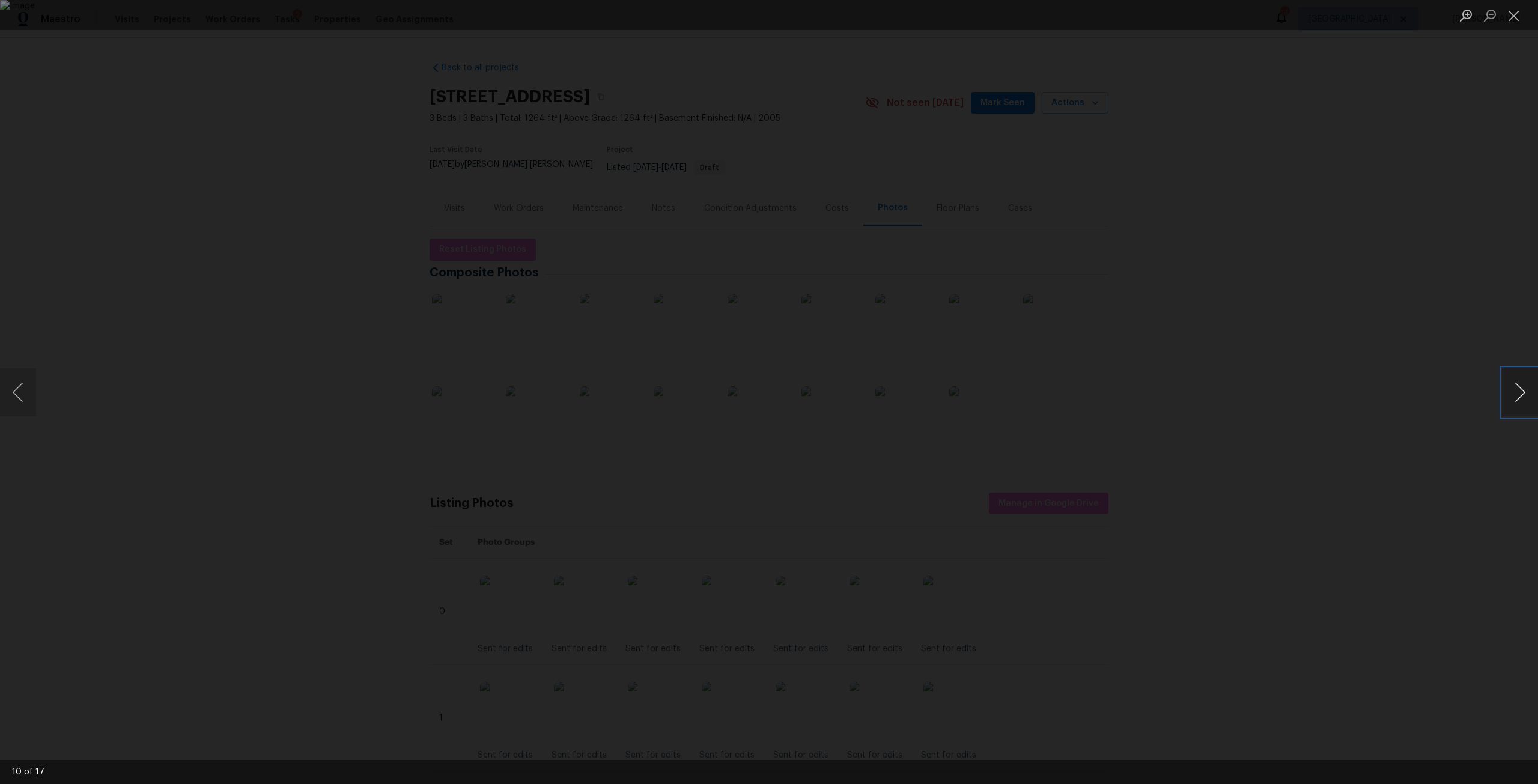
click at [1516, 392] on button "Next image" at bounding box center [1520, 392] width 36 height 48
click at [22, 387] on button "Previous image" at bounding box center [18, 392] width 36 height 48
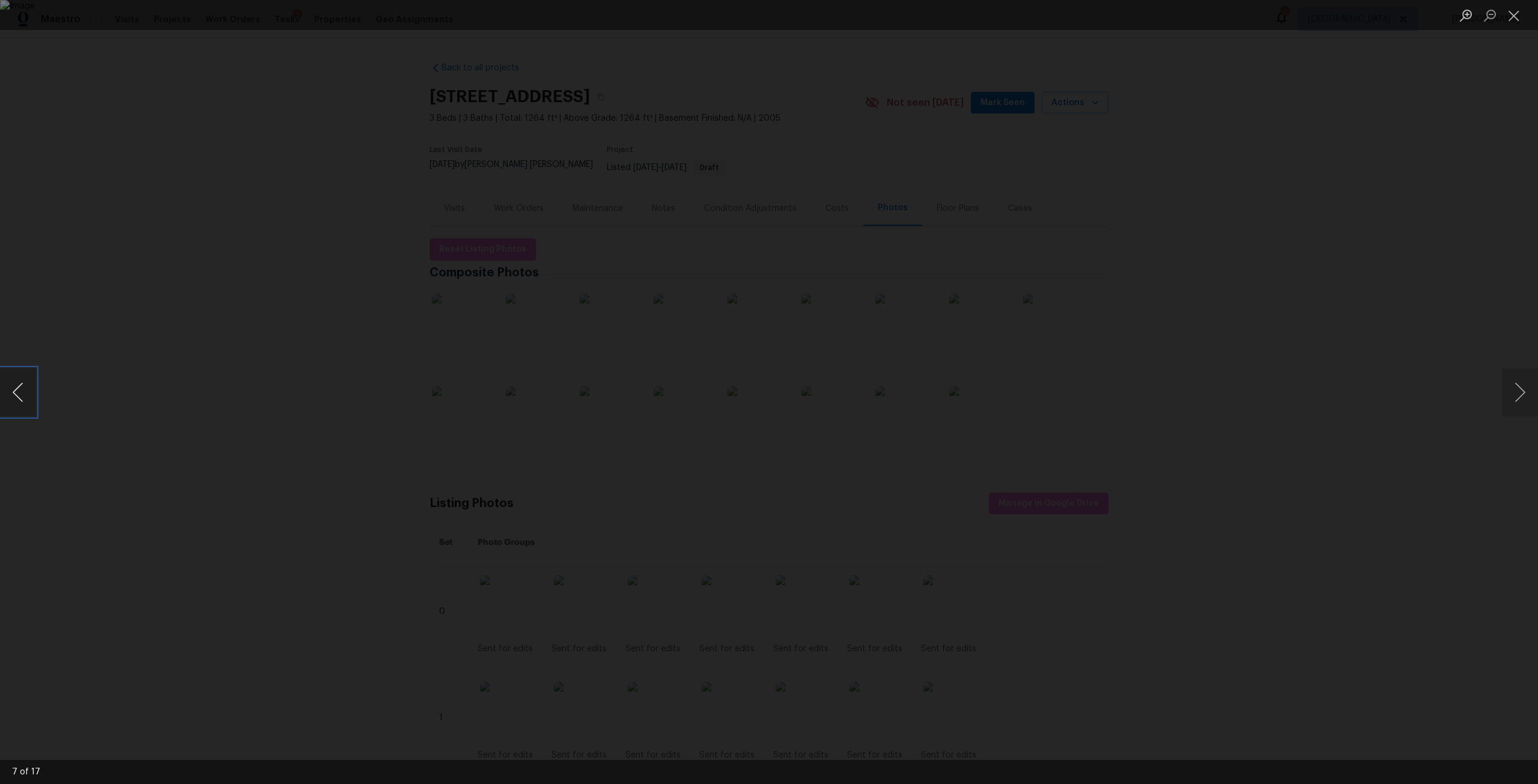
click at [22, 387] on button "Previous image" at bounding box center [18, 392] width 36 height 48
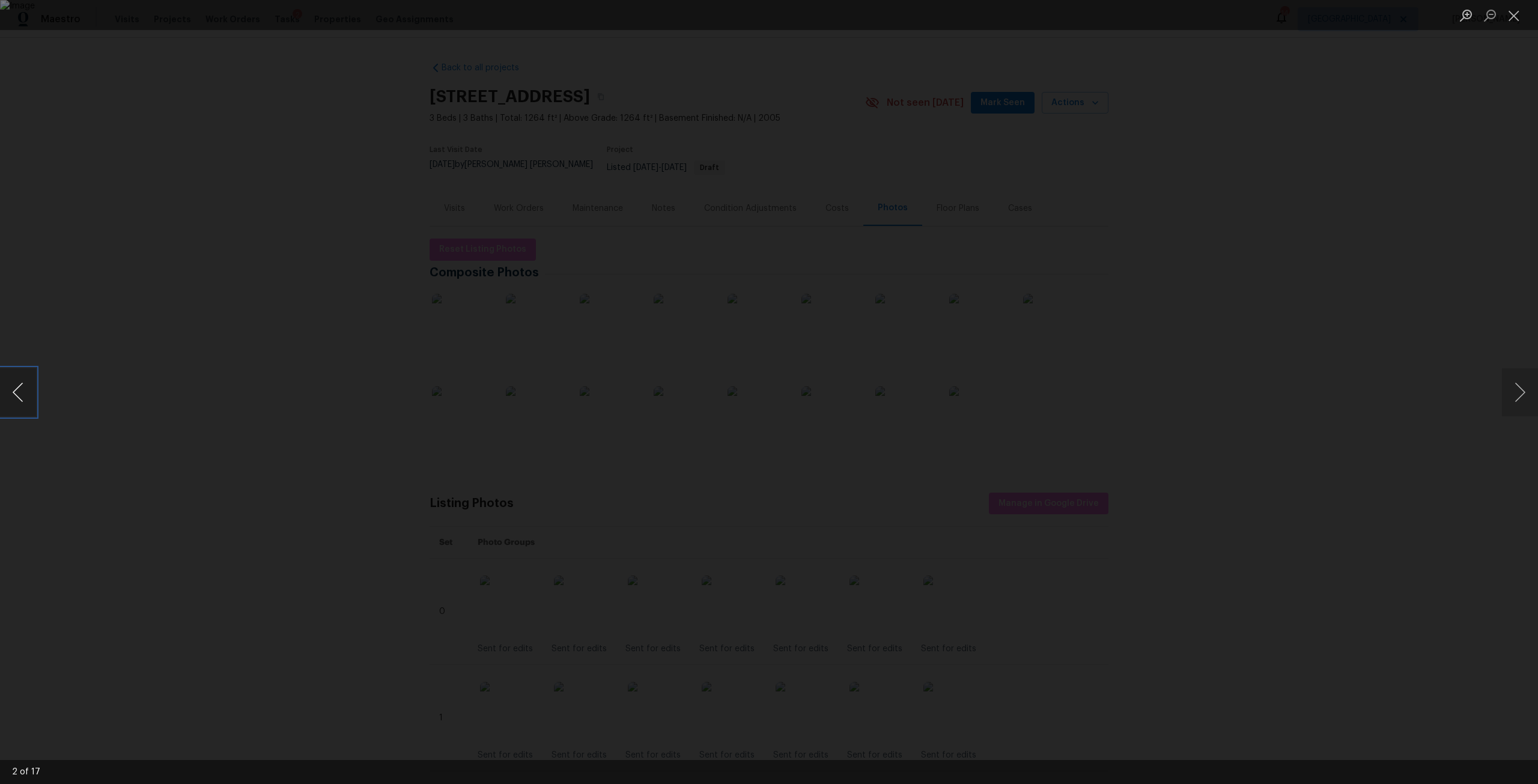
click at [22, 387] on button "Previous image" at bounding box center [18, 392] width 36 height 48
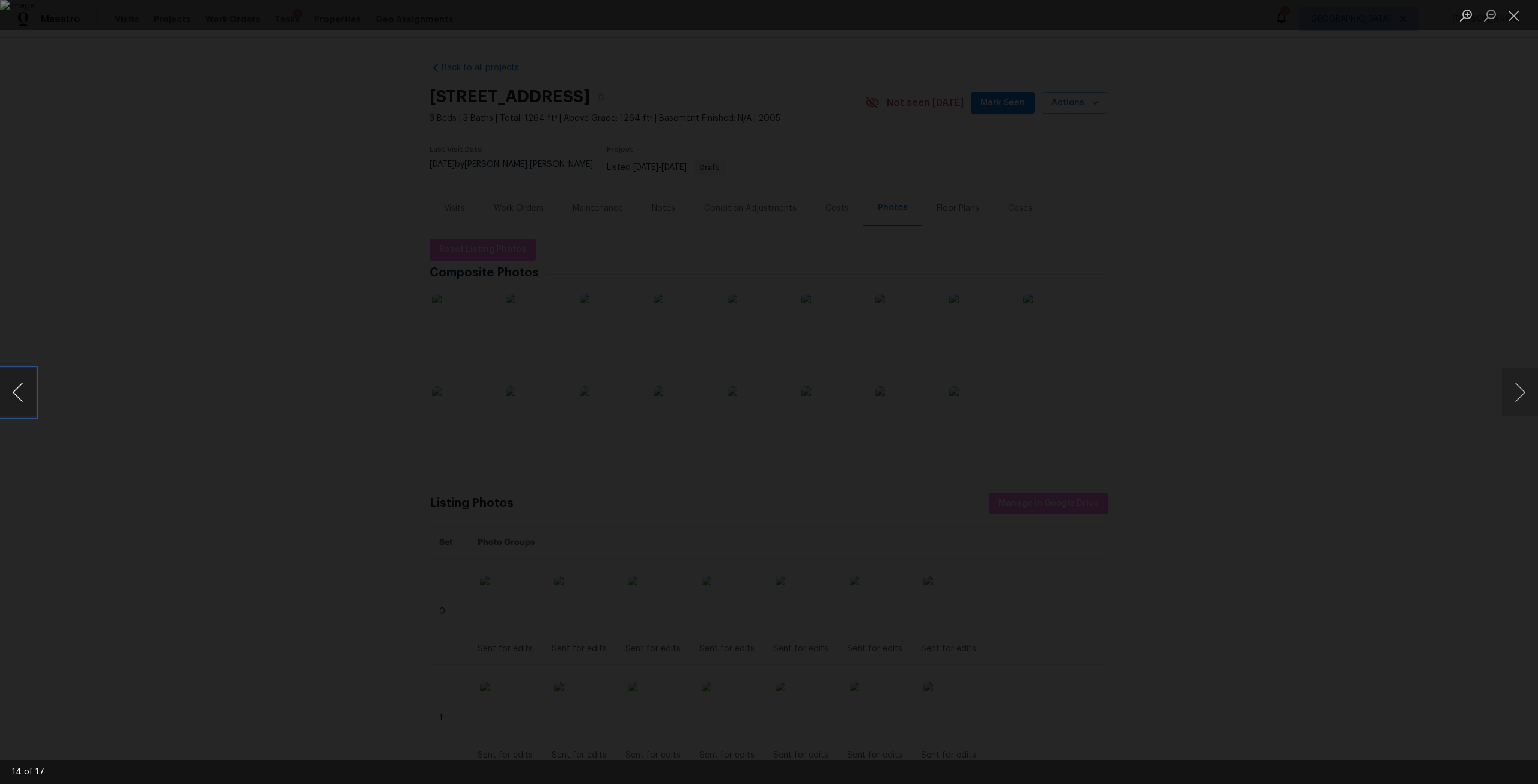
click at [22, 387] on button "Previous image" at bounding box center [18, 392] width 36 height 48
click at [838, 76] on div "Lightbox" at bounding box center [769, 392] width 1538 height 784
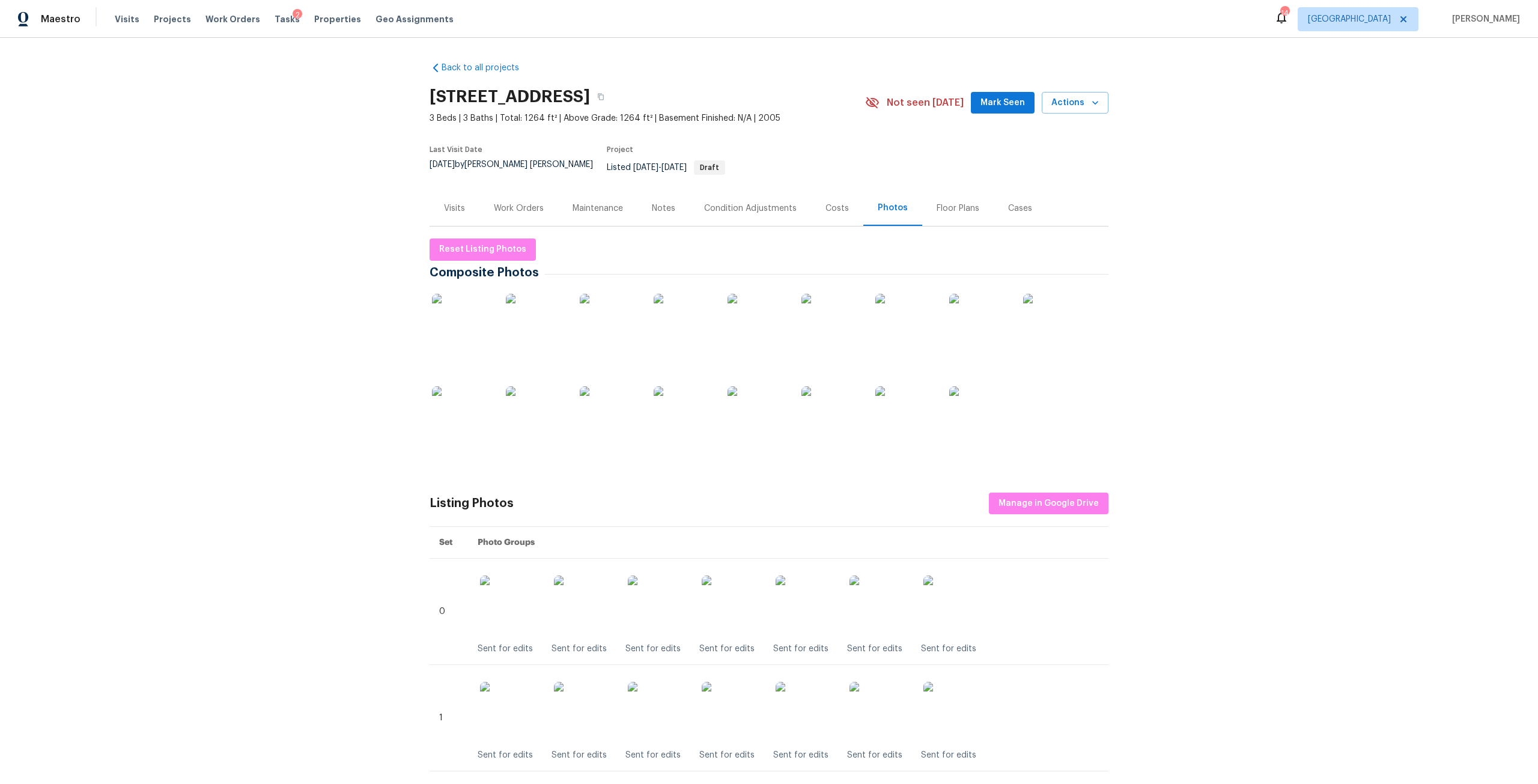
click at [499, 202] on div "Work Orders" at bounding box center [518, 208] width 50 height 12
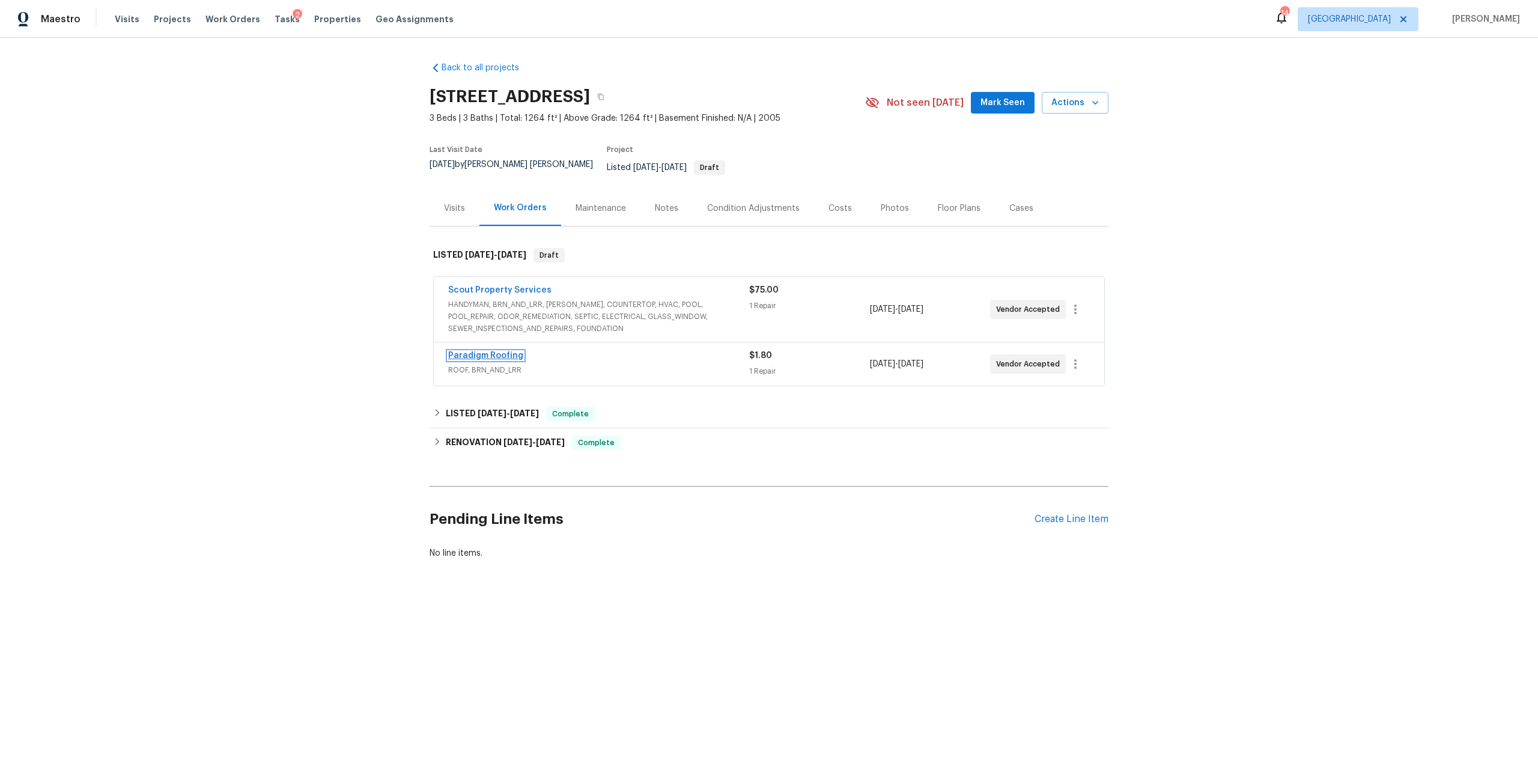
click at [501, 351] on link "Paradigm Roofing" at bounding box center [485, 355] width 75 height 8
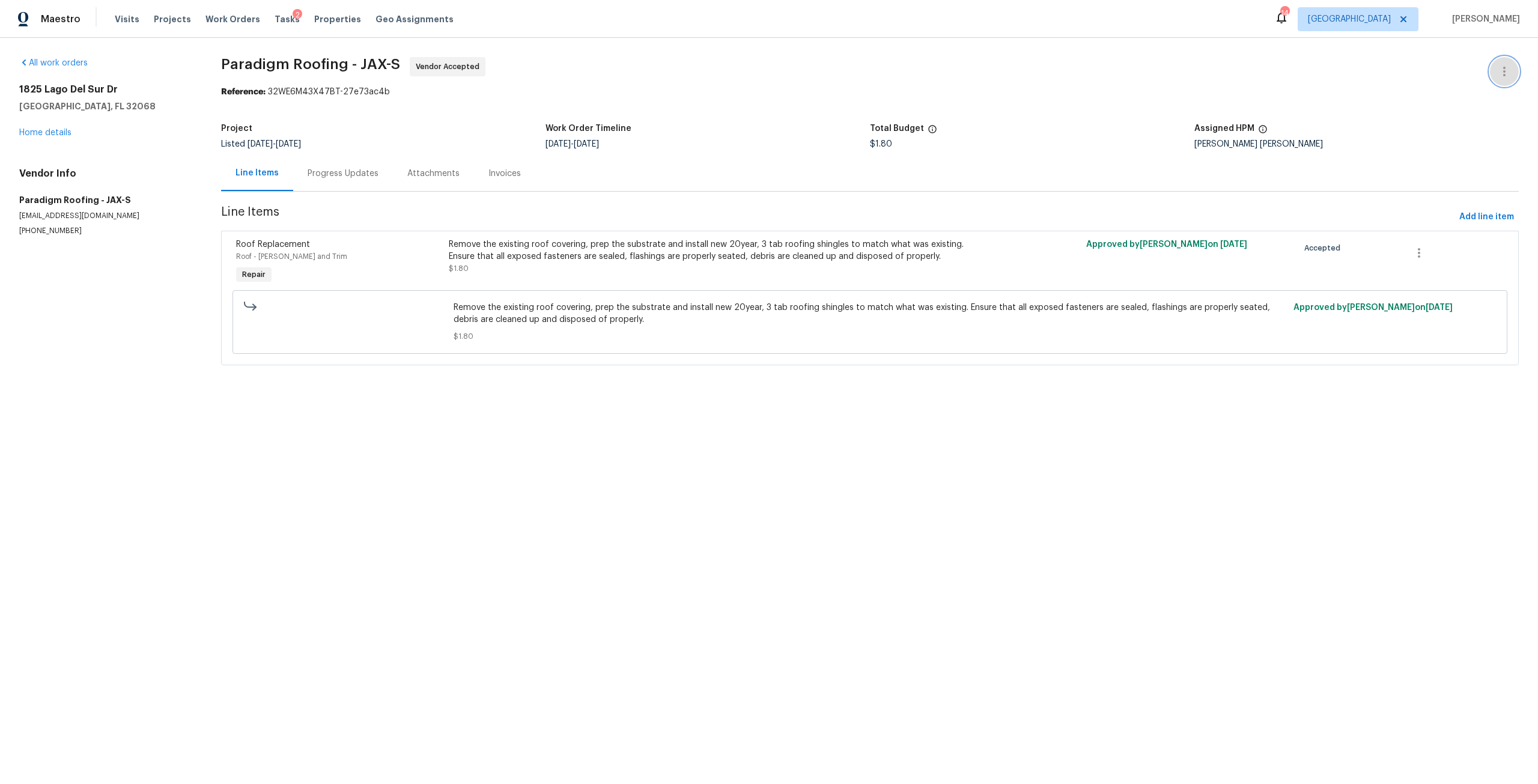
click at [1503, 69] on icon "button" at bounding box center [1504, 72] width 2 height 10
click at [1454, 127] on li "Delete" at bounding box center [1465, 132] width 130 height 20
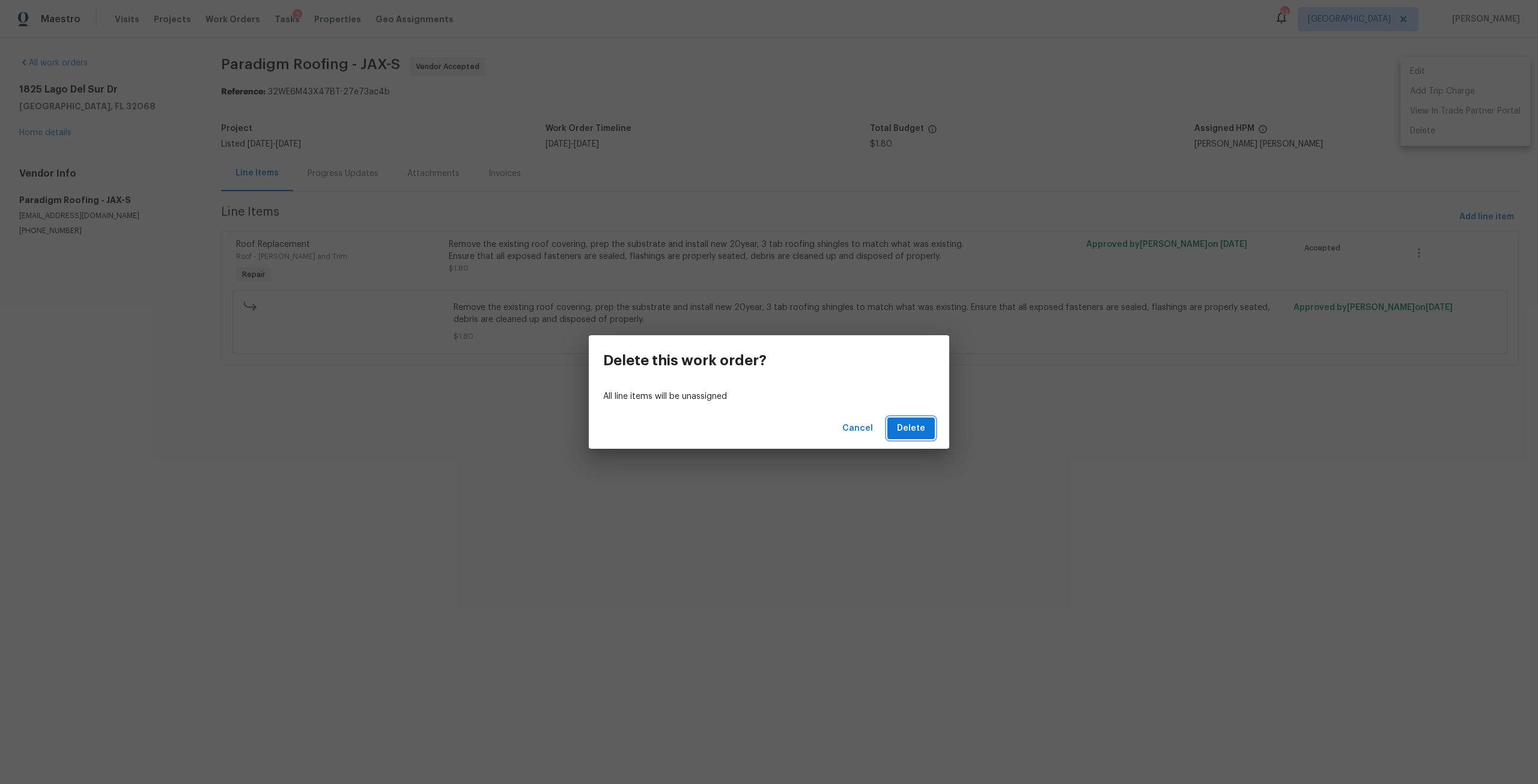
click at [920, 421] on span "Delete" at bounding box center [911, 428] width 28 height 15
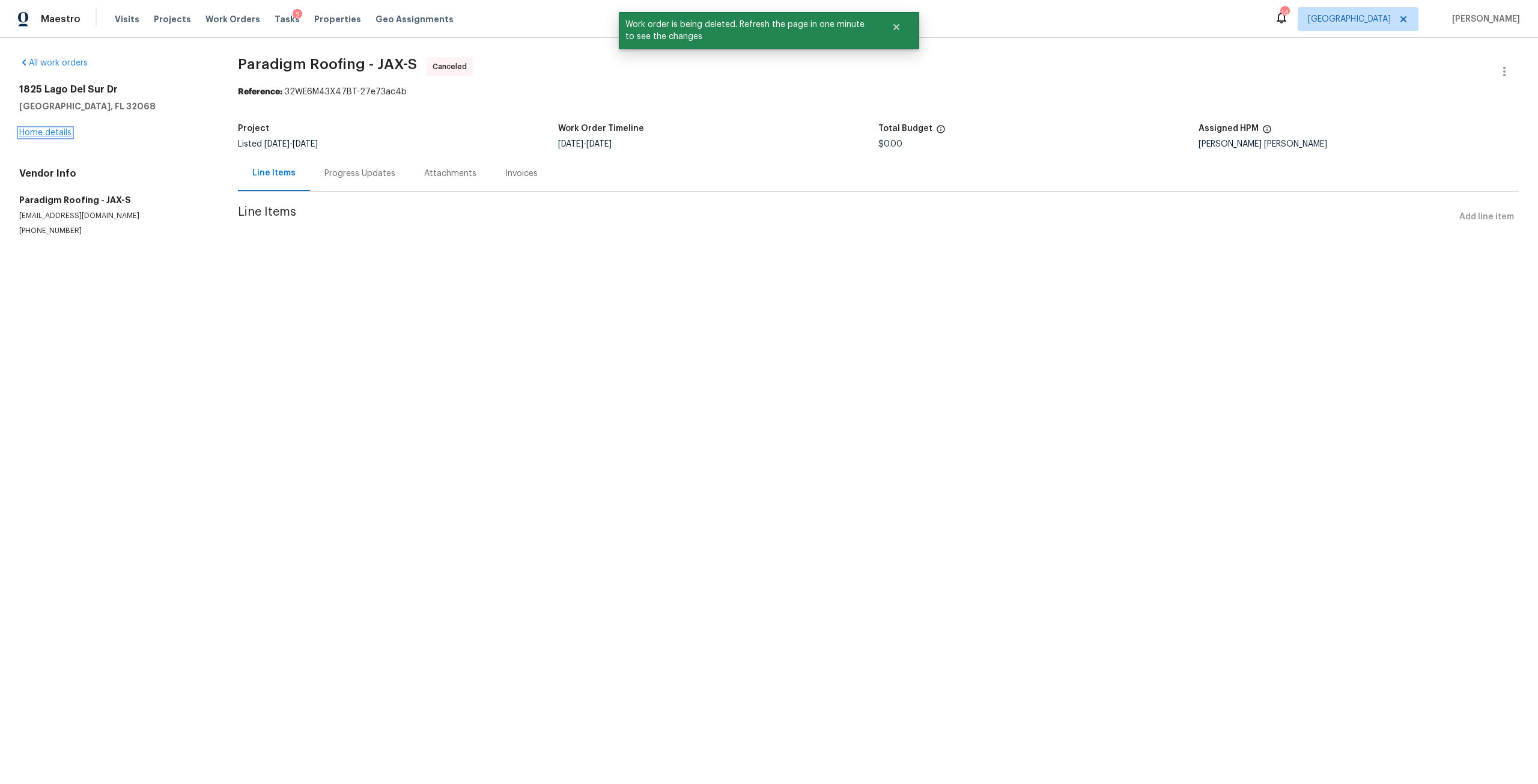
click at [54, 137] on link "Home details" at bounding box center [45, 132] width 52 height 8
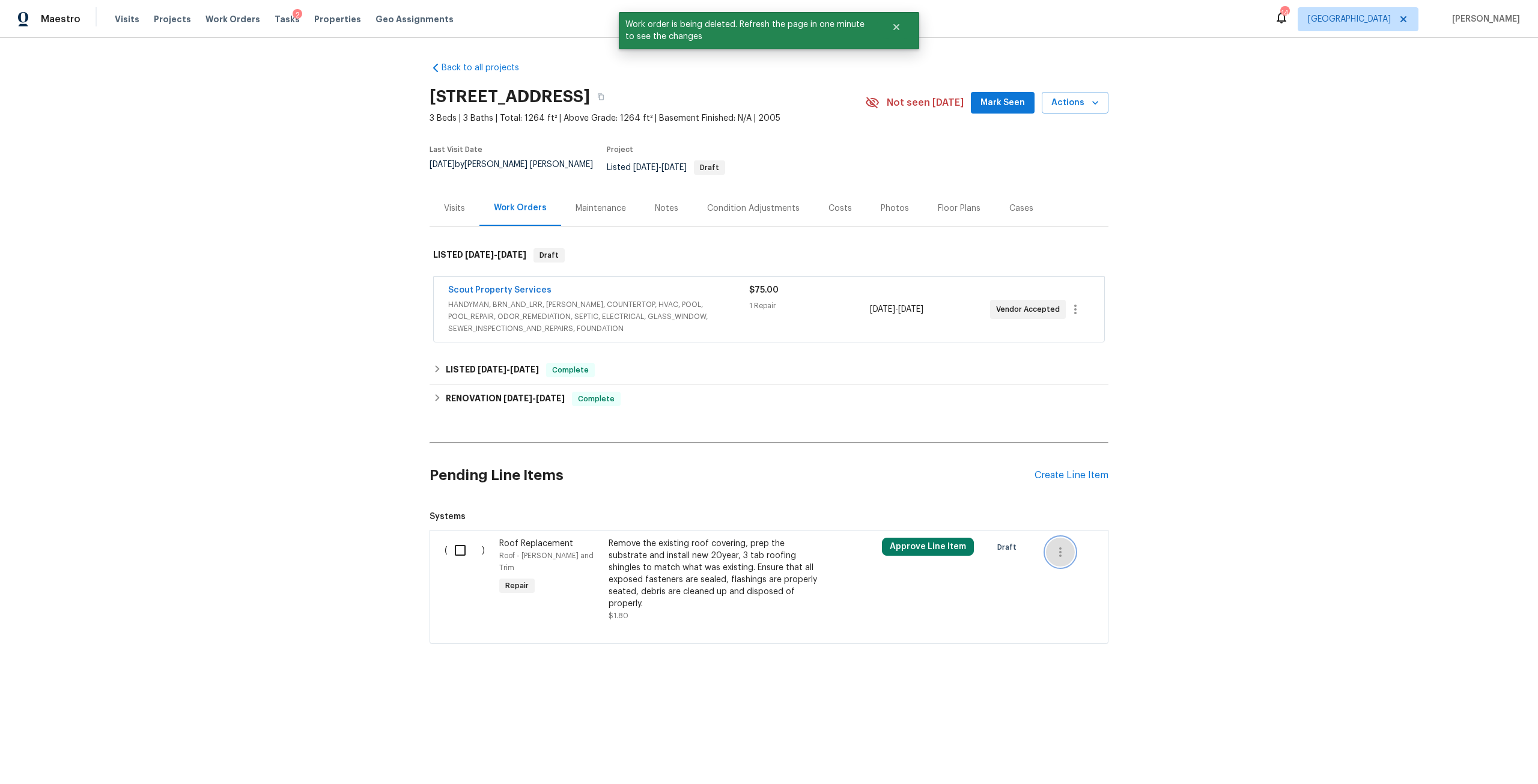
click at [1049, 545] on button "button" at bounding box center [1060, 551] width 29 height 29
click at [1064, 544] on li "Cancel" at bounding box center [1065, 543] width 46 height 20
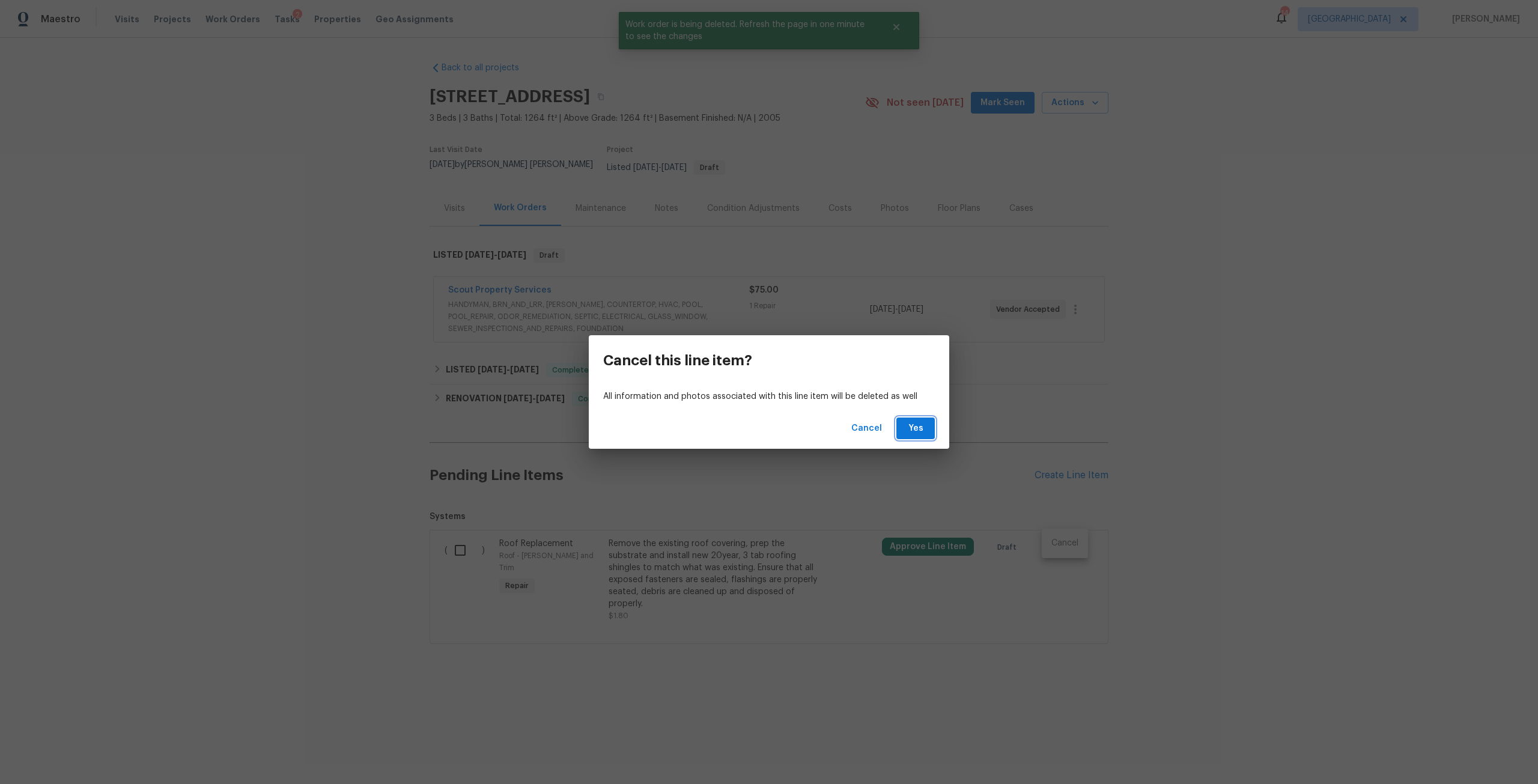
click at [915, 424] on span "Yes" at bounding box center [915, 428] width 19 height 15
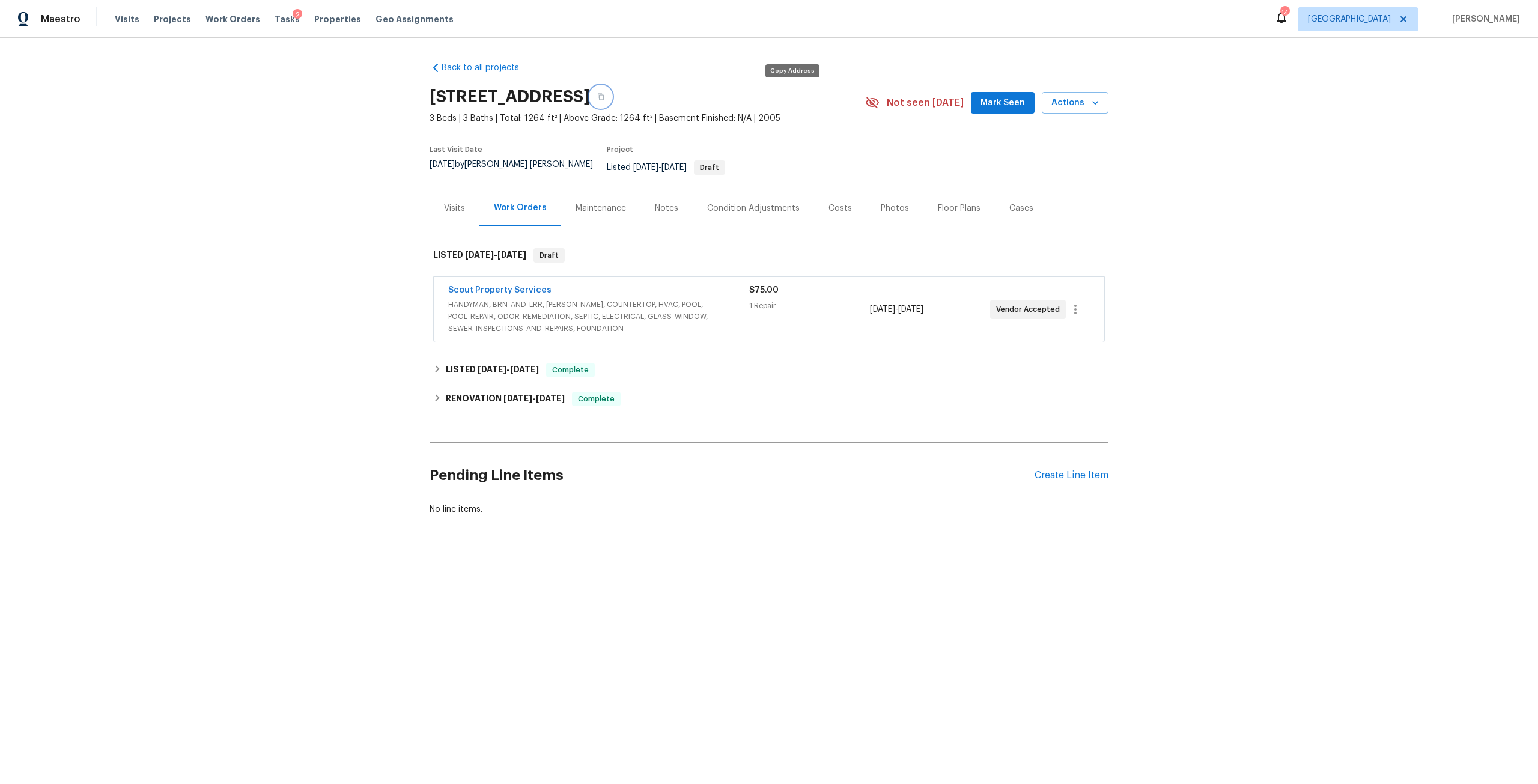
click at [611, 101] on button "button" at bounding box center [600, 97] width 22 height 22
click at [340, 19] on span "Properties" at bounding box center [337, 19] width 47 height 12
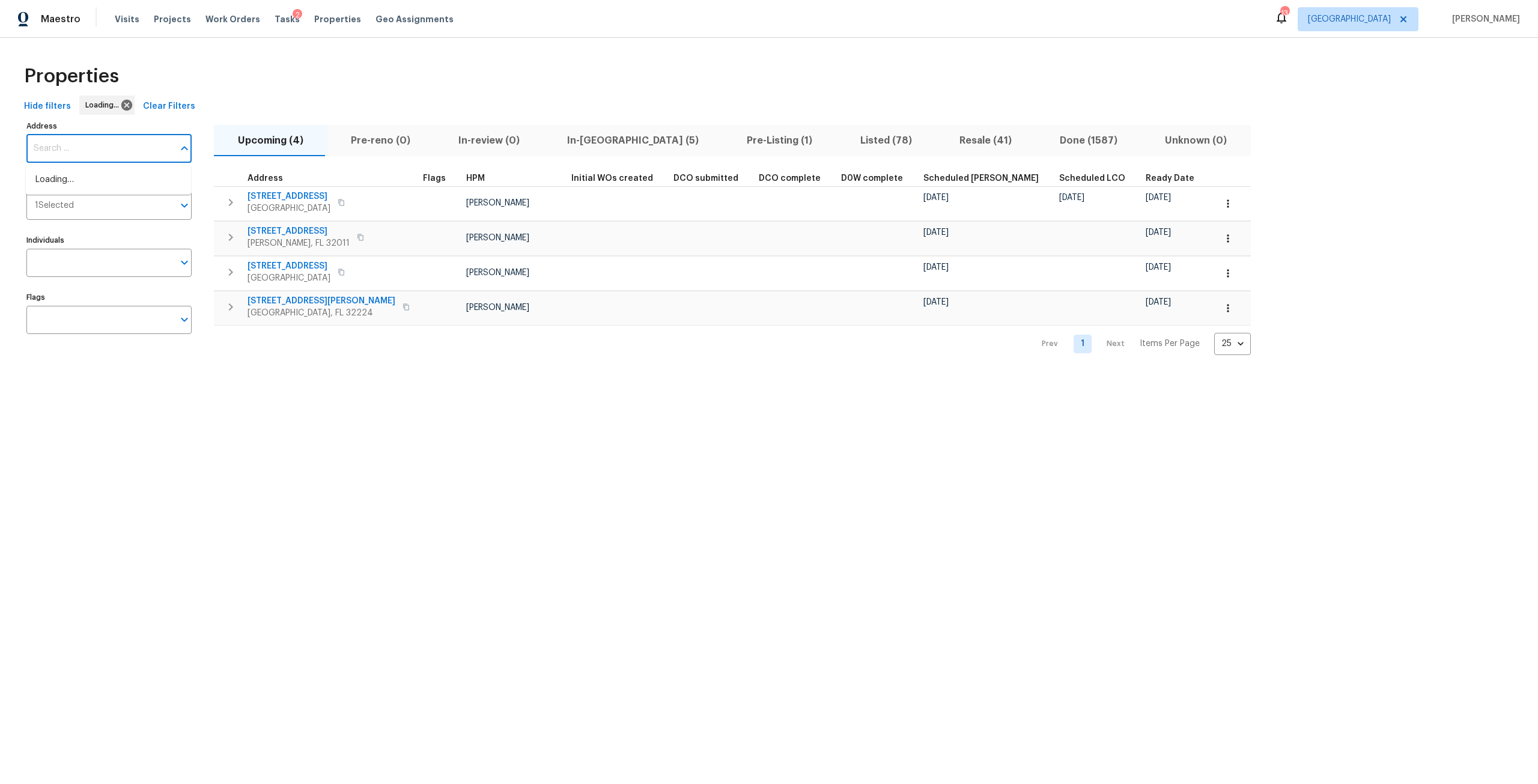
click at [142, 147] on input "Address" at bounding box center [100, 148] width 147 height 28
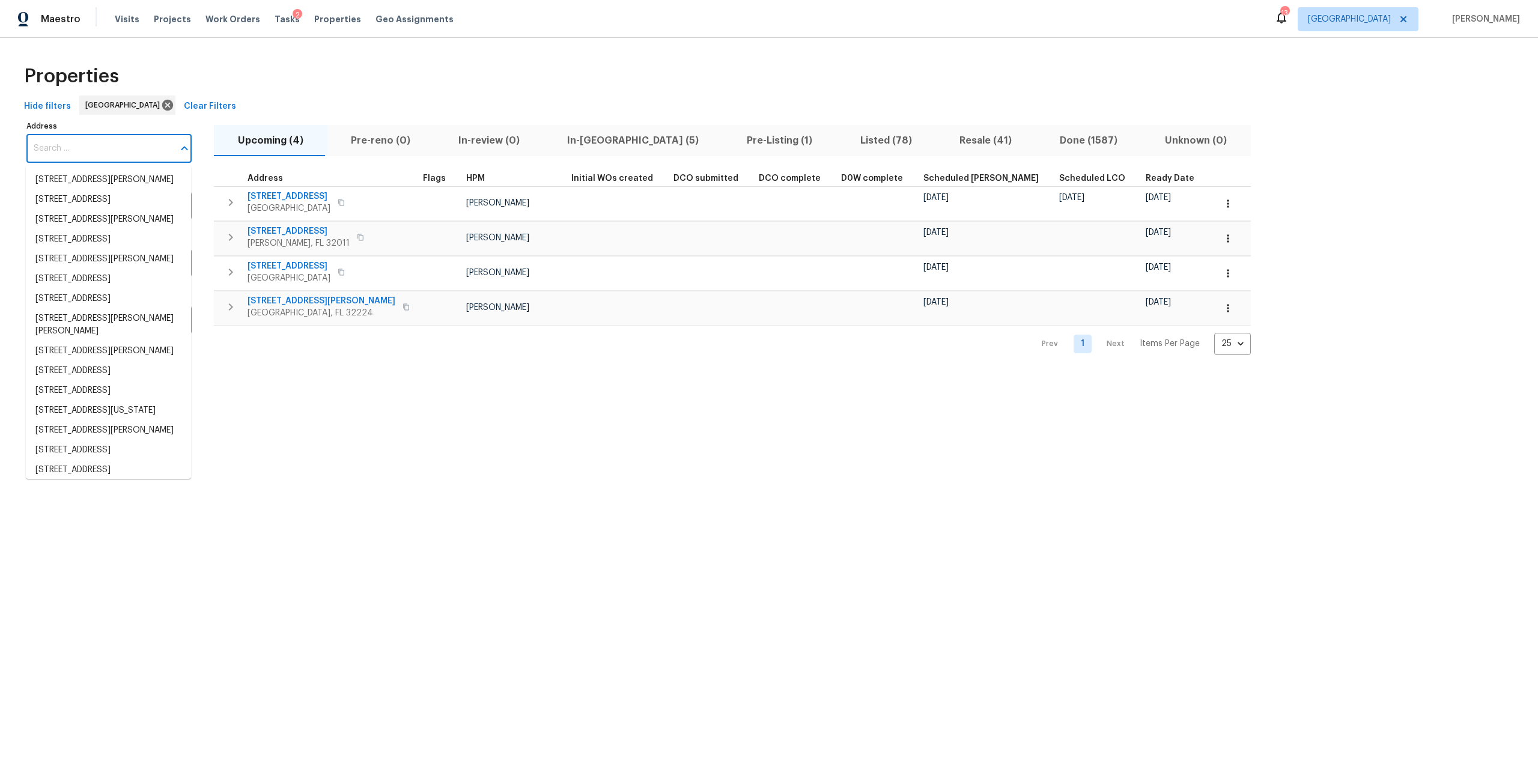
click at [145, 147] on input "Address" at bounding box center [100, 148] width 147 height 28
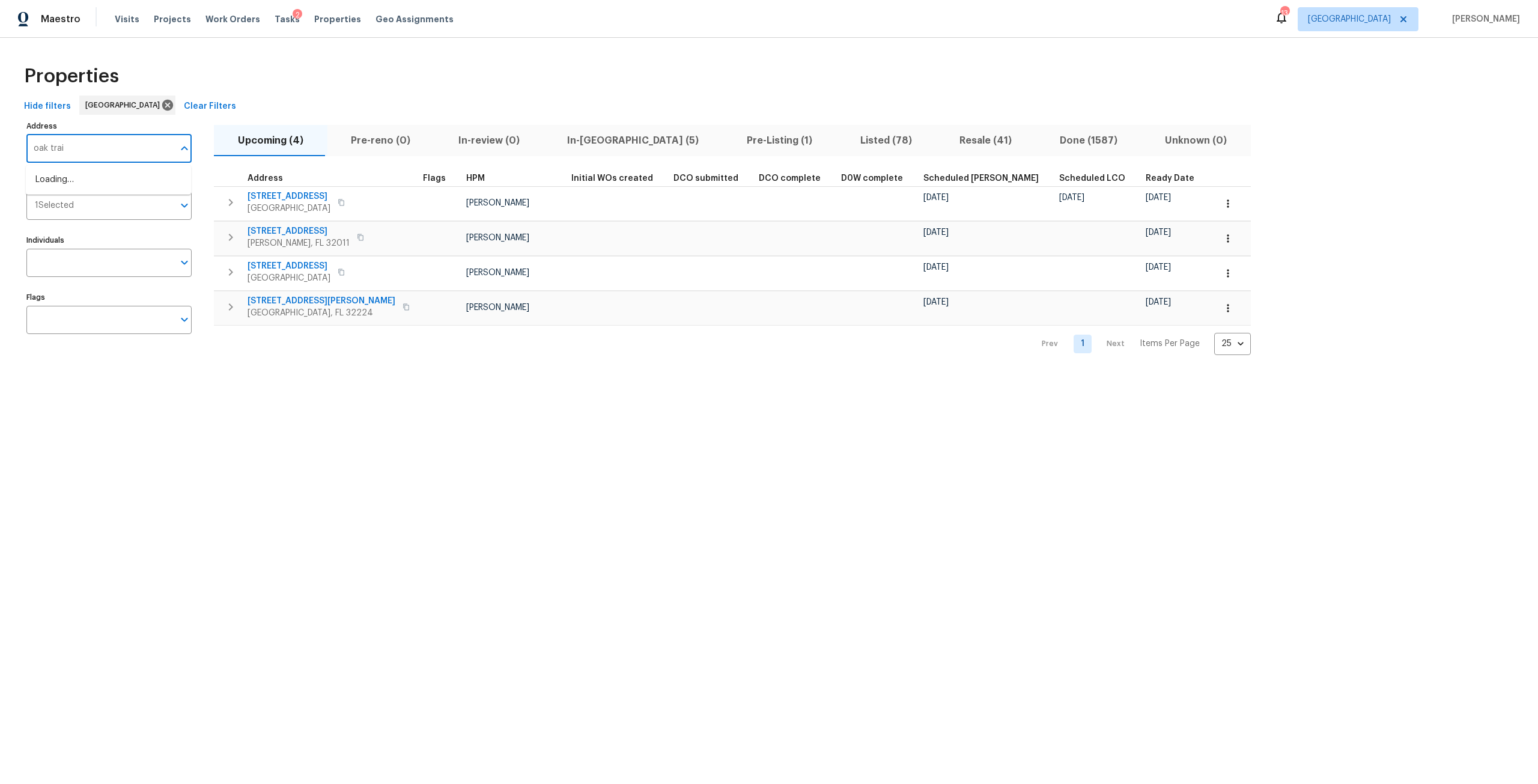
type input "oak trail"
click at [118, 215] on li "[STREET_ADDRESS]" at bounding box center [108, 212] width 165 height 20
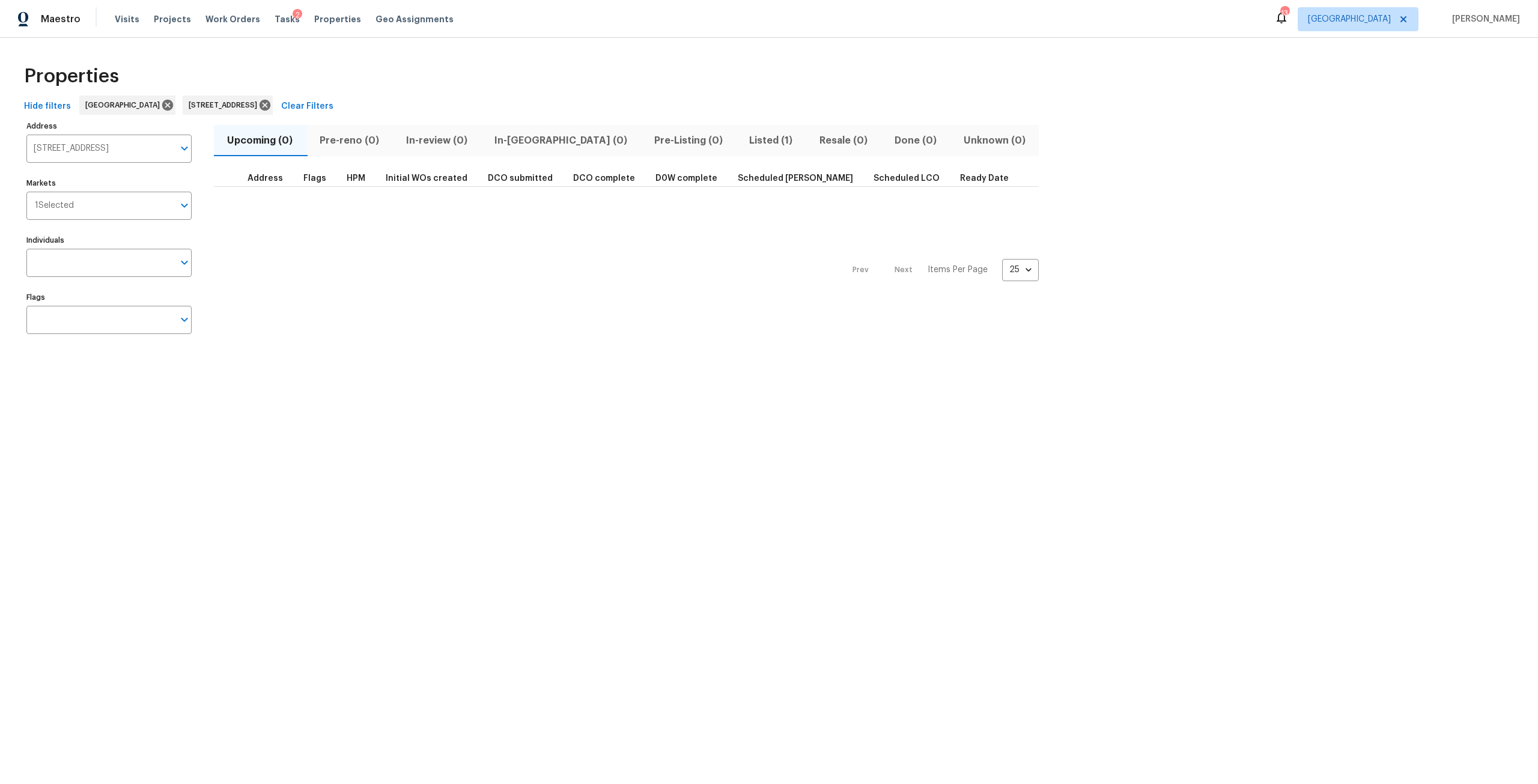
click at [743, 137] on span "Listed (1)" at bounding box center [770, 141] width 55 height 17
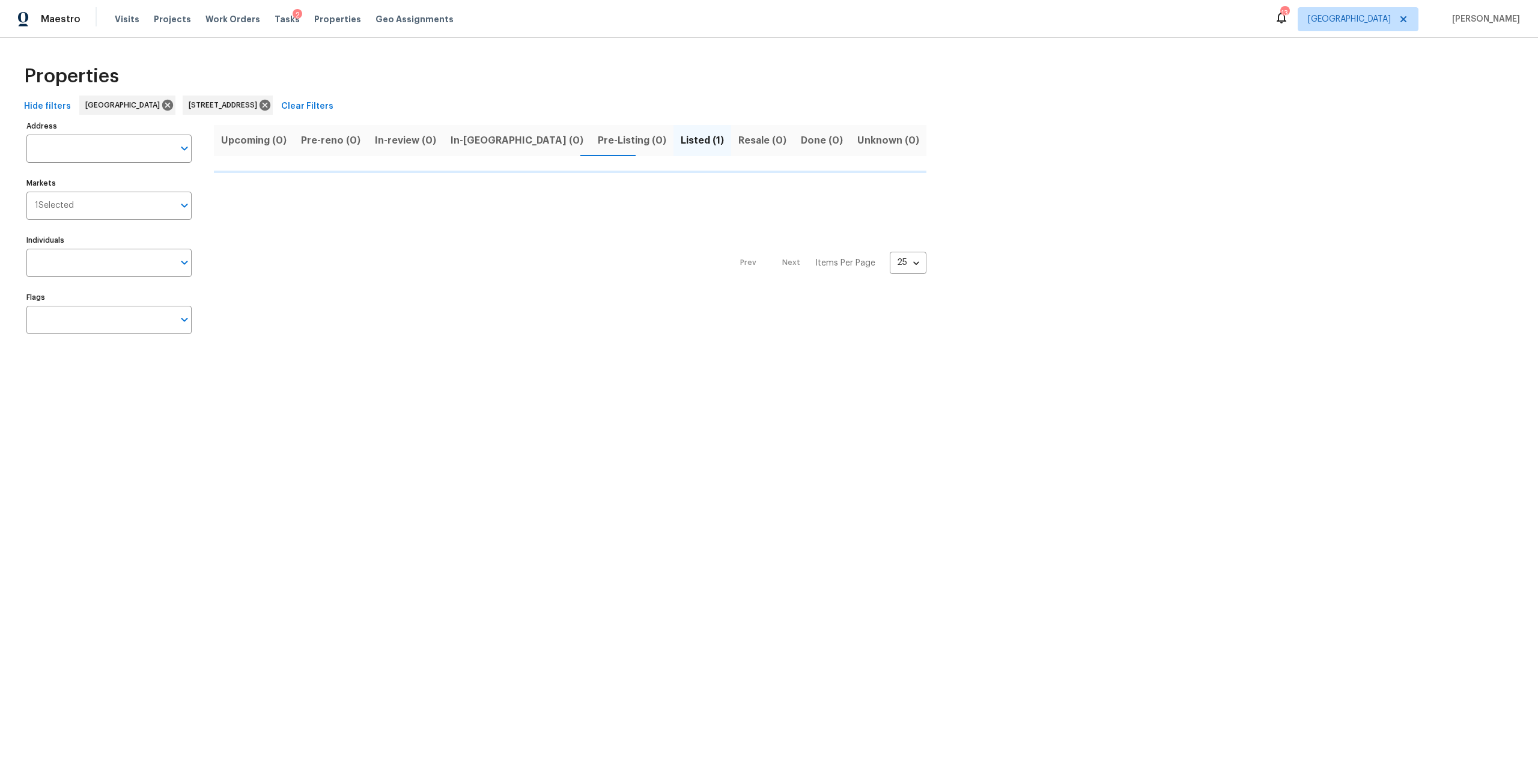
type input "[STREET_ADDRESS]"
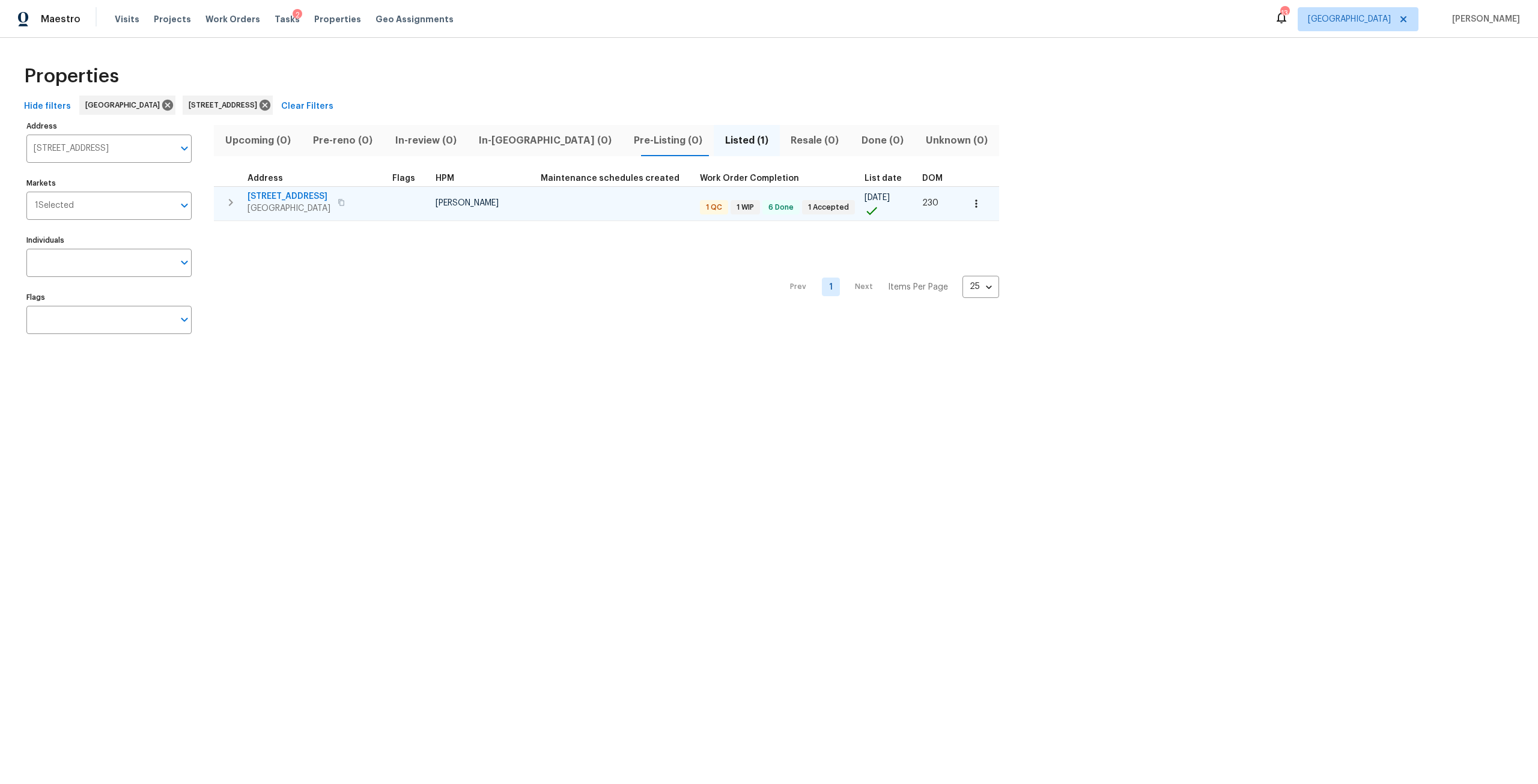
click at [290, 202] on span "[GEOGRAPHIC_DATA]" at bounding box center [289, 208] width 83 height 12
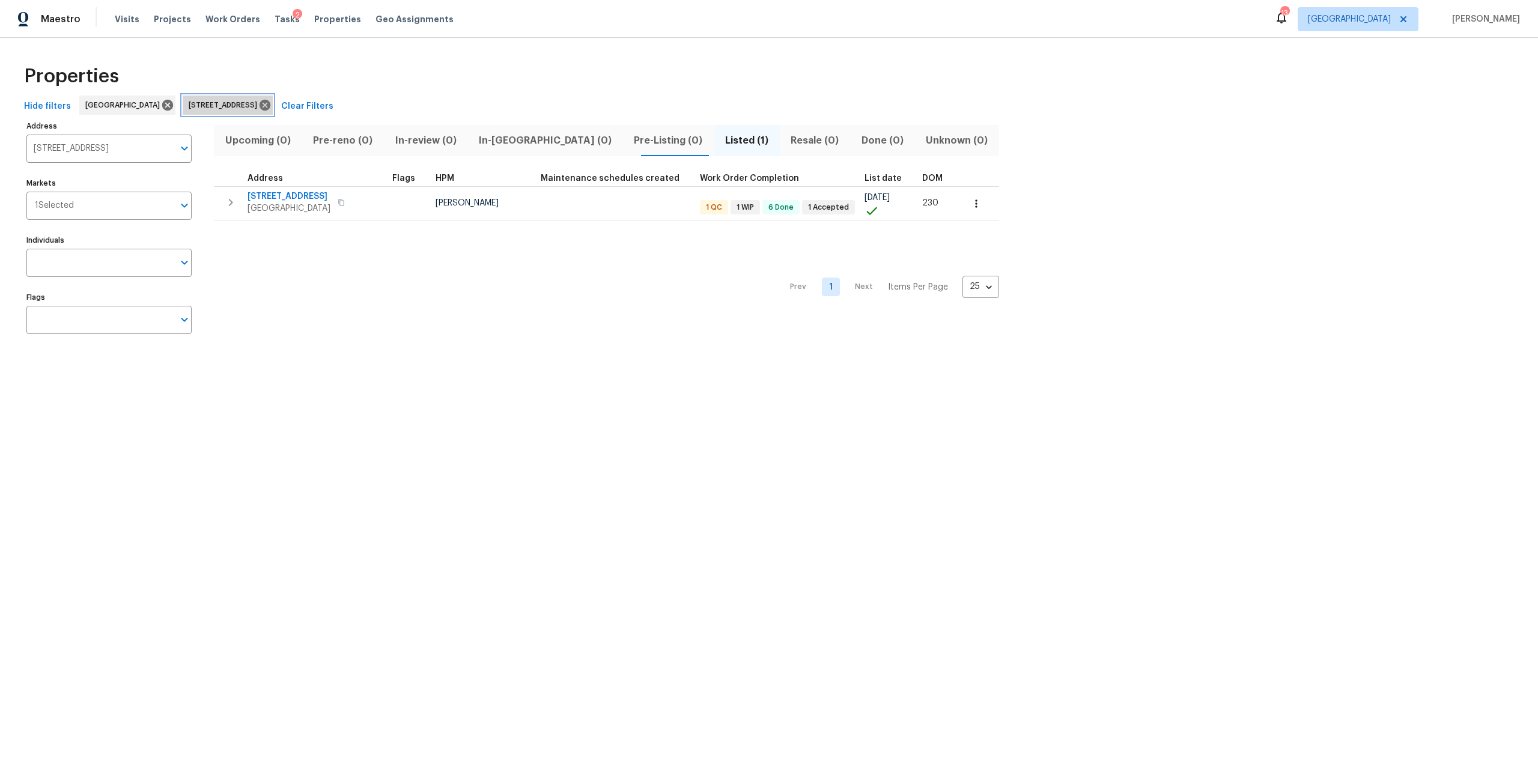
click at [270, 103] on icon at bounding box center [264, 104] width 11 height 11
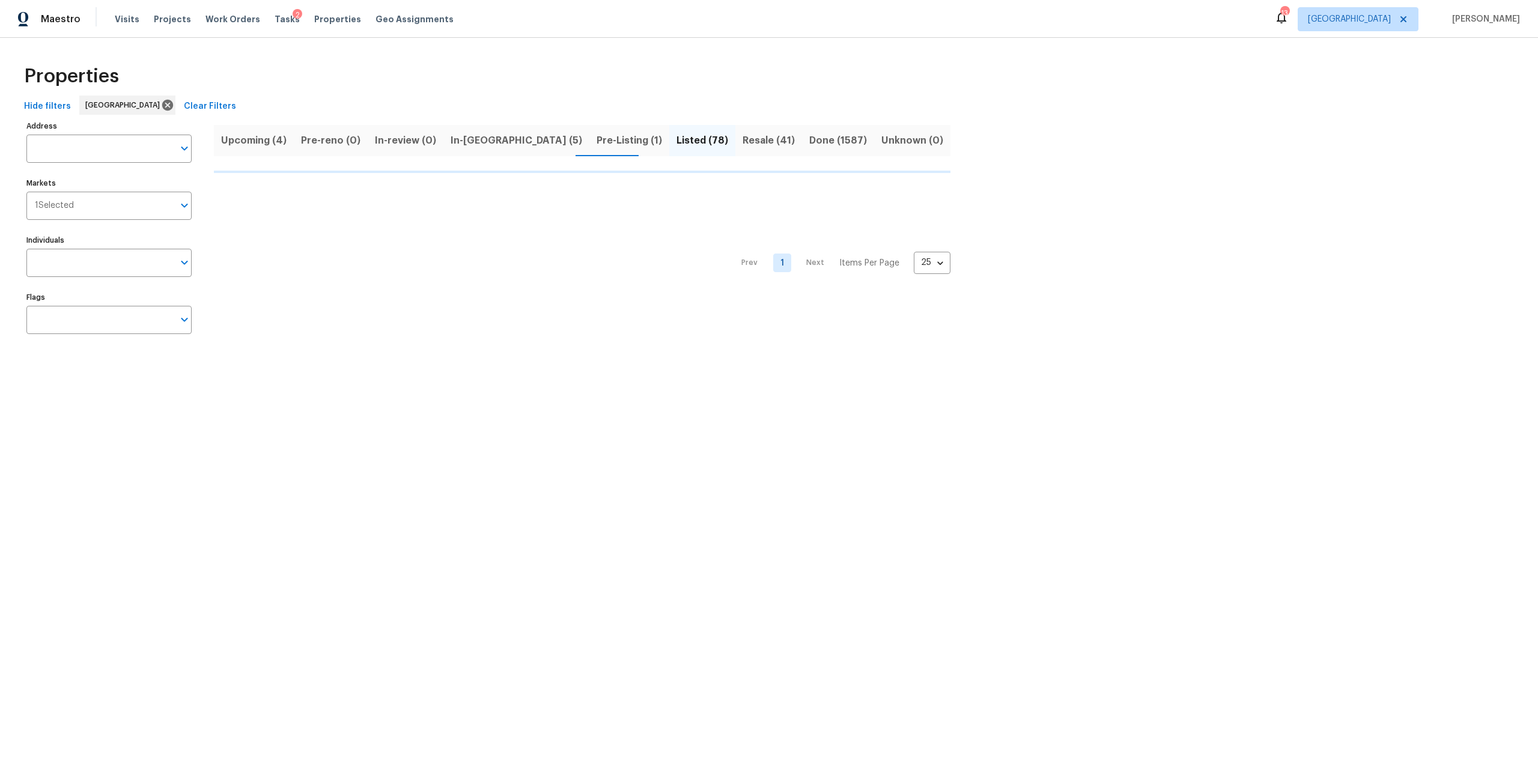
click at [743, 140] on span "Resale (41)" at bounding box center [769, 141] width 52 height 17
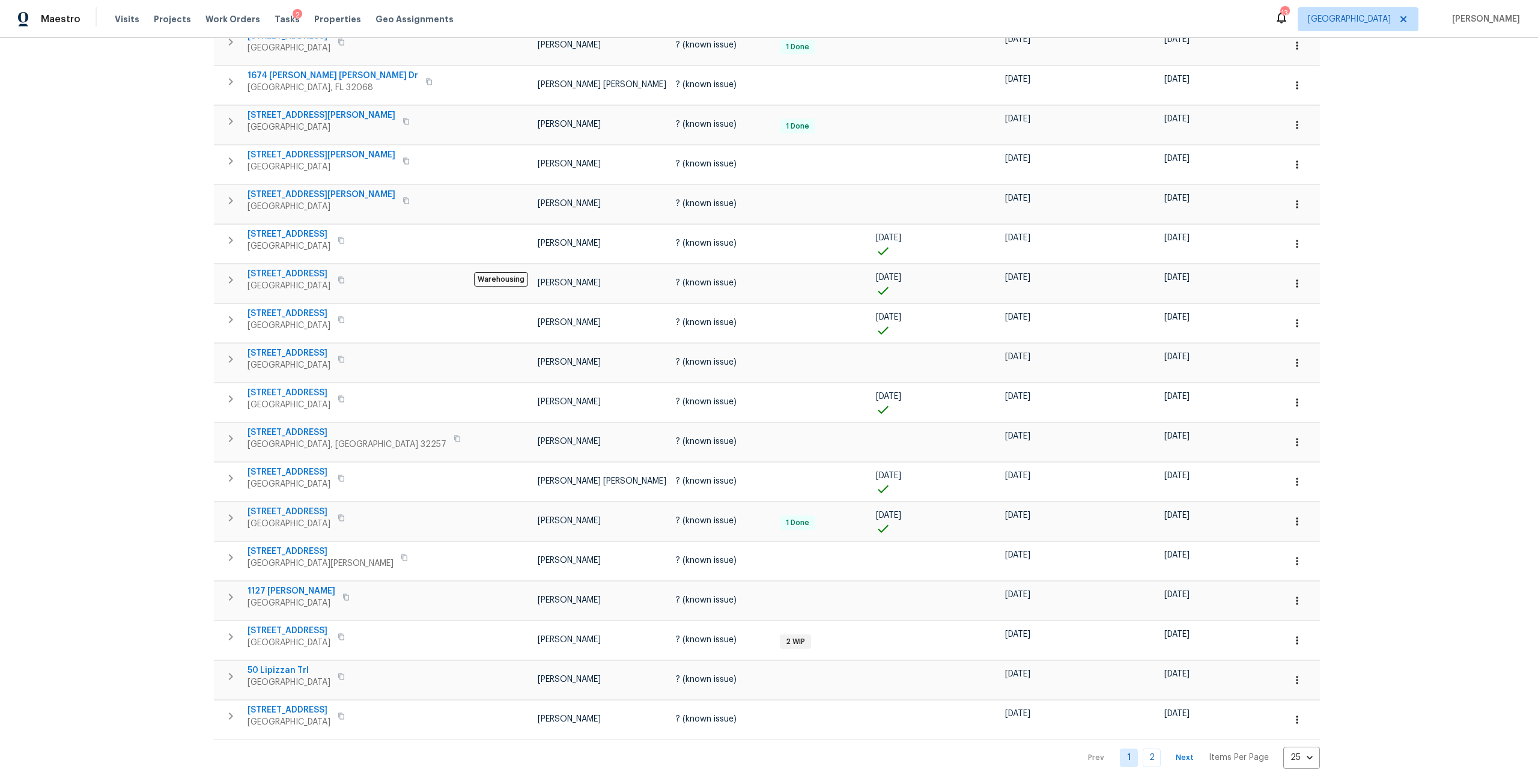
scroll to position [451, 0]
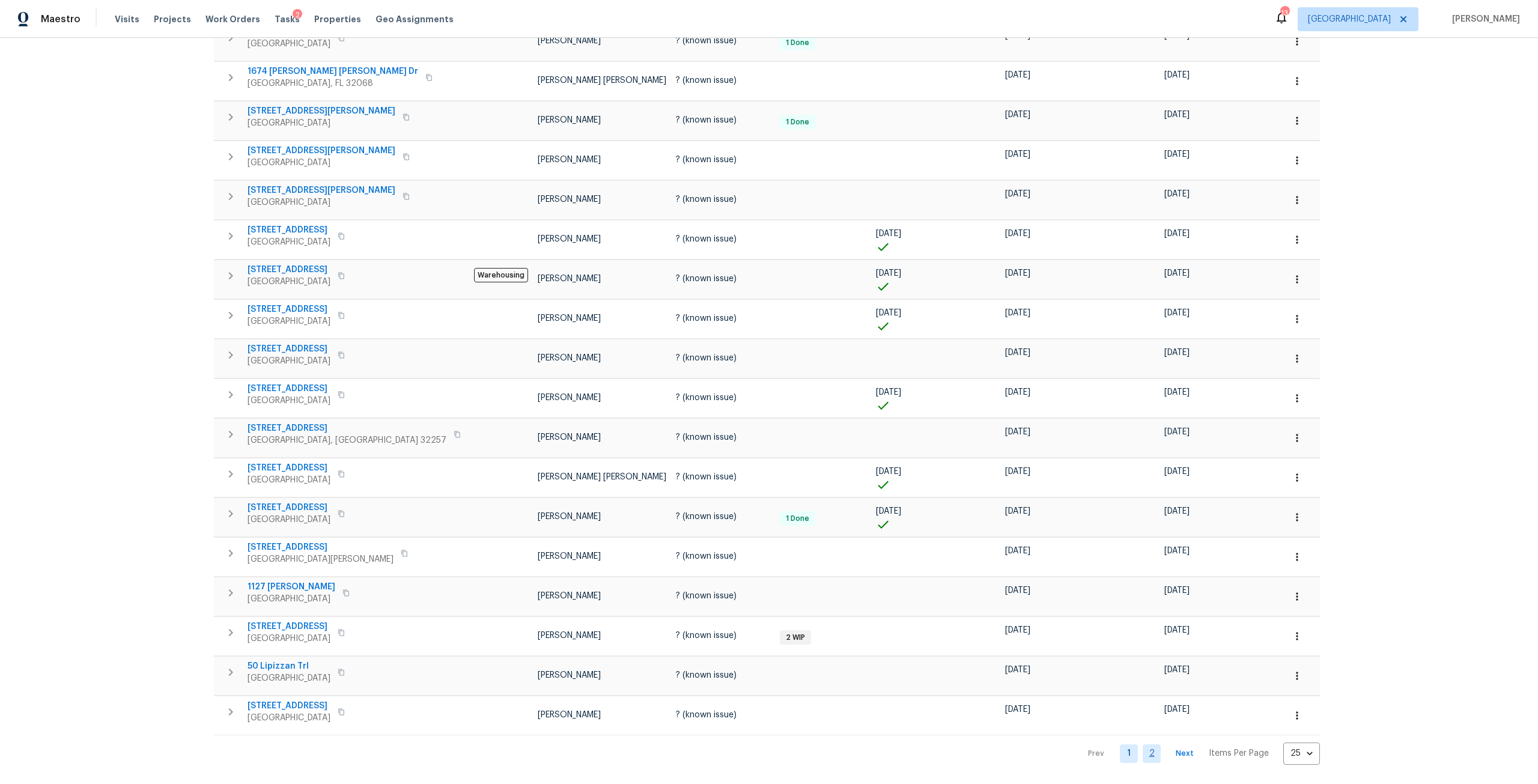
click at [1143, 751] on link "2" at bounding box center [1152, 753] width 18 height 18
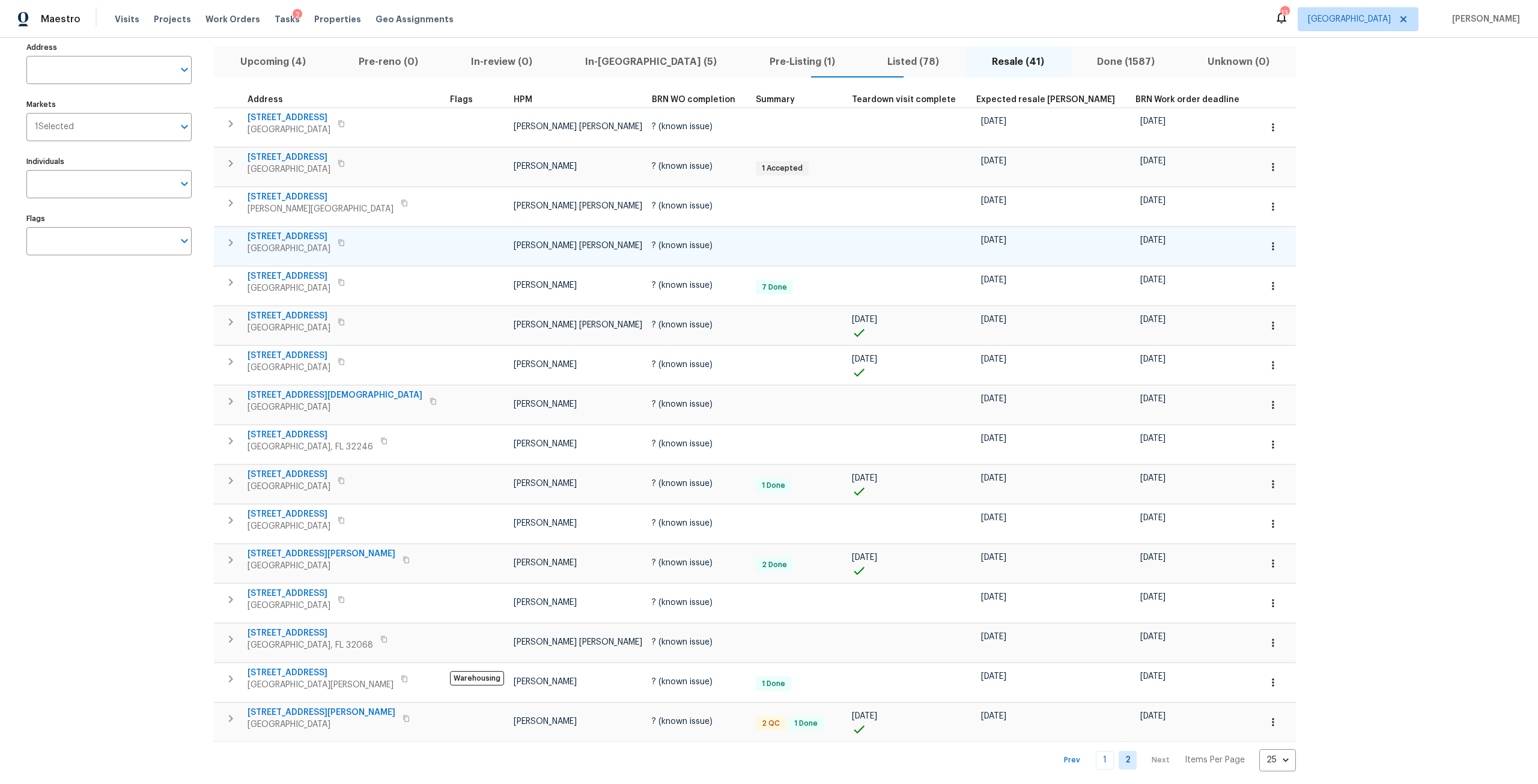
scroll to position [94, 0]
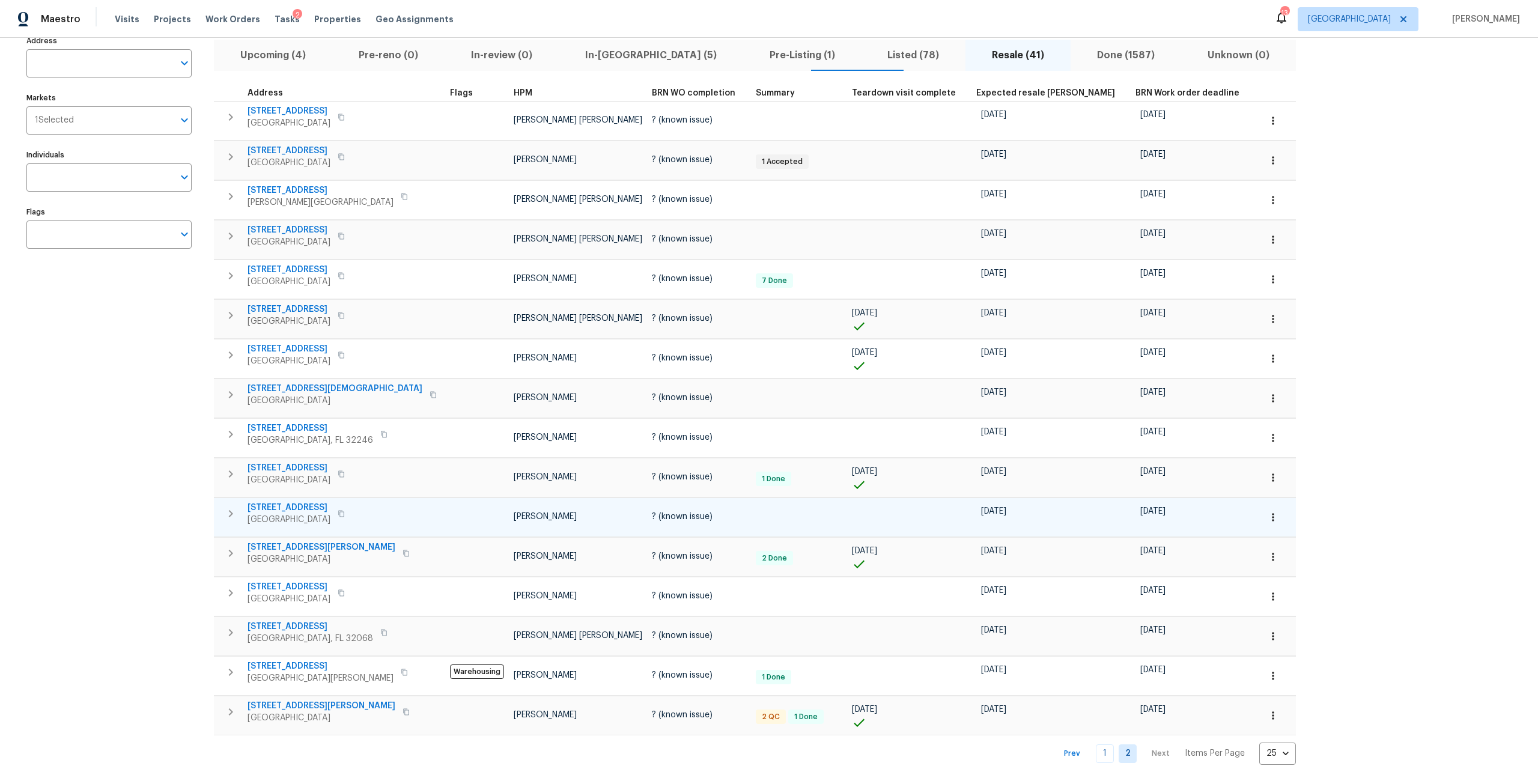
click at [299, 502] on span "[STREET_ADDRESS]" at bounding box center [289, 507] width 83 height 12
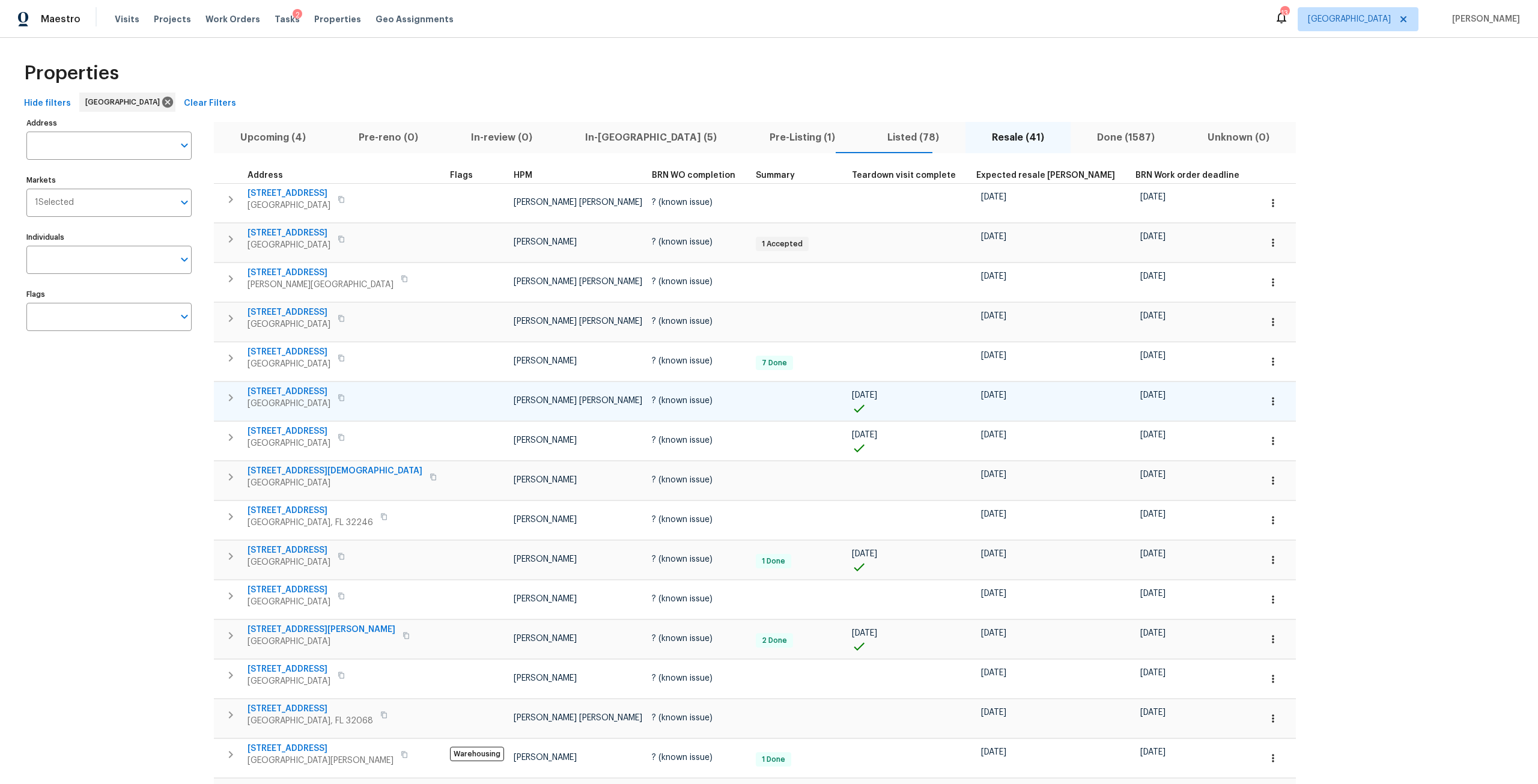
scroll to position [0, 0]
click at [92, 140] on input "Address" at bounding box center [100, 148] width 147 height 28
type input "oak trail"
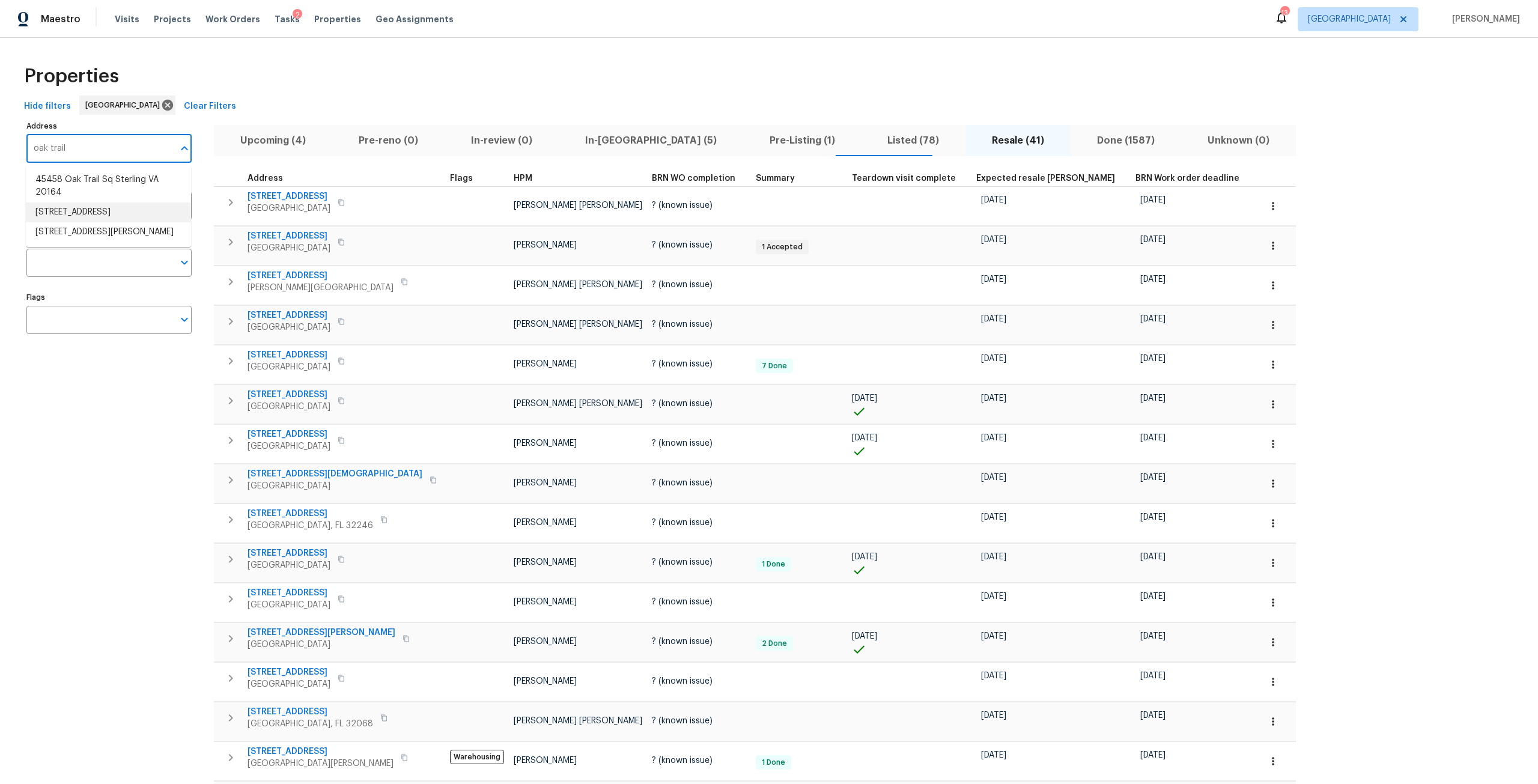
click at [114, 222] on li "5301 Oak Trail Ln Jacksonville FL 32209" at bounding box center [108, 212] width 165 height 20
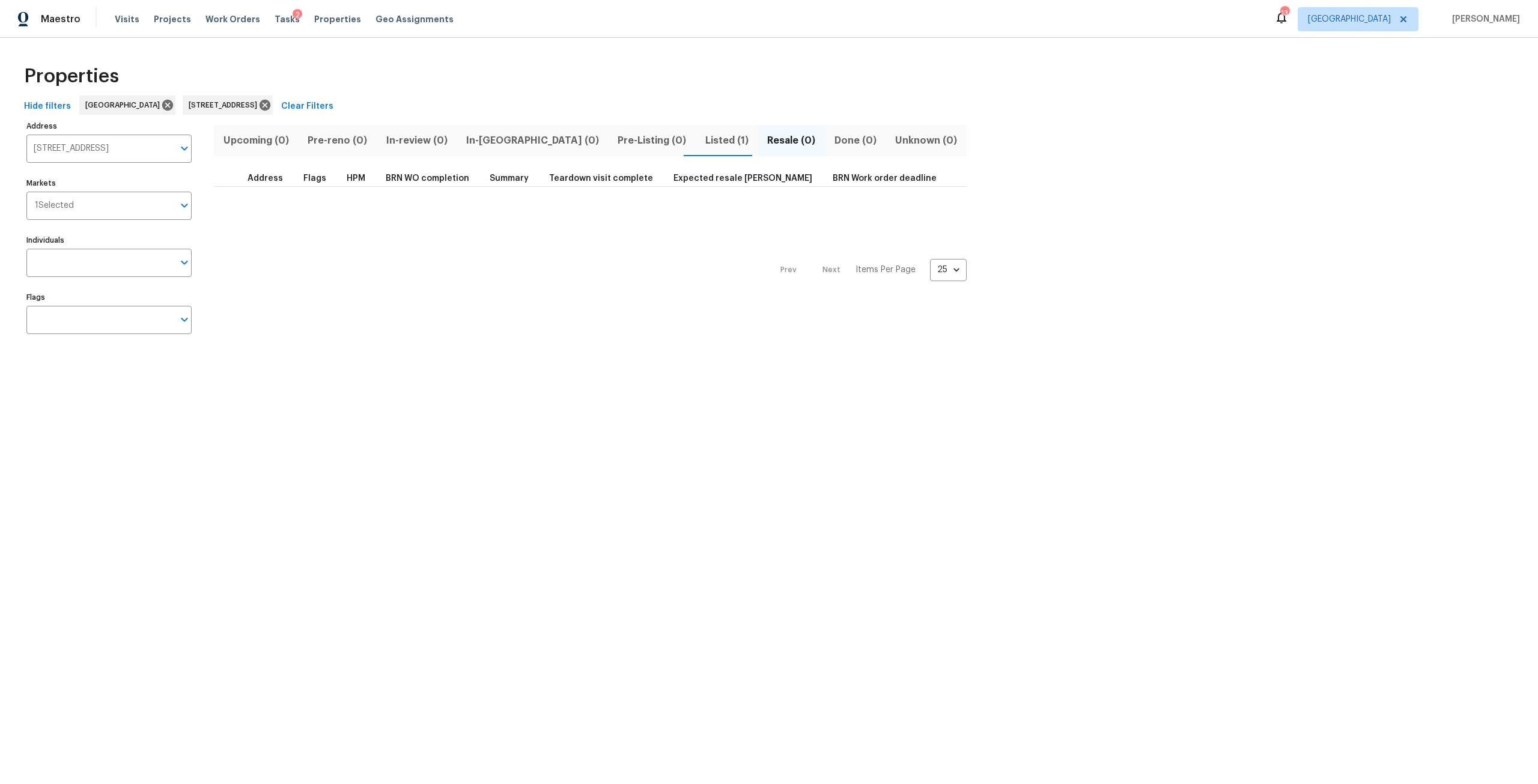
click at [703, 147] on span "Listed (1)" at bounding box center [726, 141] width 47 height 17
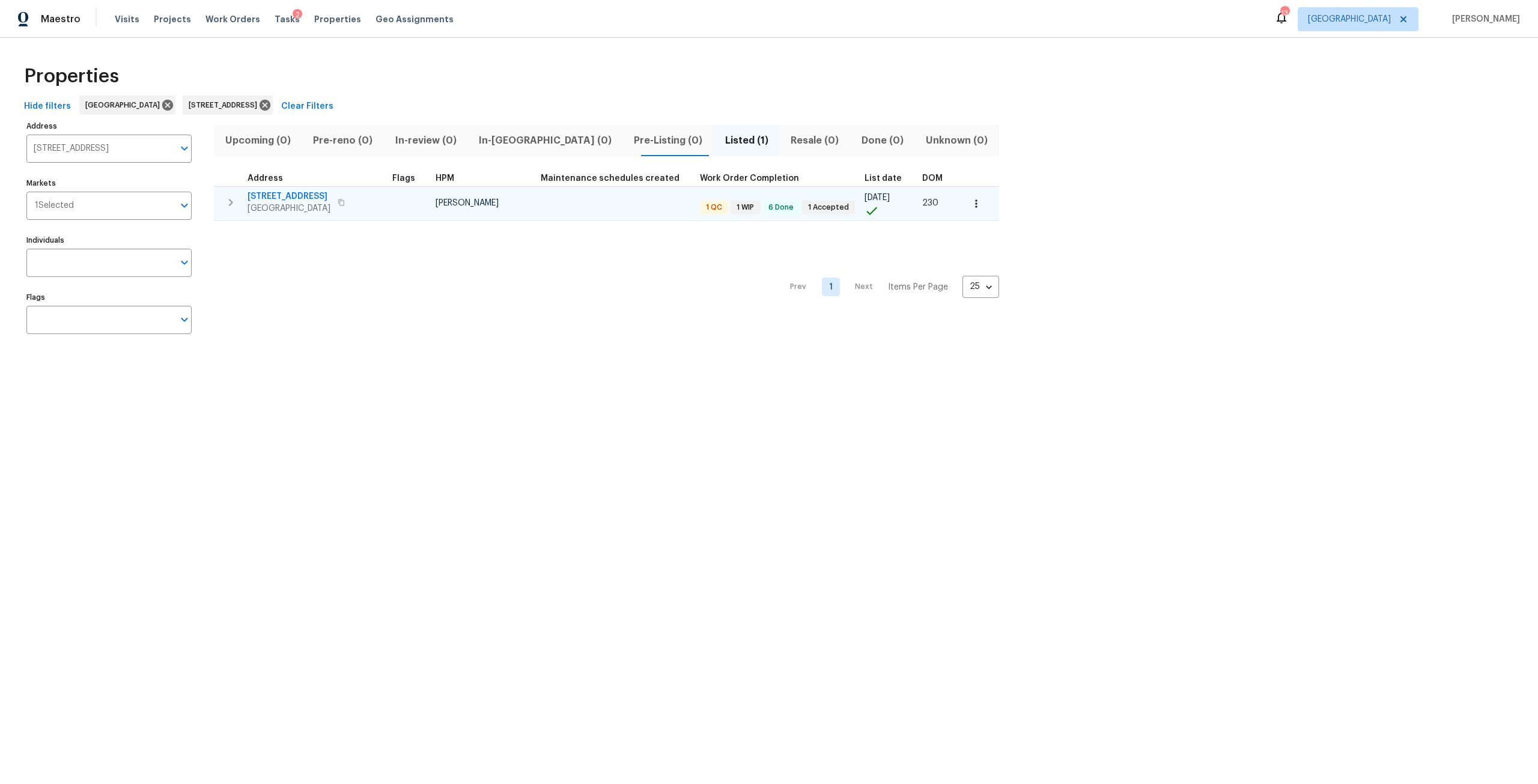
click at [287, 198] on span "5301 Oak Trail Ln" at bounding box center [289, 196] width 83 height 12
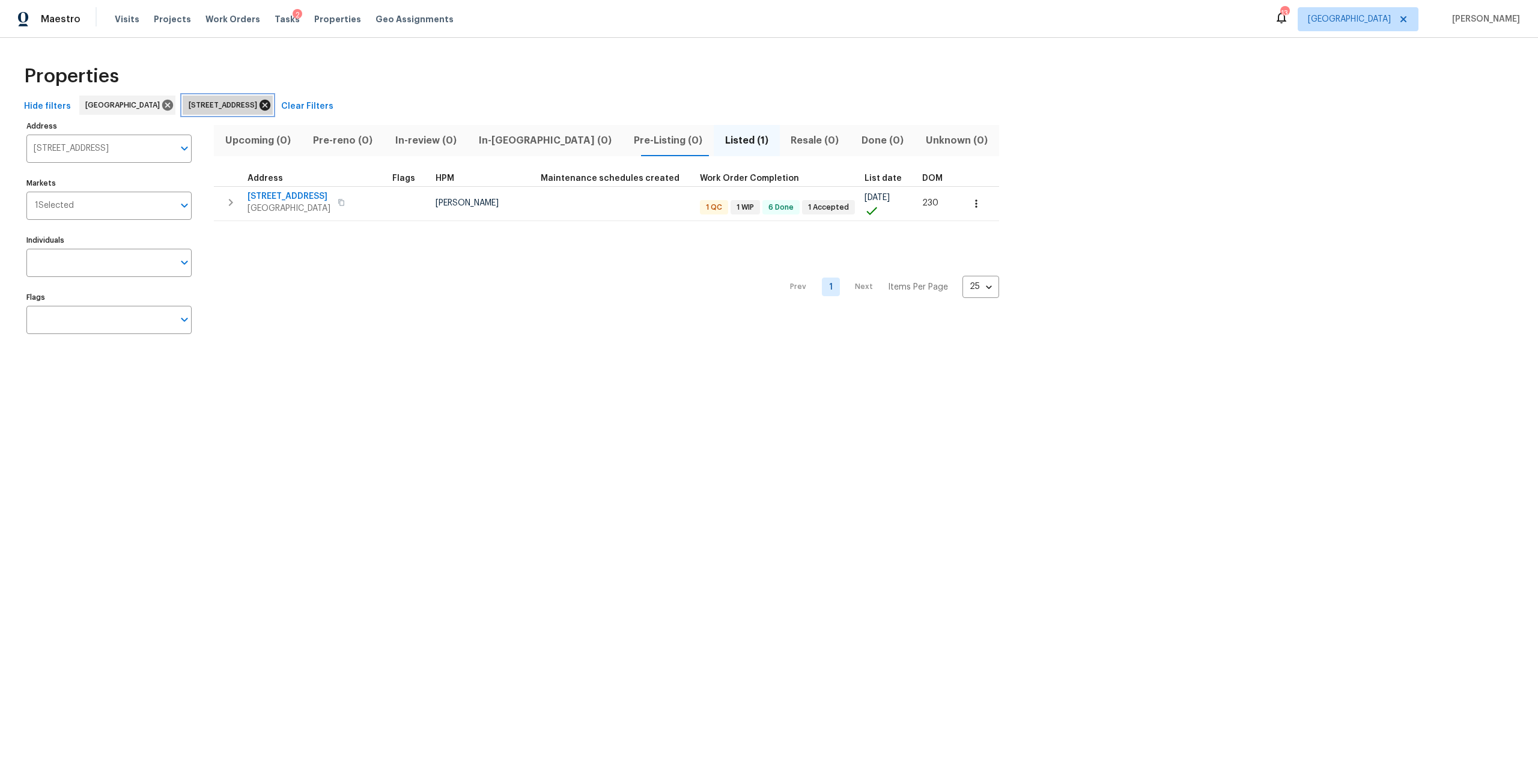
click at [270, 102] on icon at bounding box center [264, 104] width 11 height 11
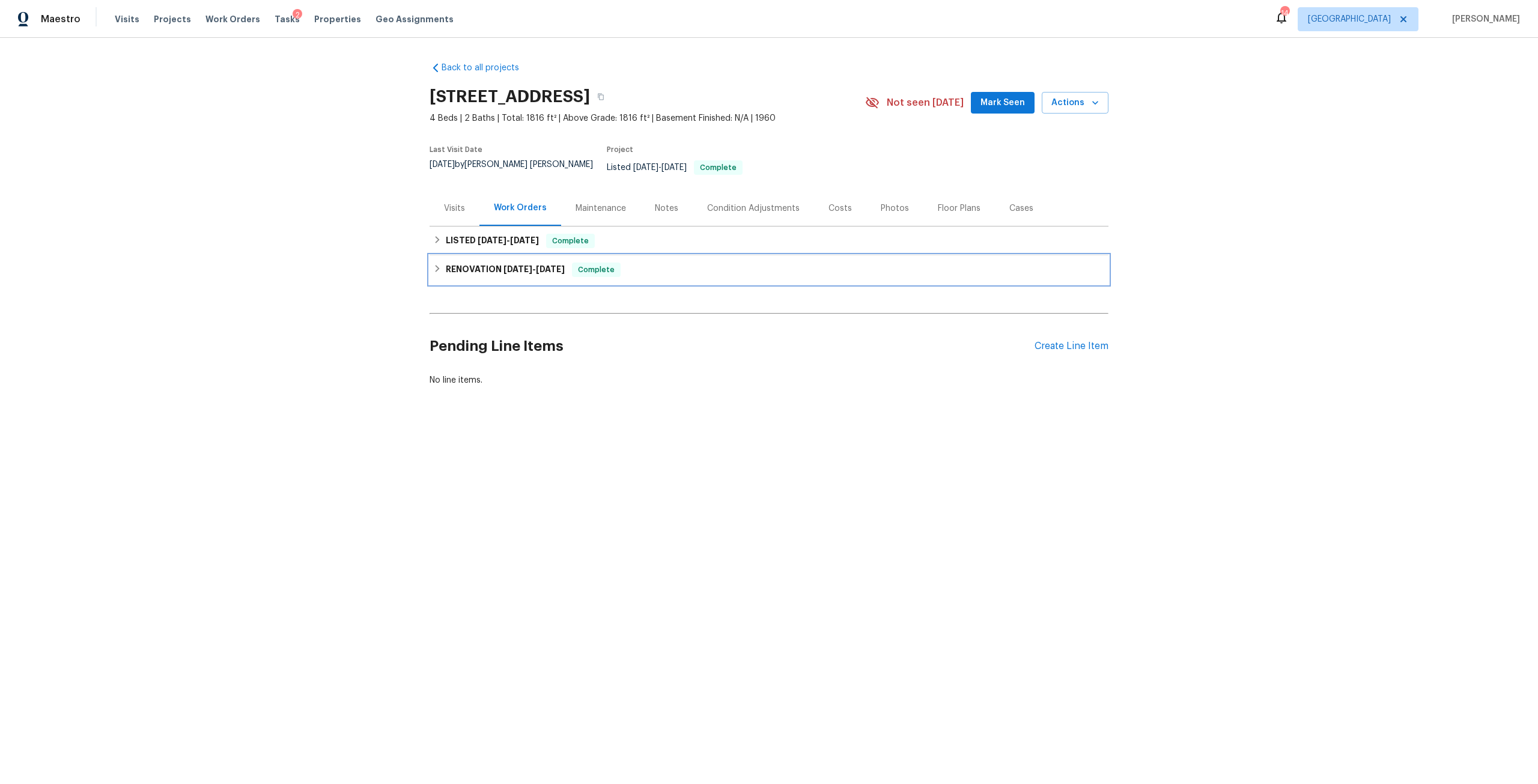
click at [498, 255] on div "RENOVATION [DATE] - [DATE] Complete" at bounding box center [769, 269] width 679 height 29
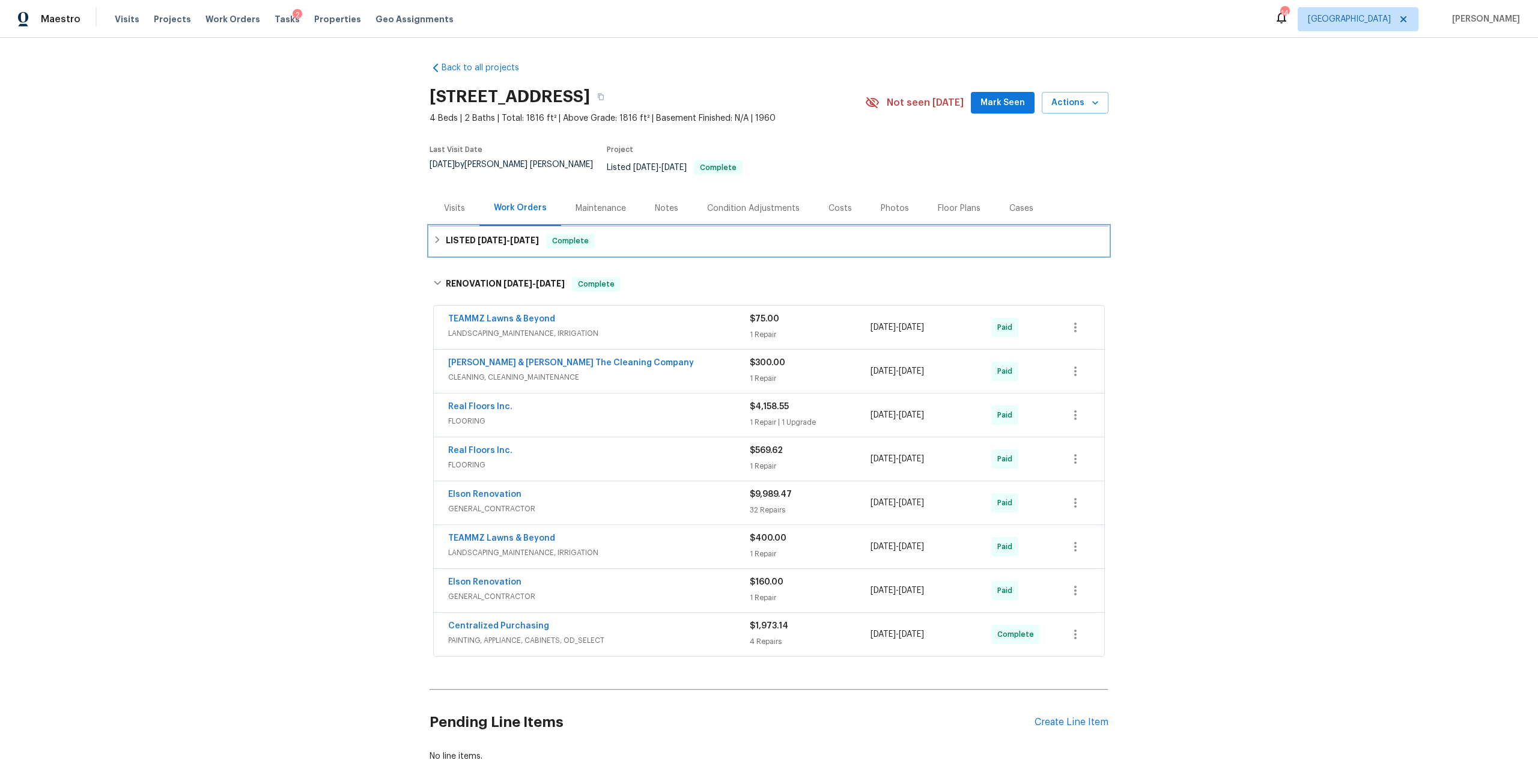
click at [478, 236] on span "[DATE]" at bounding box center [492, 240] width 29 height 8
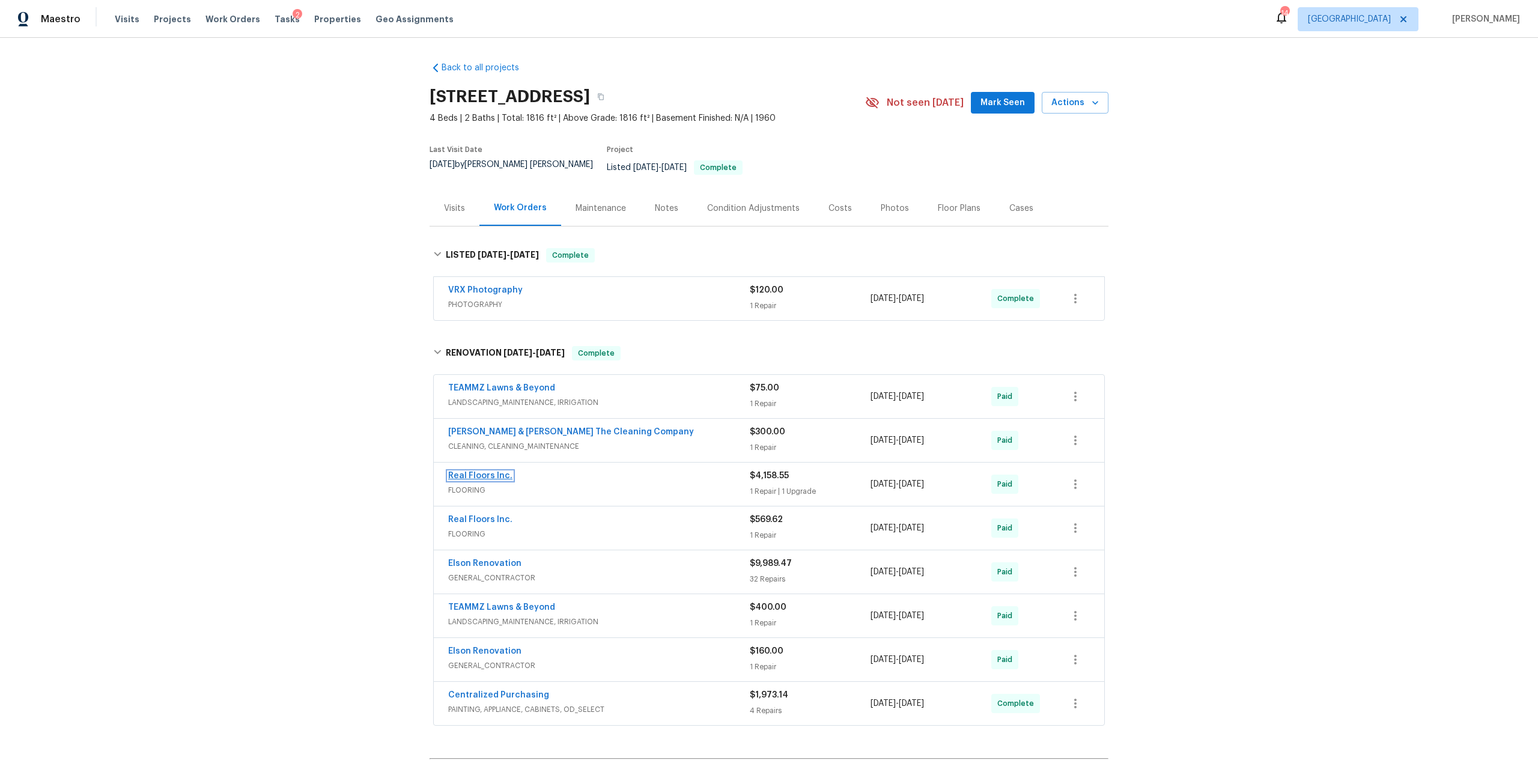
click at [448, 471] on link "Real Floors Inc." at bounding box center [480, 475] width 65 height 8
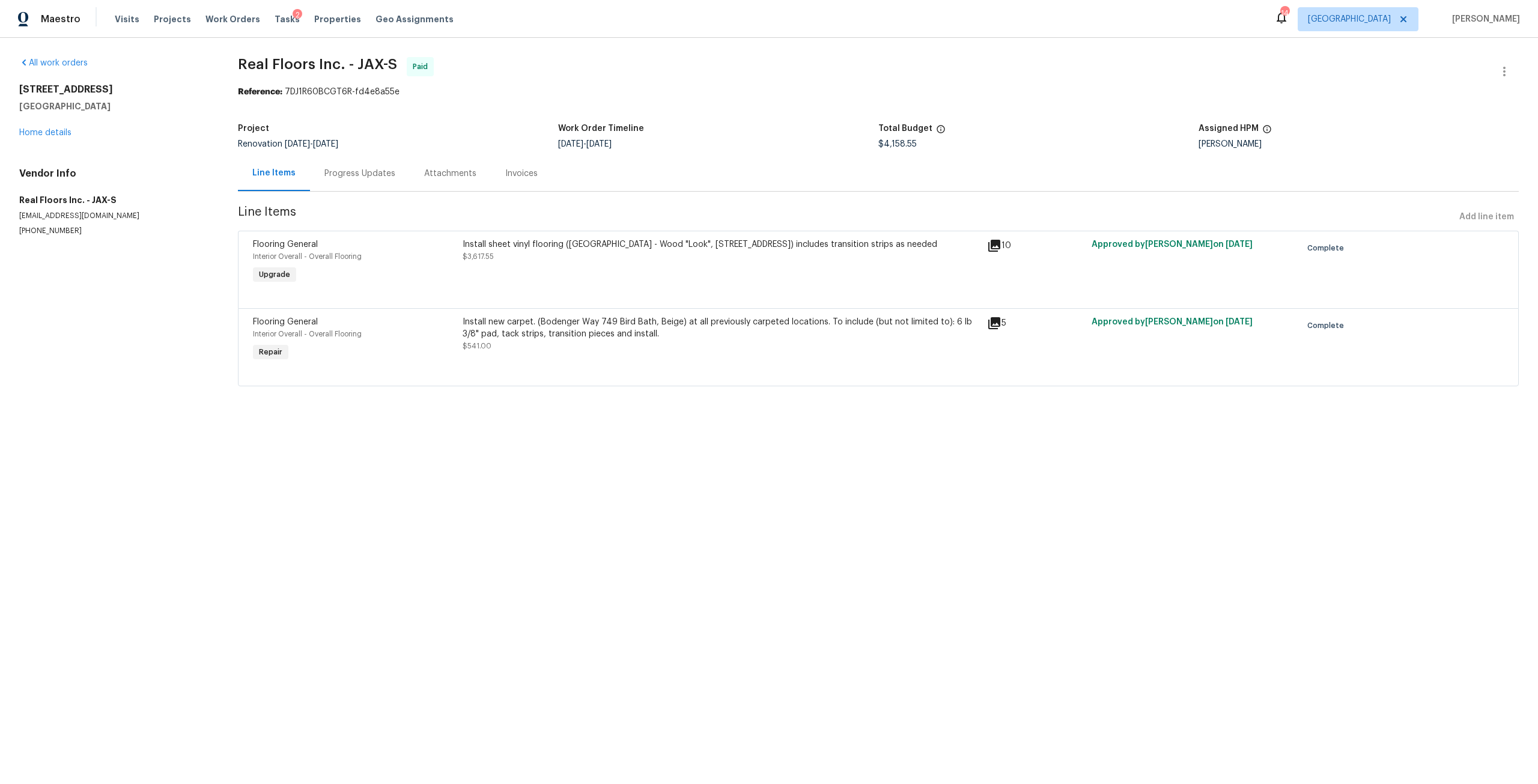
click at [719, 246] on div "Install sheet vinyl flooring ([GEOGRAPHIC_DATA] - Wood "Look", [STREET_ADDRESS]…" at bounding box center [721, 244] width 518 height 12
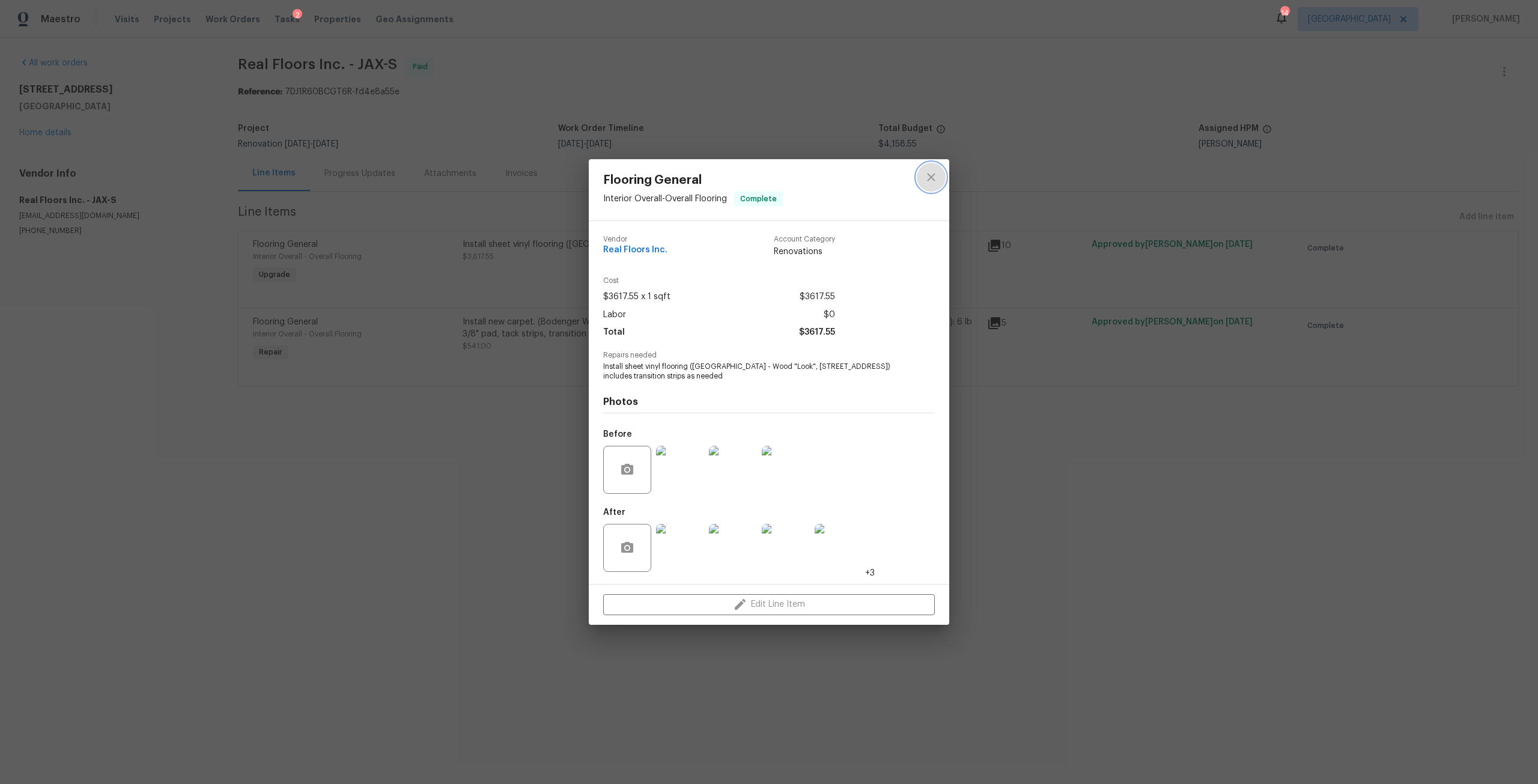
click at [929, 178] on icon "close" at bounding box center [930, 177] width 7 height 7
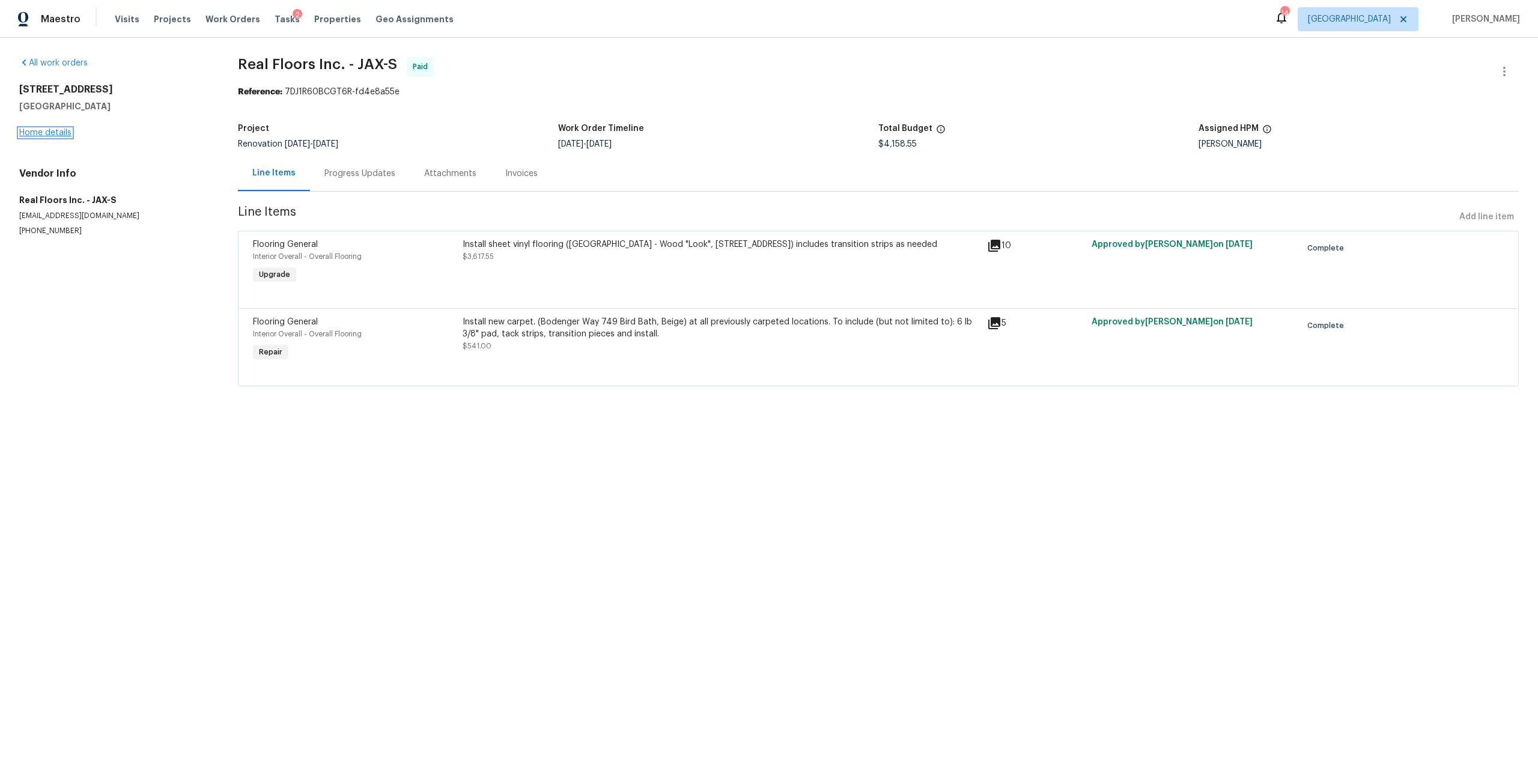
click at [65, 135] on link "Home details" at bounding box center [45, 132] width 52 height 8
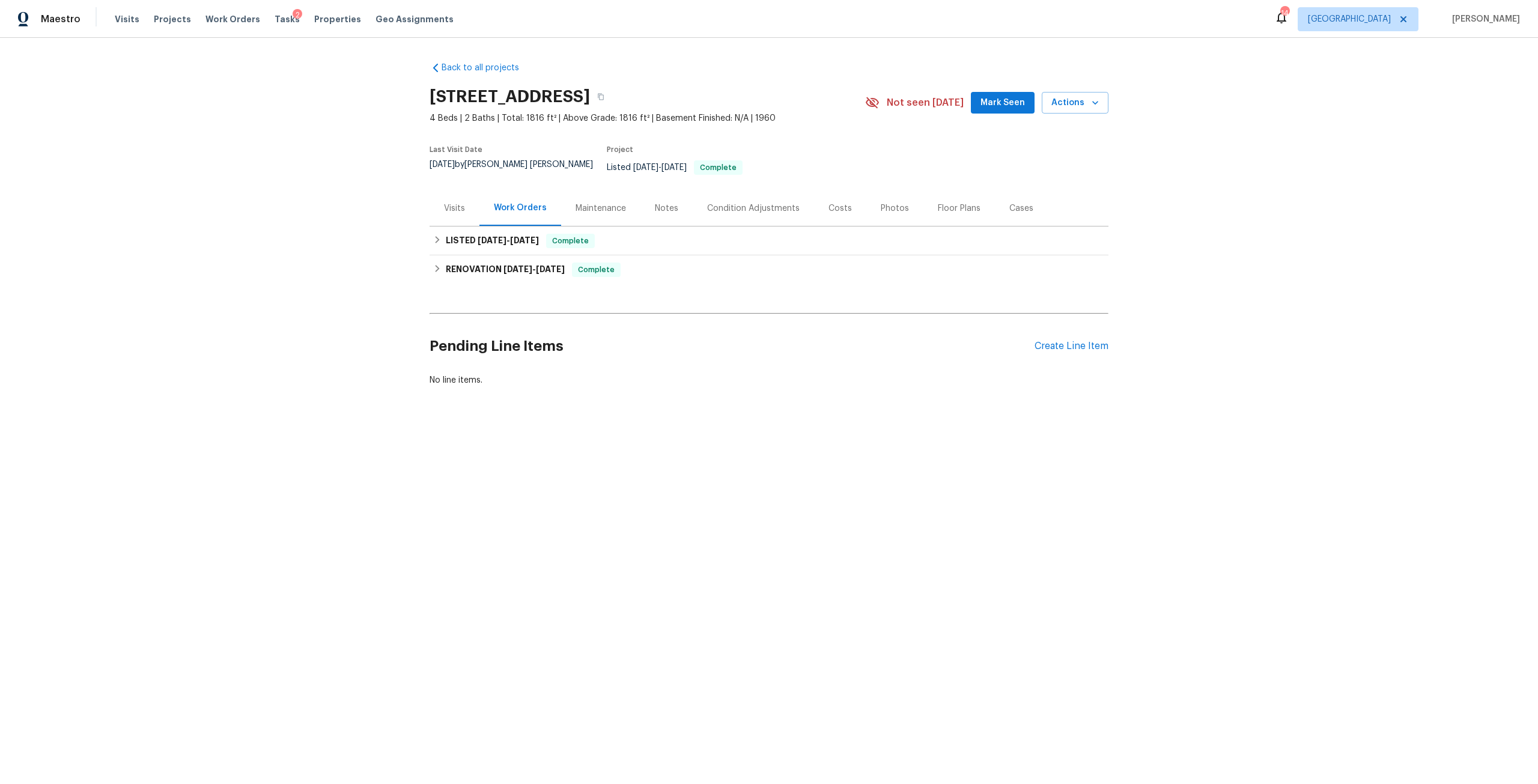
click at [900, 200] on div "Photos" at bounding box center [894, 208] width 57 height 36
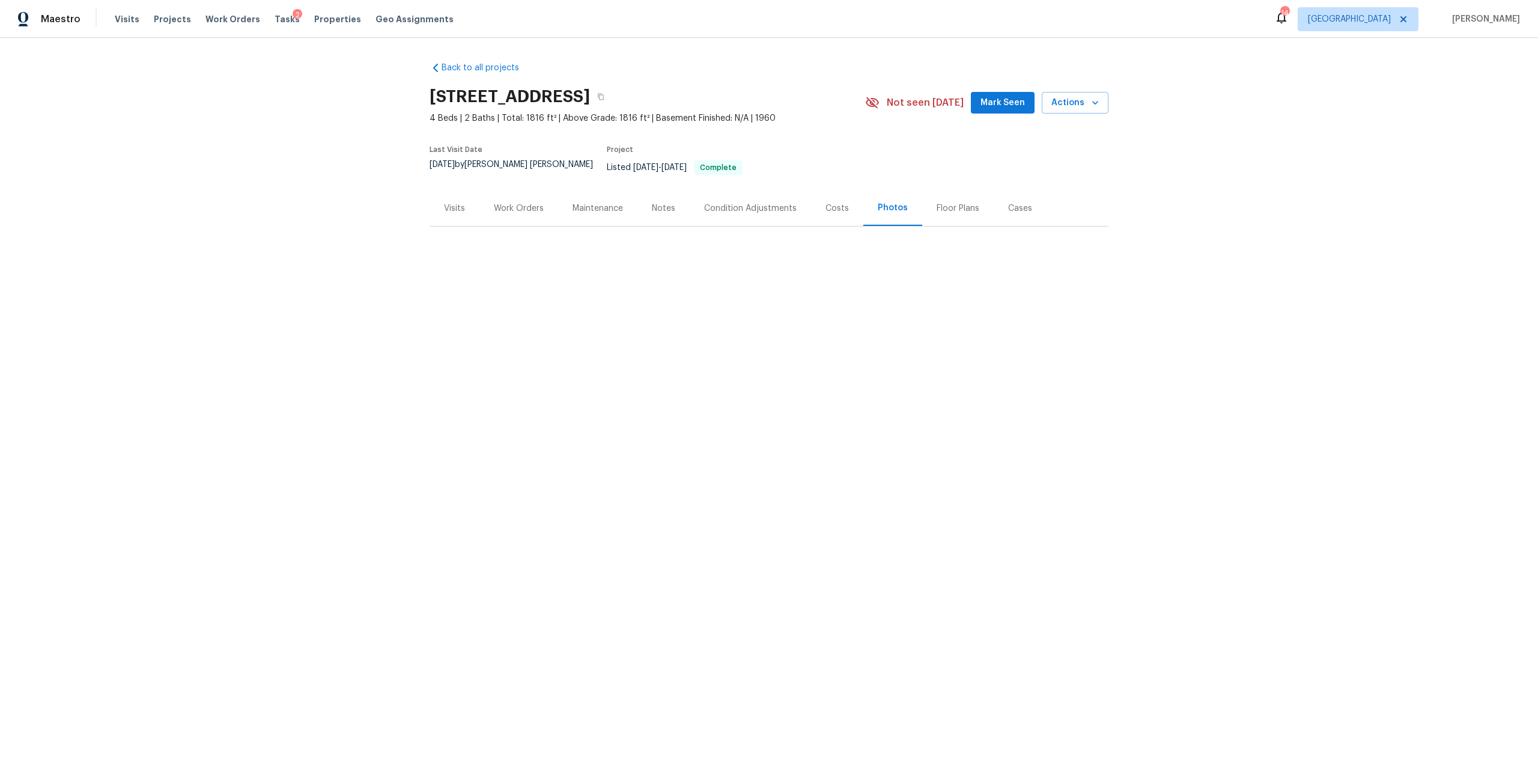
click at [834, 202] on div "Costs" at bounding box center [837, 208] width 23 height 12
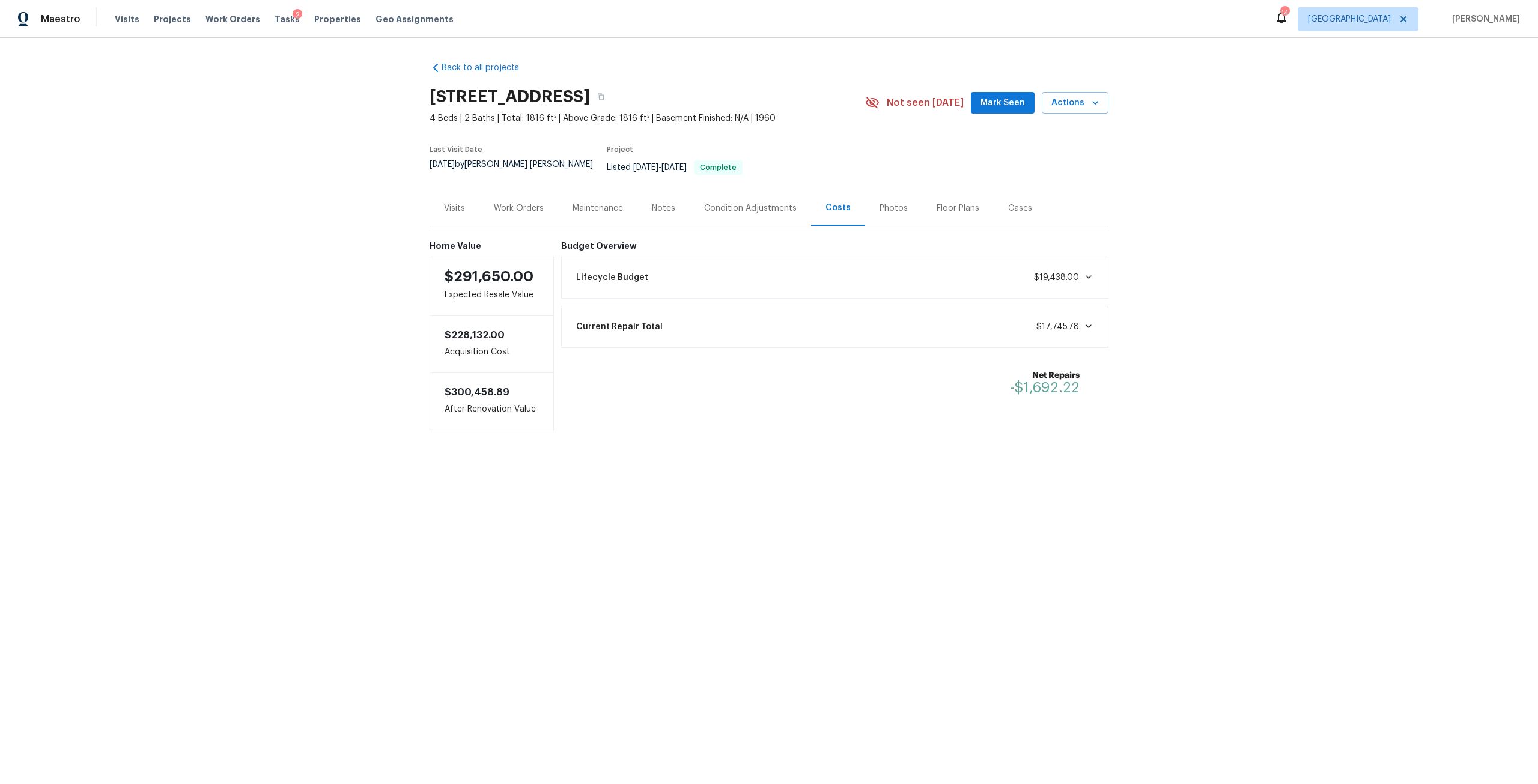
click at [889, 202] on div "Photos" at bounding box center [894, 208] width 28 height 12
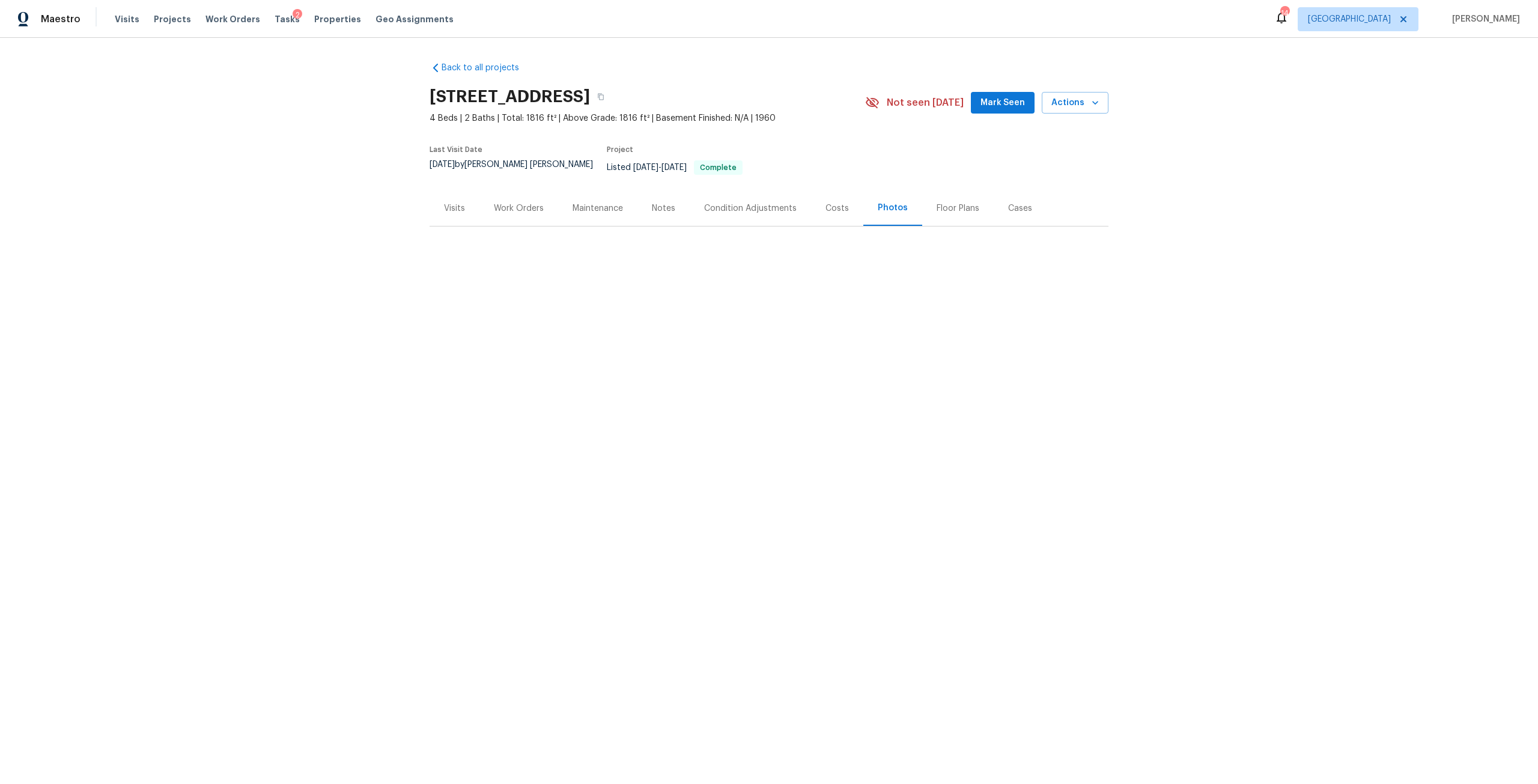
click at [530, 202] on div "Work Orders" at bounding box center [518, 208] width 50 height 12
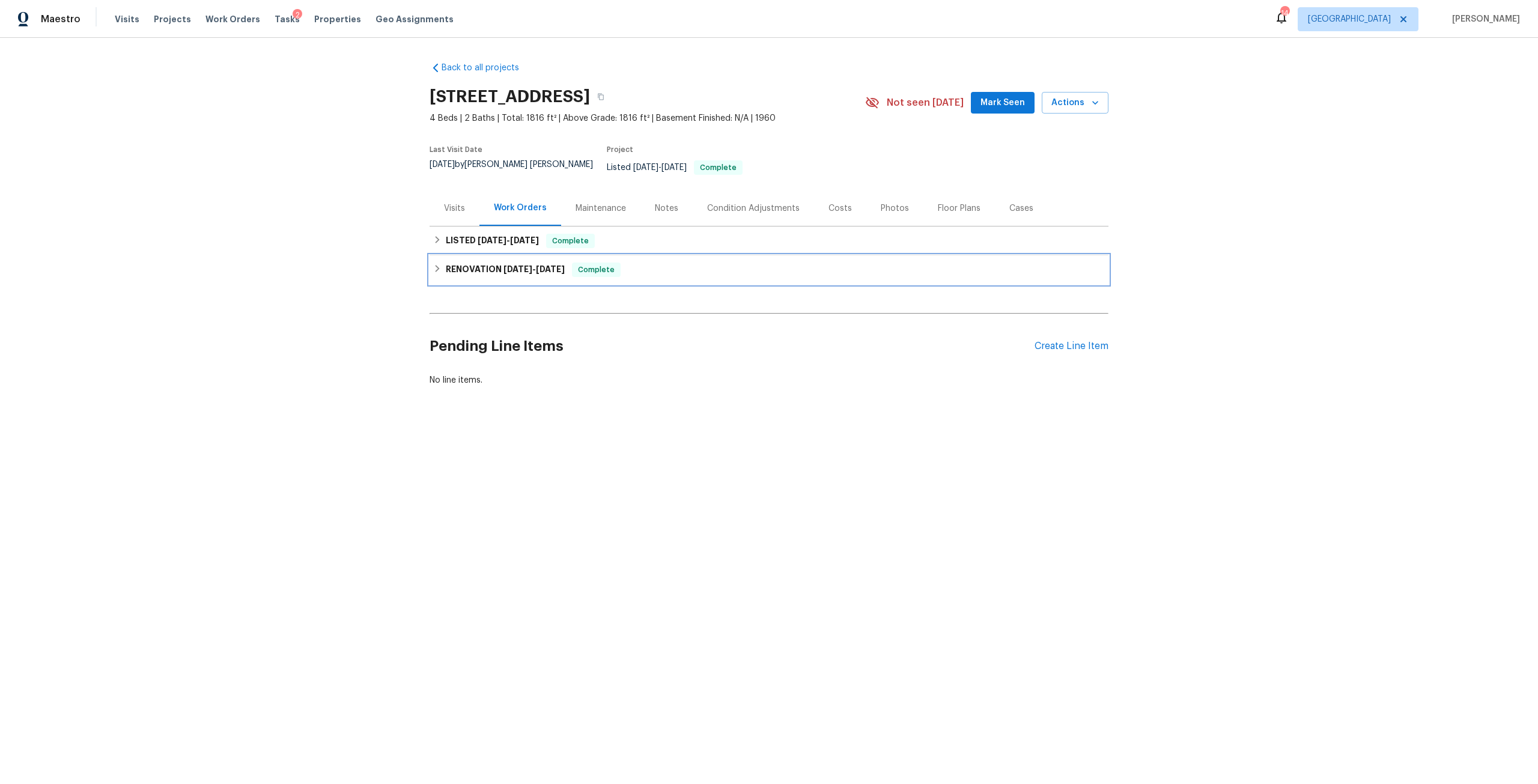
click at [527, 265] on span "8/18/25" at bounding box center [518, 269] width 29 height 8
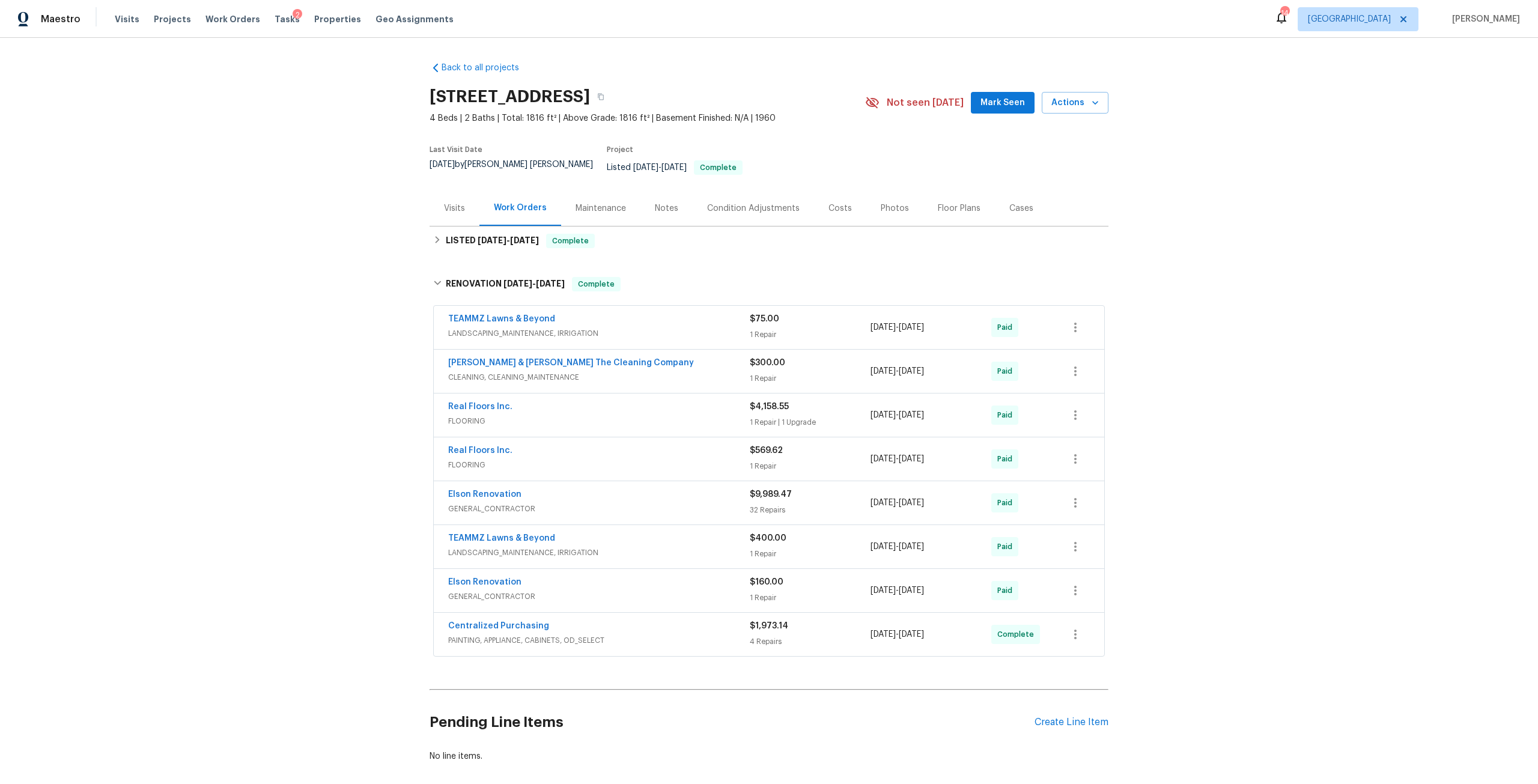
click at [751, 202] on div "Condition Adjustments" at bounding box center [754, 208] width 93 height 12
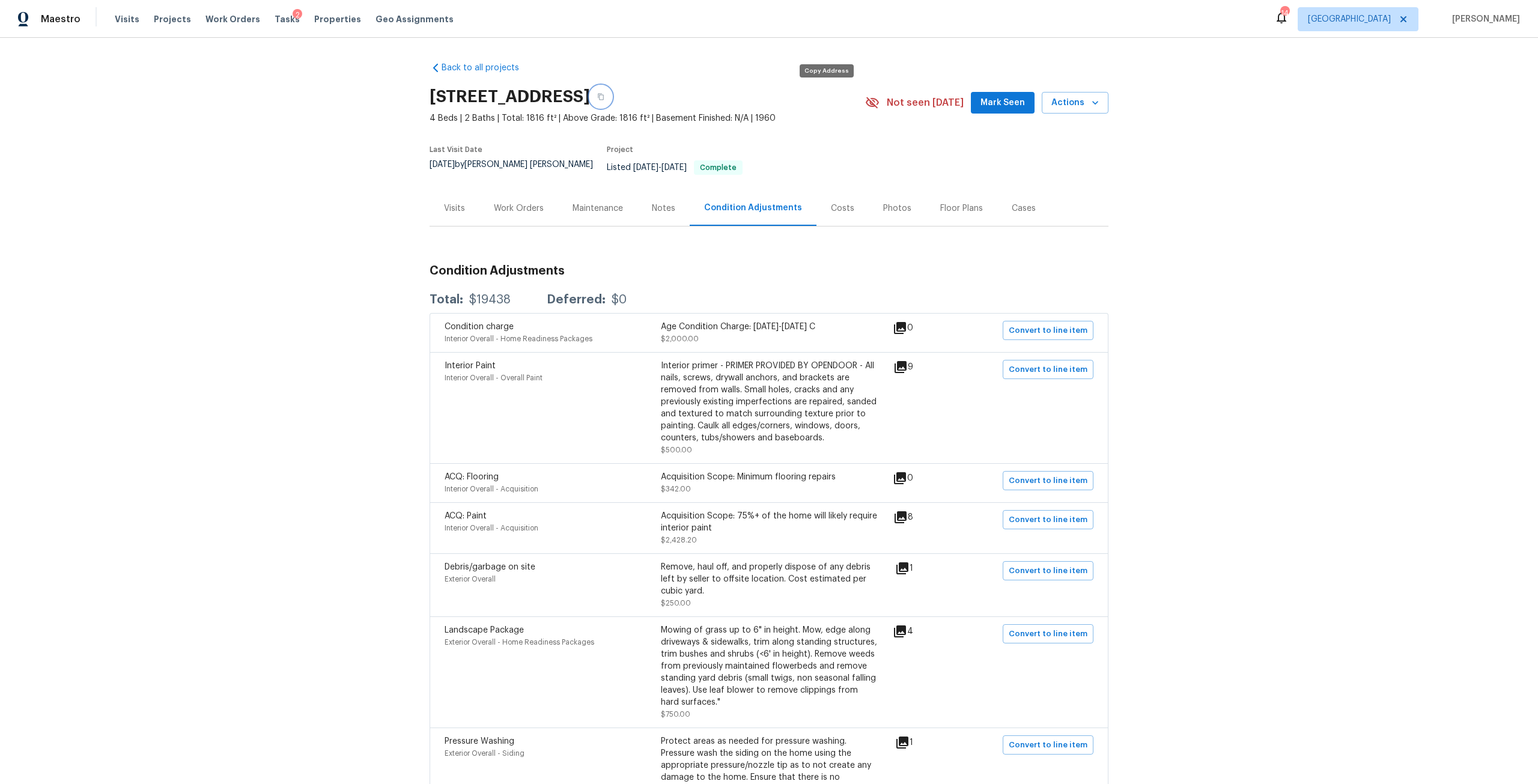
click at [605, 96] on icon "button" at bounding box center [600, 96] width 7 height 7
click at [890, 202] on div "Photos" at bounding box center [897, 208] width 28 height 12
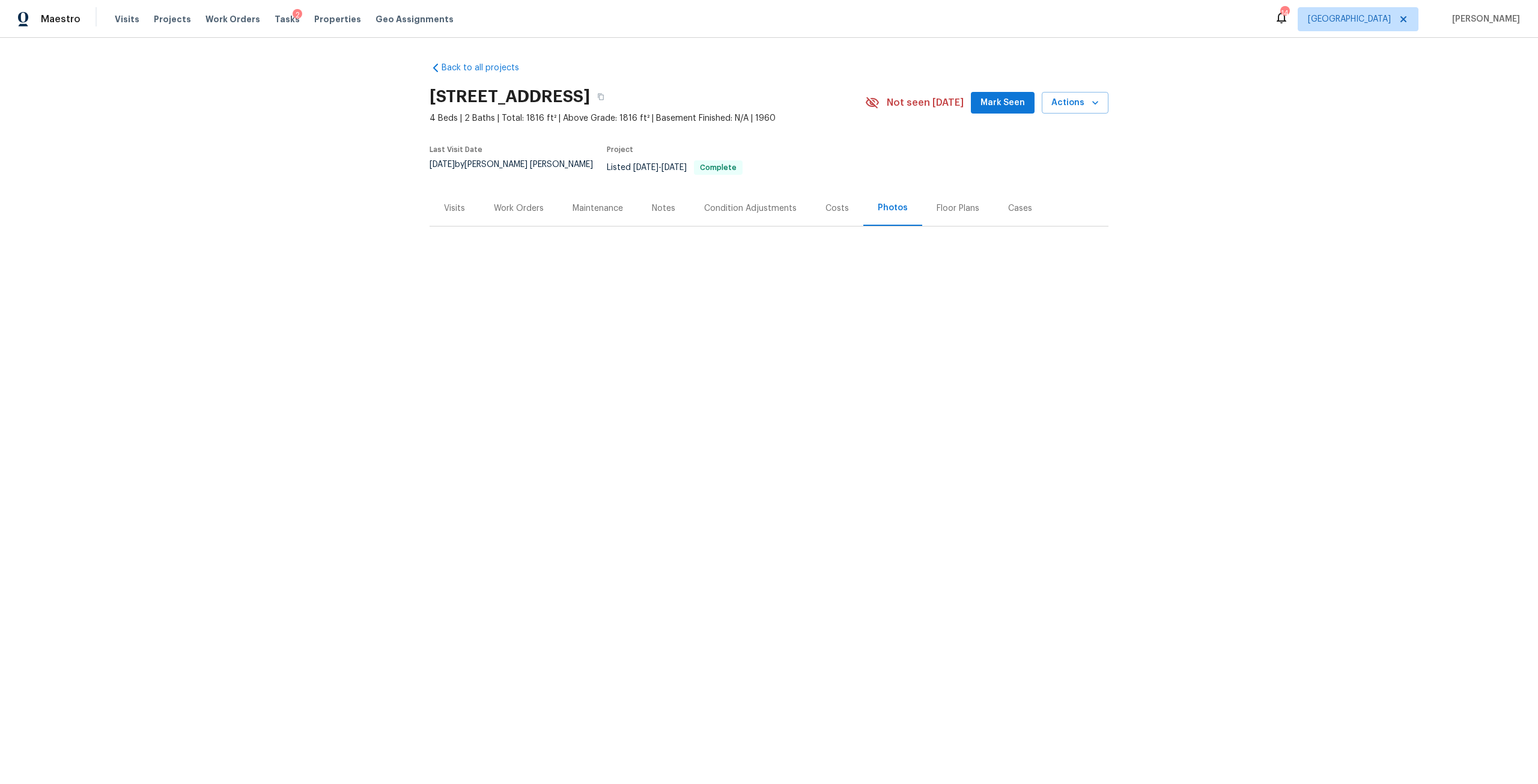
click at [446, 202] on div "Visits" at bounding box center [454, 208] width 21 height 12
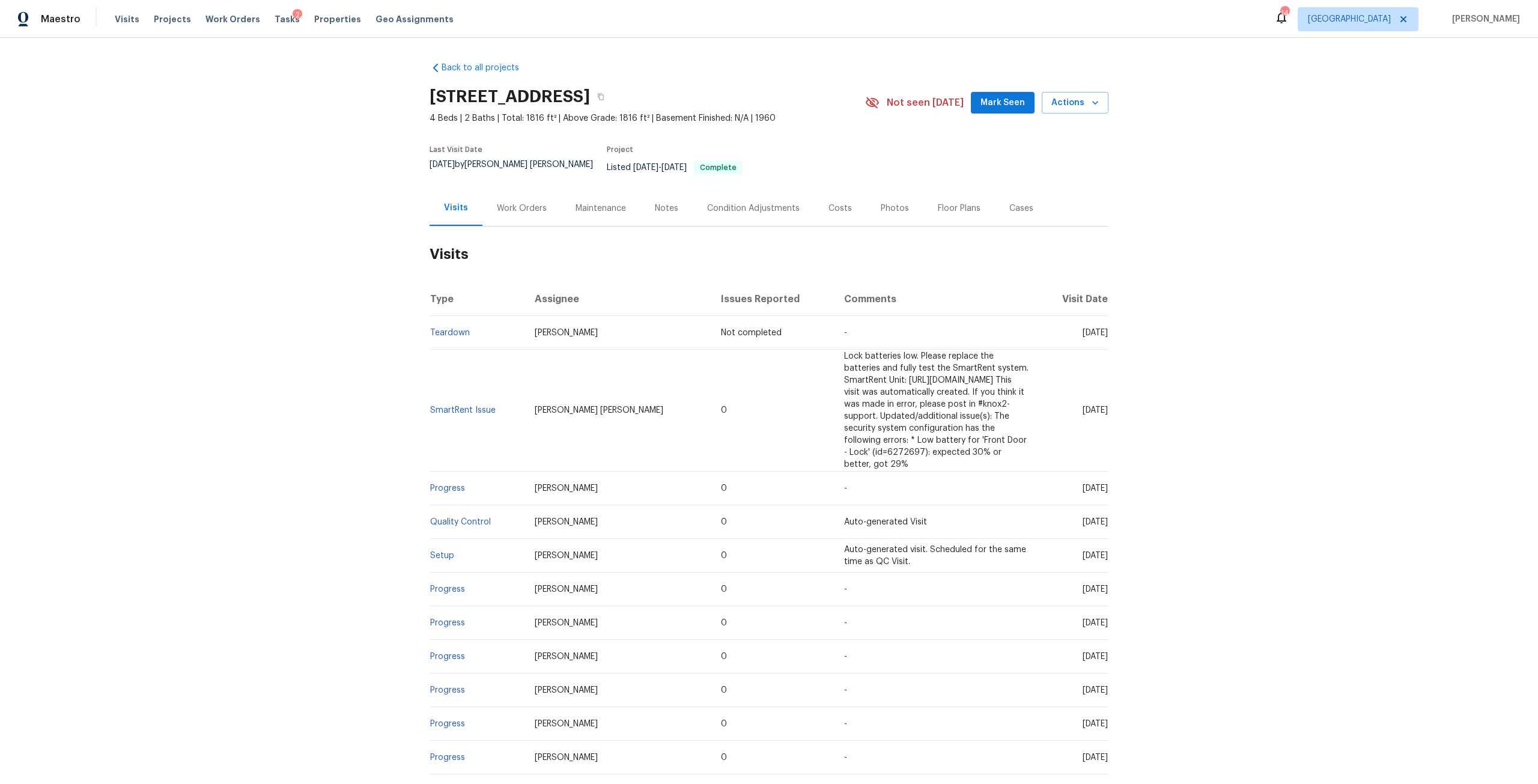
click at [522, 202] on div "Work Orders" at bounding box center [522, 208] width 50 height 12
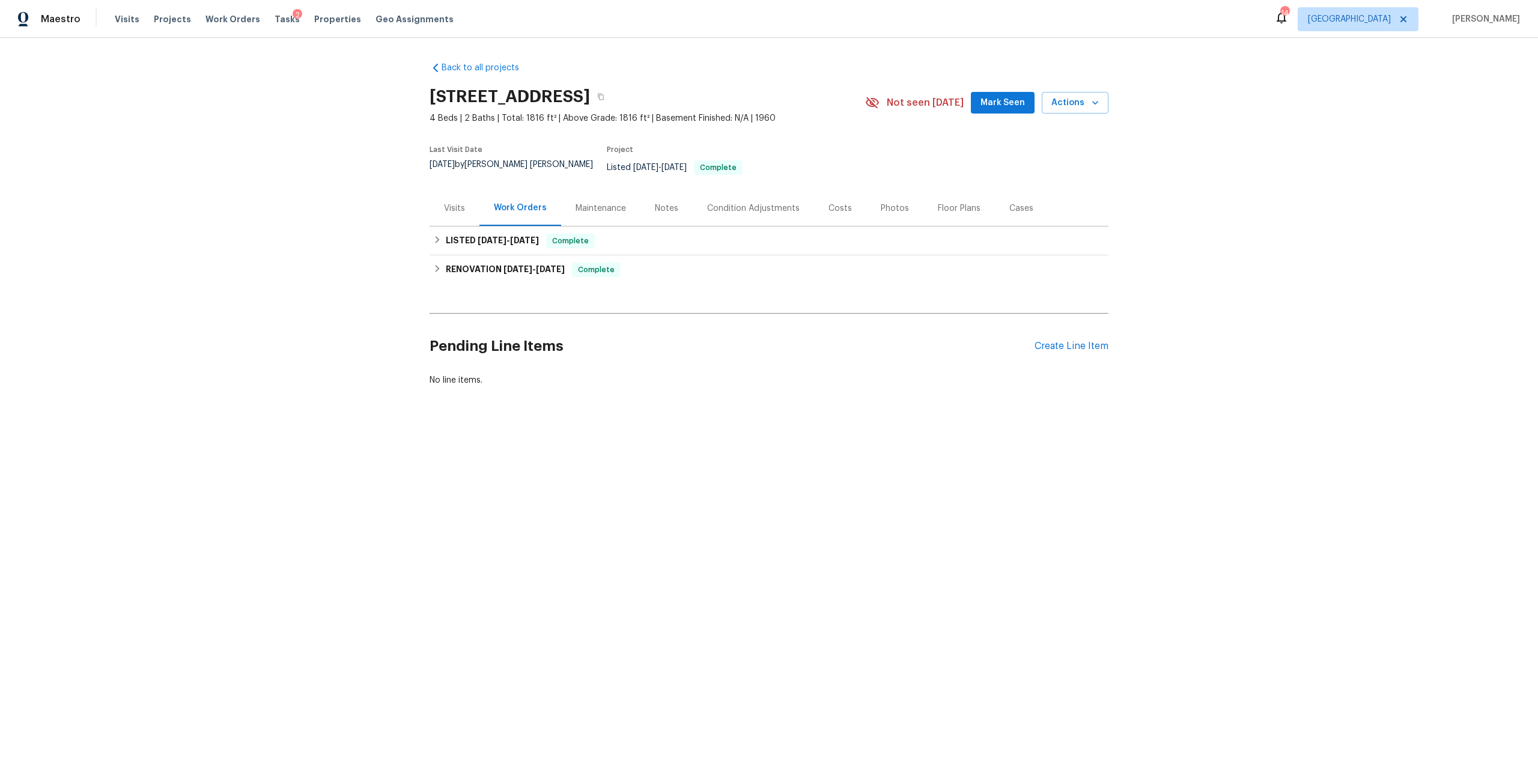
click at [441, 207] on div "Visits" at bounding box center [455, 208] width 50 height 36
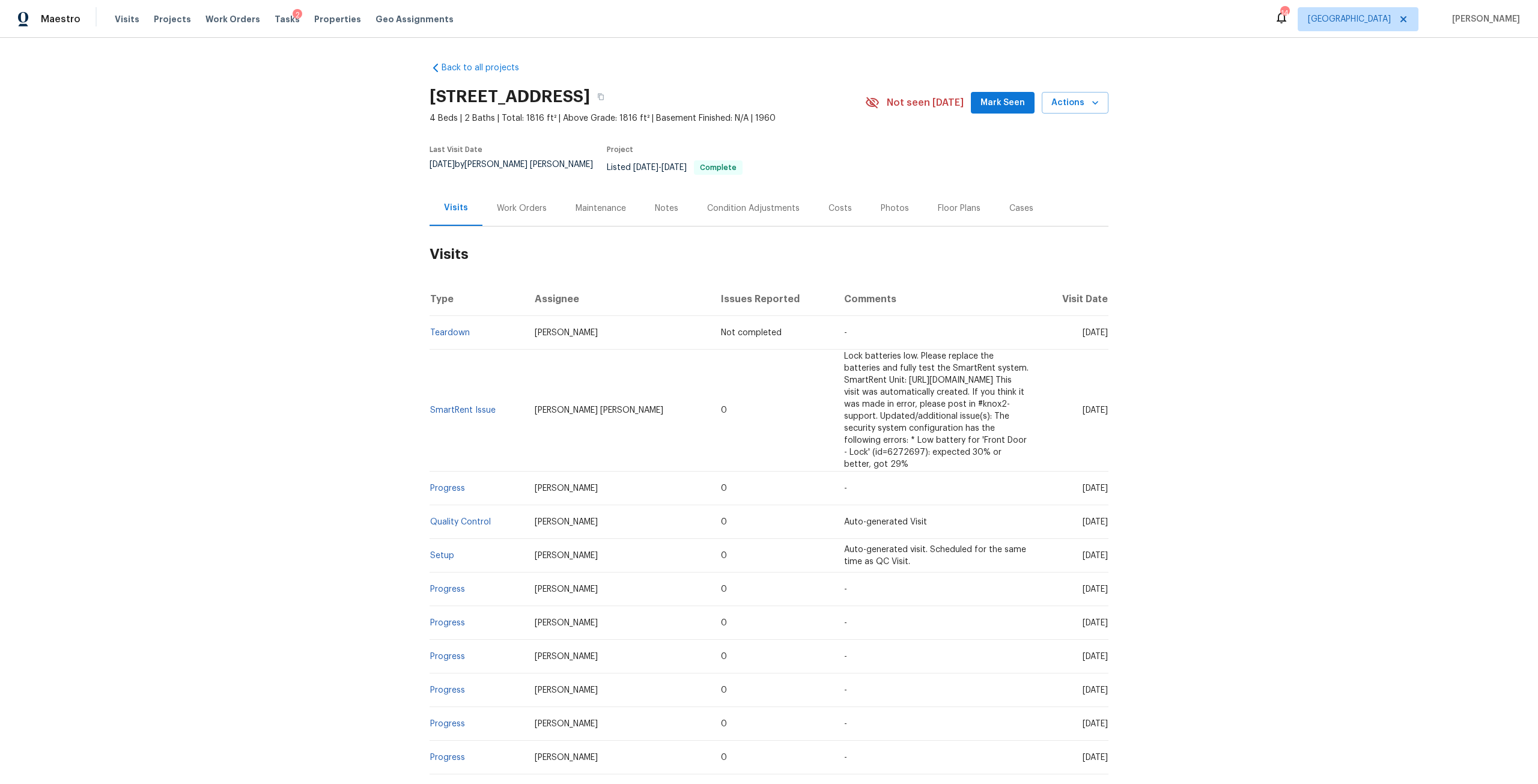
click at [515, 193] on div "Work Orders" at bounding box center [521, 208] width 79 height 36
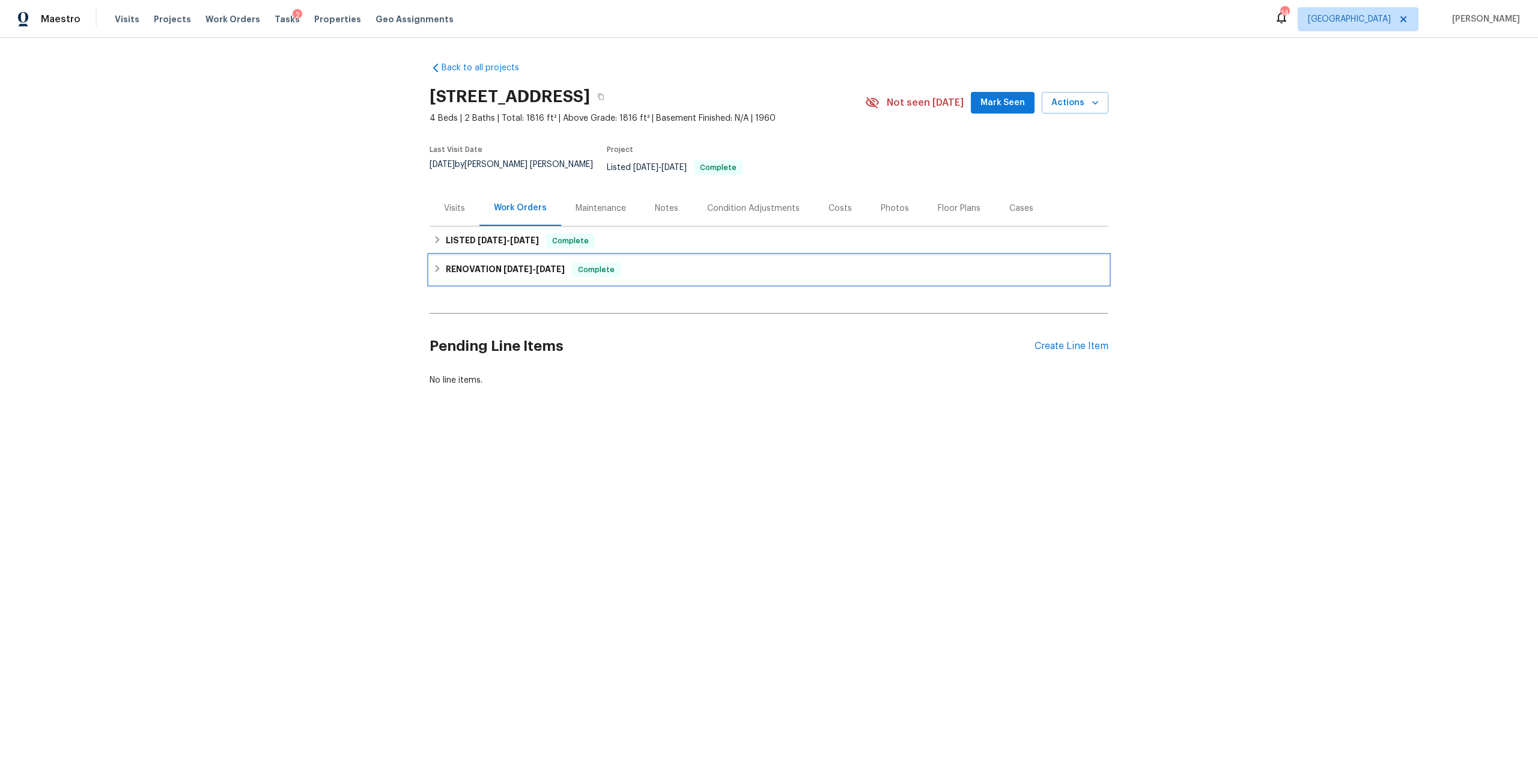
click at [572, 262] on div "RENOVATION 8/18/25 - 8/30/25 Complete" at bounding box center [769, 269] width 672 height 14
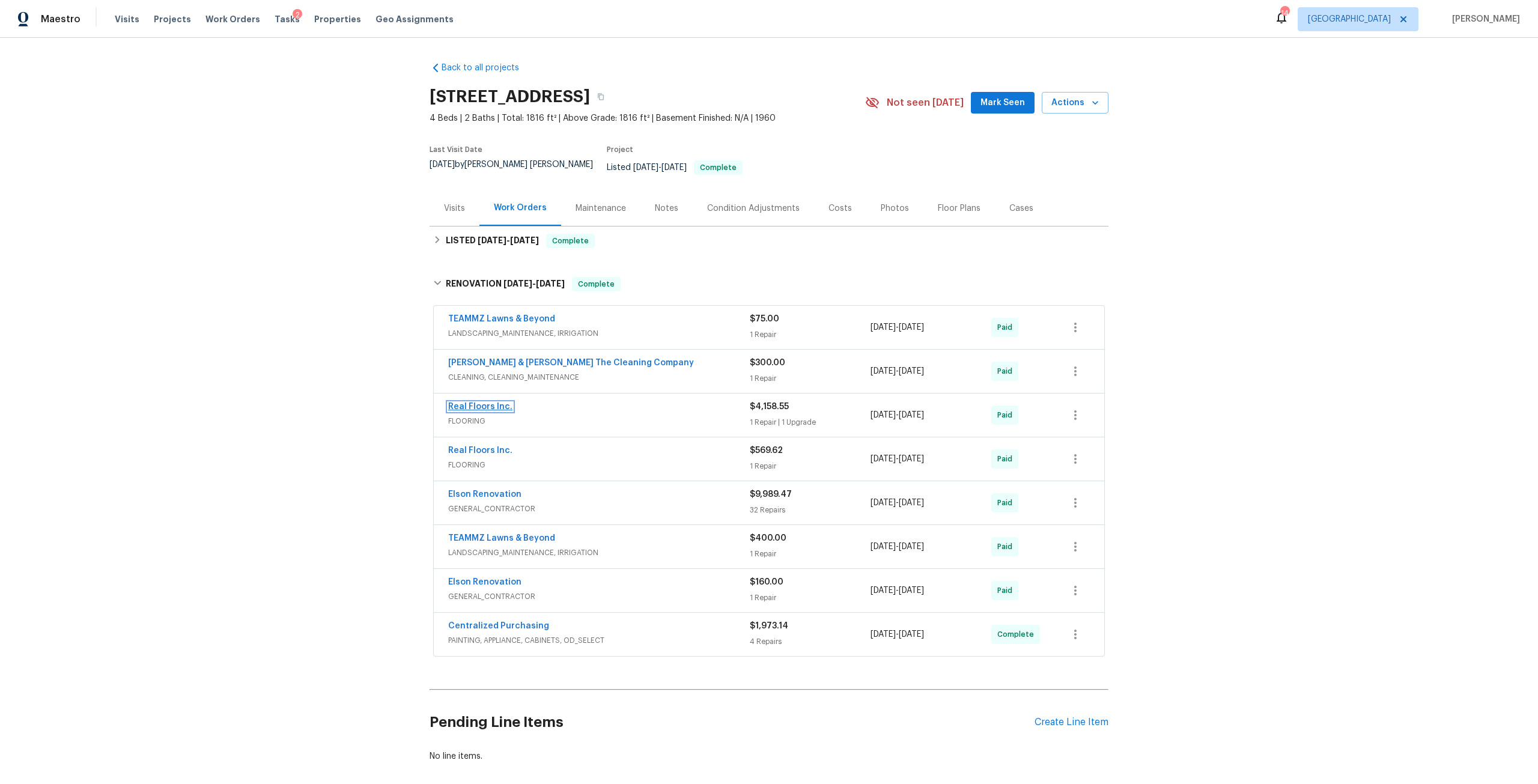
click at [480, 402] on link "Real Floors Inc." at bounding box center [480, 406] width 65 height 8
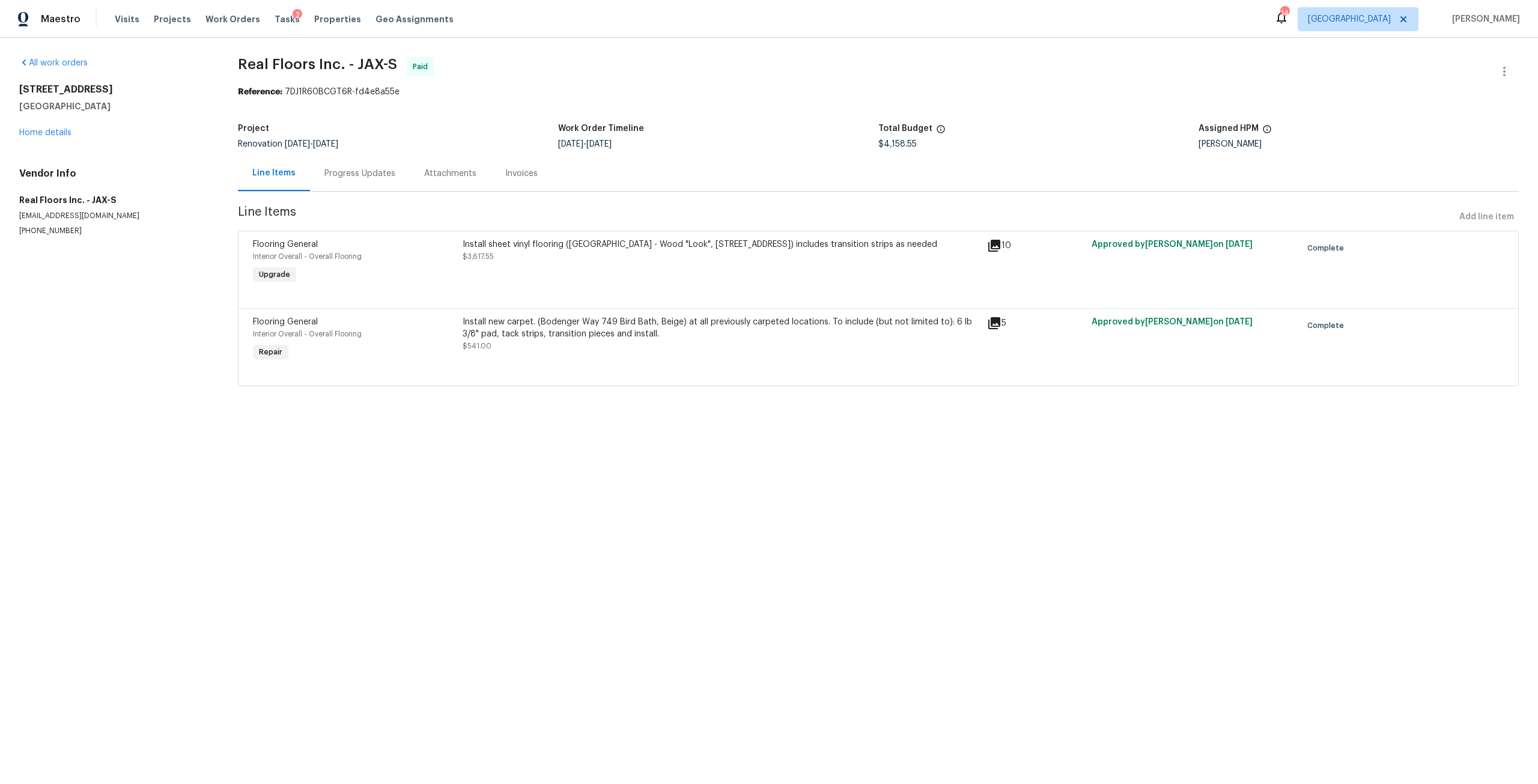
click at [610, 255] on div "Install sheet vinyl flooring (Sugar Valley - Wood "Look", 565 Beacon Hill) incl…" at bounding box center [721, 250] width 518 height 24
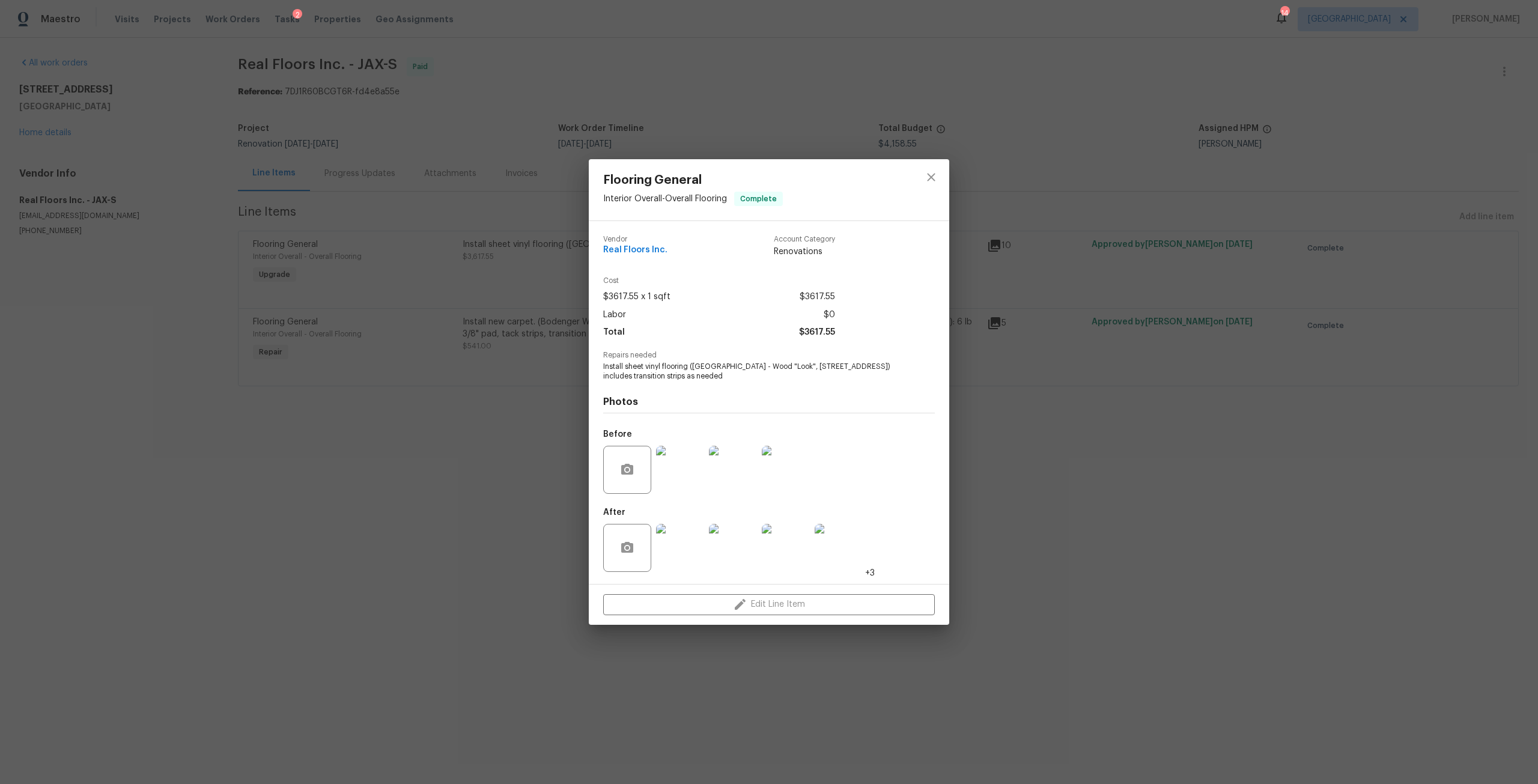
click at [684, 486] on img at bounding box center [680, 469] width 48 height 48
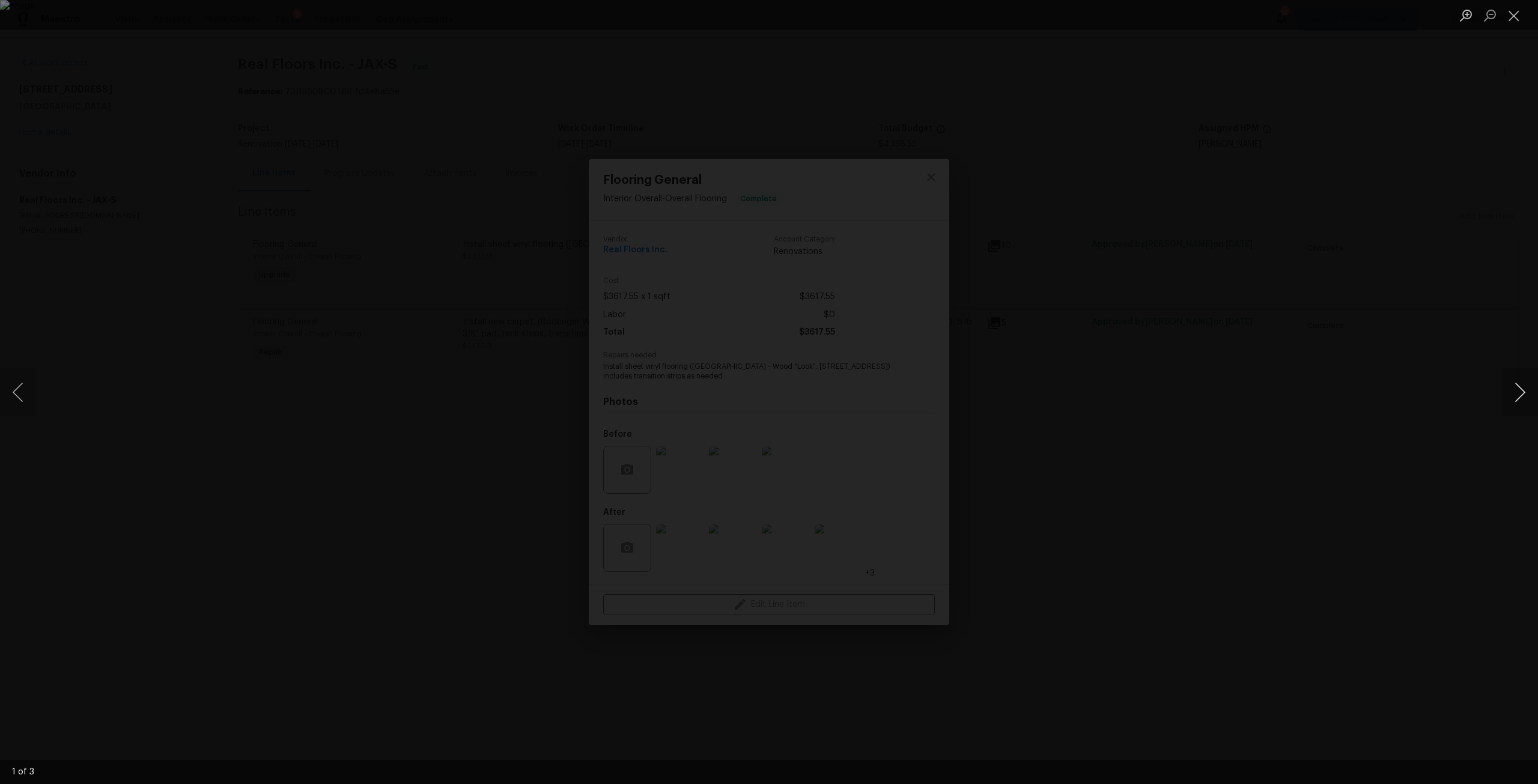
click at [1511, 390] on button "Next image" at bounding box center [1520, 392] width 36 height 48
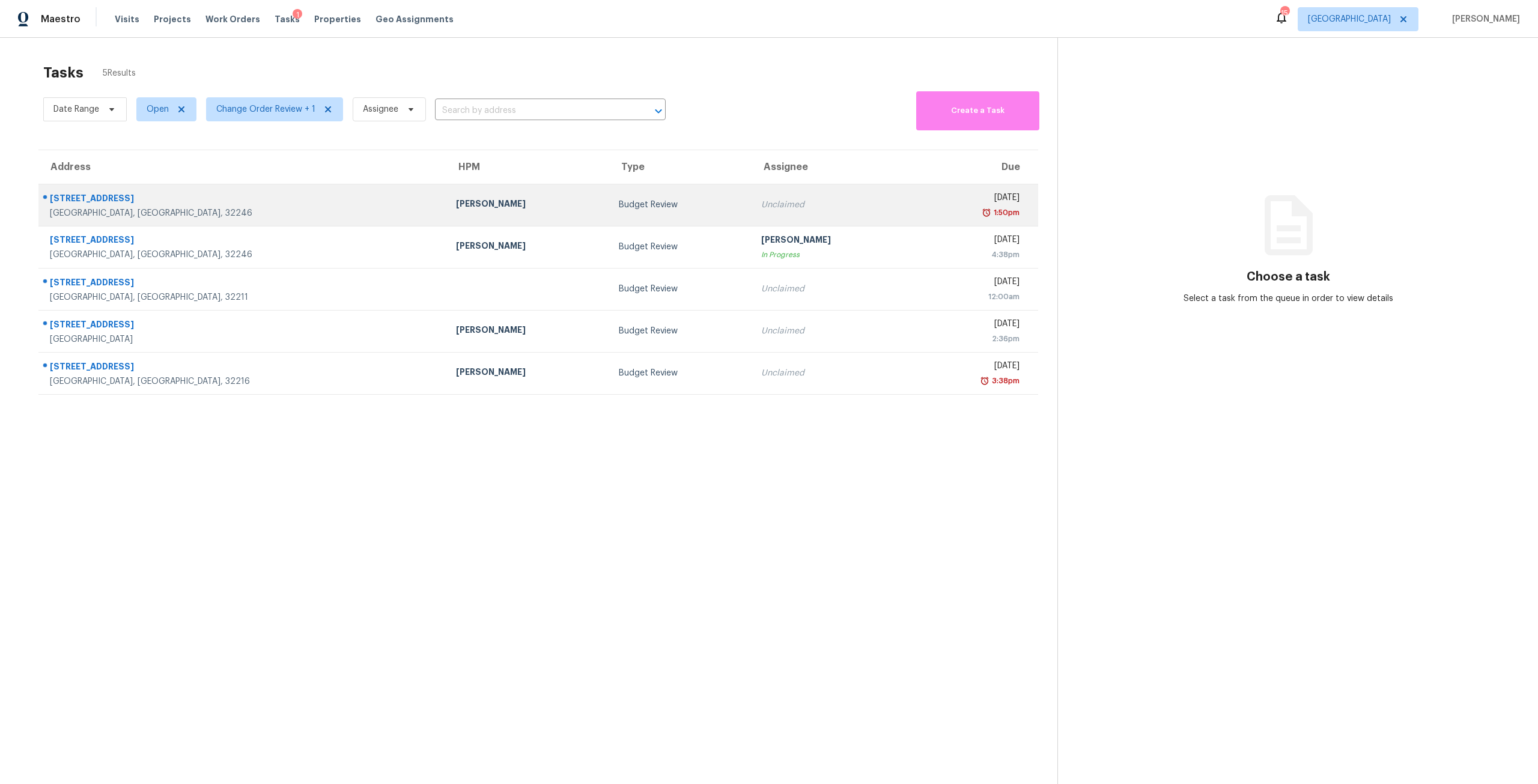
click at [792, 216] on td "Unclaimed" at bounding box center [832, 204] width 162 height 42
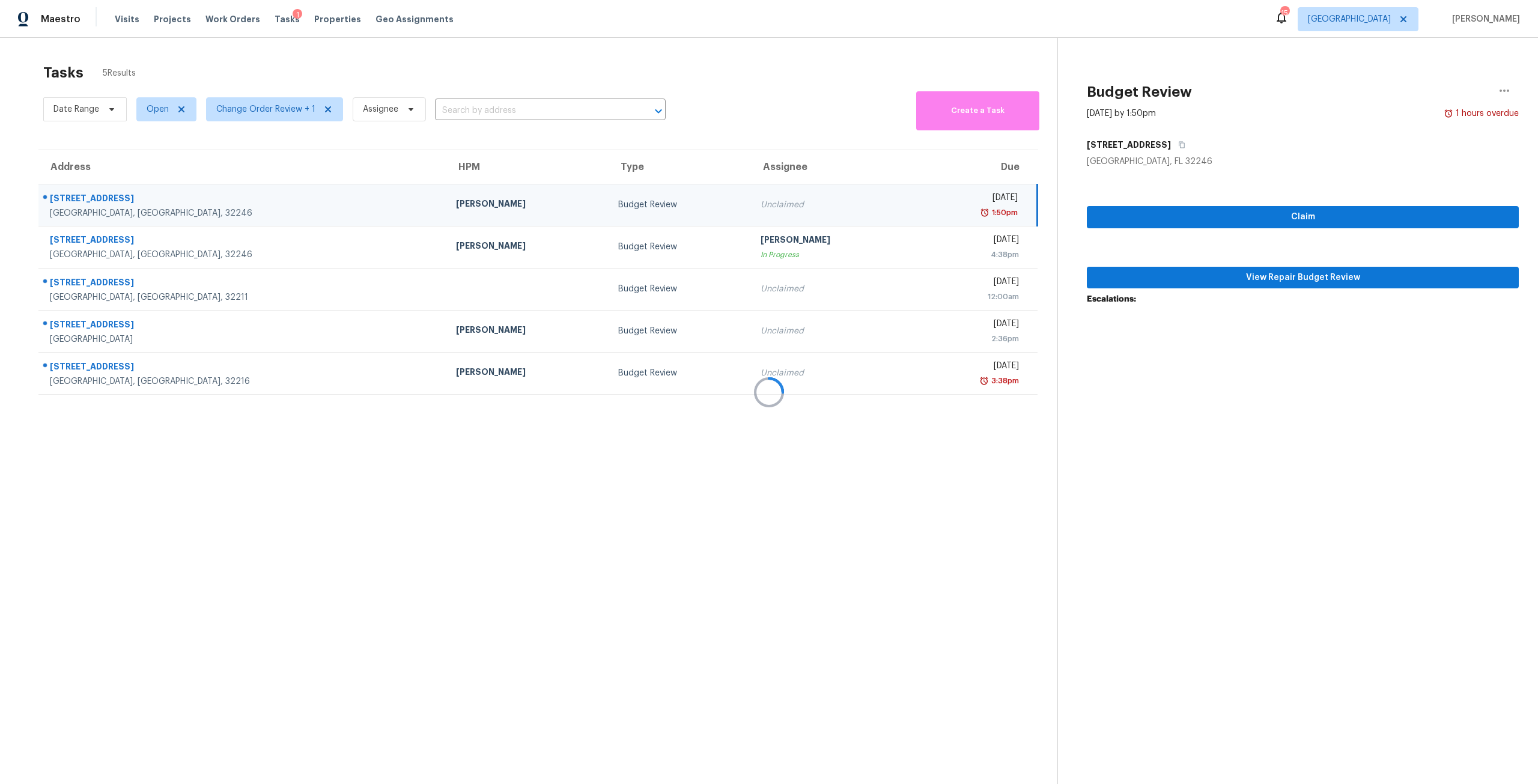
click at [1263, 270] on div at bounding box center [769, 392] width 1538 height 784
click at [1248, 277] on div at bounding box center [769, 392] width 1538 height 784
click at [331, 23] on span "Properties" at bounding box center [337, 19] width 47 height 12
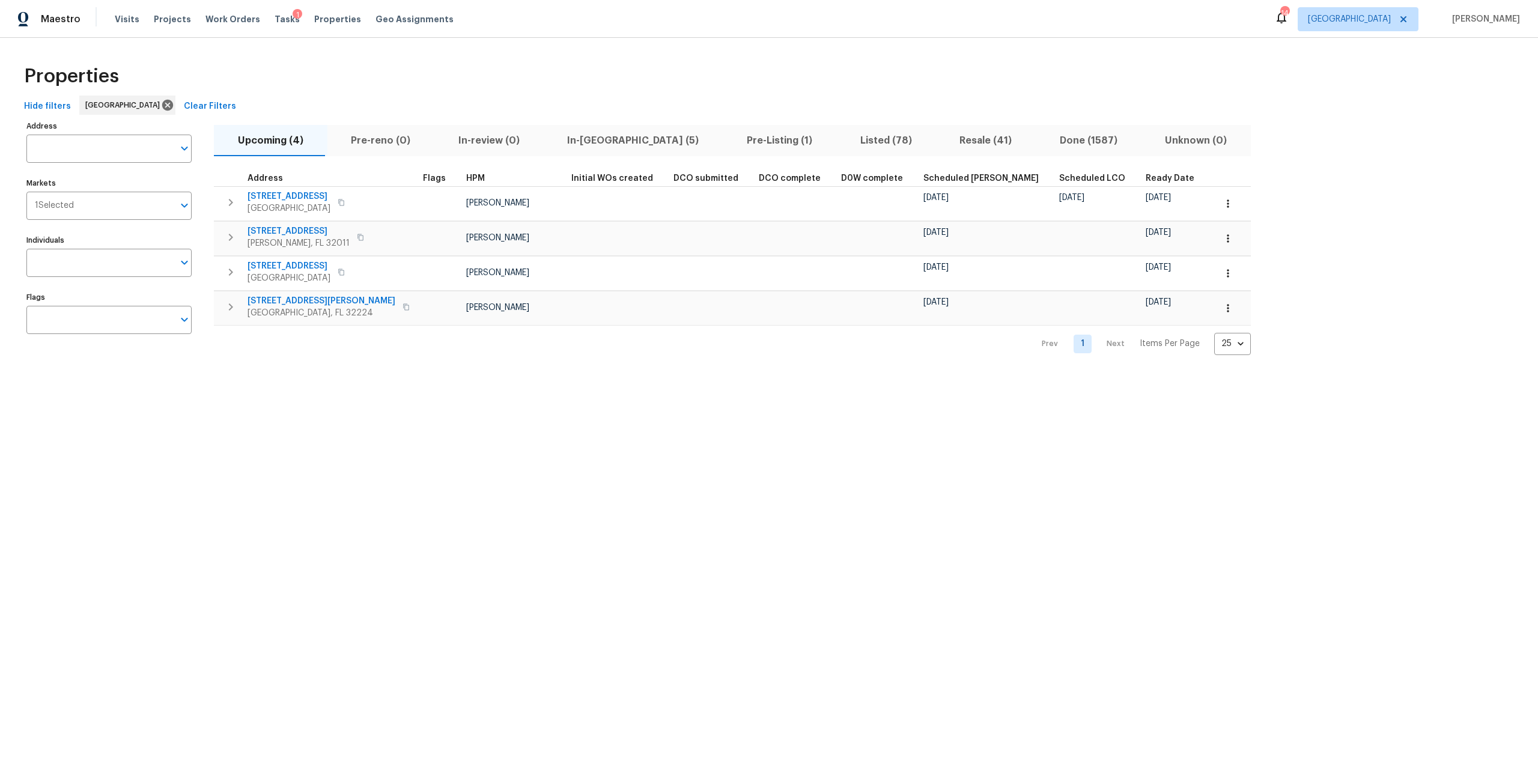
click at [593, 142] on span "In-reno (5)" at bounding box center [633, 141] width 165 height 17
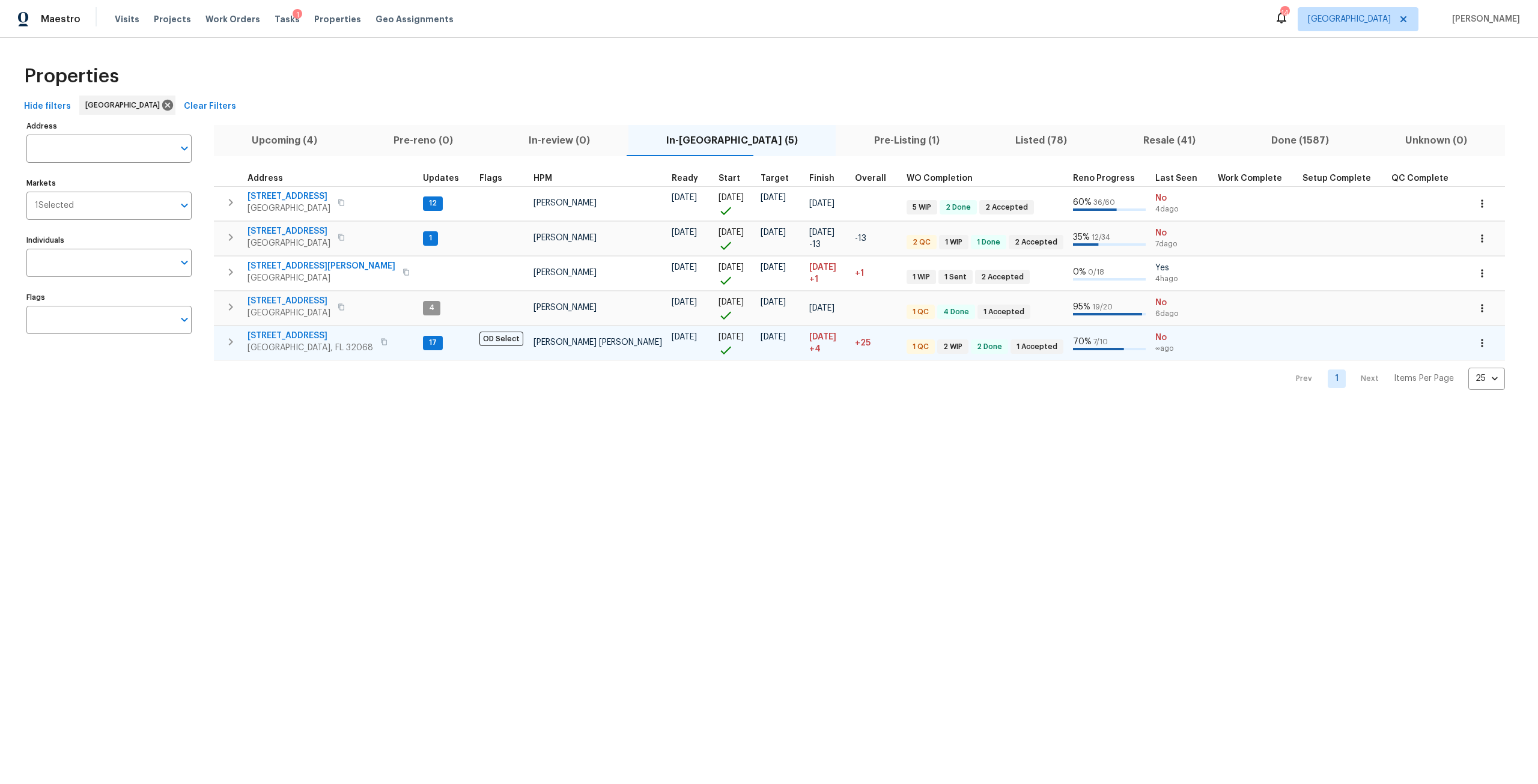
click at [297, 335] on span "2070 Tickford St" at bounding box center [311, 335] width 126 height 12
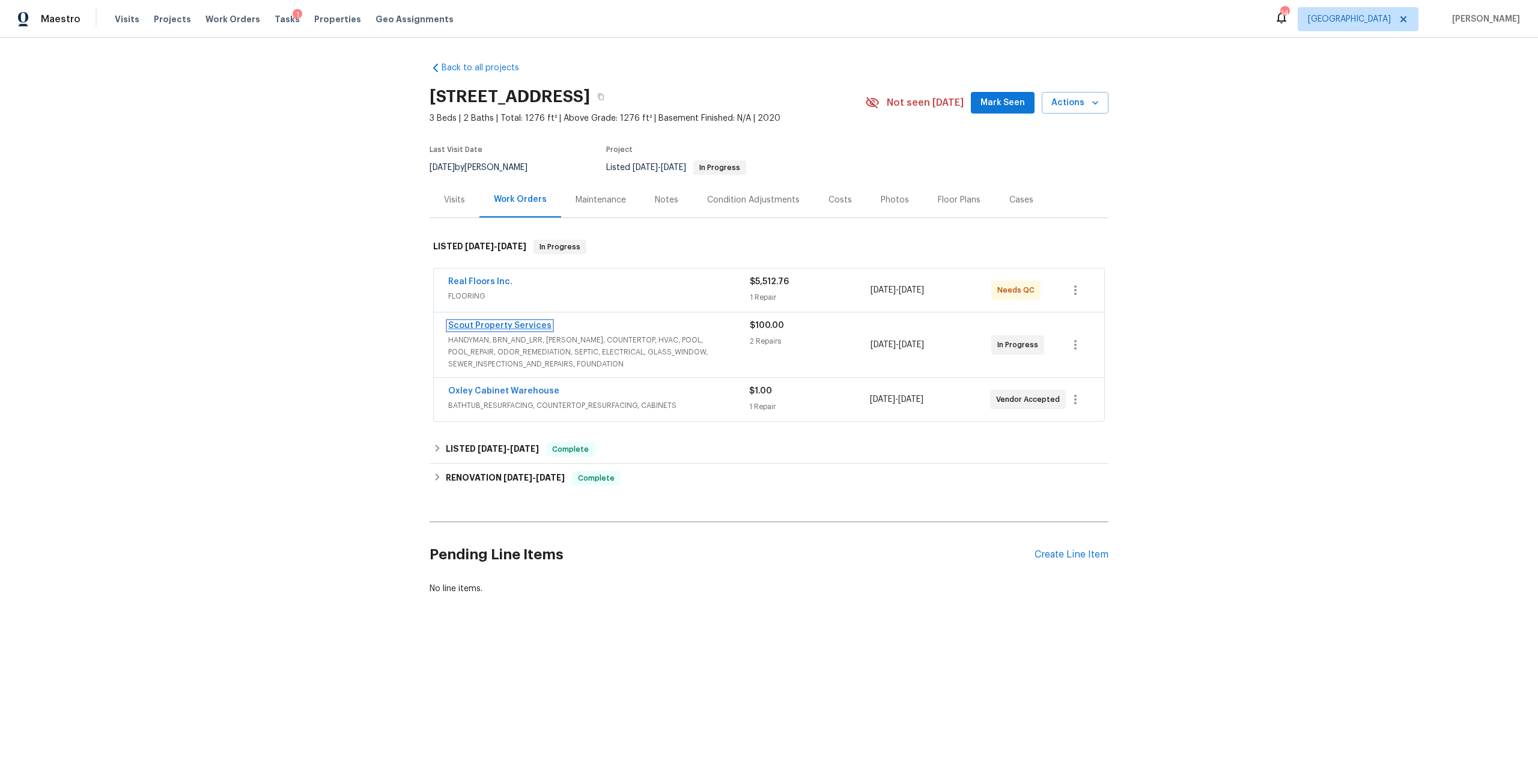
click at [504, 329] on link "Scout Property Services" at bounding box center [499, 325] width 104 height 8
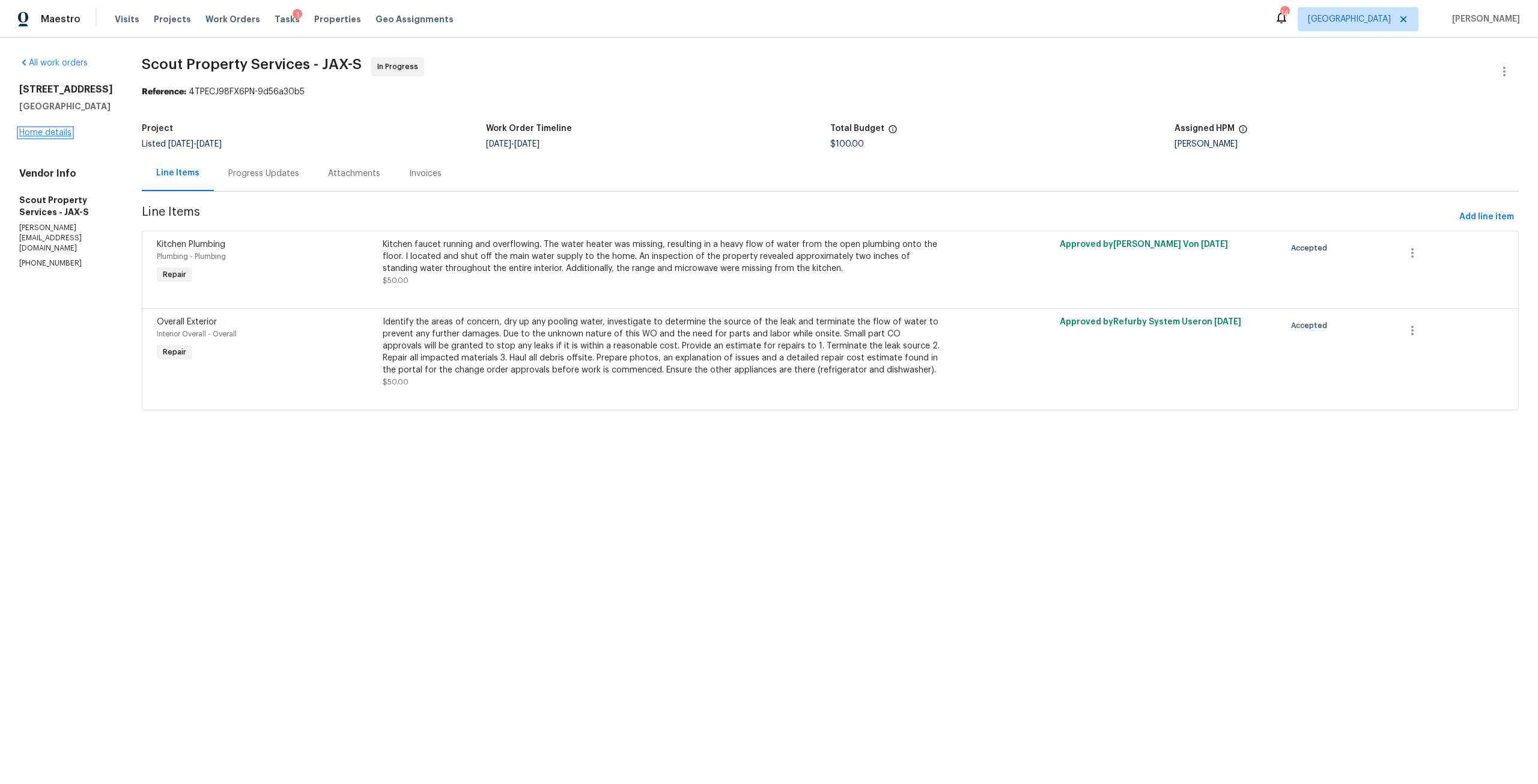
click at [55, 137] on link "Home details" at bounding box center [45, 132] width 52 height 8
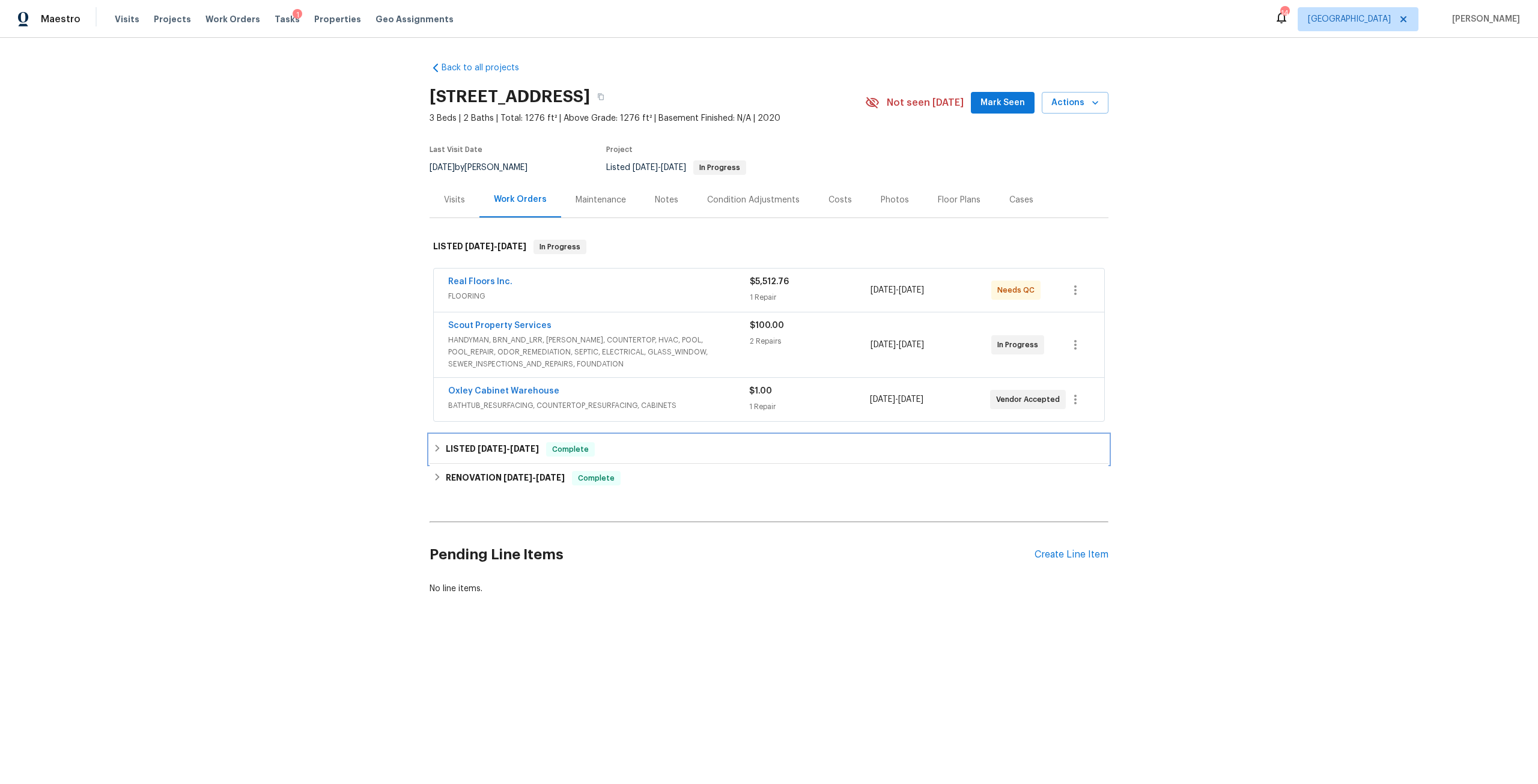
click at [520, 443] on h6 "LISTED [DATE] - [DATE]" at bounding box center [492, 449] width 93 height 14
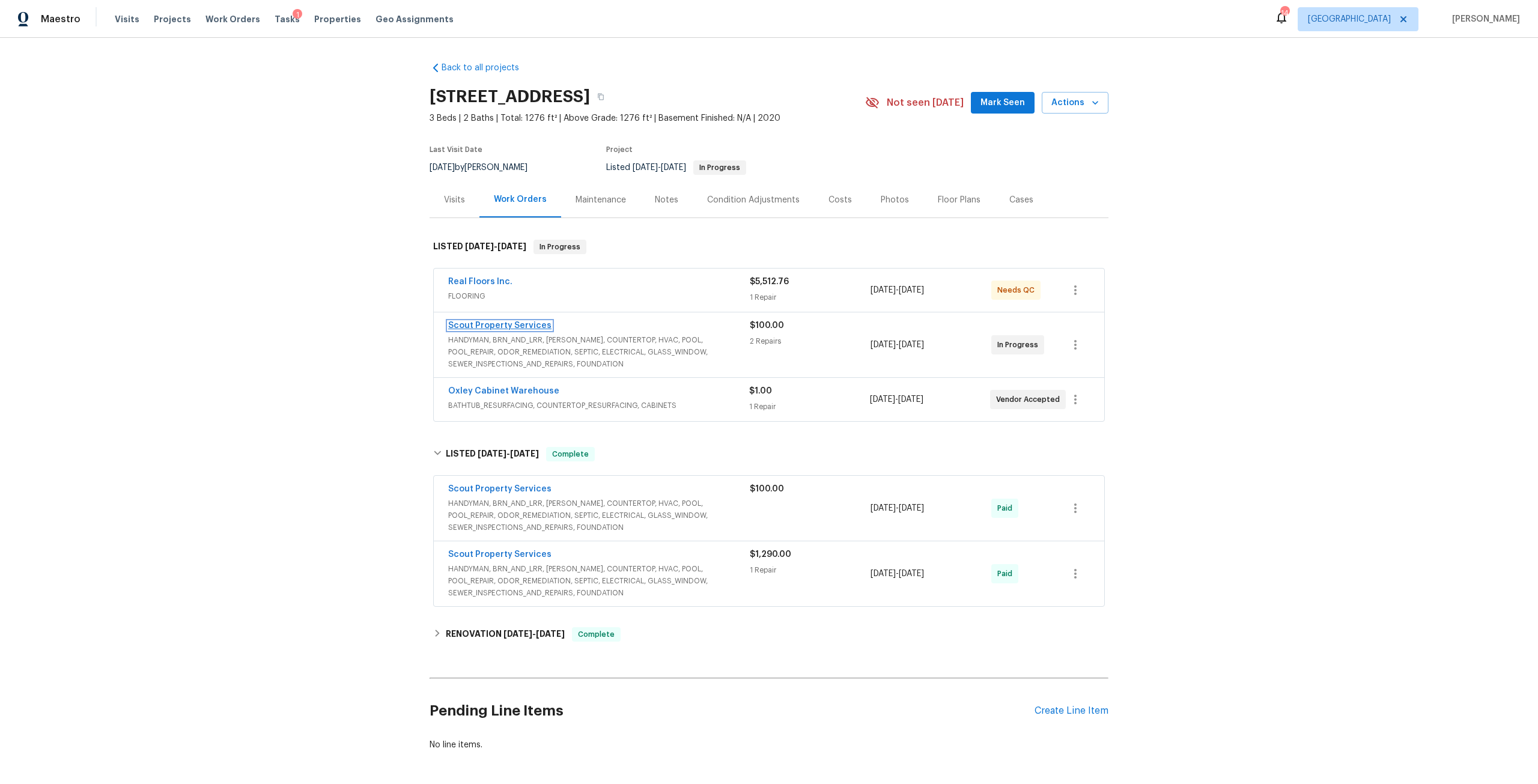
click at [510, 324] on link "Scout Property Services" at bounding box center [499, 325] width 104 height 8
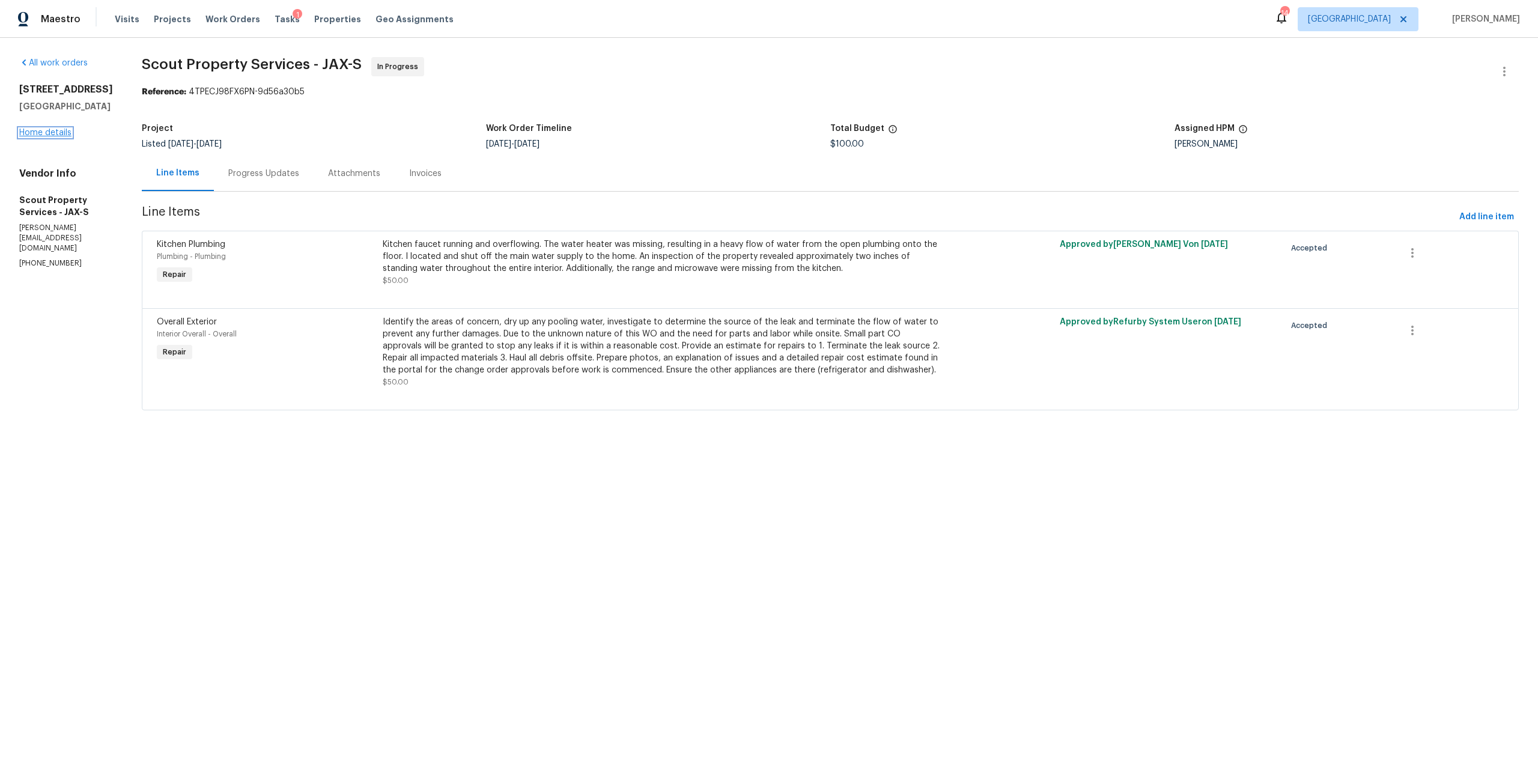
click at [61, 137] on link "Home details" at bounding box center [45, 132] width 52 height 8
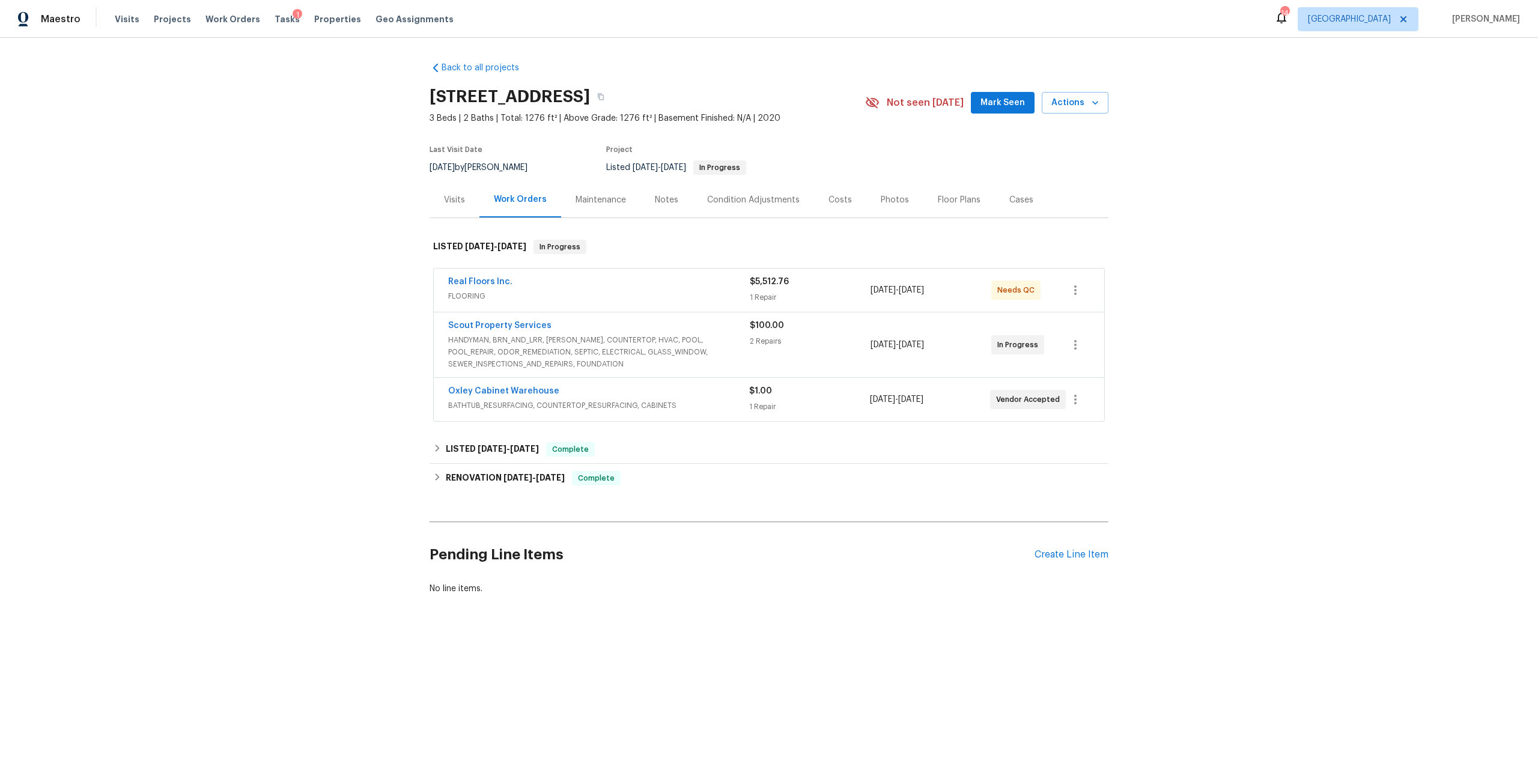
click at [513, 320] on span "Scout Property Services" at bounding box center [499, 325] width 104 height 12
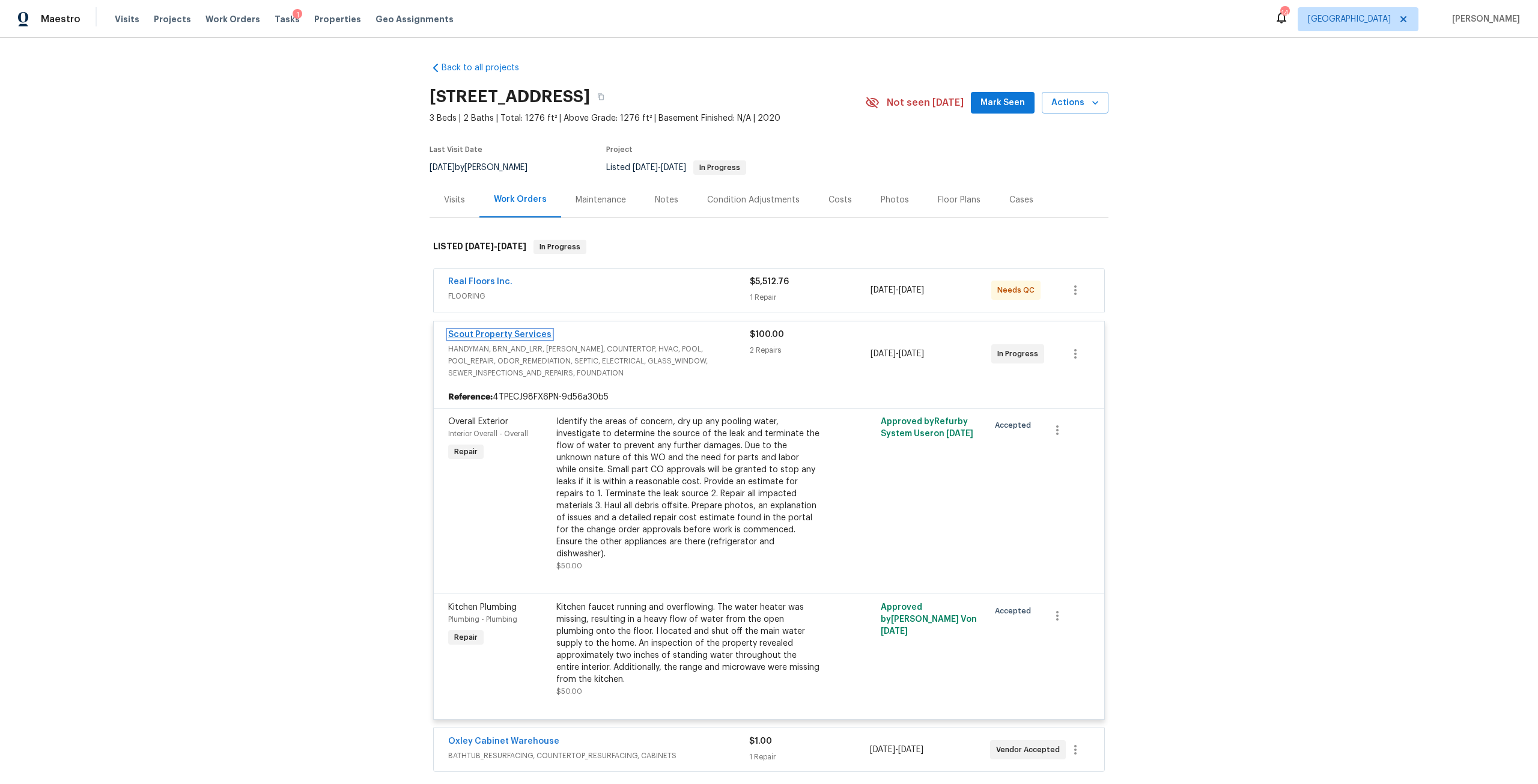
click at [527, 338] on link "Scout Property Services" at bounding box center [499, 334] width 104 height 8
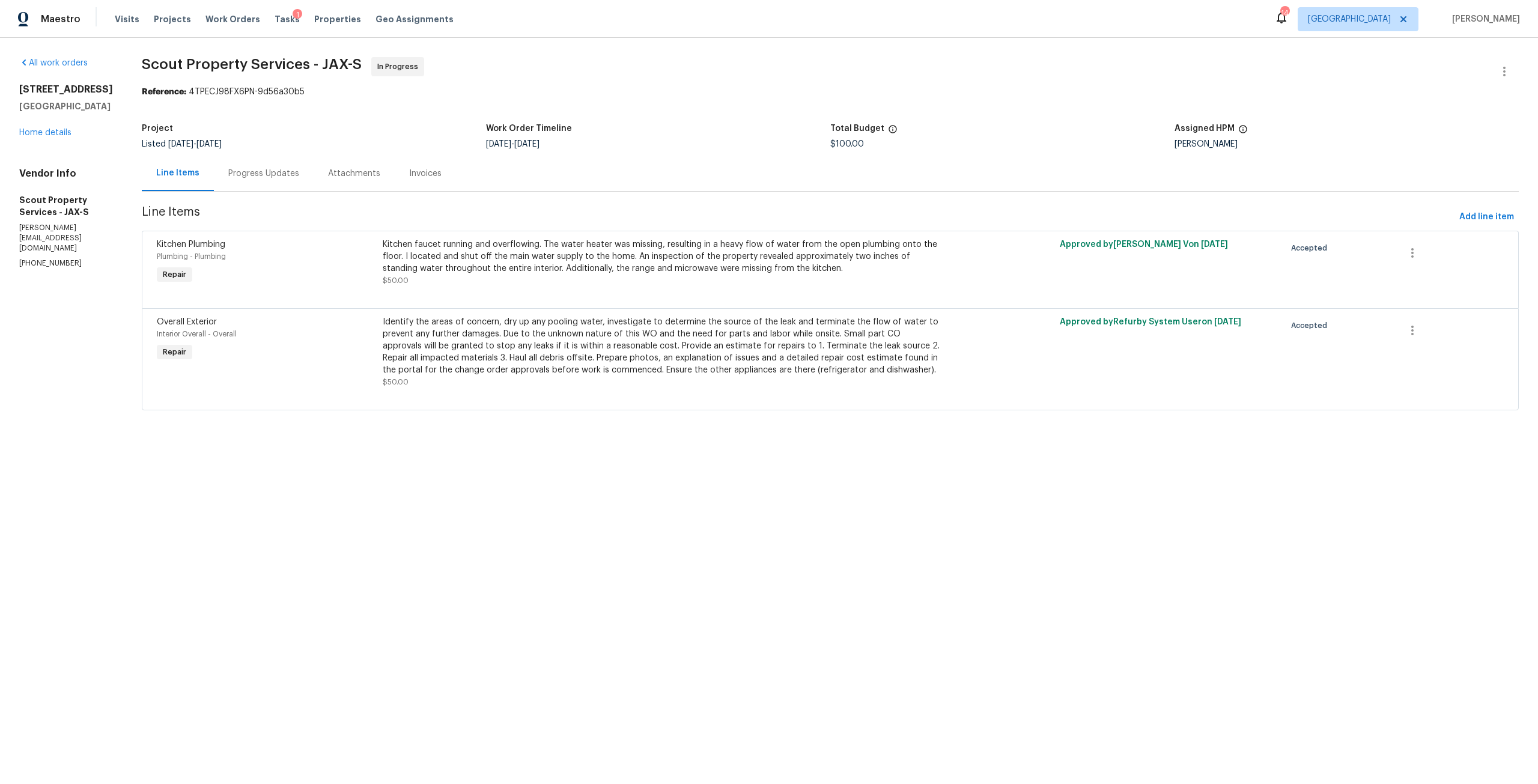
click at [263, 167] on div "Progress Updates" at bounding box center [264, 173] width 71 height 12
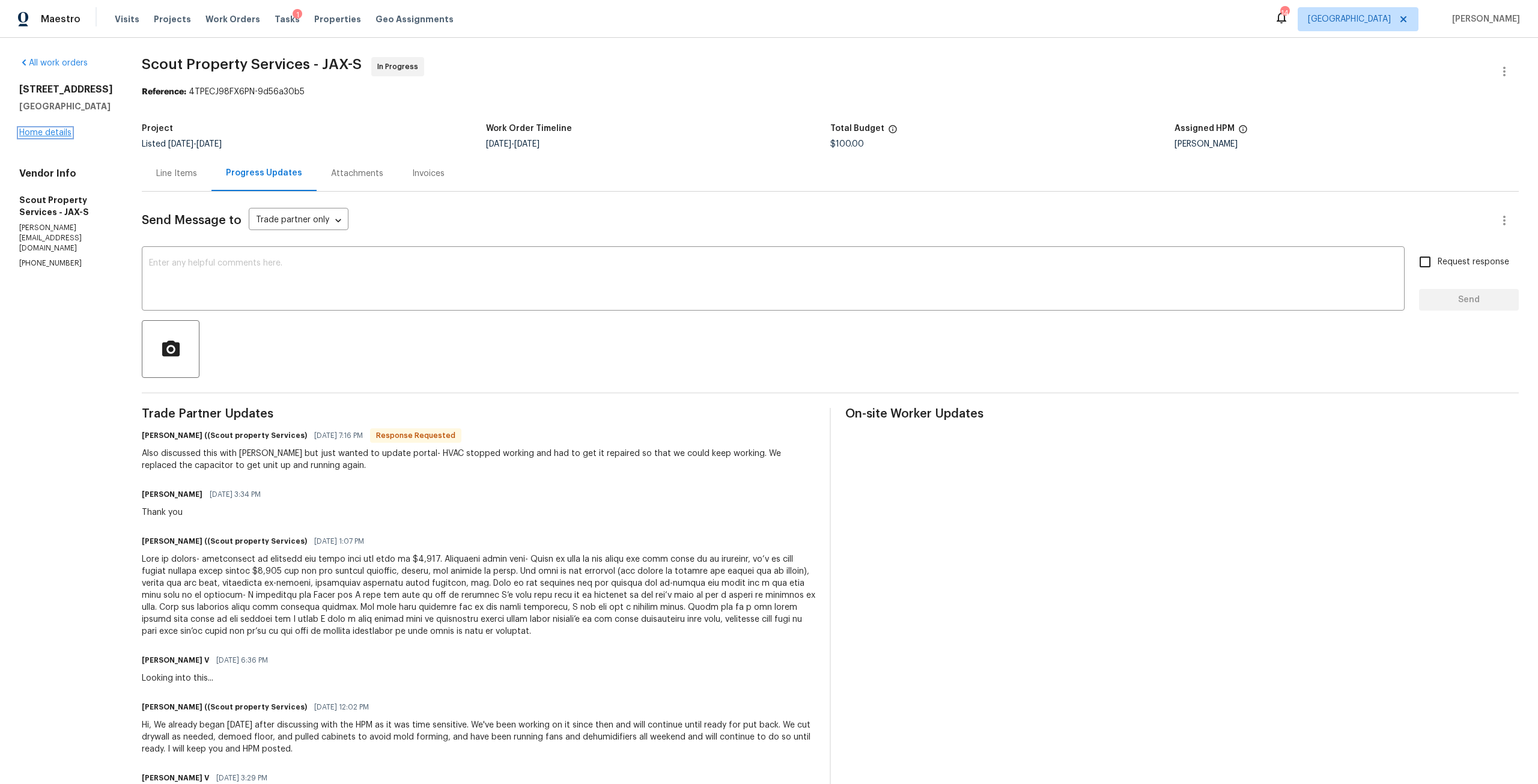
click at [60, 137] on link "Home details" at bounding box center [45, 132] width 52 height 8
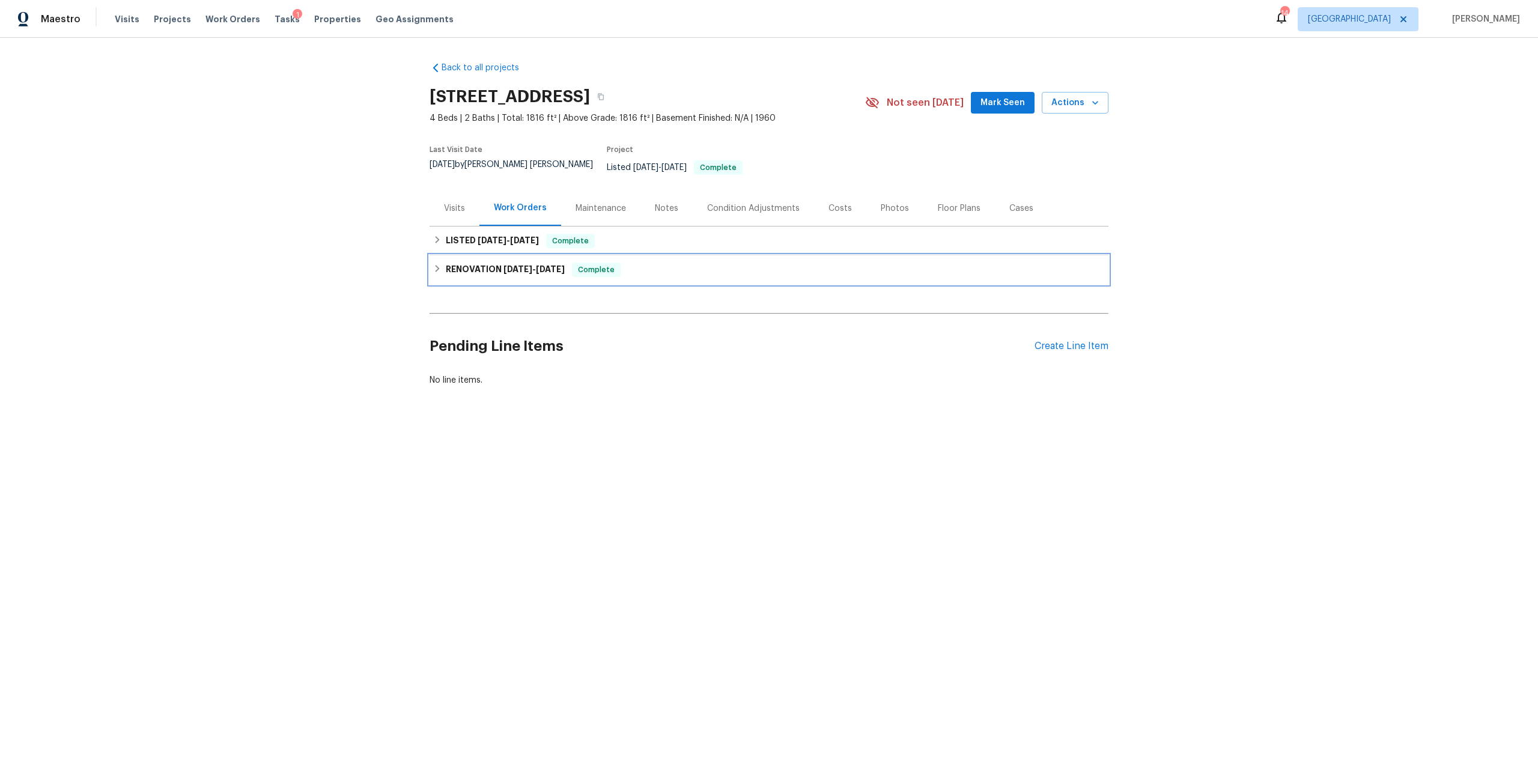
click at [535, 265] on span "[DATE] - [DATE]" at bounding box center [534, 269] width 61 height 8
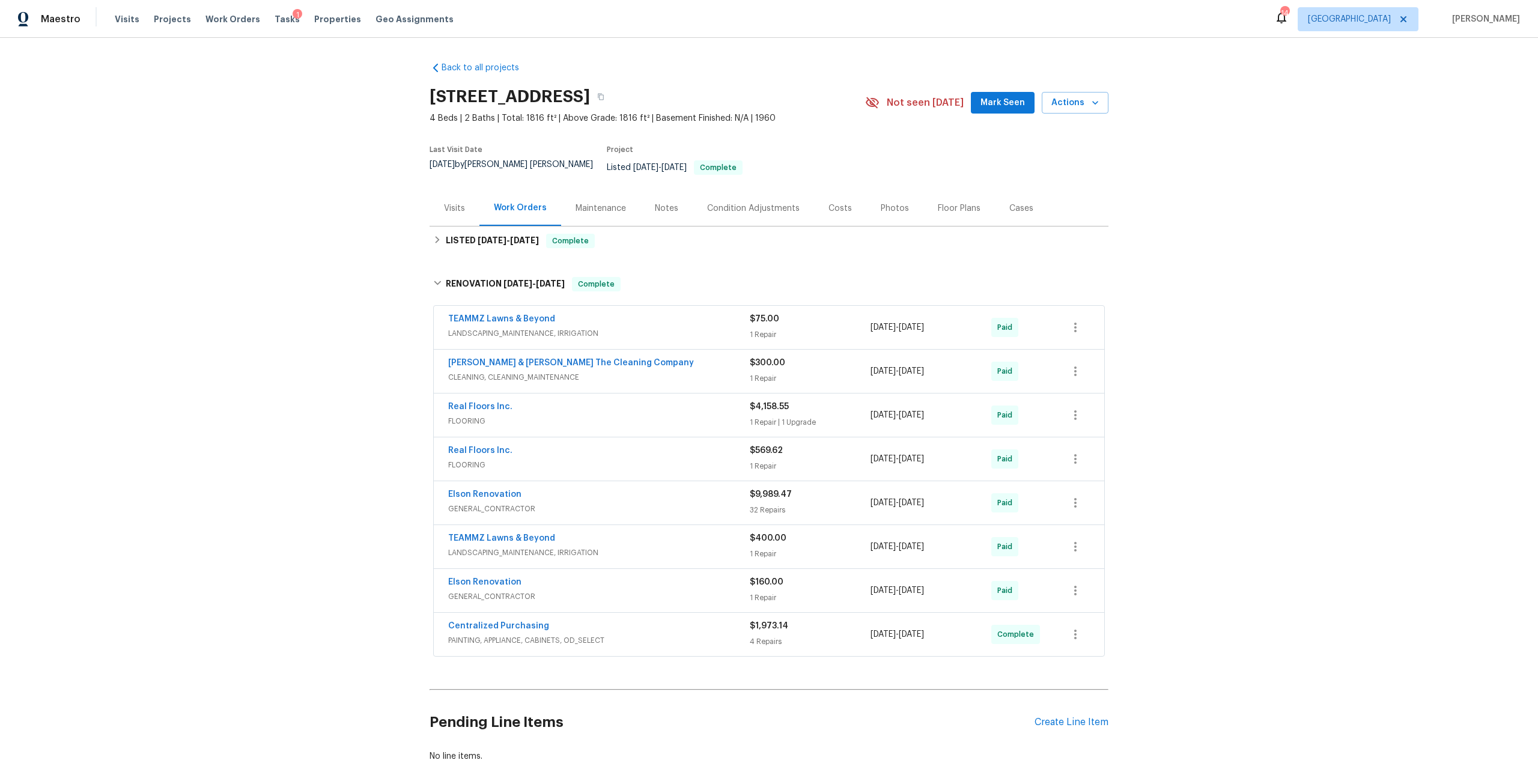
click at [671, 202] on div "Notes" at bounding box center [667, 208] width 23 height 12
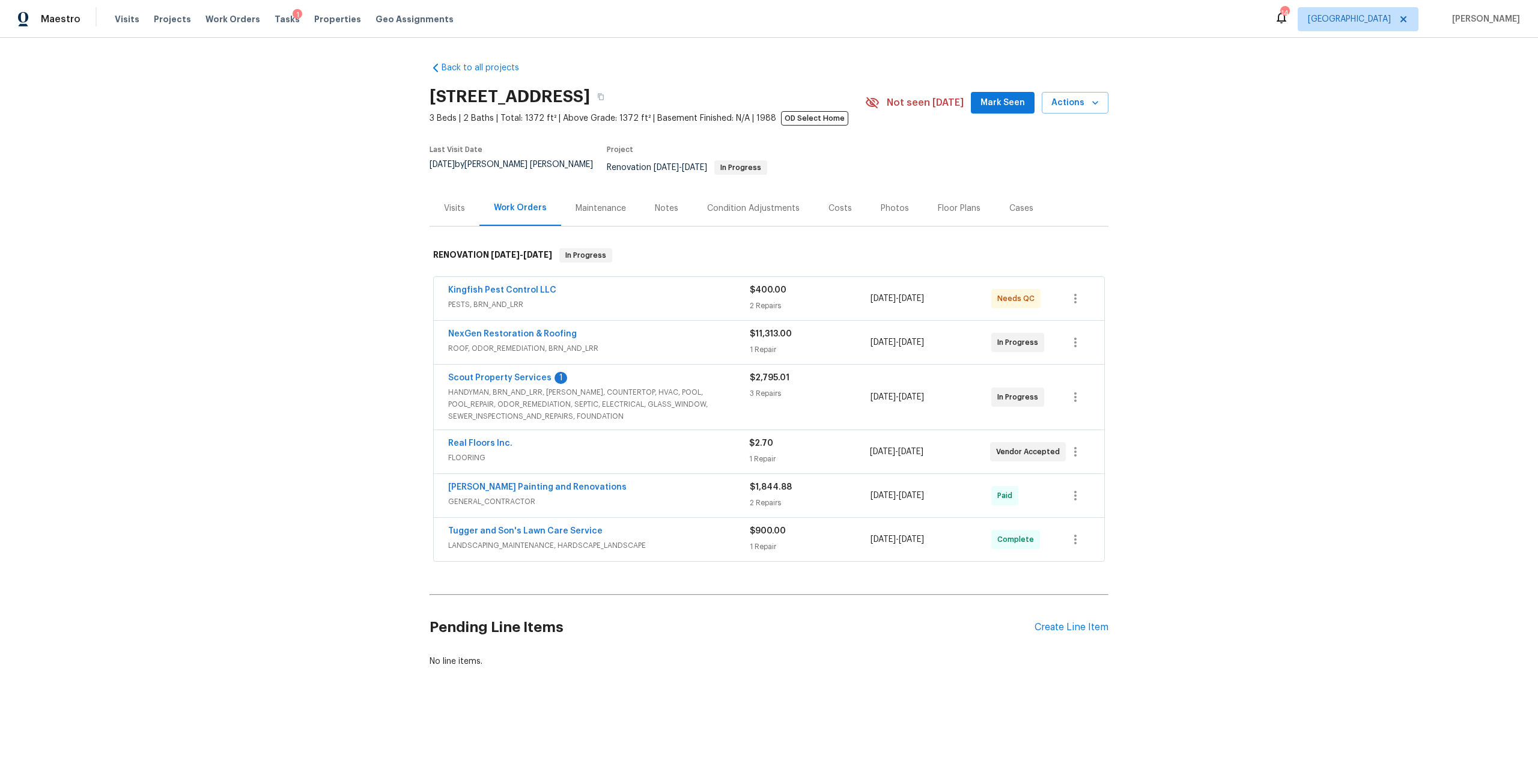
click at [744, 209] on div "Condition Adjustments" at bounding box center [753, 208] width 122 height 36
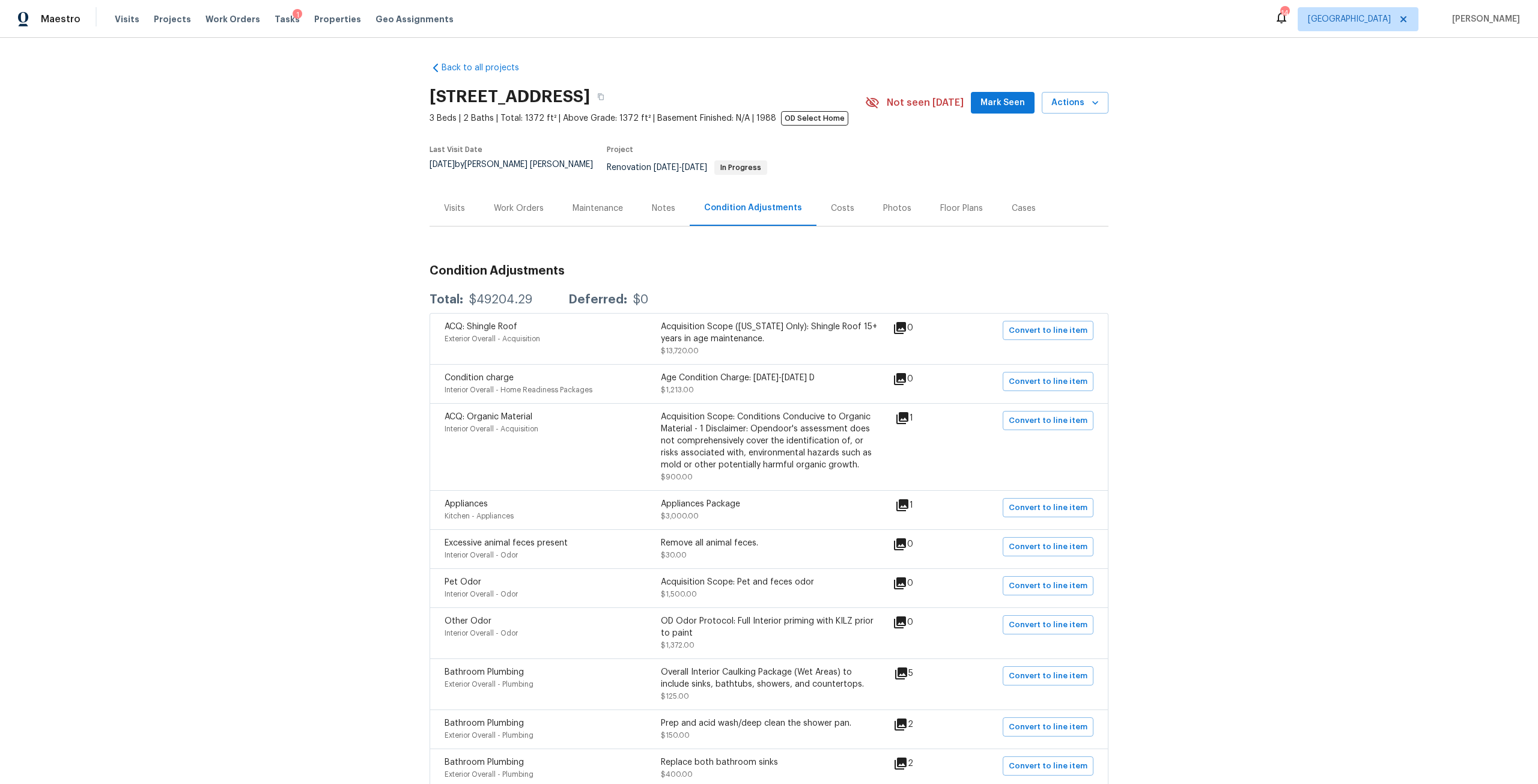
click at [904, 412] on icon at bounding box center [902, 418] width 12 height 12
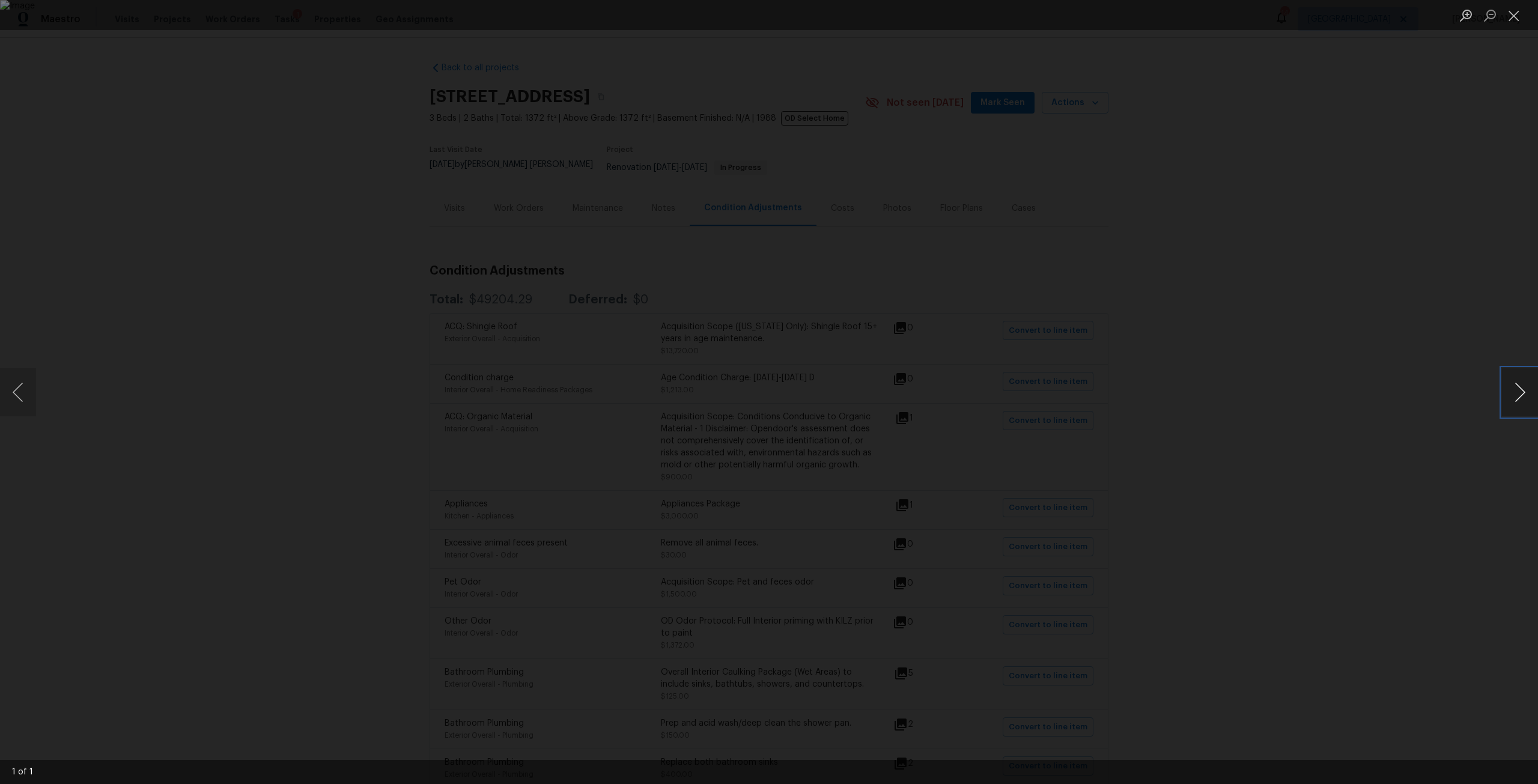
click at [1525, 379] on button "Next image" at bounding box center [1520, 392] width 36 height 48
click at [1360, 380] on div "Lightbox" at bounding box center [769, 392] width 1538 height 784
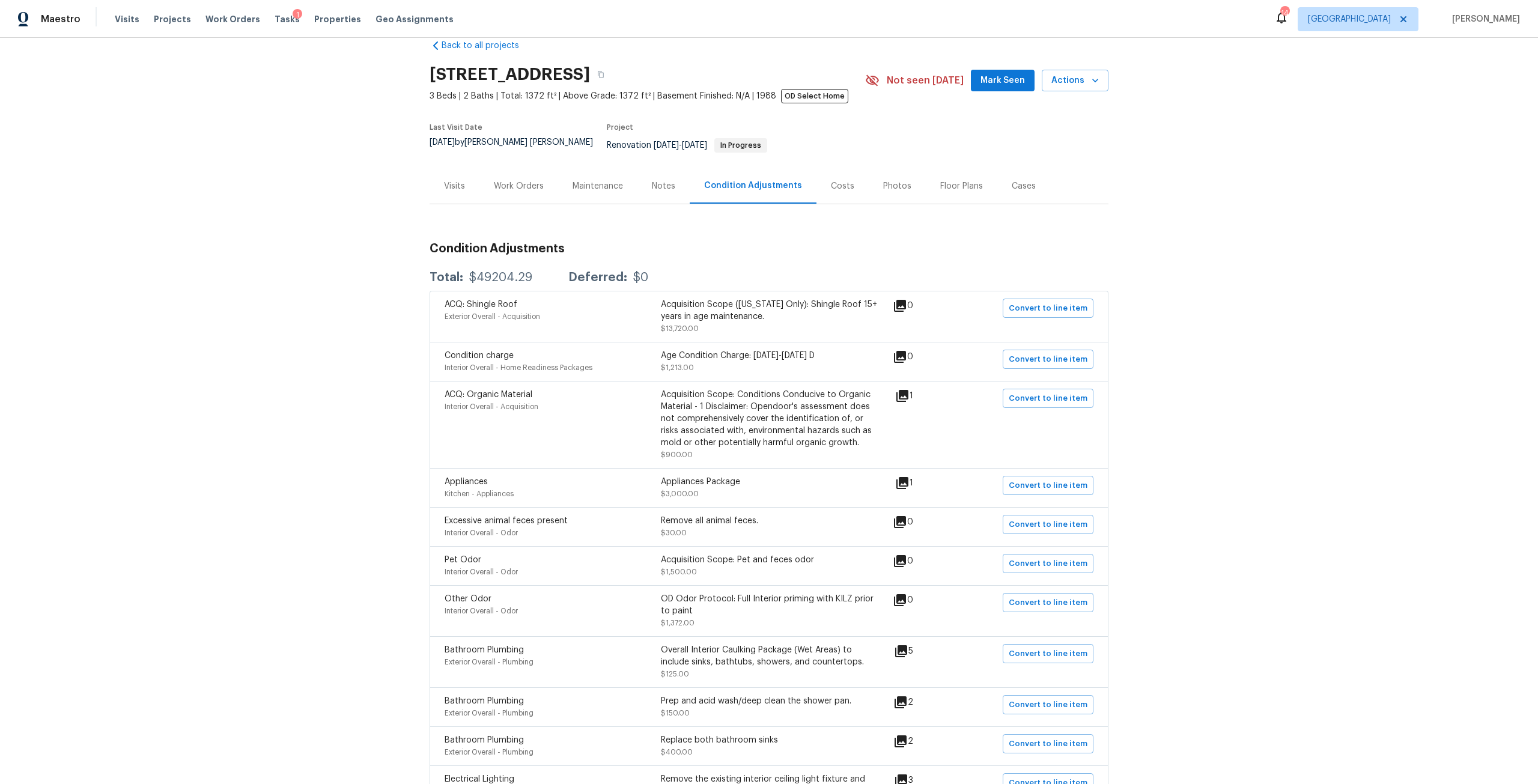
scroll to position [60, 0]
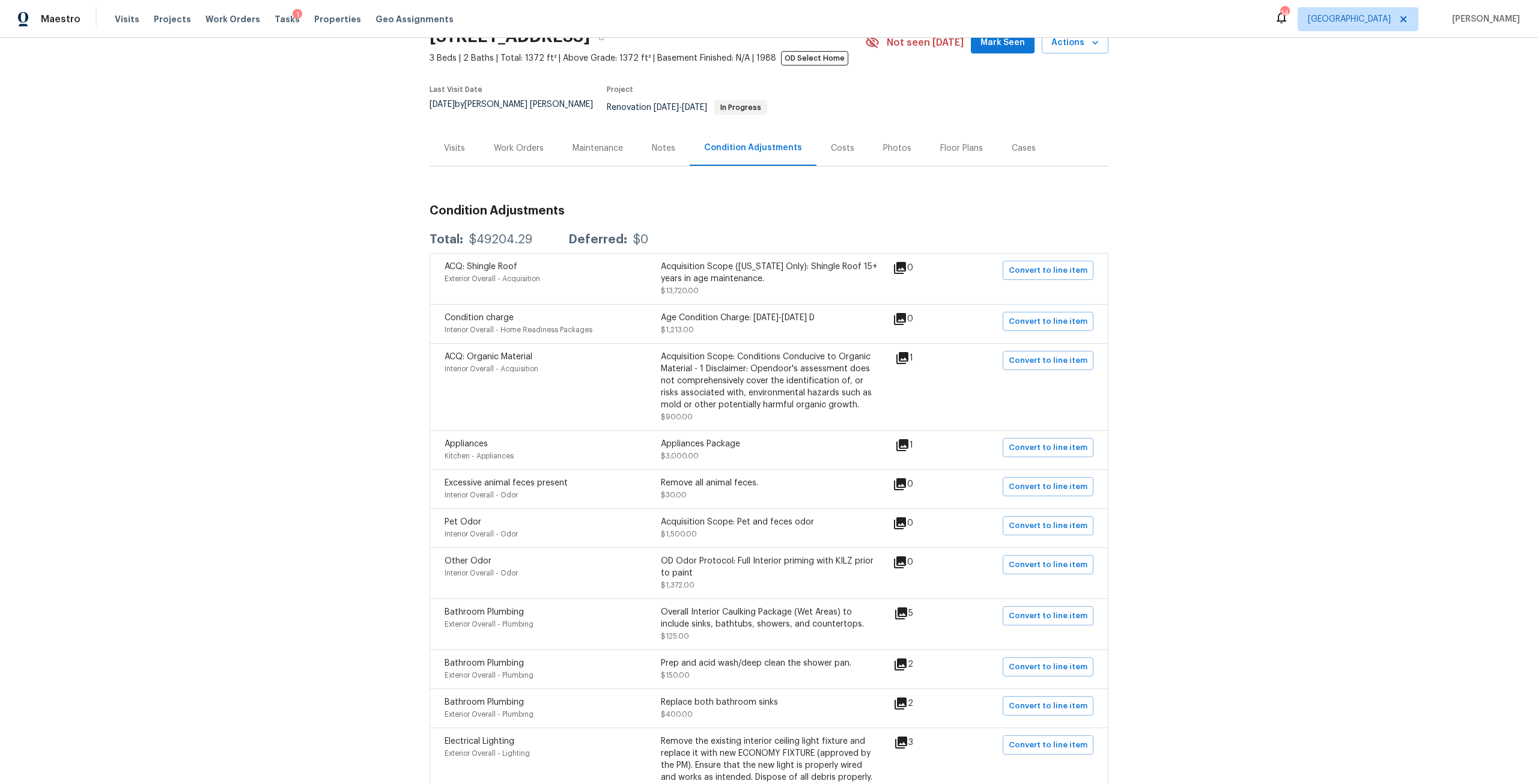
click at [907, 439] on icon at bounding box center [902, 445] width 12 height 12
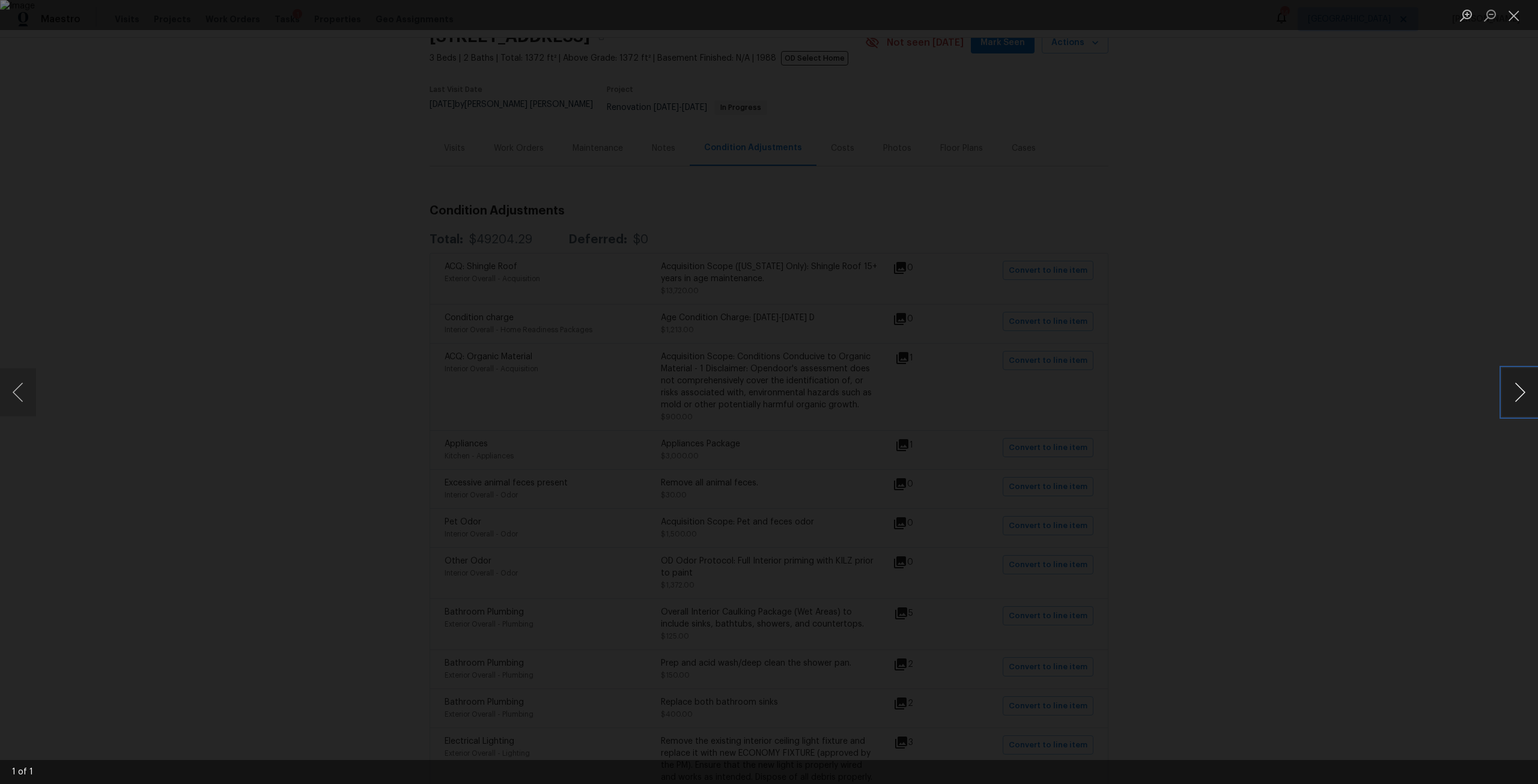
click at [1515, 402] on button "Next image" at bounding box center [1520, 392] width 36 height 48
click at [1341, 349] on div "Lightbox" at bounding box center [769, 392] width 1538 height 784
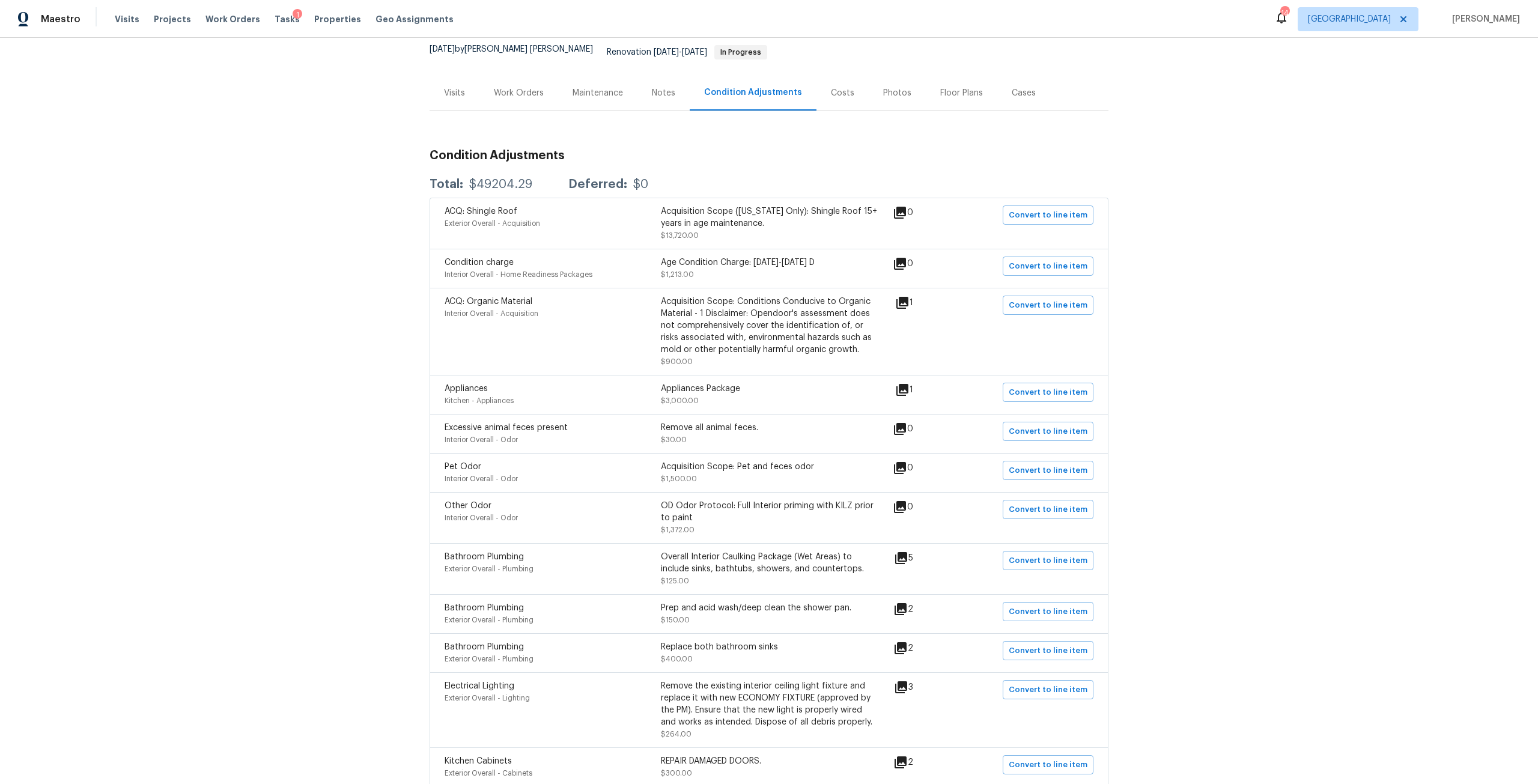
scroll to position [120, 0]
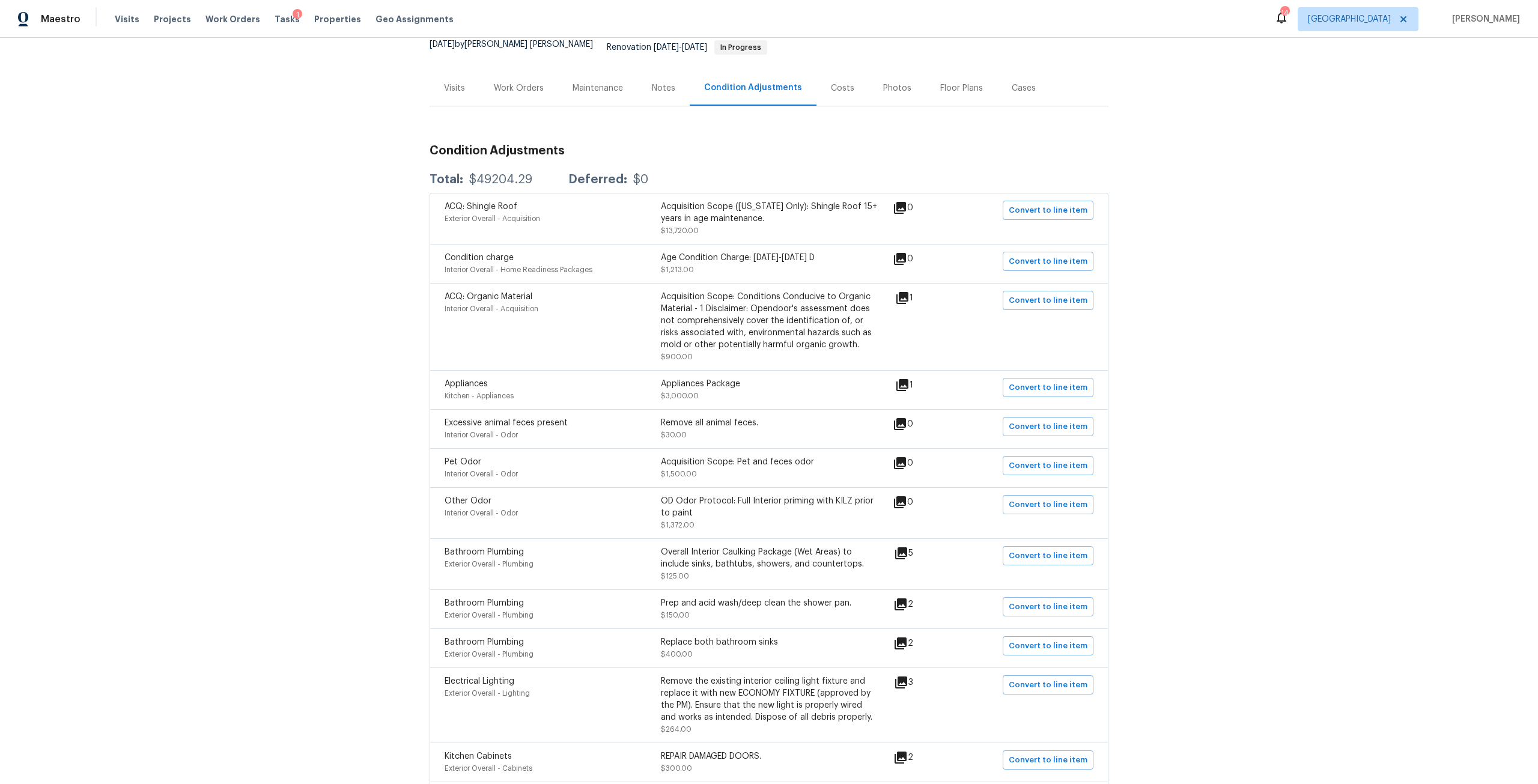
click at [891, 549] on div "Bathroom Plumbing Exterior Overall - Plumbing Overall Interior Caulking Package…" at bounding box center [669, 564] width 450 height 36
click at [914, 546] on div "5" at bounding box center [923, 552] width 58 height 14
click at [901, 547] on icon at bounding box center [901, 553] width 12 height 12
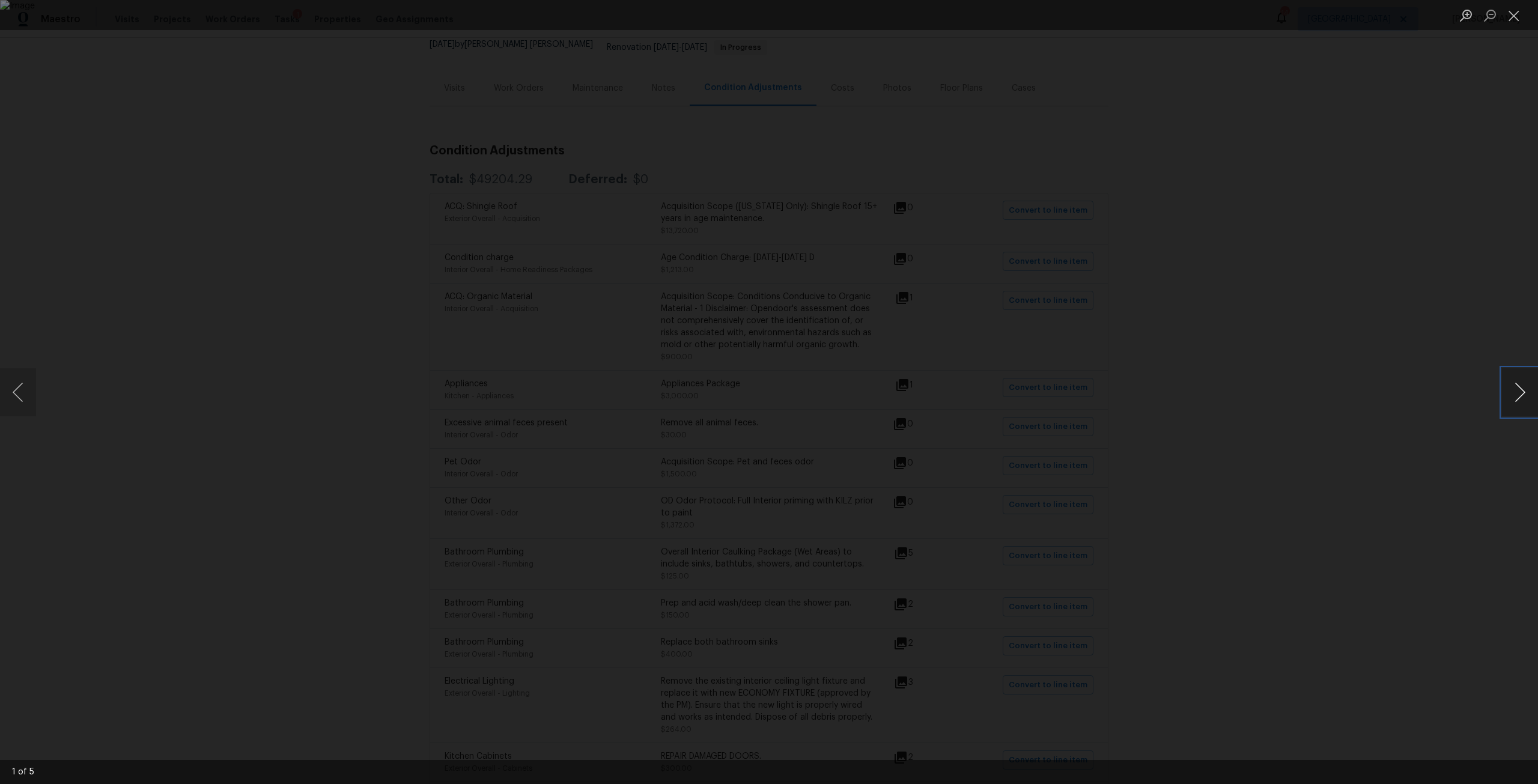
click at [1519, 399] on button "Next image" at bounding box center [1520, 392] width 36 height 48
click at [1365, 179] on div "Lightbox" at bounding box center [769, 392] width 1538 height 784
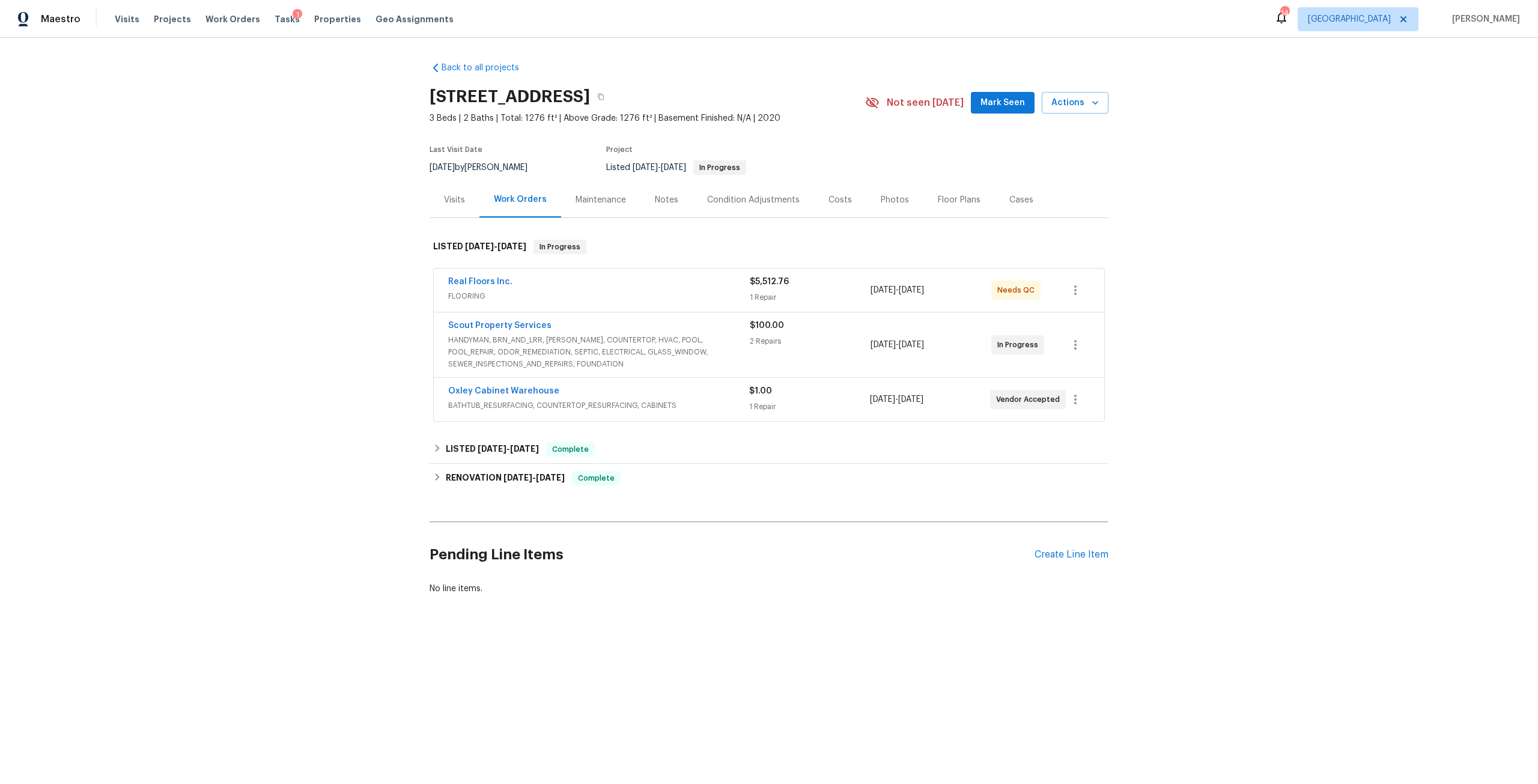
click at [533, 351] on span "HANDYMAN, BRN_AND_LRR, [PERSON_NAME], COUNTERTOP, HVAC, POOL, POOL_REPAIR, ODOR…" at bounding box center [599, 352] width 301 height 36
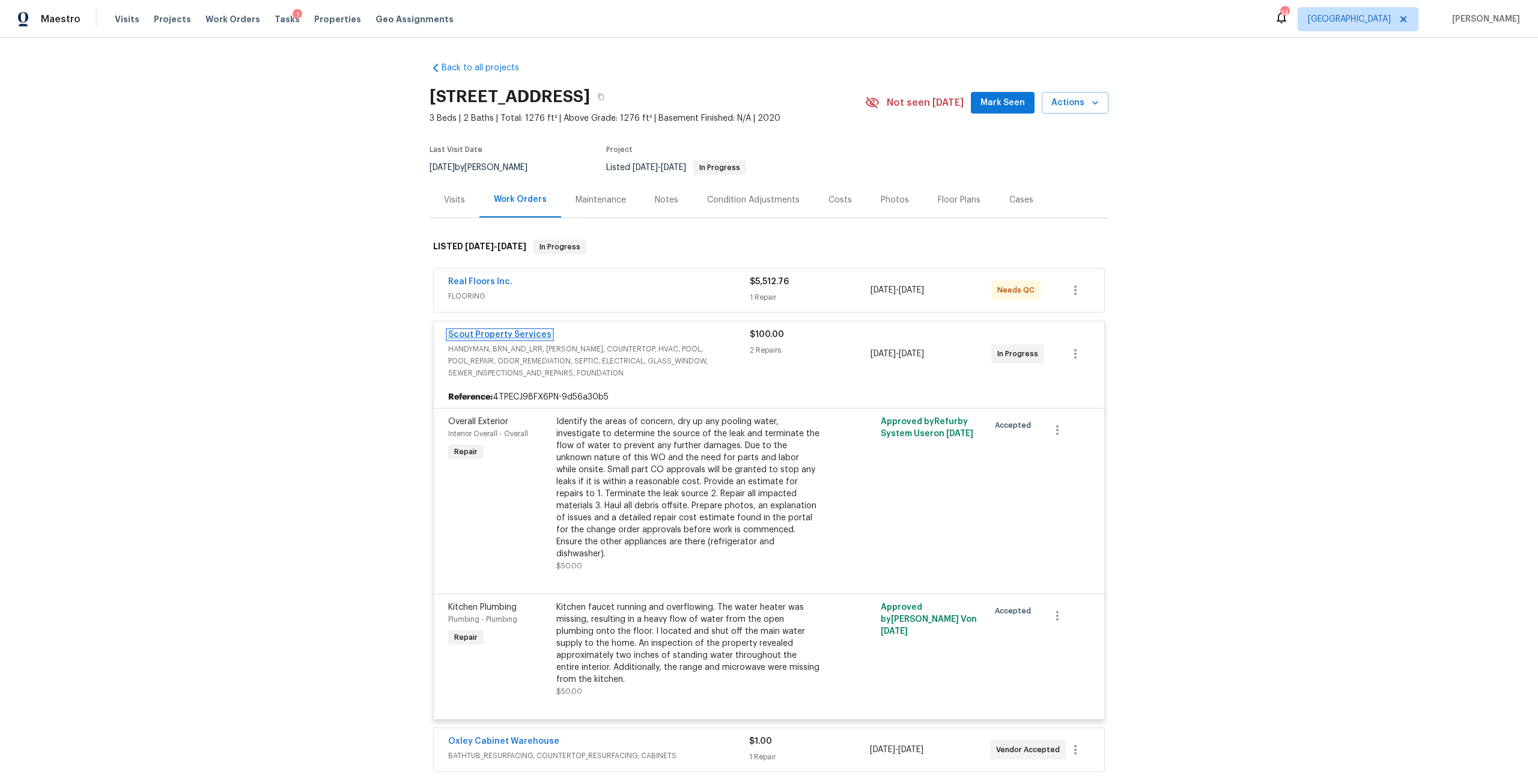
click at [506, 331] on link "Scout Property Services" at bounding box center [499, 334] width 104 height 8
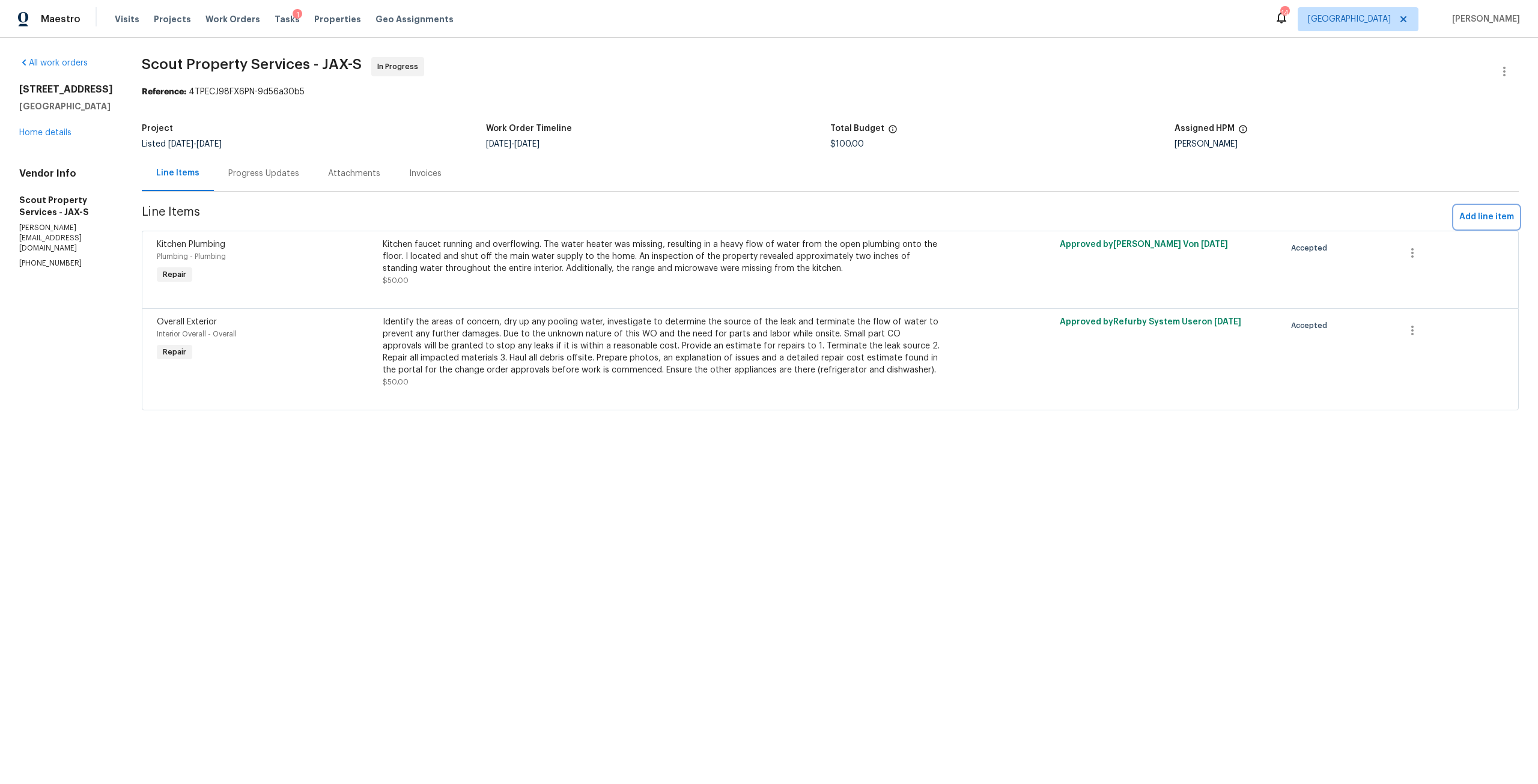
click at [1463, 224] on button "Add line item" at bounding box center [1487, 217] width 65 height 22
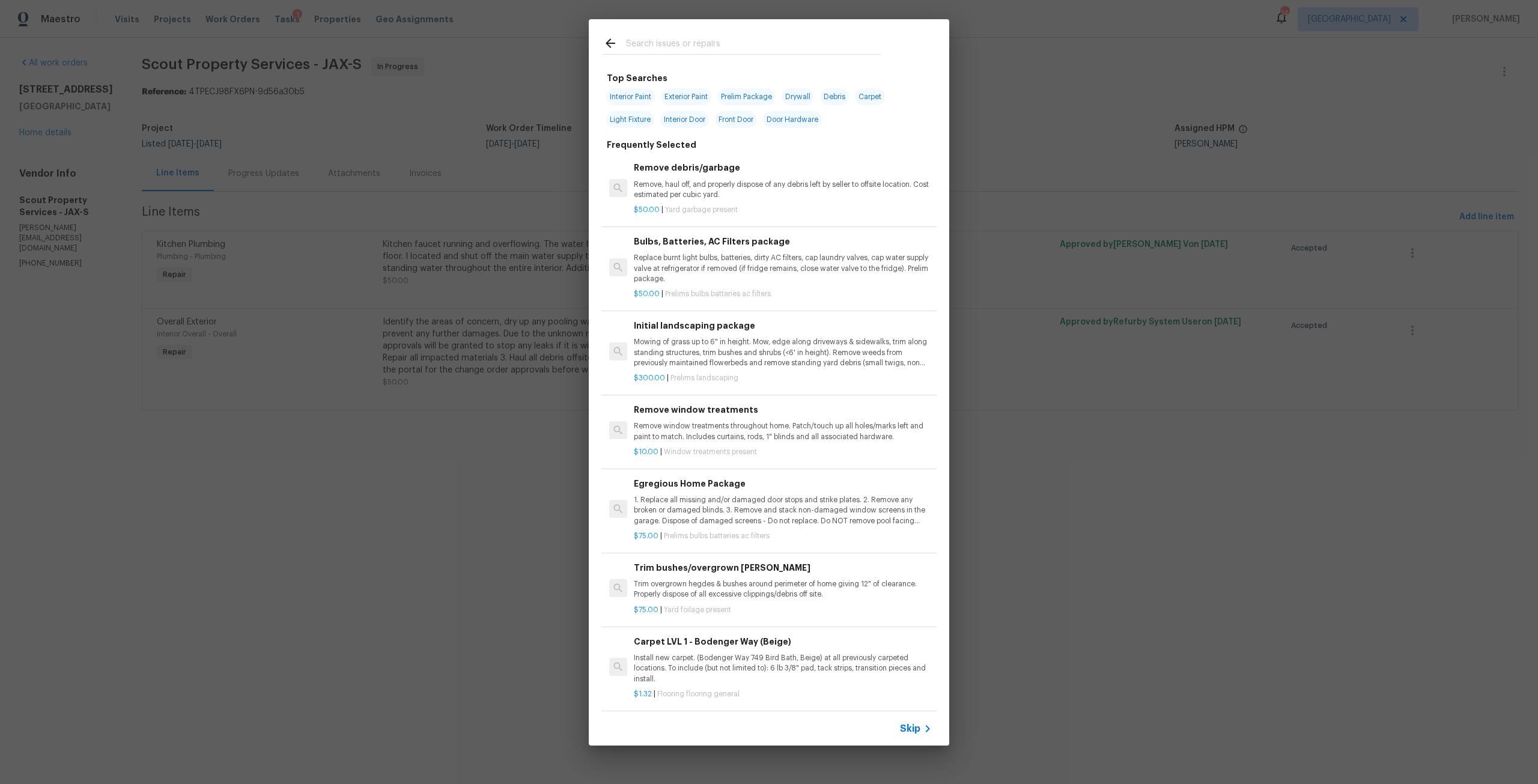
click at [690, 36] on div at bounding box center [742, 42] width 306 height 47
click at [730, 38] on input "text" at bounding box center [754, 46] width 255 height 18
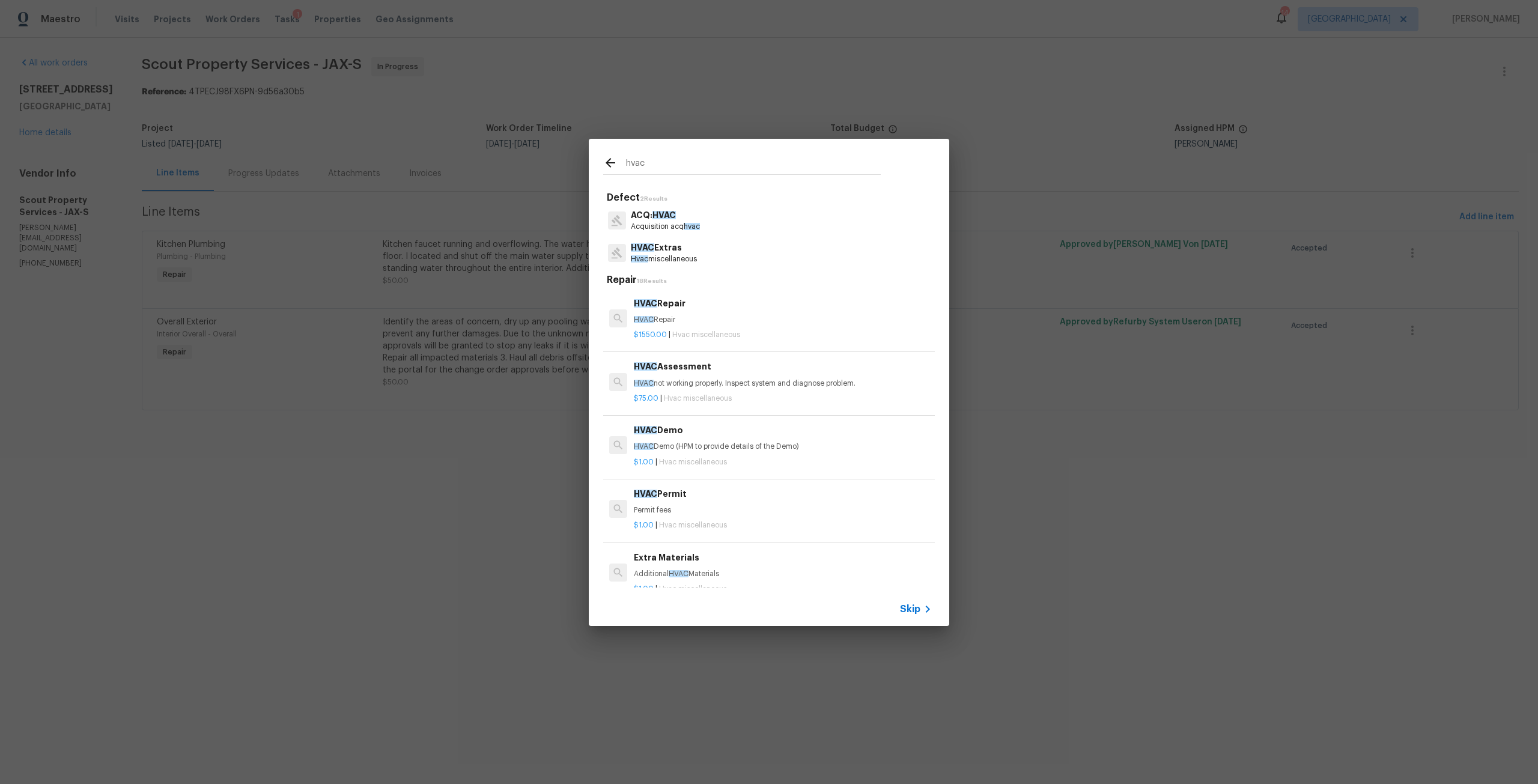
type input "hvac"
click at [672, 324] on p "HVAC Repair" at bounding box center [783, 320] width 298 height 10
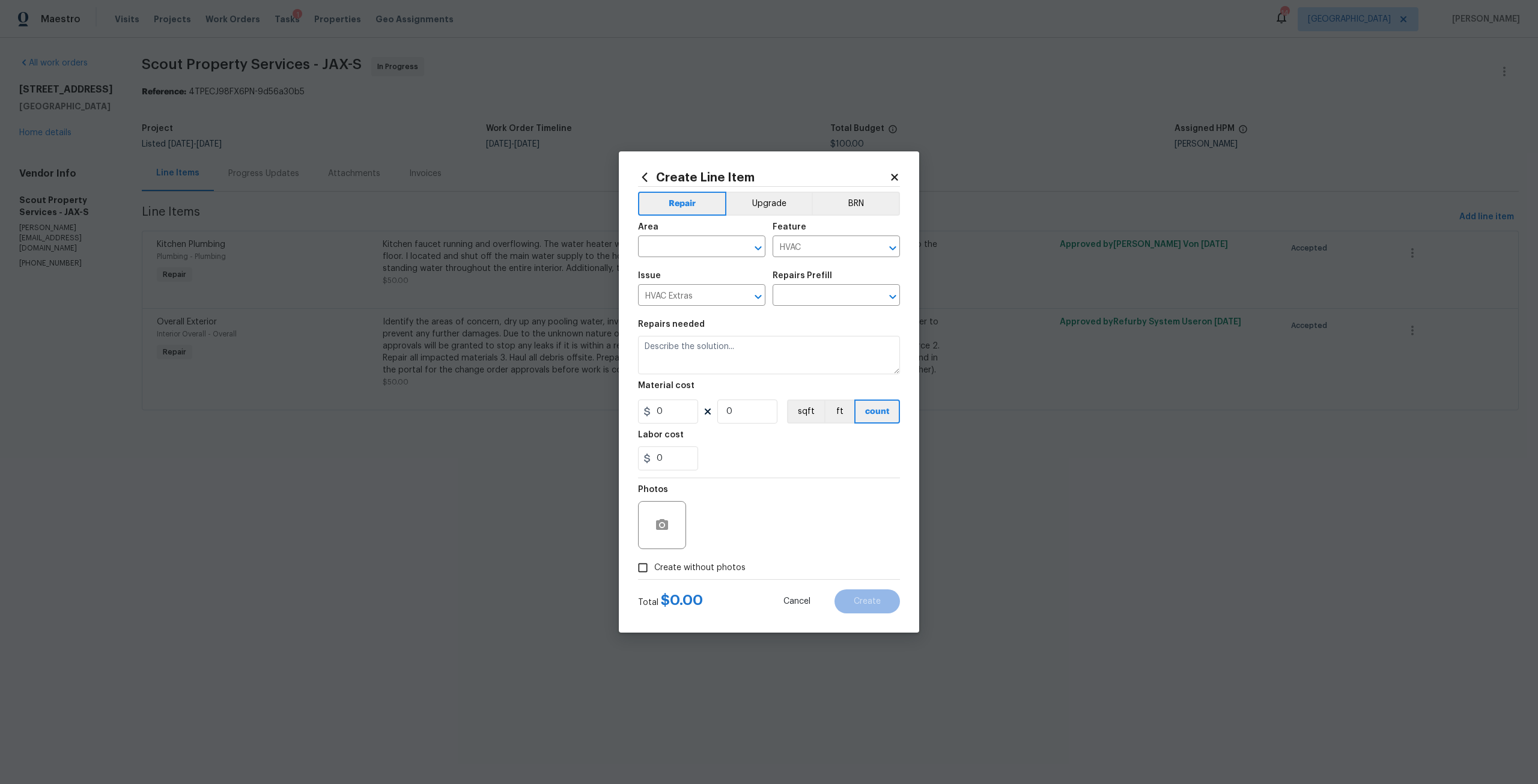
type input "HVAC Repair $1,550.00"
type textarea "HVAC Repair"
type input "1550"
type input "1"
click at [697, 248] on input "text" at bounding box center [684, 248] width 94 height 18
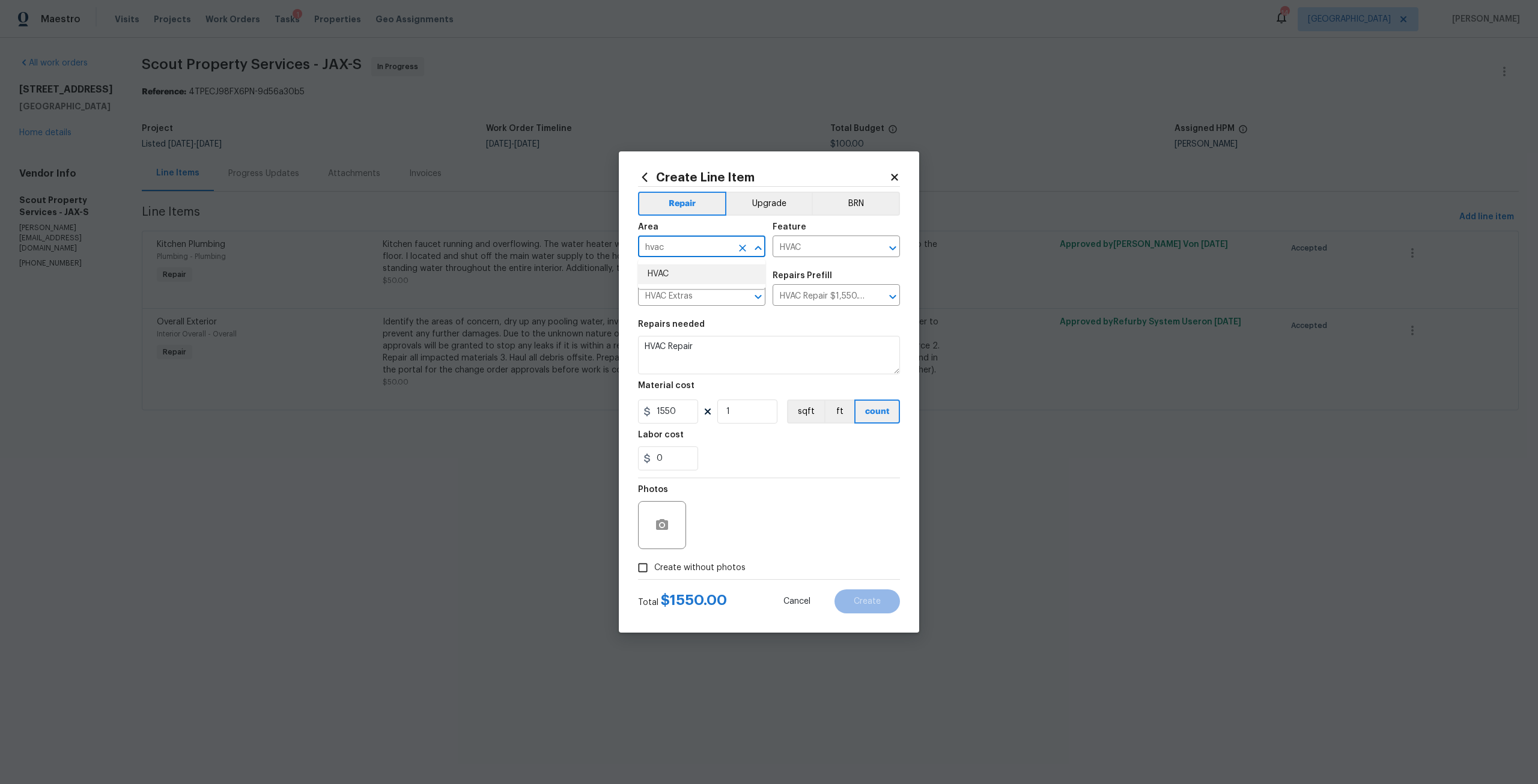
click at [687, 270] on li "HVAC" at bounding box center [702, 274] width 128 height 20
type input "HVAC"
drag, startPoint x: 683, startPoint y: 415, endPoint x: 587, endPoint y: 402, distance: 96.9
click at [587, 402] on div "Create Line Item Repair Upgrade BRN Area HVAC ​ Feature HVAC ​ Issue HVAC Extra…" at bounding box center [769, 392] width 1538 height 784
type input "315"
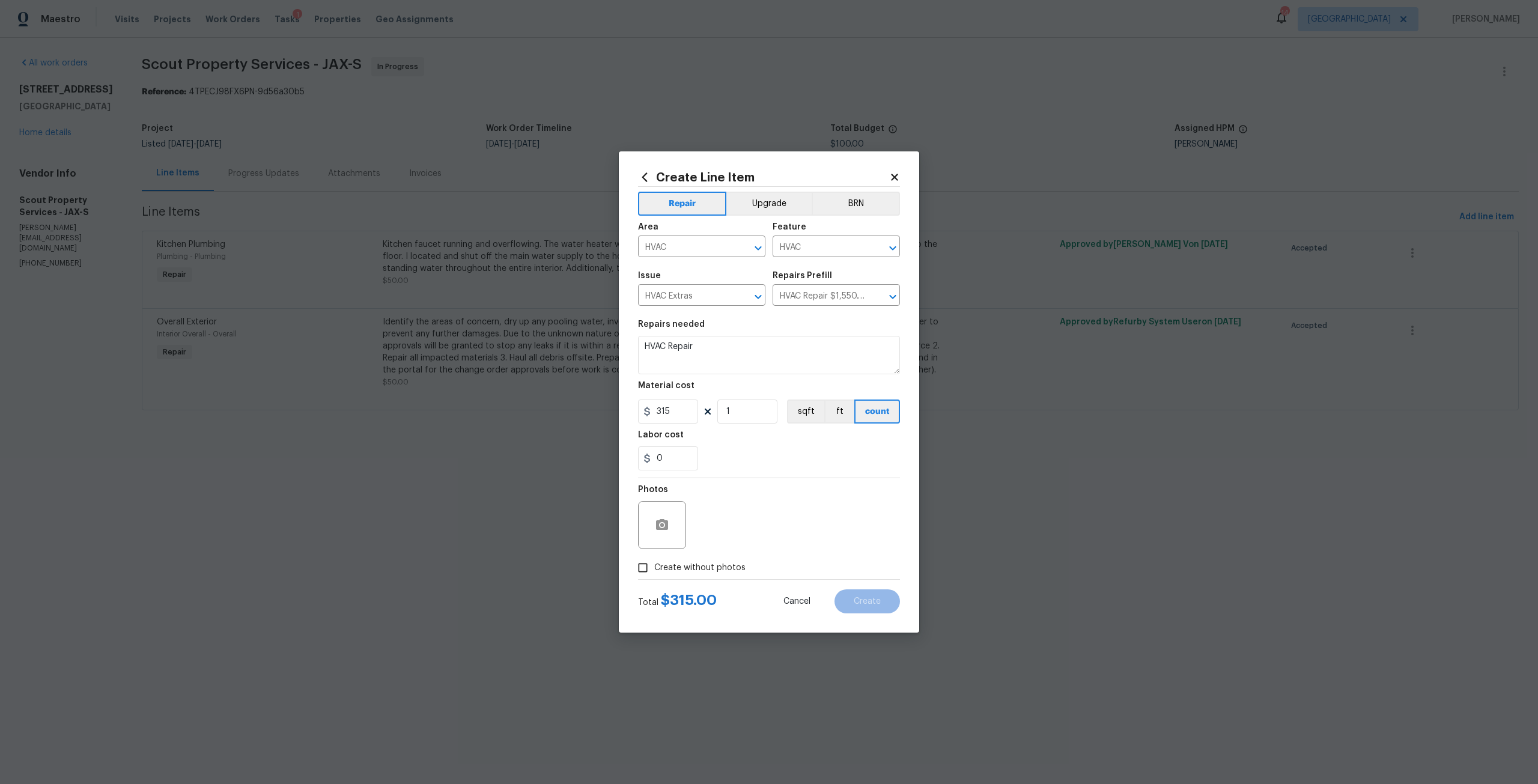
click at [728, 564] on span "Create without photos" at bounding box center [700, 567] width 91 height 12
click at [654, 564] on input "Create without photos" at bounding box center [643, 568] width 23 height 23
click at [631, 556] on input "Create without photos" at bounding box center [643, 568] width 23 height 23
drag, startPoint x: 743, startPoint y: 555, endPoint x: 719, endPoint y: 565, distance: 26.0
click at [743, 556] on div "Photos" at bounding box center [769, 517] width 262 height 78
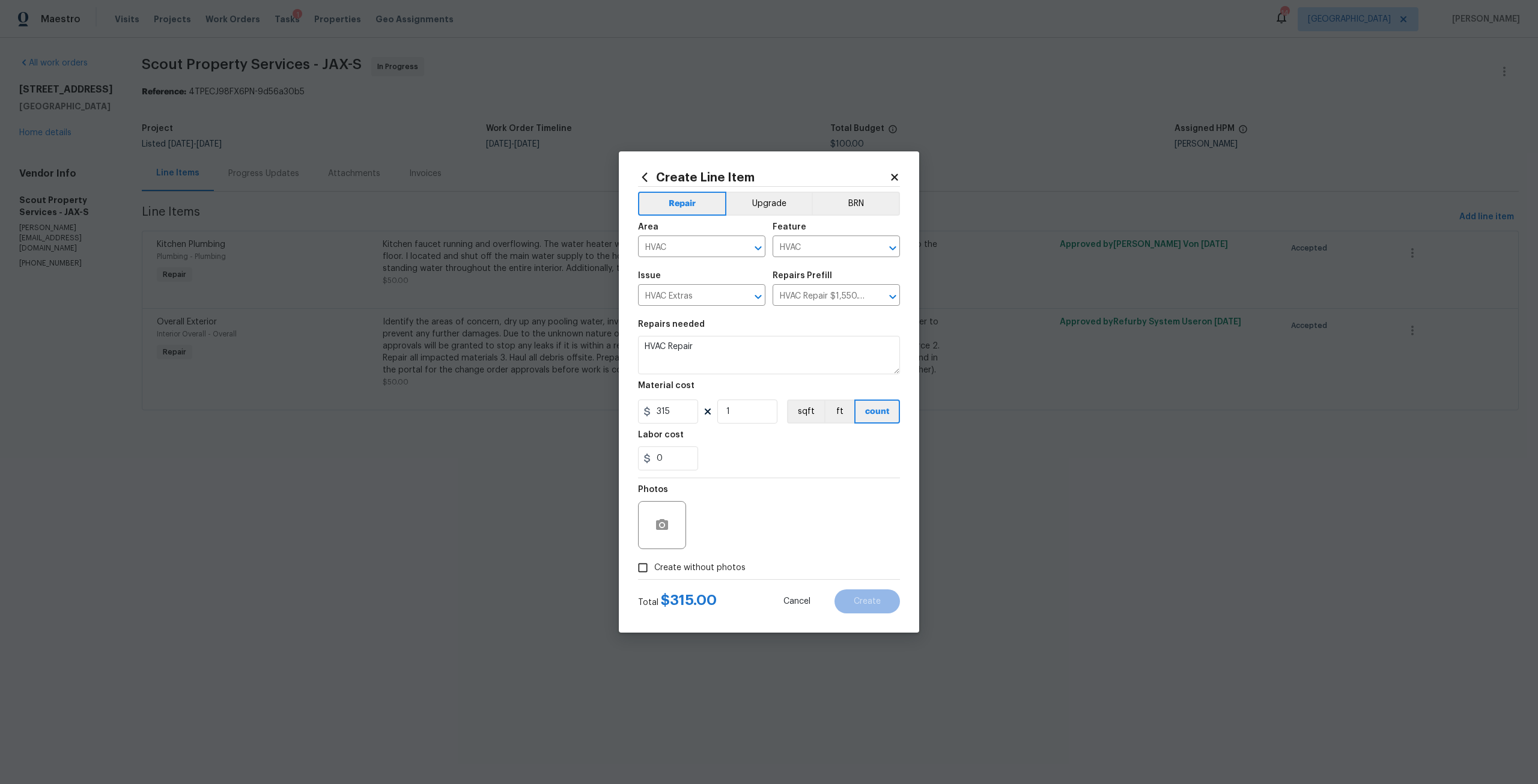
click at [719, 565] on span "Create without photos" at bounding box center [700, 567] width 91 height 12
click at [654, 565] on input "Create without photos" at bounding box center [643, 568] width 23 height 23
checkbox input "true"
click at [754, 528] on textarea at bounding box center [798, 525] width 205 height 48
click at [870, 598] on span "Create" at bounding box center [867, 601] width 27 height 9
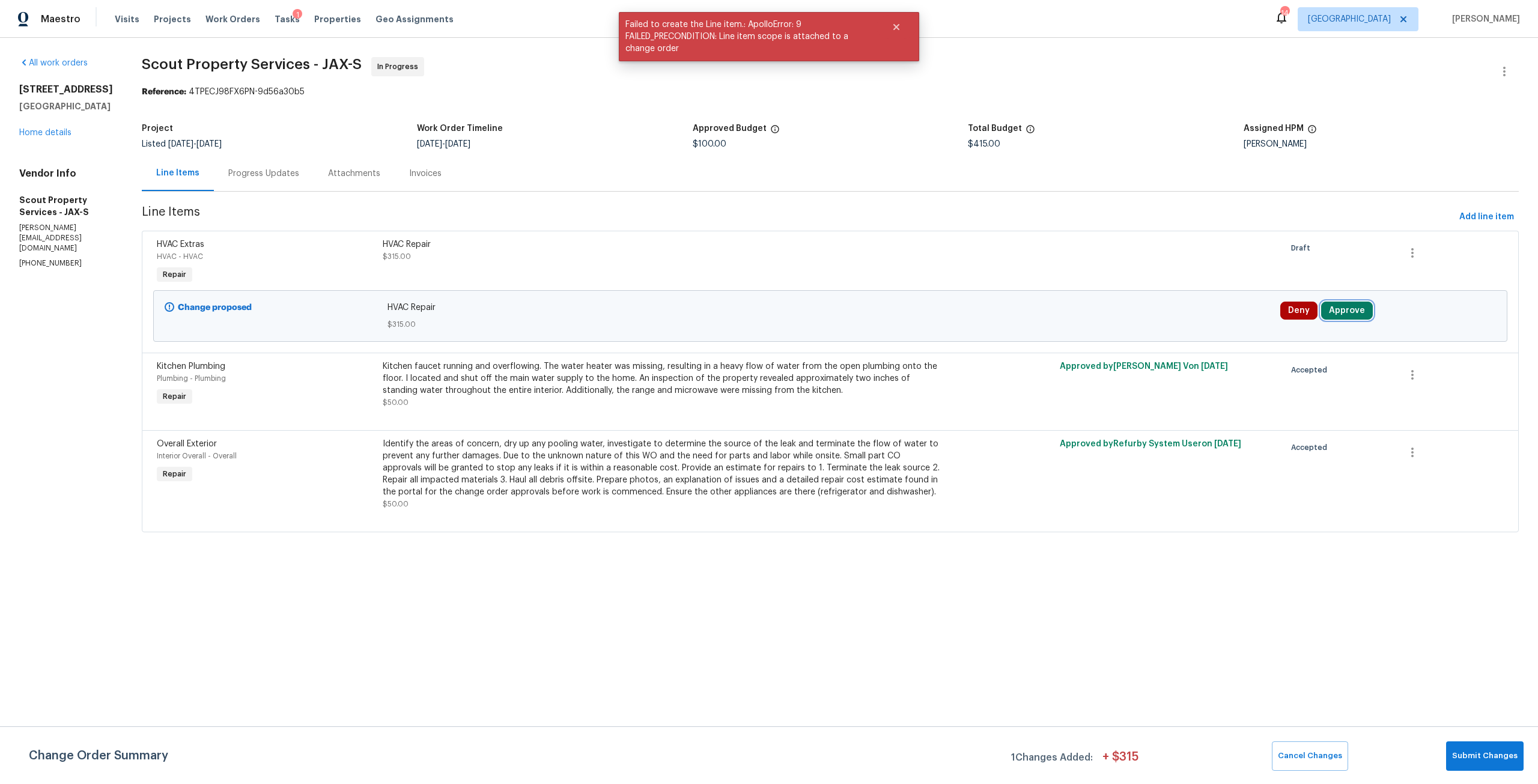
click at [1324, 315] on button "Approve" at bounding box center [1347, 310] width 51 height 18
click at [1127, 331] on div "Approve Cancel" at bounding box center [1200, 321] width 192 height 24
click at [1158, 325] on span "Approve" at bounding box center [1165, 321] width 34 height 9
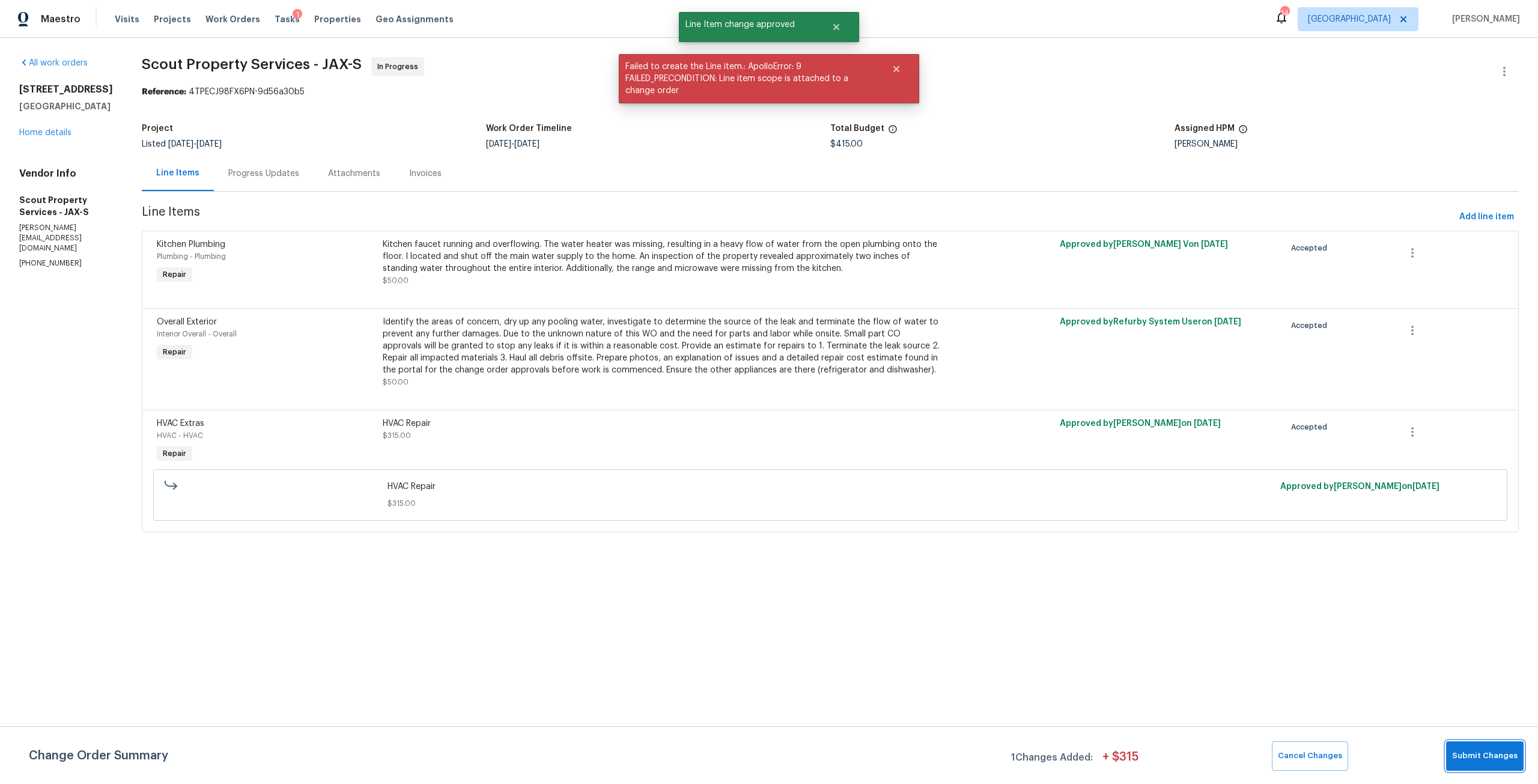
click at [1483, 762] on span "Submit Changes" at bounding box center [1484, 756] width 65 height 14
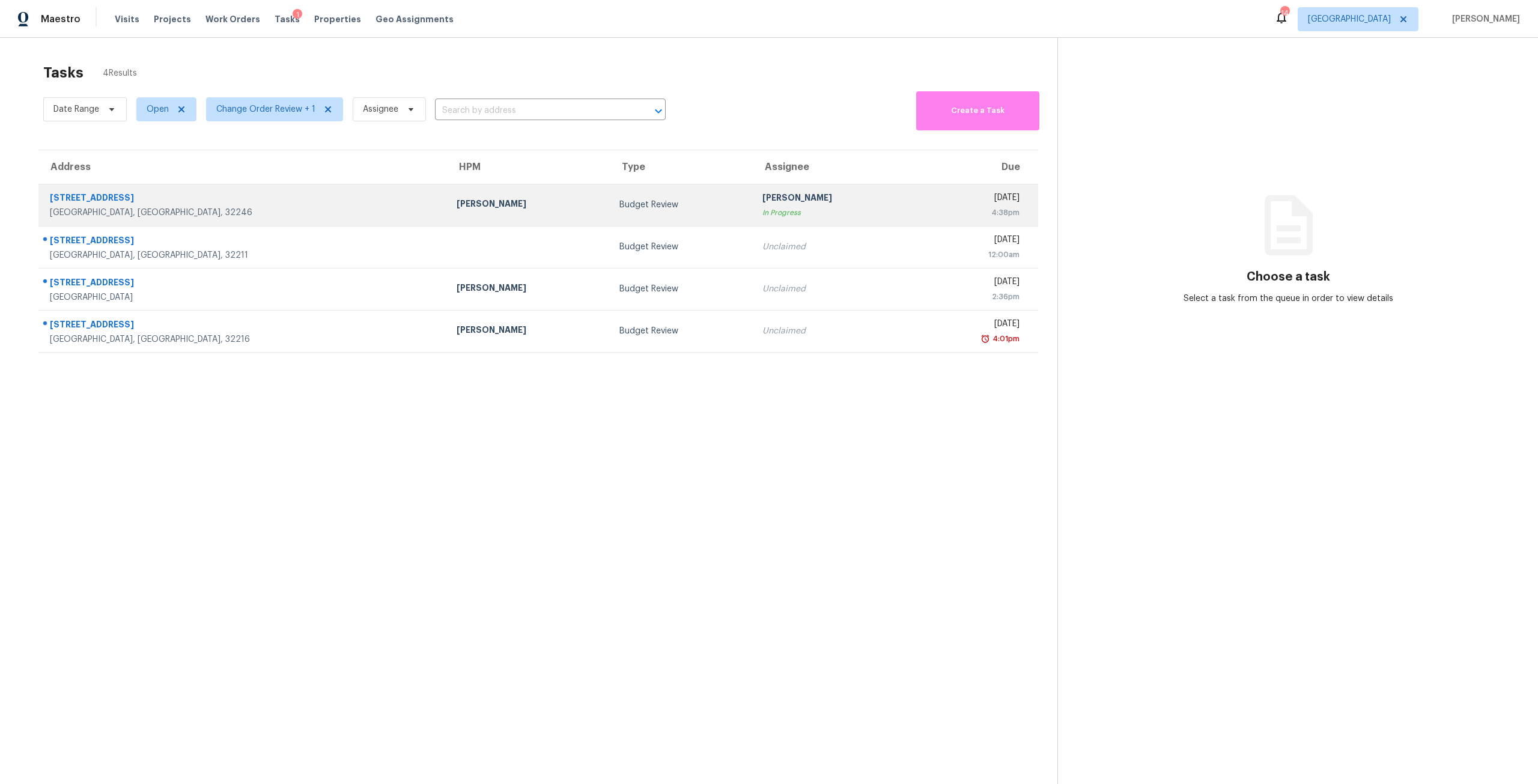
click at [613, 224] on td "Budget Review" at bounding box center [681, 204] width 143 height 42
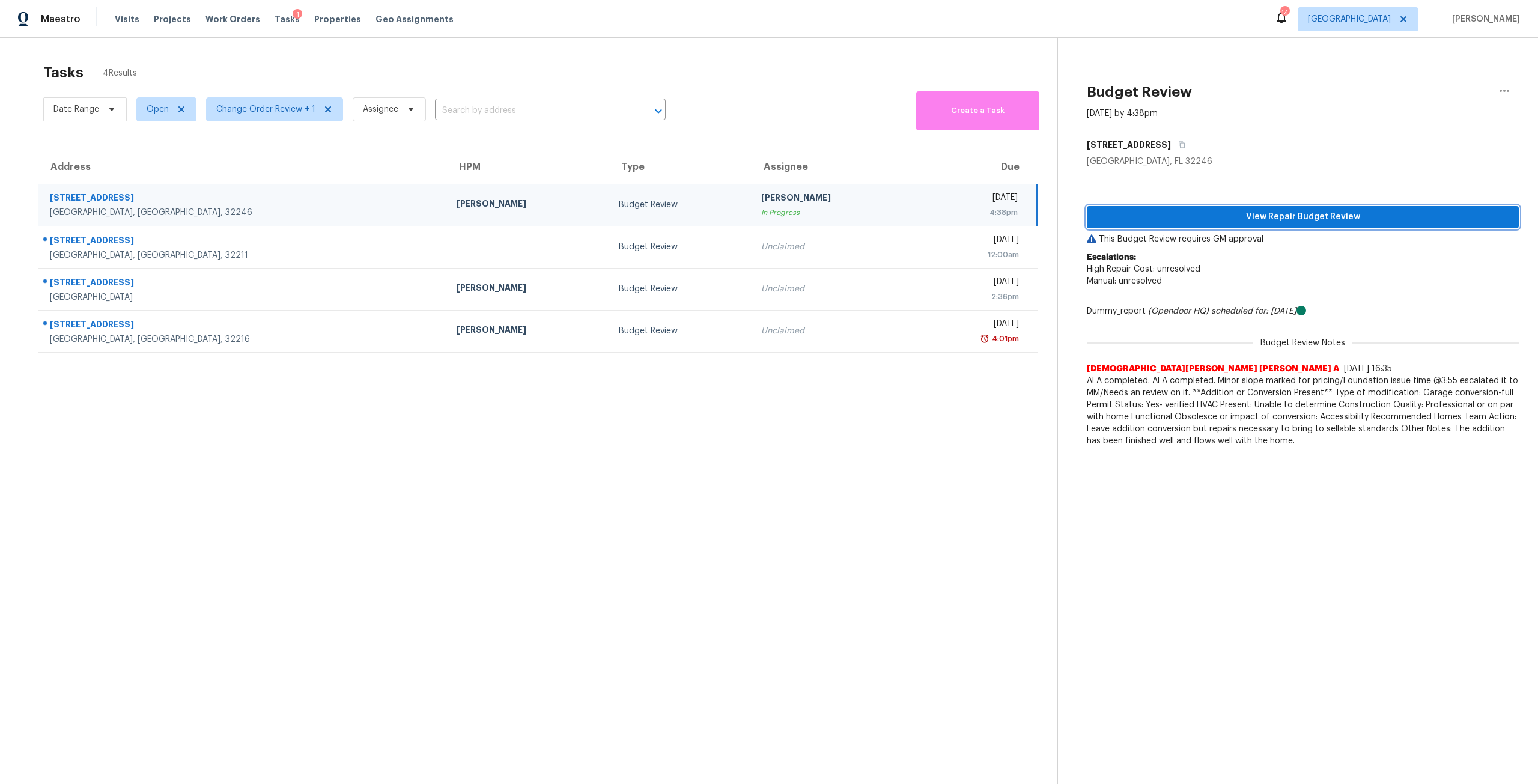
click at [1289, 217] on span "View Repair Budget Review" at bounding box center [1303, 217] width 412 height 15
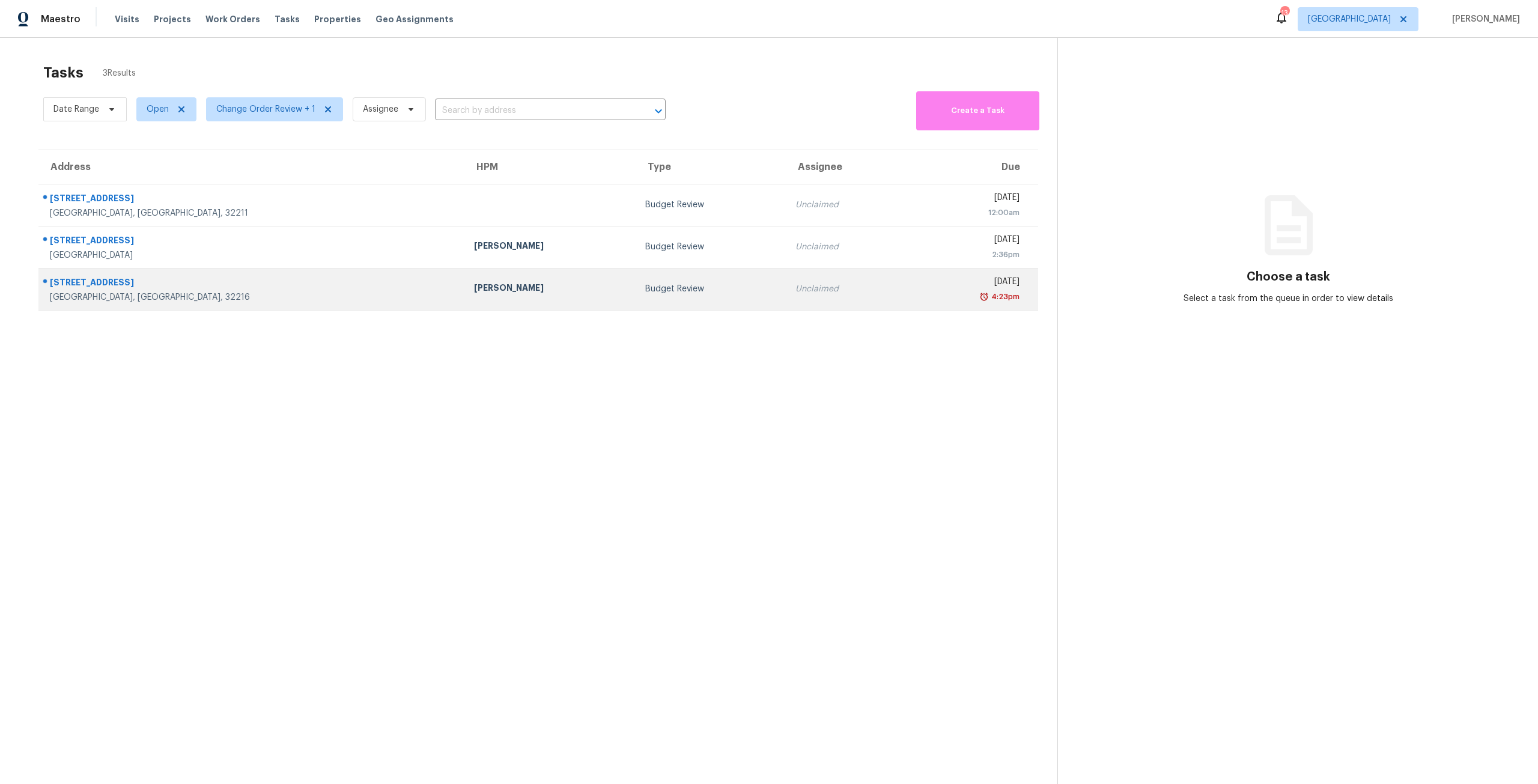
drag, startPoint x: 830, startPoint y: 265, endPoint x: 867, endPoint y: 299, distance: 50.2
click at [830, 271] on tbody "2440 Gaillardia Rd Jacksonville, FL, 32211 Budget Review Unclaimed Wed, Sep 17t…" at bounding box center [538, 247] width 1000 height 126
click at [915, 298] on div "4:23pm" at bounding box center [967, 296] width 104 height 12
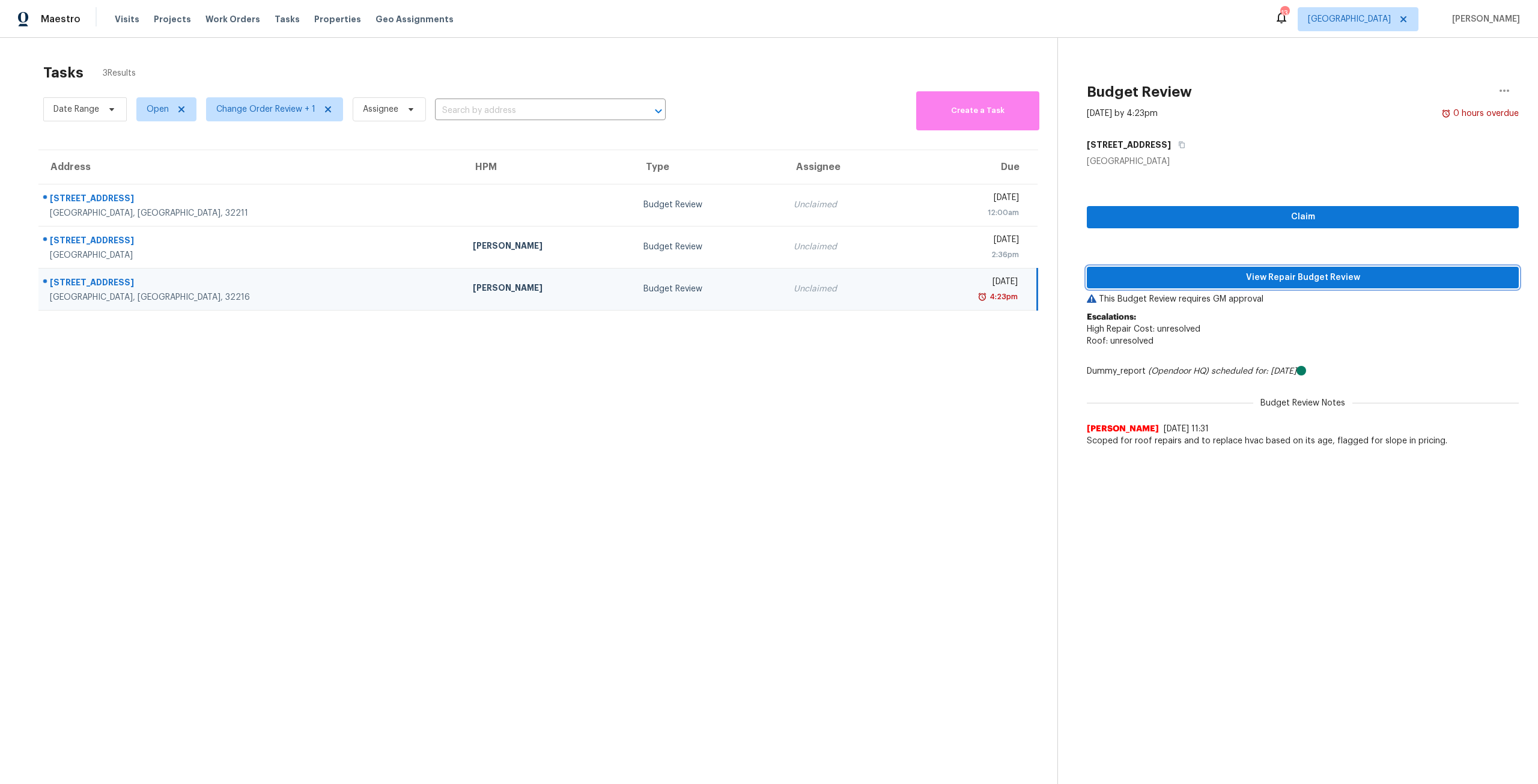
click at [1292, 274] on span "View Repair Budget Review" at bounding box center [1303, 277] width 412 height 15
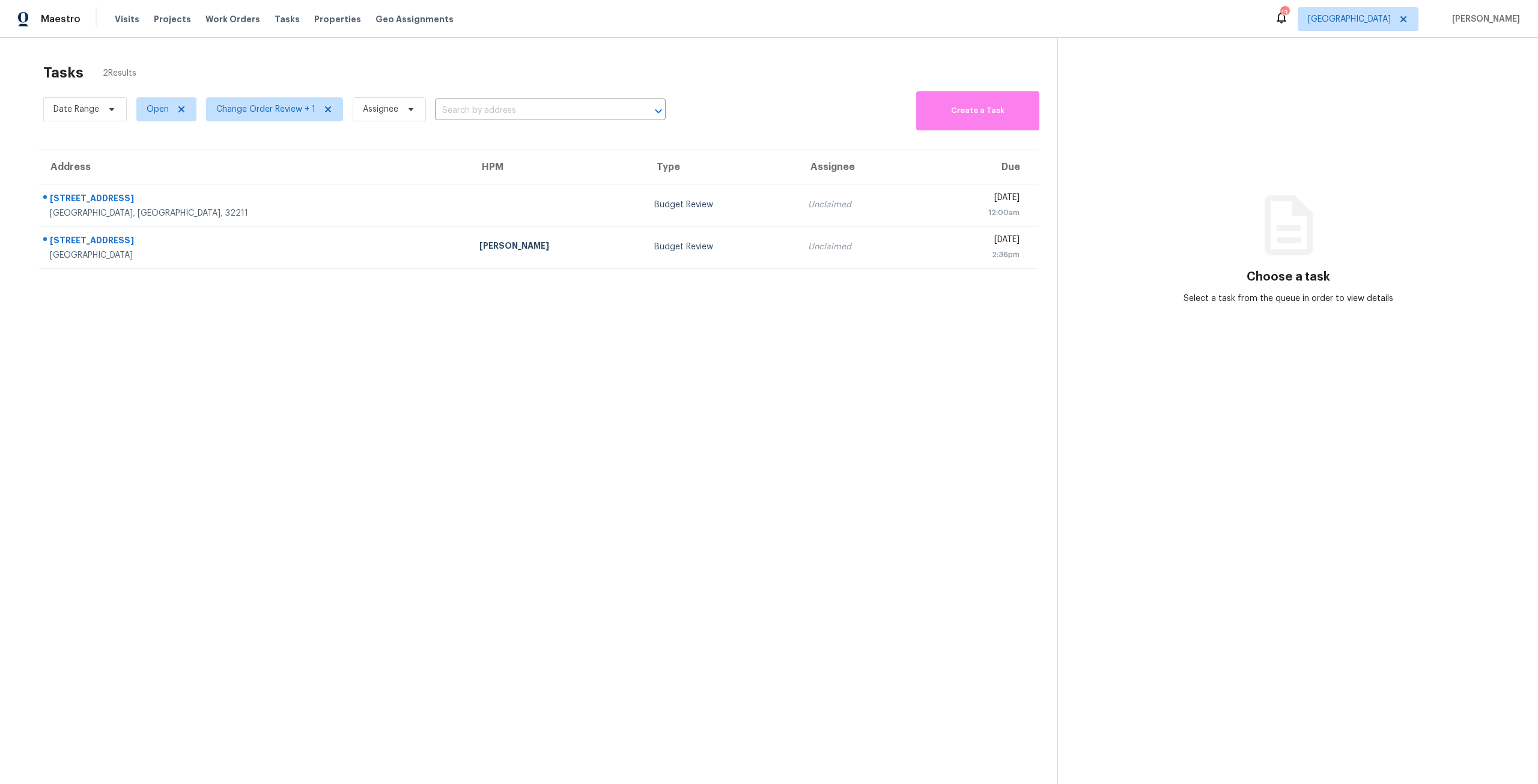
click at [931, 247] on div "[DATE]" at bounding box center [975, 241] width 89 height 15
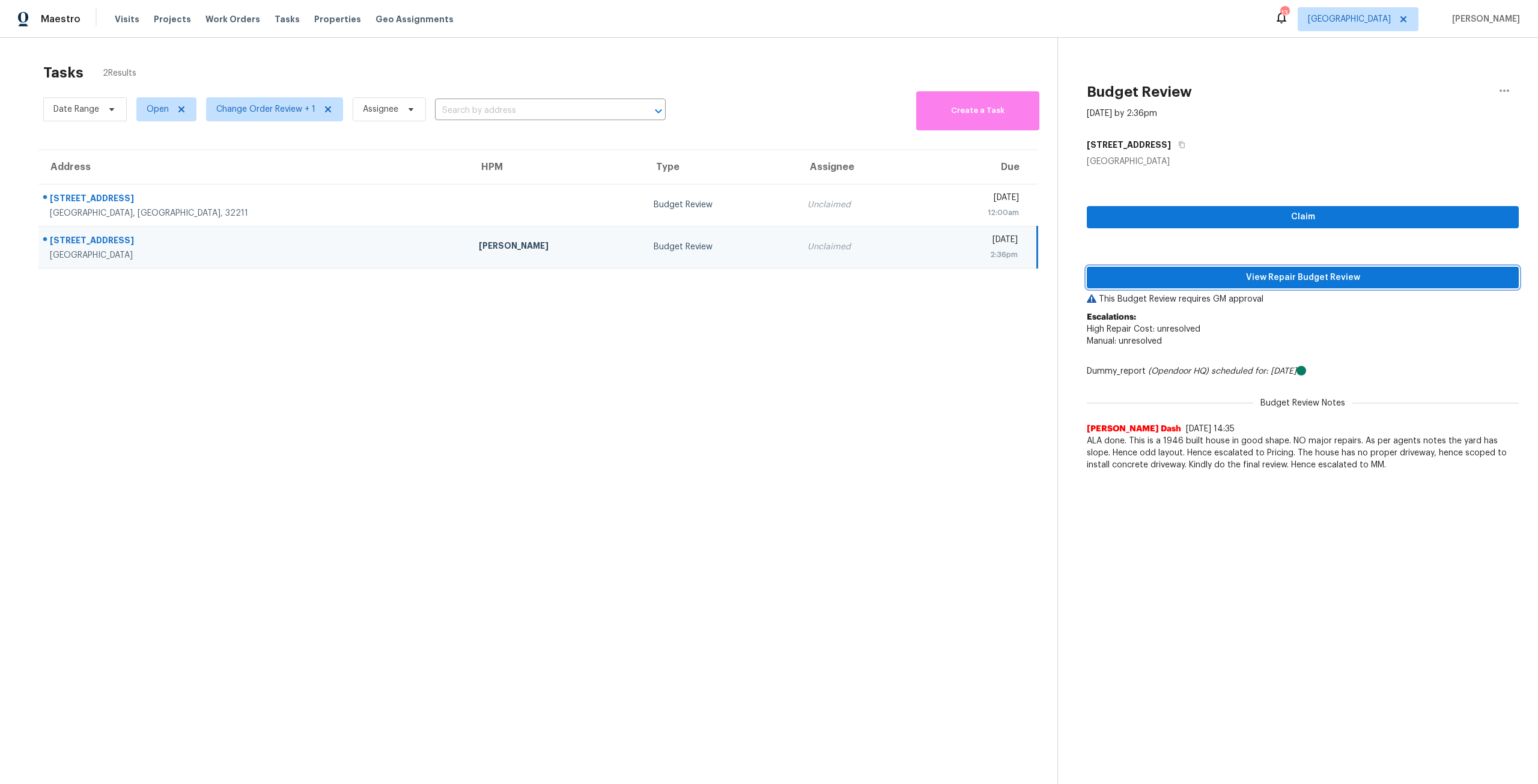
click at [1132, 281] on span "View Repair Budget Review" at bounding box center [1303, 277] width 412 height 15
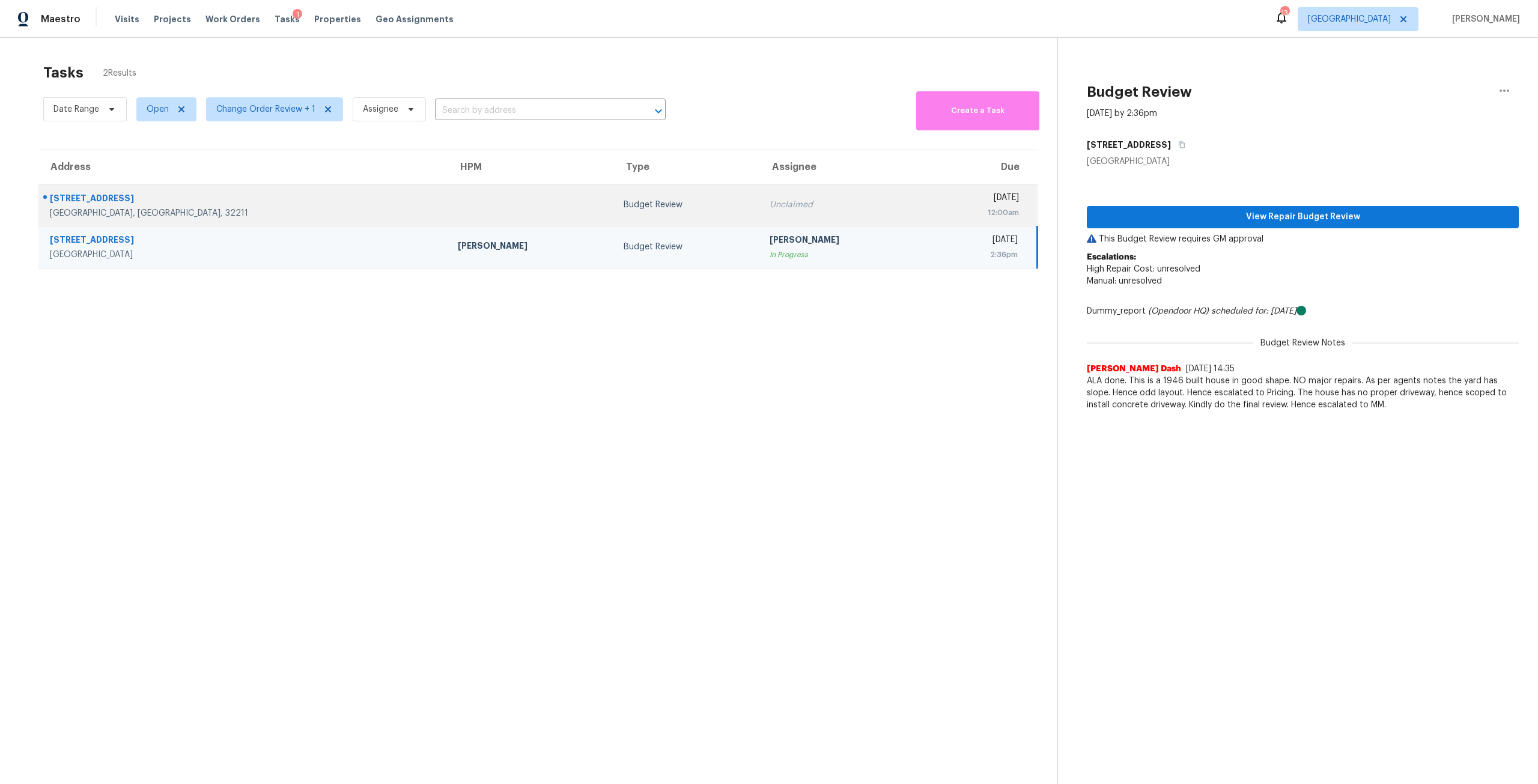
click at [760, 219] on td "Unclaimed" at bounding box center [843, 204] width 166 height 42
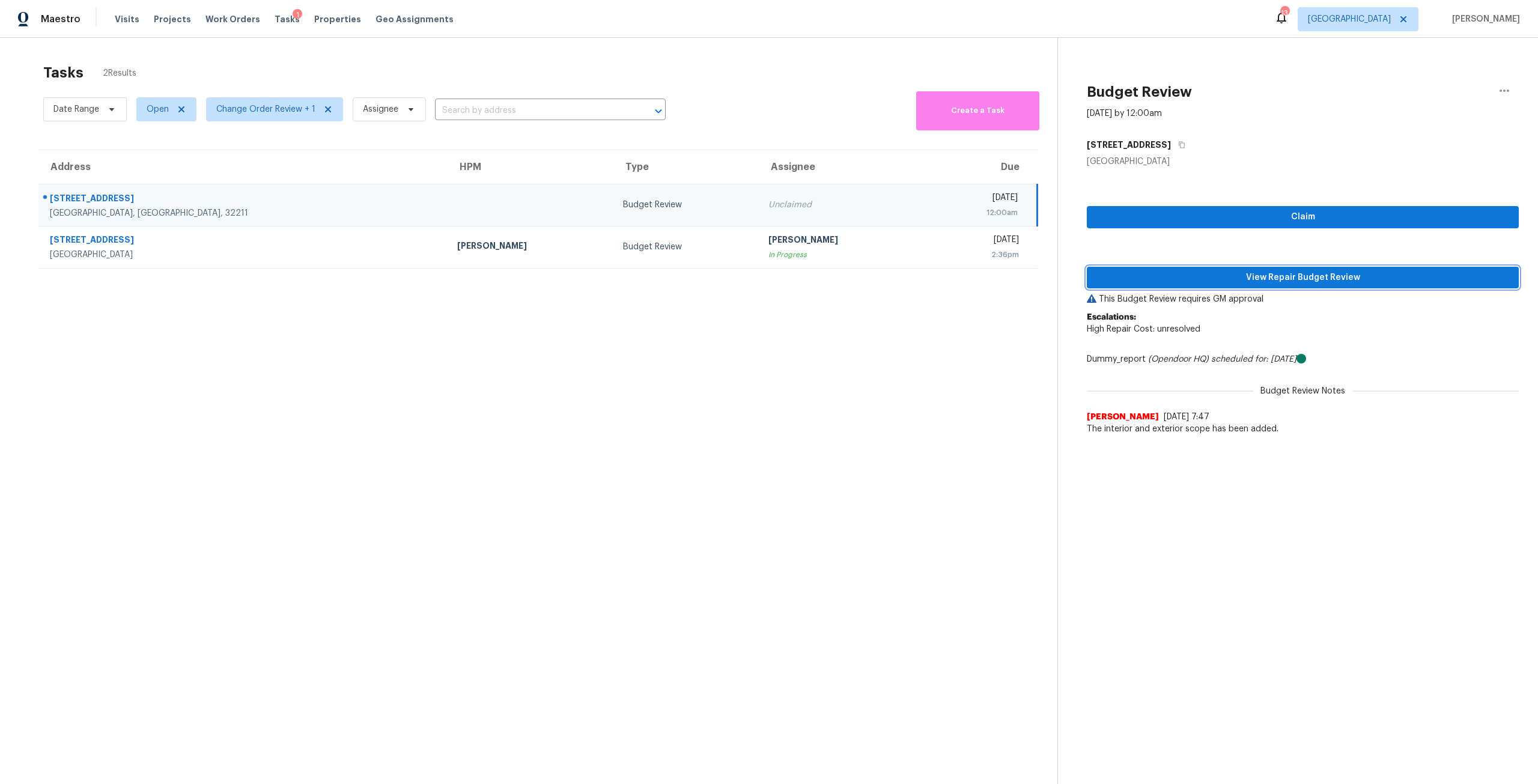
click at [1309, 275] on span "View Repair Budget Review" at bounding box center [1303, 277] width 412 height 15
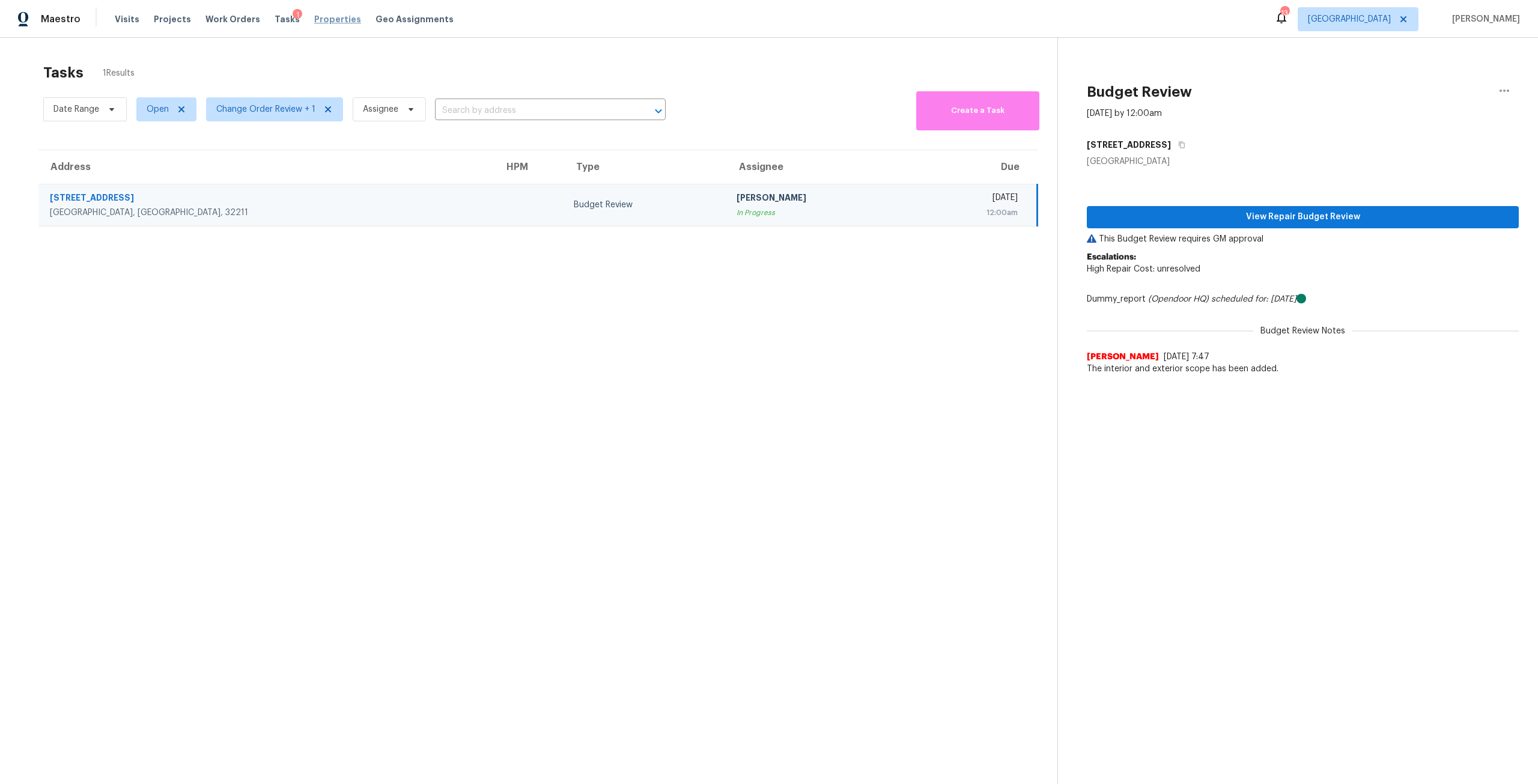
click at [318, 23] on span "Properties" at bounding box center [337, 19] width 47 height 12
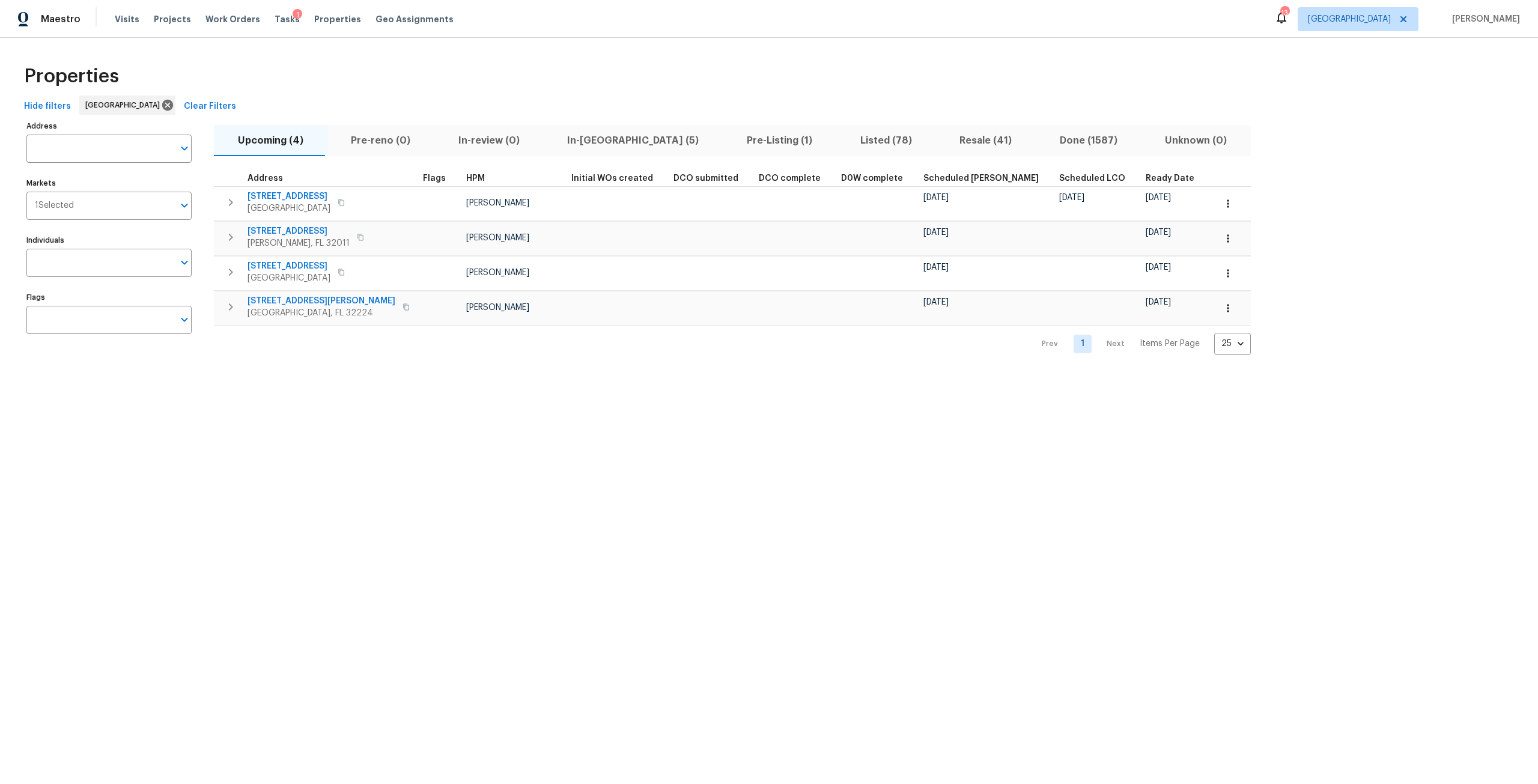
click at [587, 143] on span "In-[GEOGRAPHIC_DATA] (5)" at bounding box center [633, 141] width 165 height 17
